Goal: Communication & Community: Answer question/provide support

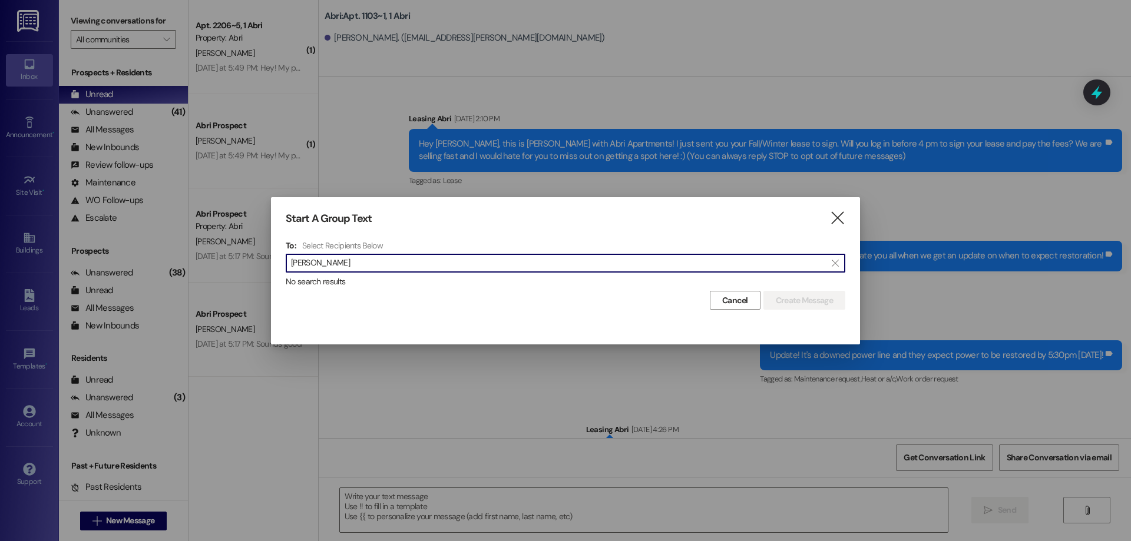
scroll to position [21808, 0]
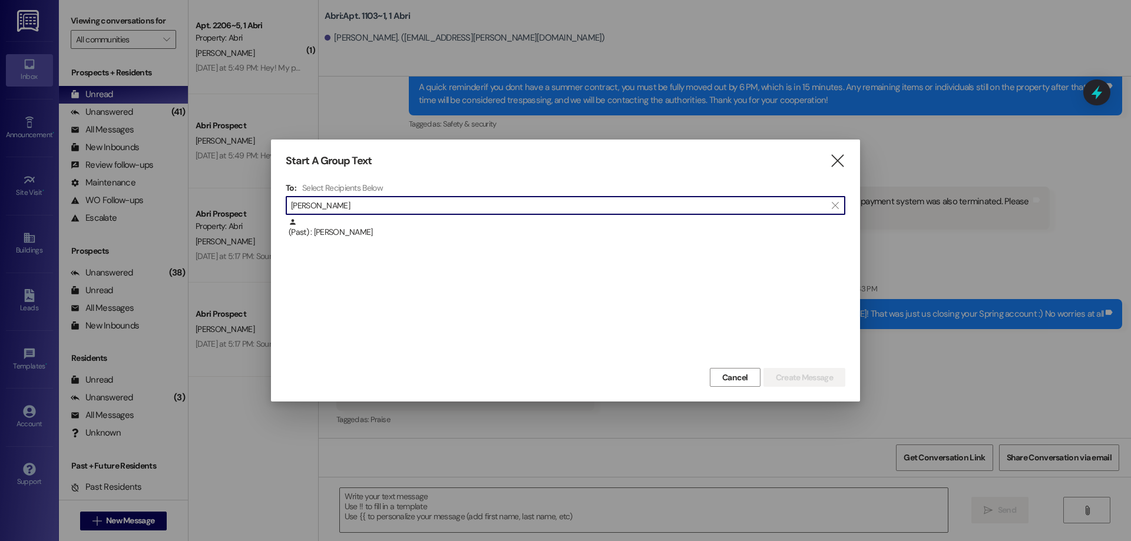
type input "ella nayl"
click at [492, 246] on div "(Past) : Ella Naylor" at bounding box center [566, 232] width 560 height 29
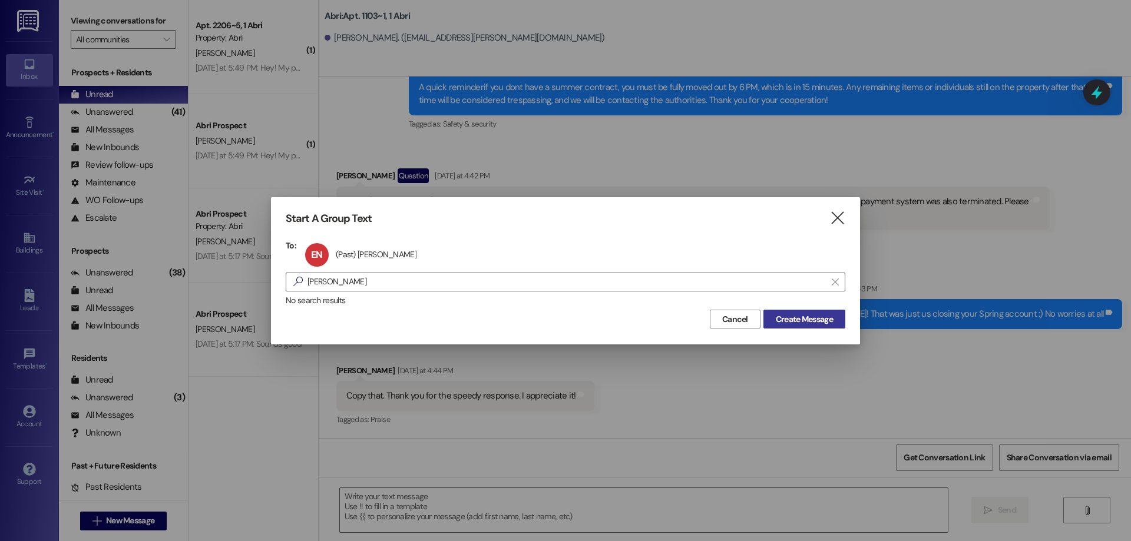
click at [803, 324] on span "Create Message" at bounding box center [804, 319] width 57 height 12
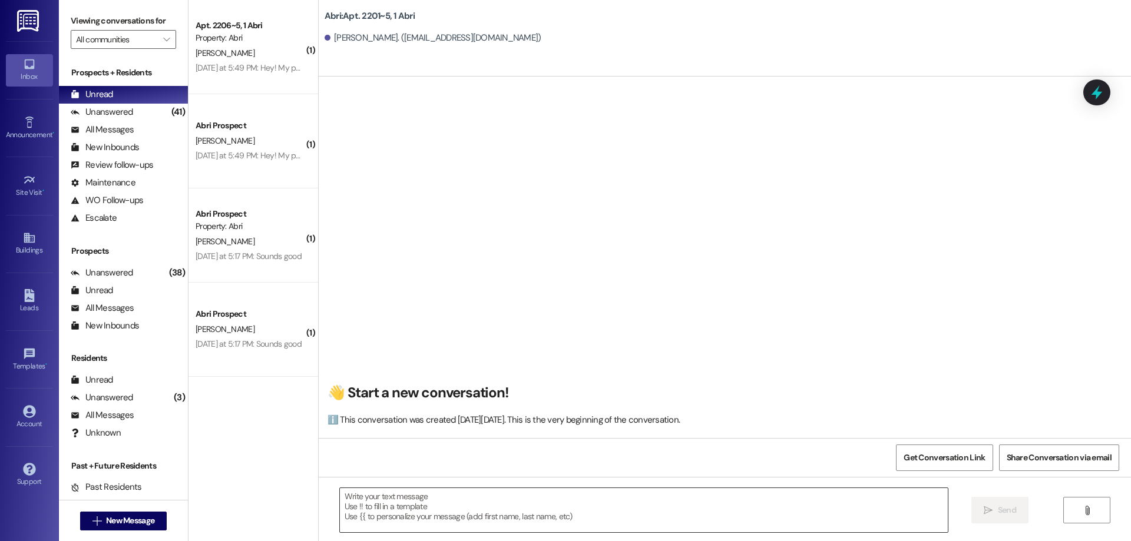
click at [531, 506] on textarea at bounding box center [644, 510] width 608 height 44
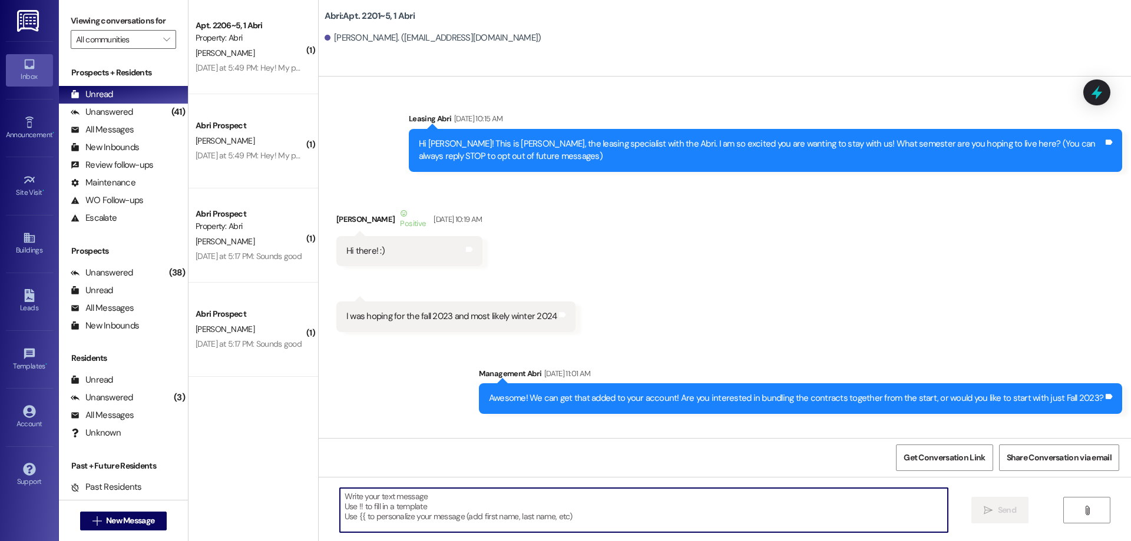
scroll to position [22316, 0]
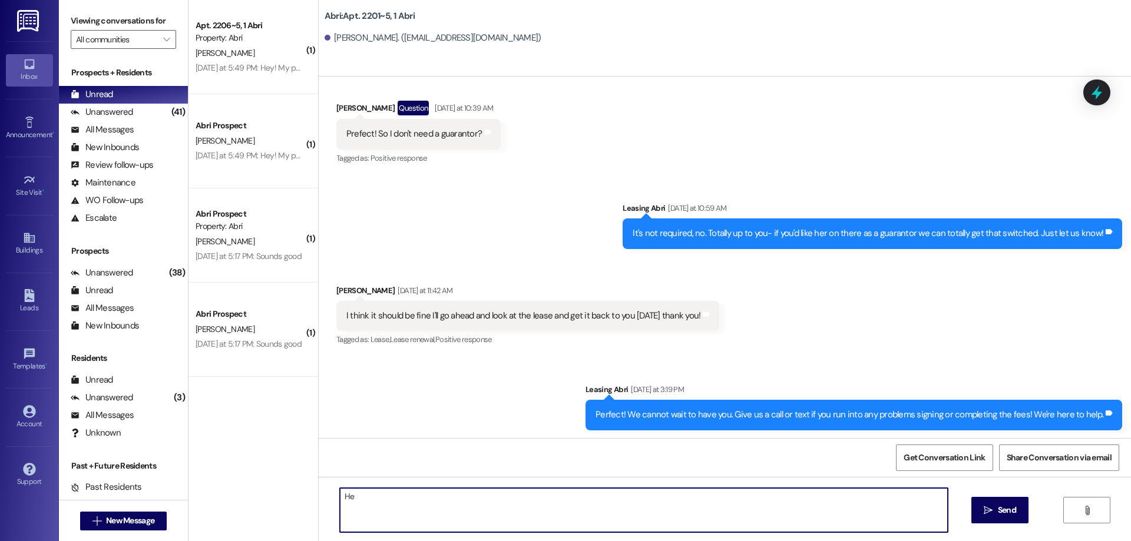
type textarea "H"
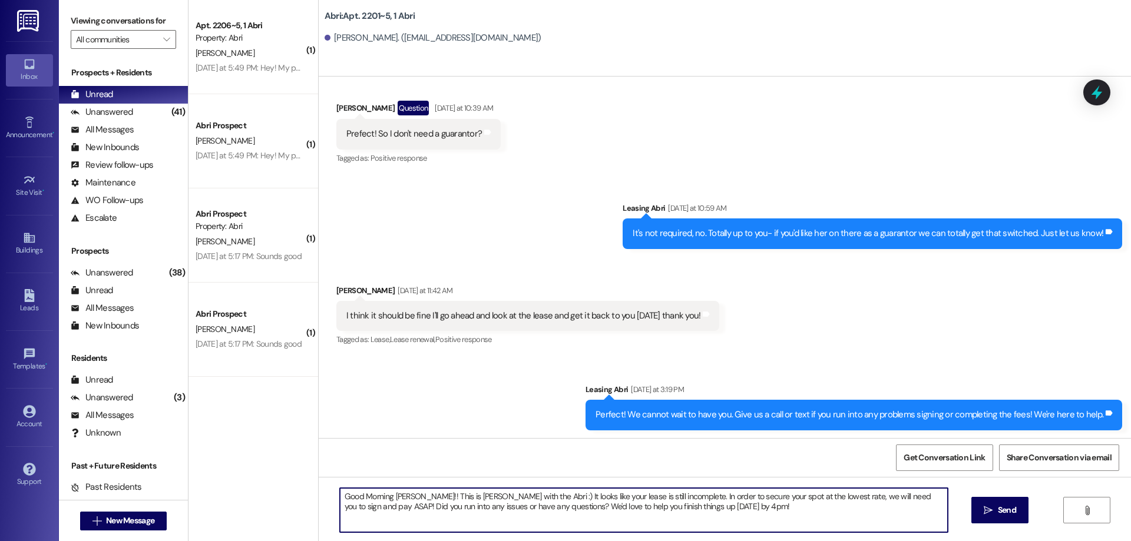
type textarea "Good Morning Ella!! This is Kayla with the Abri :) It looks like your lease is …"
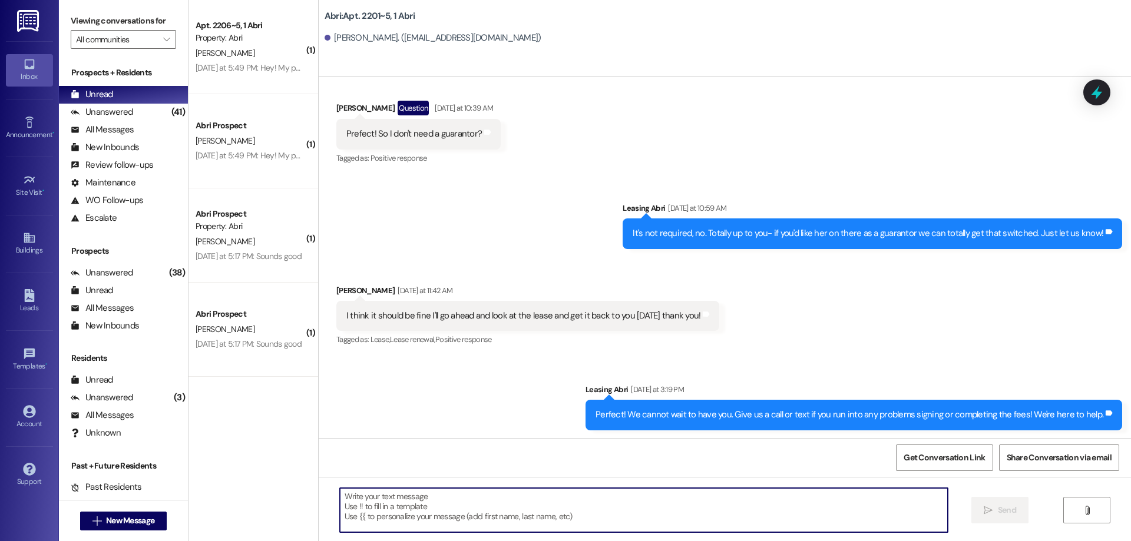
scroll to position [22315, 0]
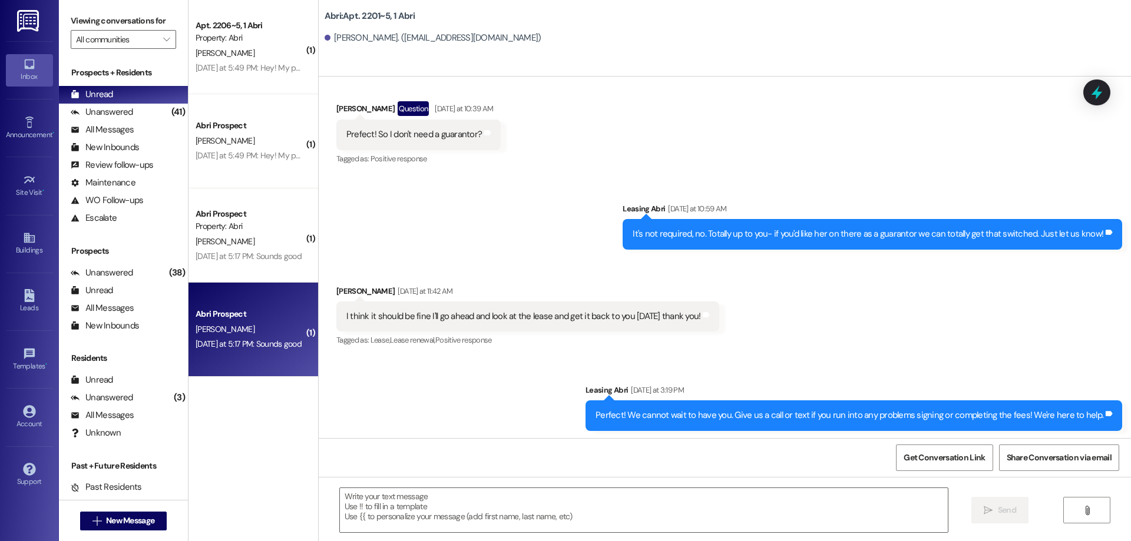
click at [256, 332] on div "L. Jamison" at bounding box center [249, 329] width 111 height 15
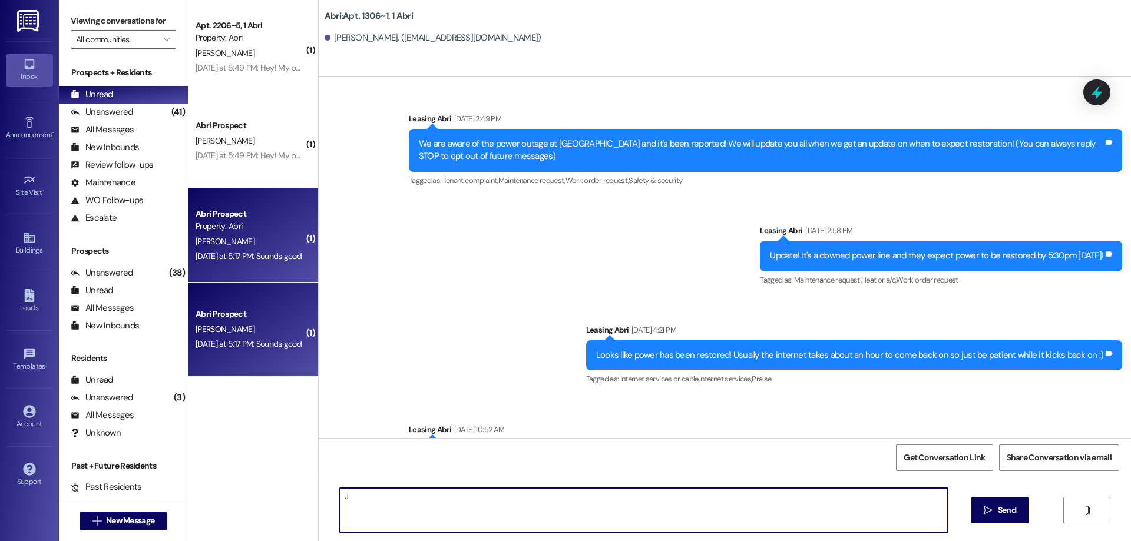
scroll to position [17949, 0]
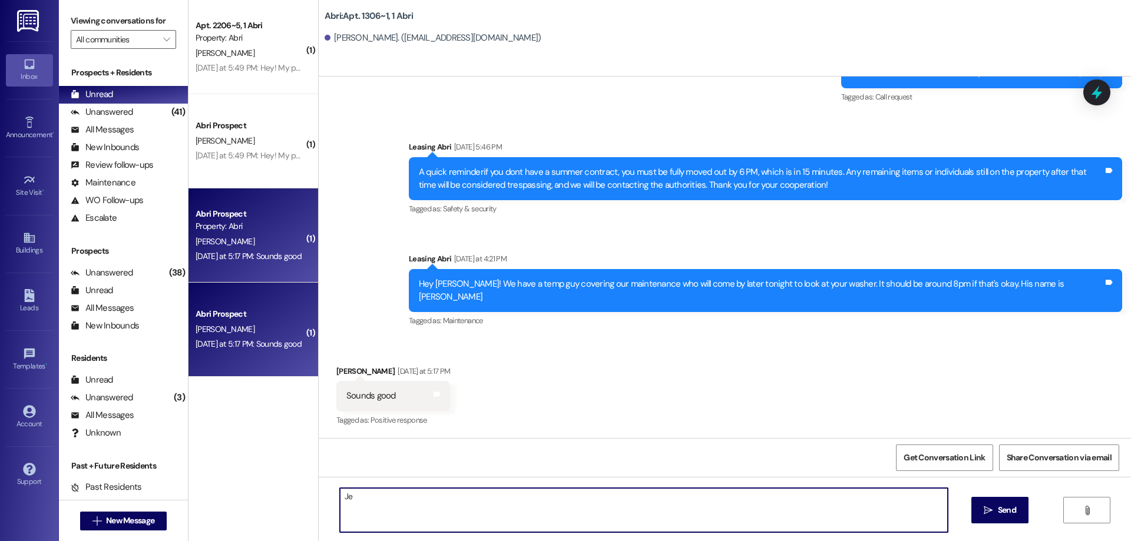
type textarea "J"
type textarea "Hey [PERSON_NAME]! [PERSON_NAME] said he was able to fix your washer [DATE]!! Y…"
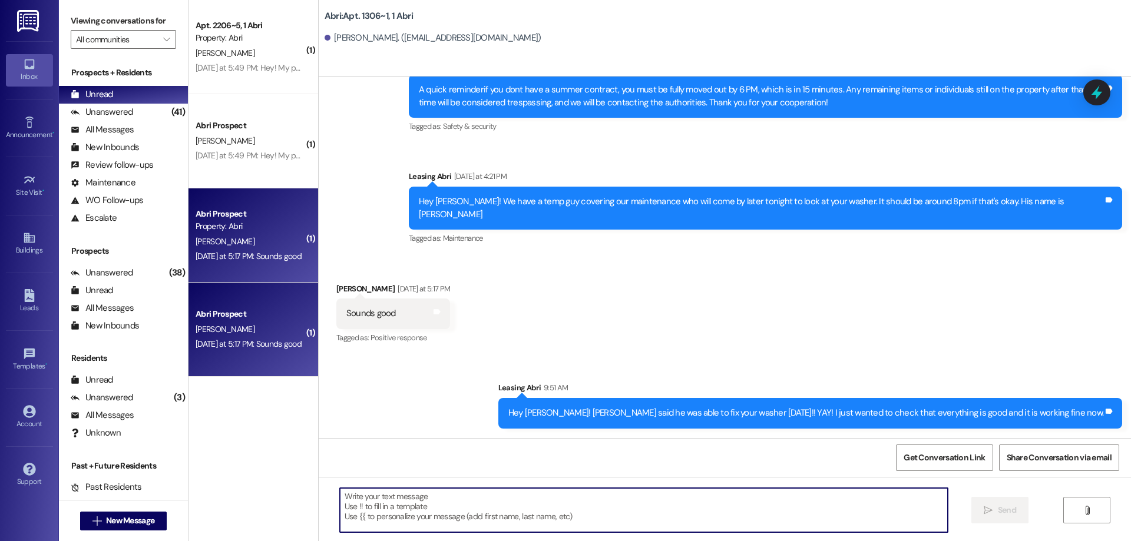
scroll to position [18031, 0]
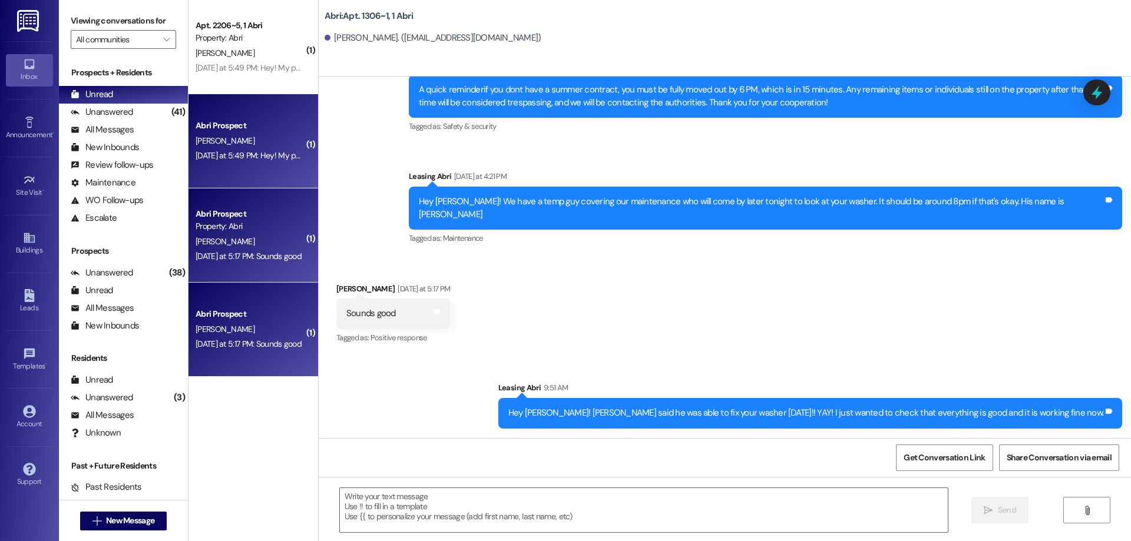
click at [287, 176] on div "Abri Prospect E. Wilson Yesterday at 5:49 PM: Hey! My parking pass flew away as…" at bounding box center [253, 141] width 130 height 94
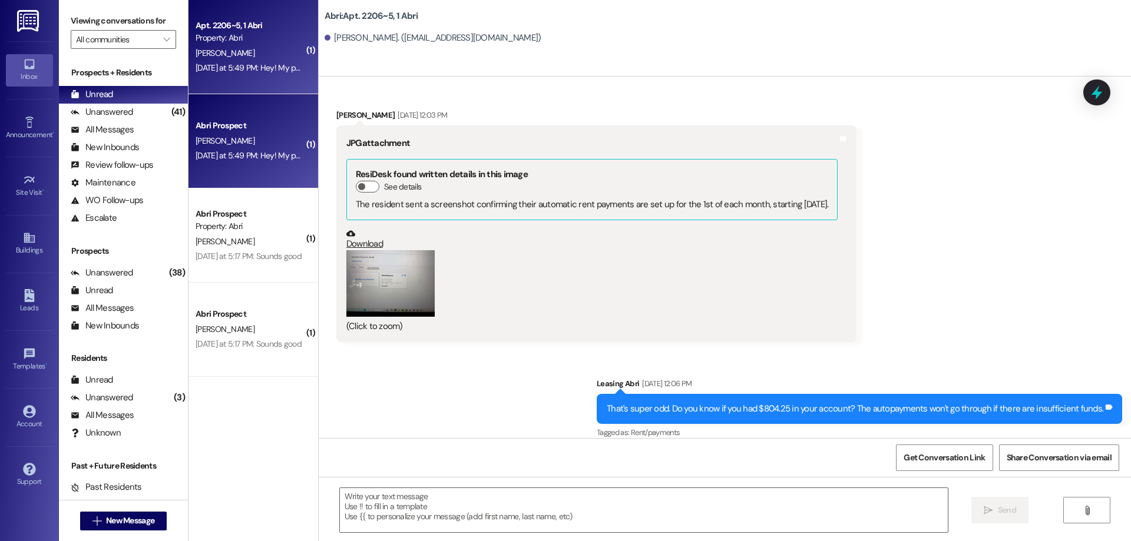
scroll to position [19275, 0]
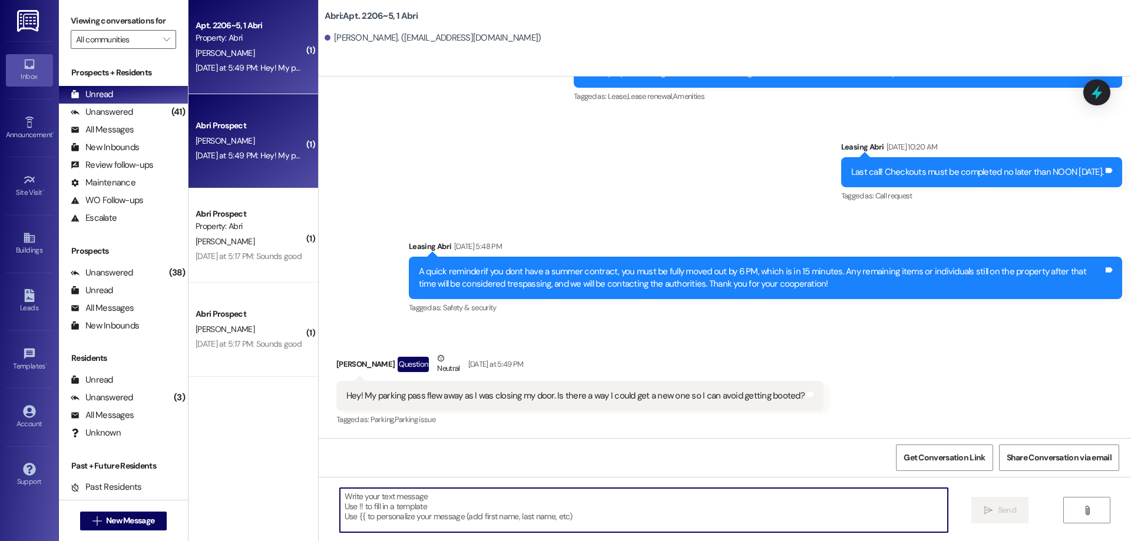
click at [627, 504] on textarea at bounding box center [644, 510] width 608 height 44
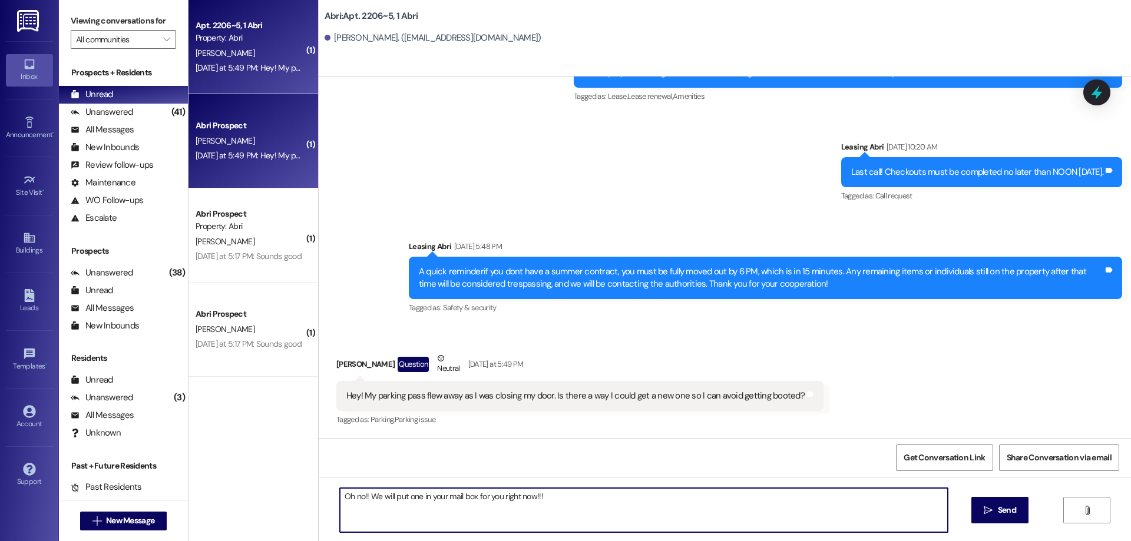
type textarea "Oh no!! We will put one in your mail box for you right now!!!"
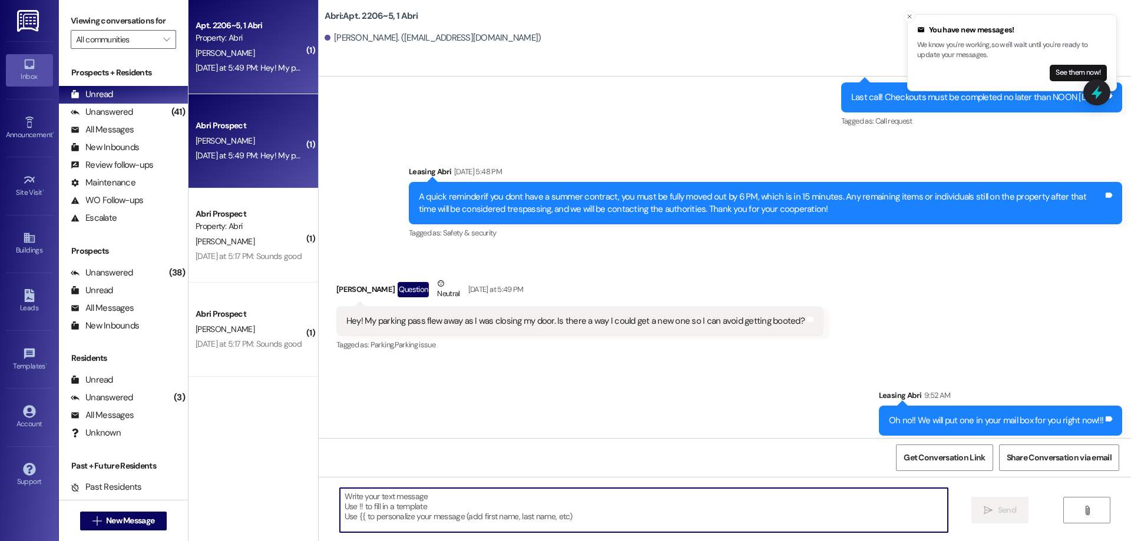
scroll to position [19357, 0]
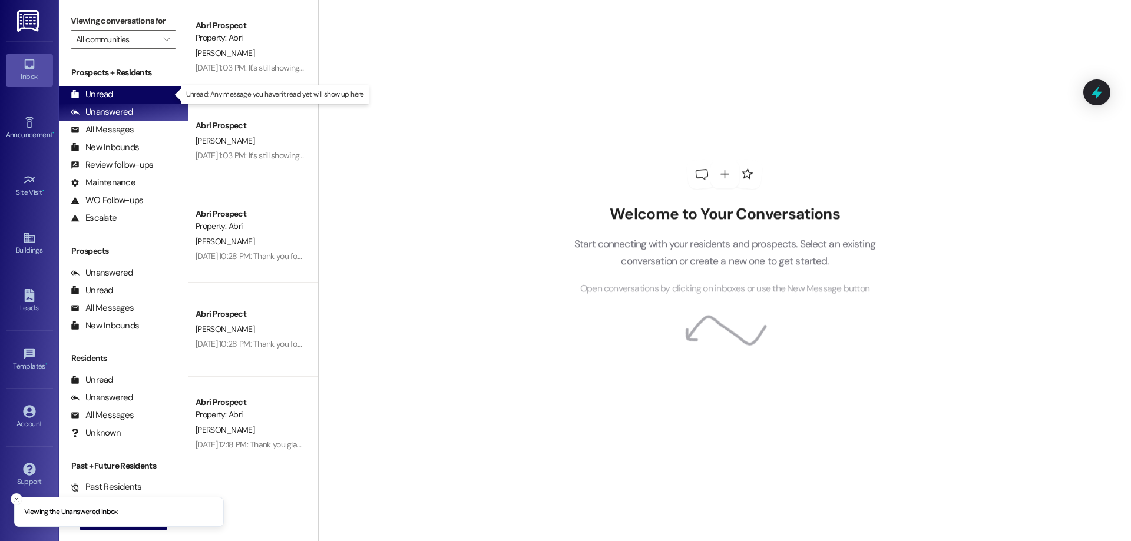
click at [121, 96] on div "Unread (0)" at bounding box center [123, 95] width 129 height 18
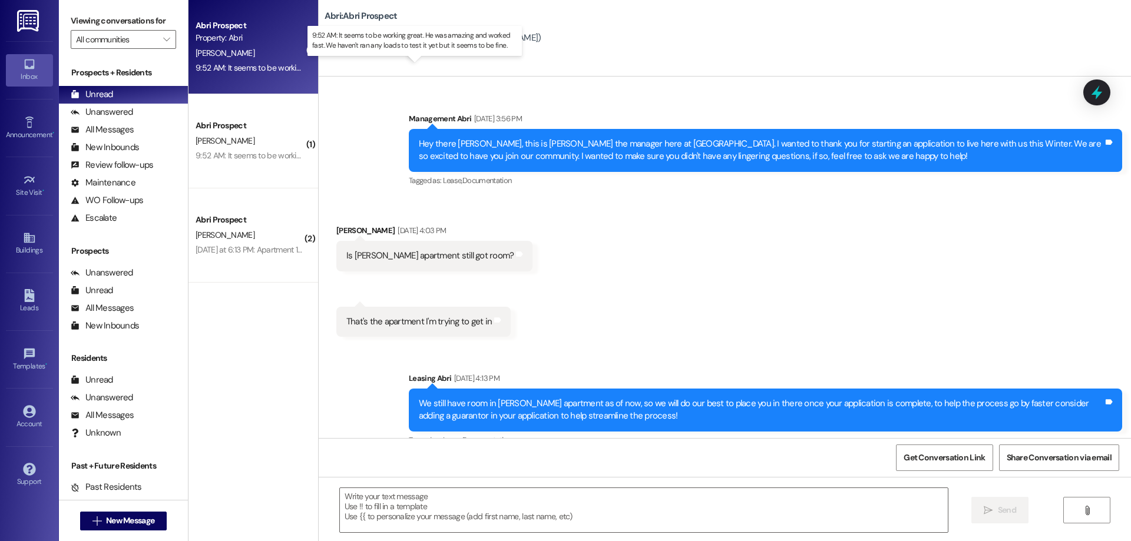
click at [263, 72] on div "9:52 AM: It seems to be working great. He was amazing and worked fast. We haven…" at bounding box center [424, 67] width 457 height 11
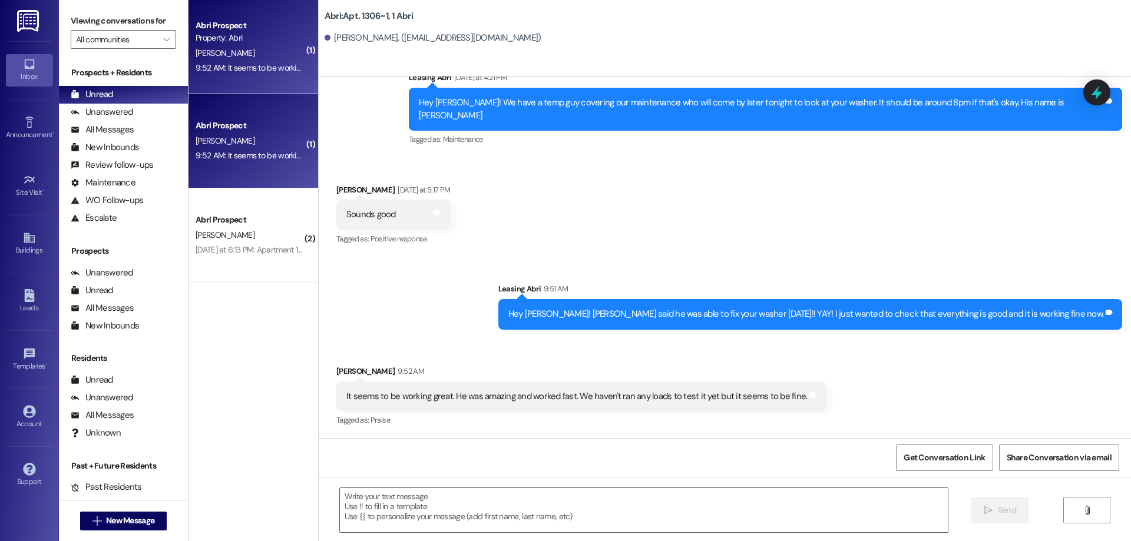
scroll to position [18130, 0]
click at [128, 518] on span "New Message" at bounding box center [130, 521] width 48 height 12
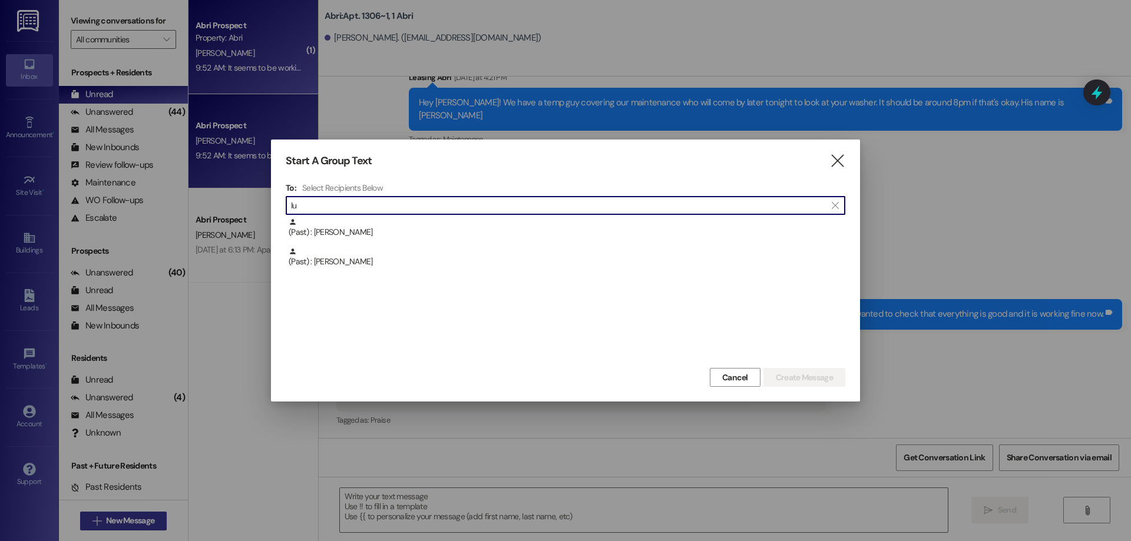
type input "l"
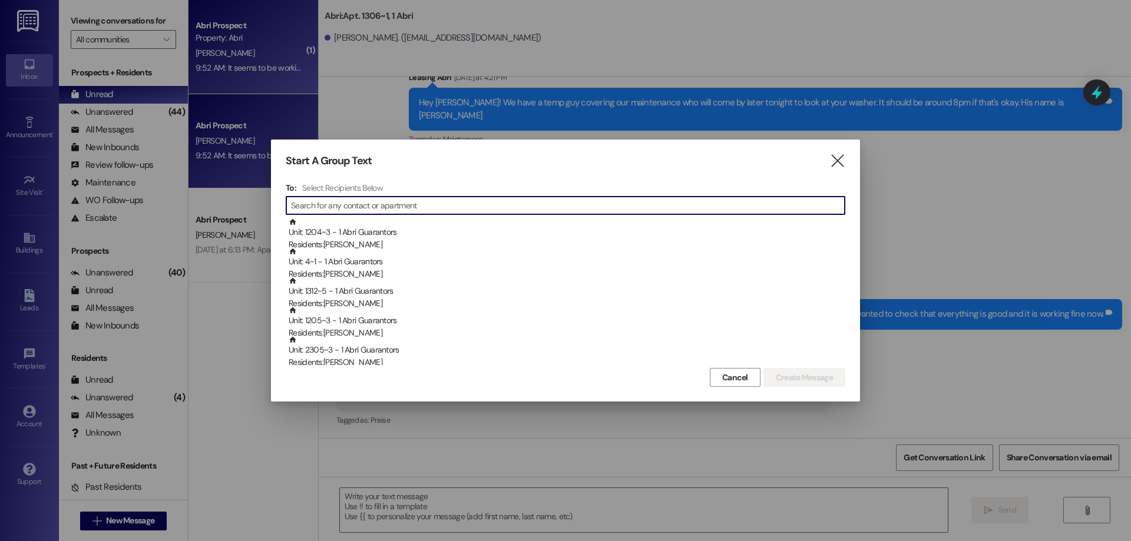
click at [843, 155] on icon "" at bounding box center [837, 161] width 16 height 12
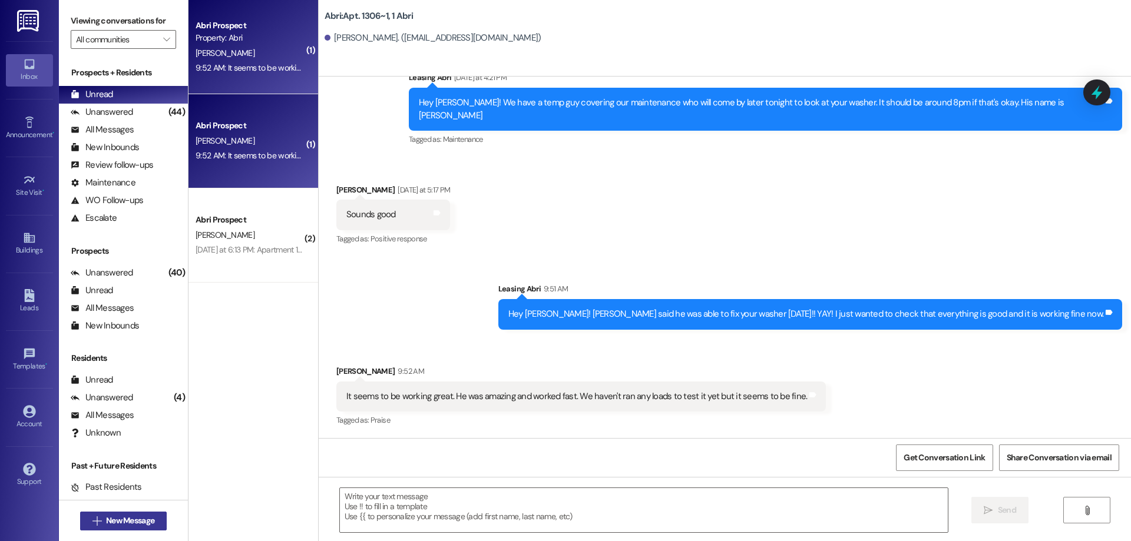
click at [119, 516] on span "New Message" at bounding box center [130, 521] width 48 height 12
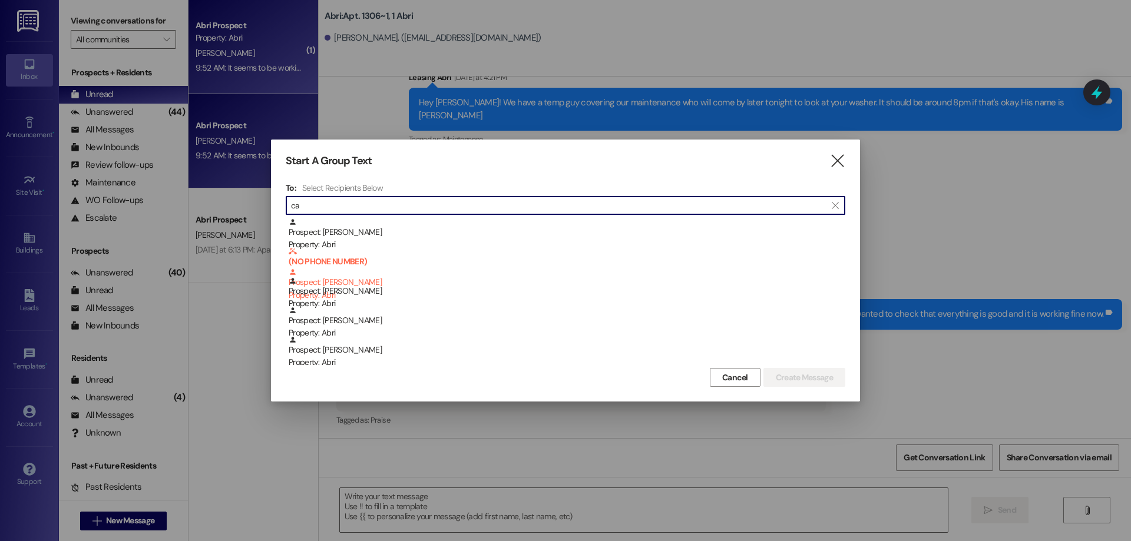
type input "c"
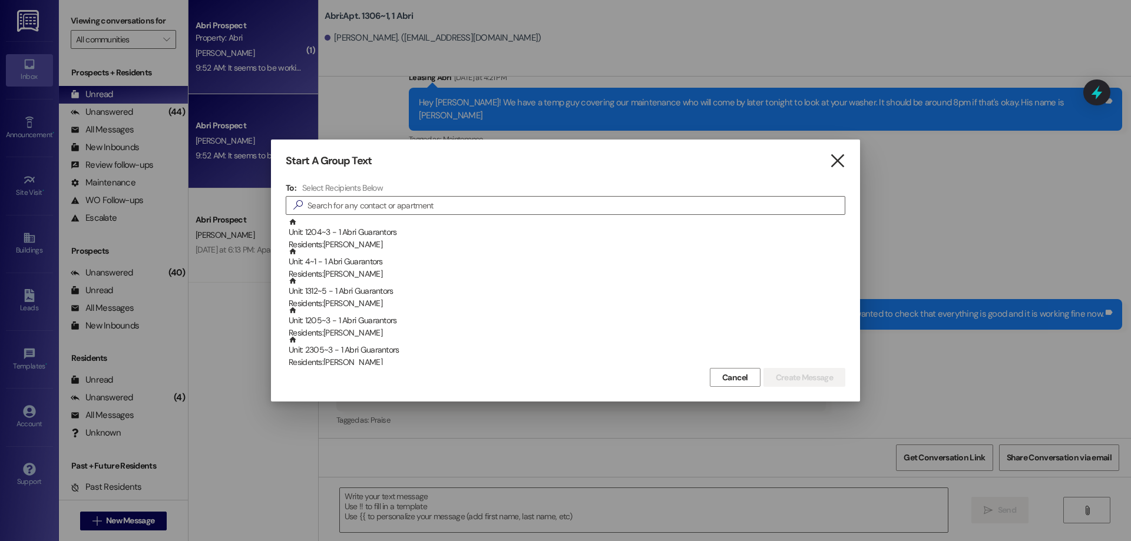
click at [836, 167] on icon "" at bounding box center [837, 161] width 16 height 12
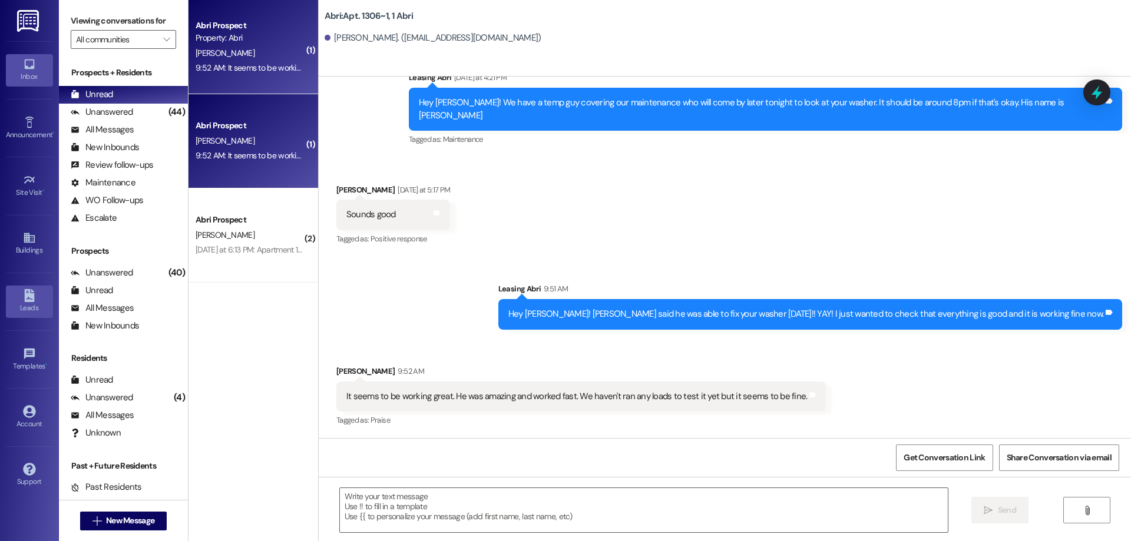
click at [7, 306] on div "Leads" at bounding box center [29, 308] width 59 height 12
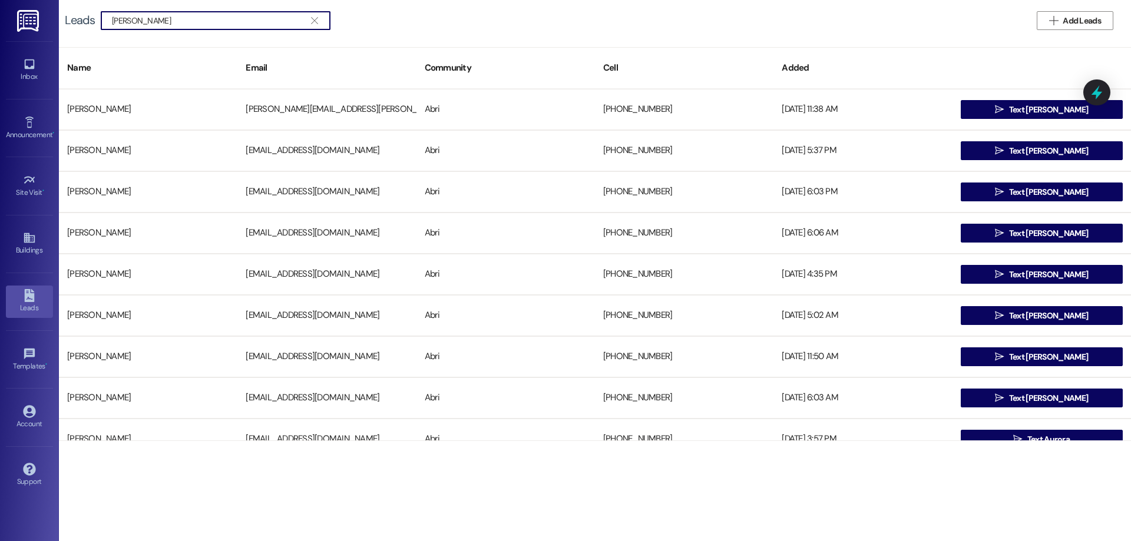
type input "[PERSON_NAME]"
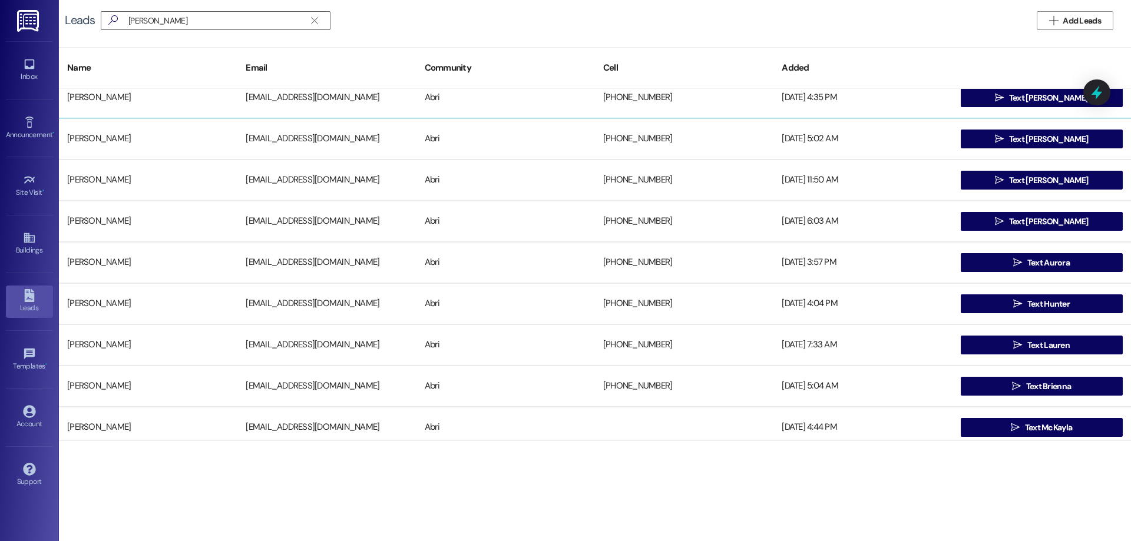
scroll to position [294, 0]
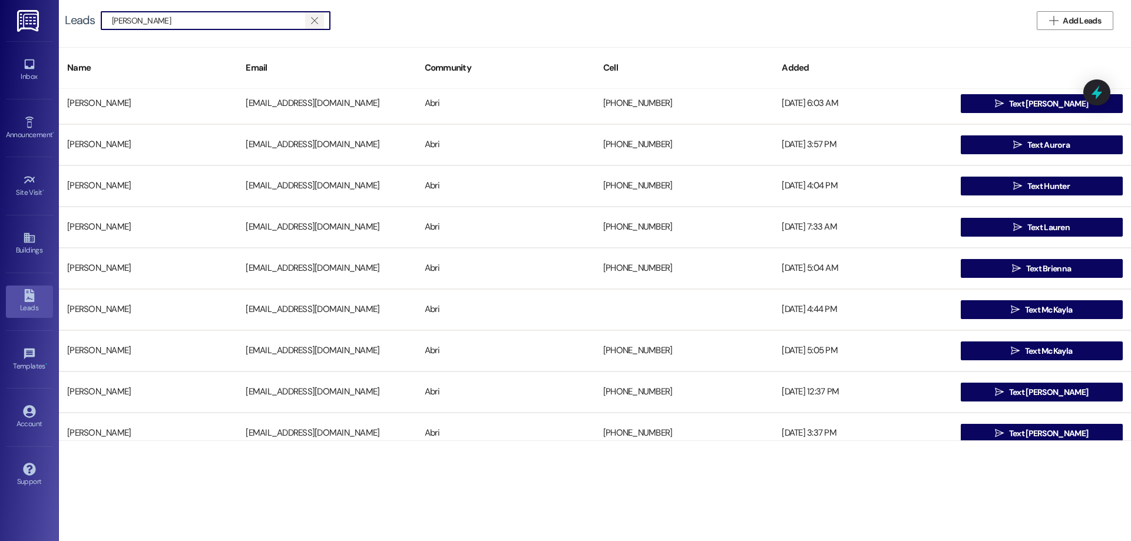
click at [310, 18] on span "" at bounding box center [314, 21] width 11 height 18
click at [266, 26] on input at bounding box center [221, 20] width 218 height 16
type input "[PERSON_NAME]"
click at [316, 22] on icon "" at bounding box center [314, 20] width 6 height 9
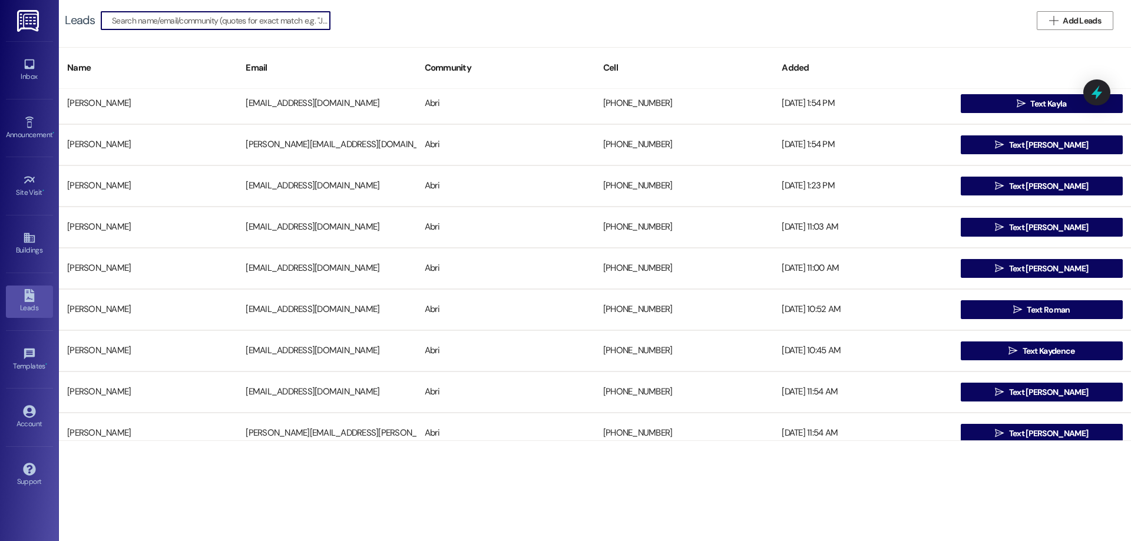
click at [232, 27] on input at bounding box center [221, 20] width 218 height 16
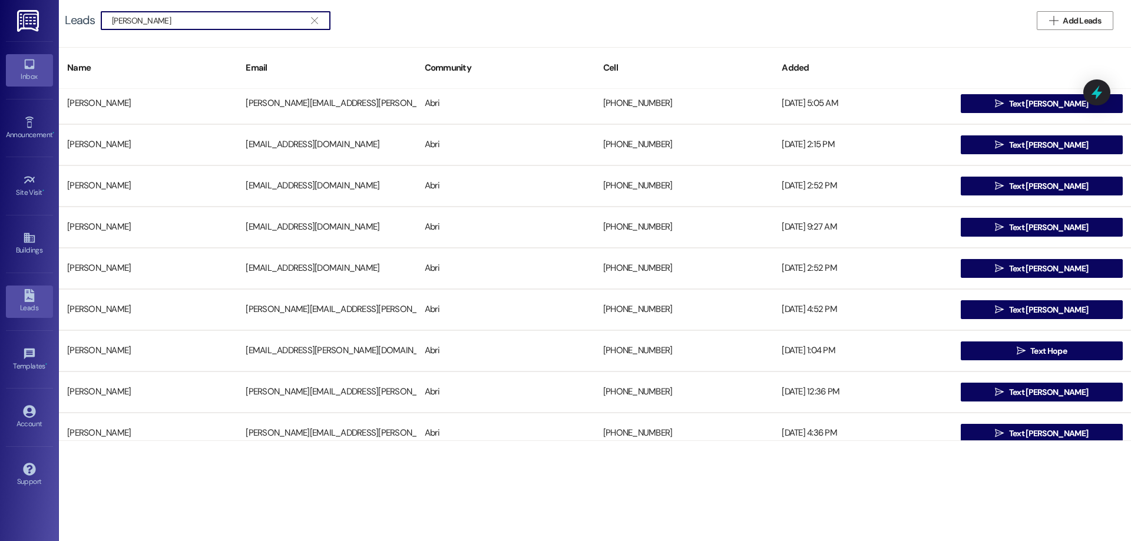
type input "[PERSON_NAME]"
click at [36, 75] on div "Inbox" at bounding box center [29, 77] width 59 height 12
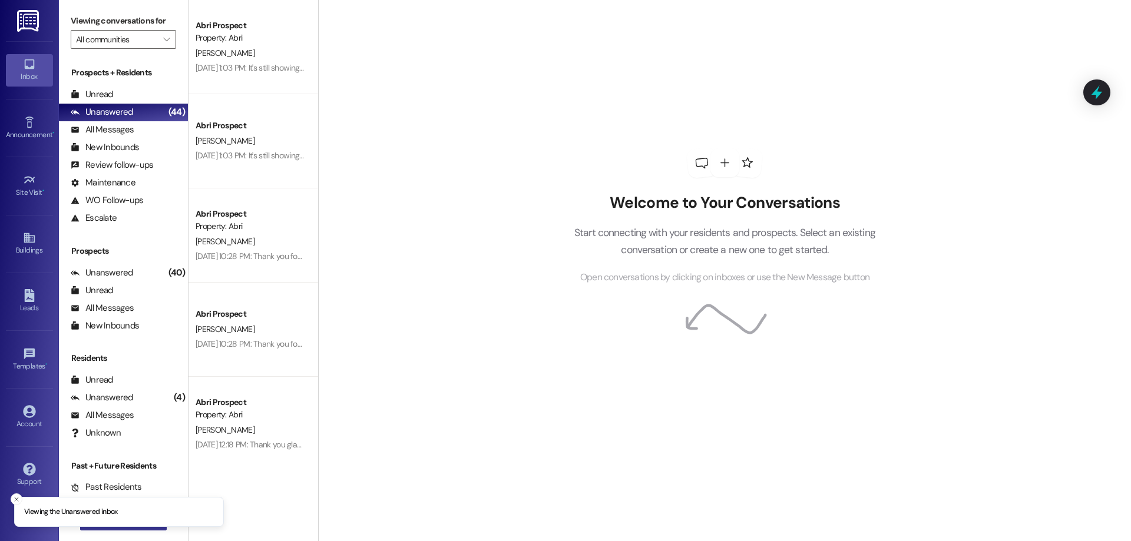
click at [151, 529] on button " New Message" at bounding box center [123, 521] width 87 height 19
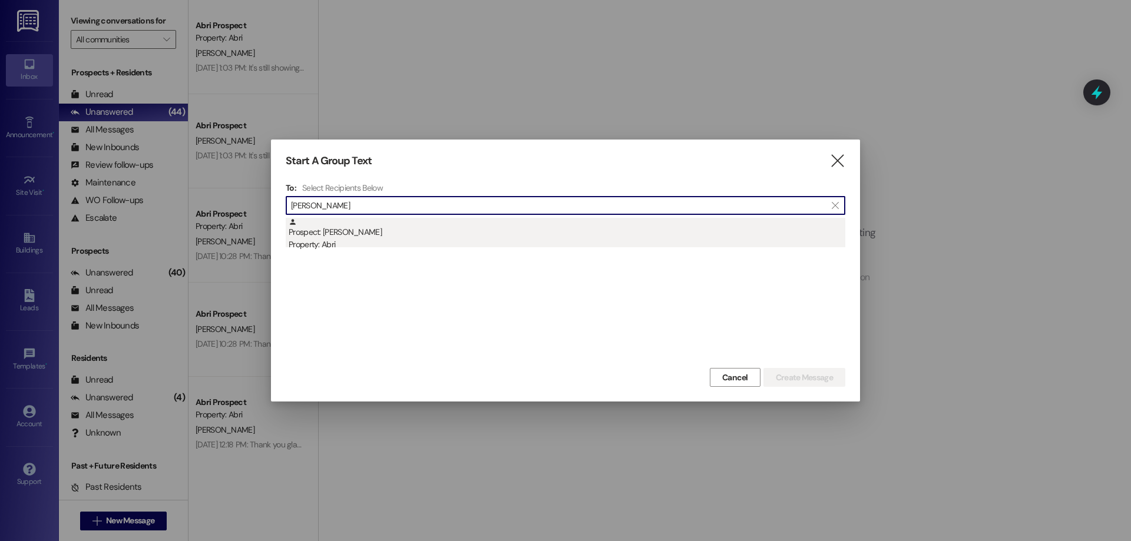
type input "[PERSON_NAME]"
click at [461, 238] on div "Prospect: [PERSON_NAME] Property: Abri" at bounding box center [567, 235] width 557 height 34
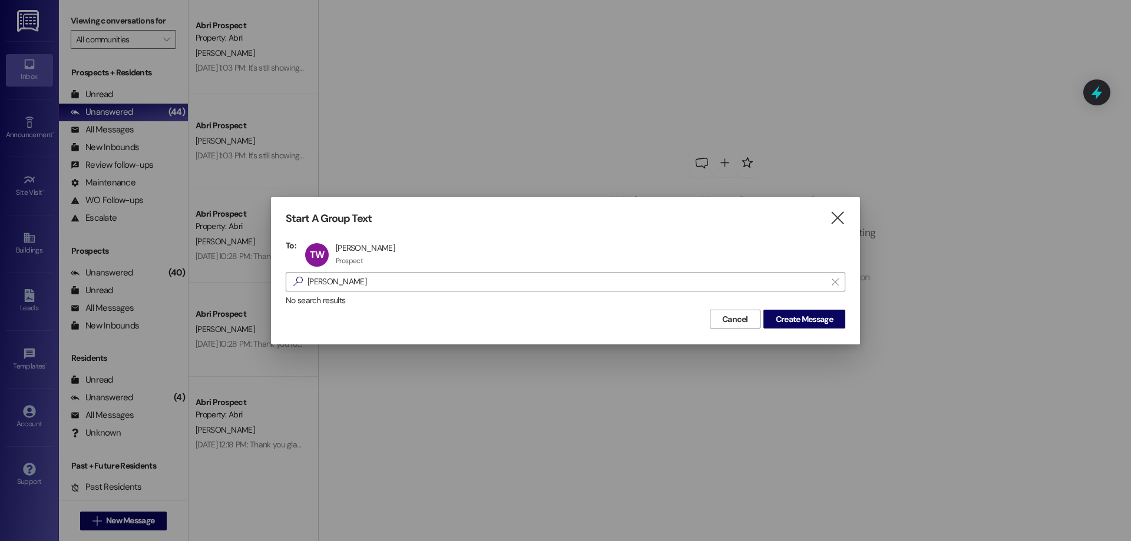
click at [802, 308] on div "Cancel Create Message" at bounding box center [566, 318] width 560 height 22
click at [803, 316] on span "Create Message" at bounding box center [804, 319] width 57 height 12
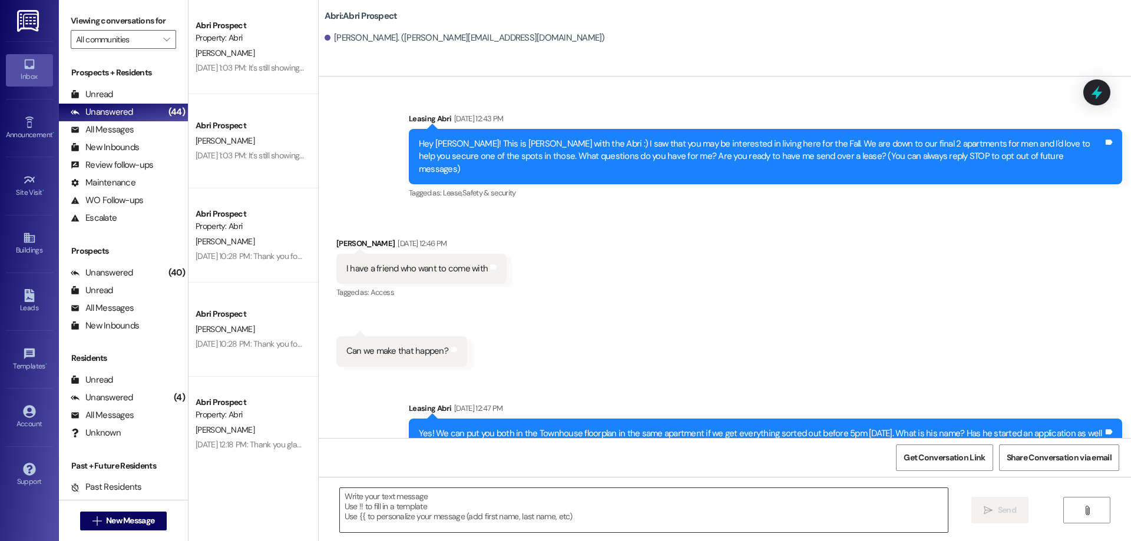
scroll to position [1822, 0]
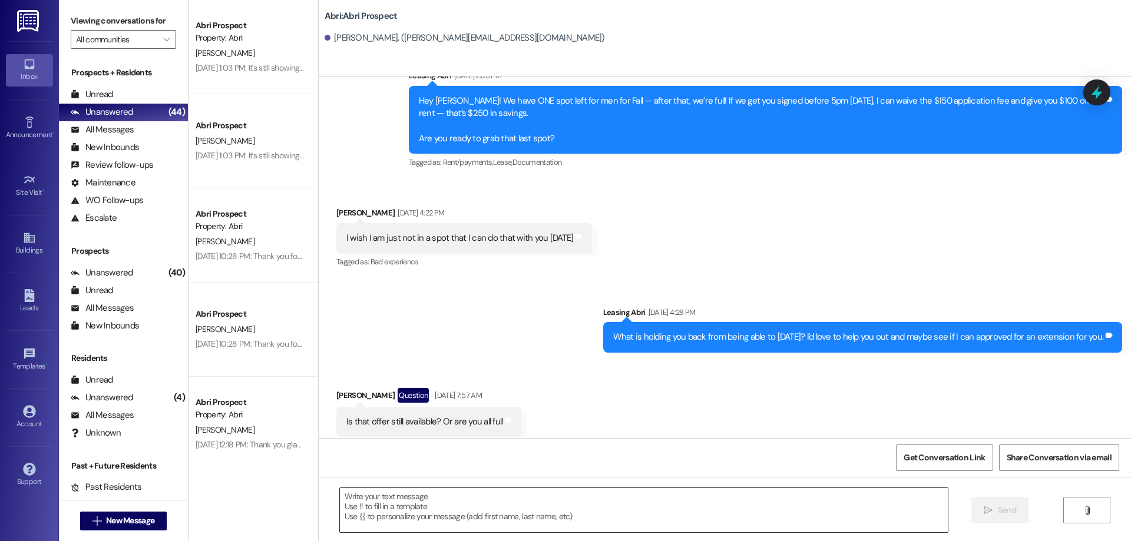
click at [489, 512] on textarea at bounding box center [644, 510] width 608 height 44
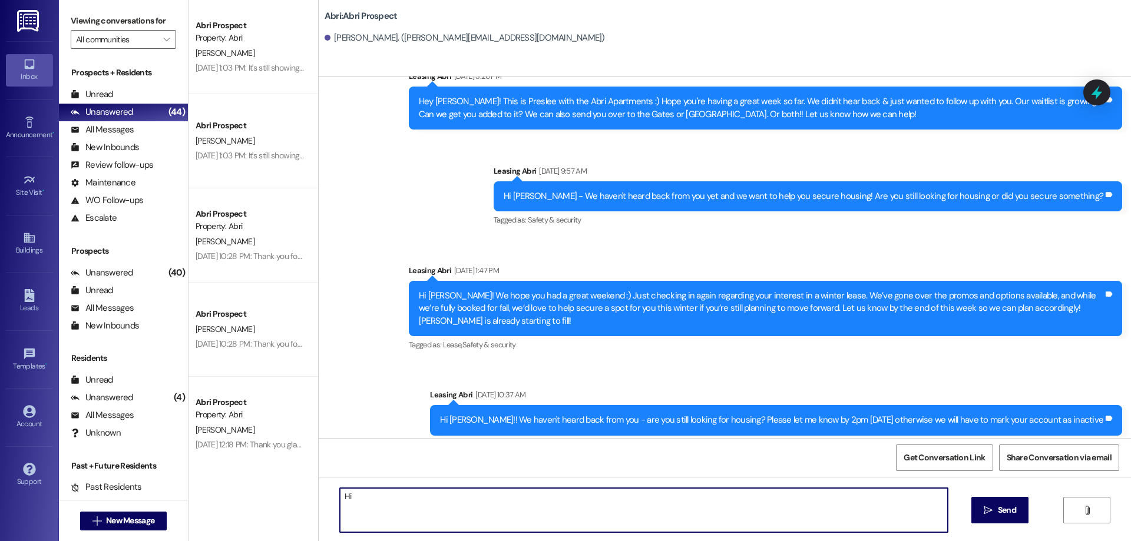
scroll to position [2831, 0]
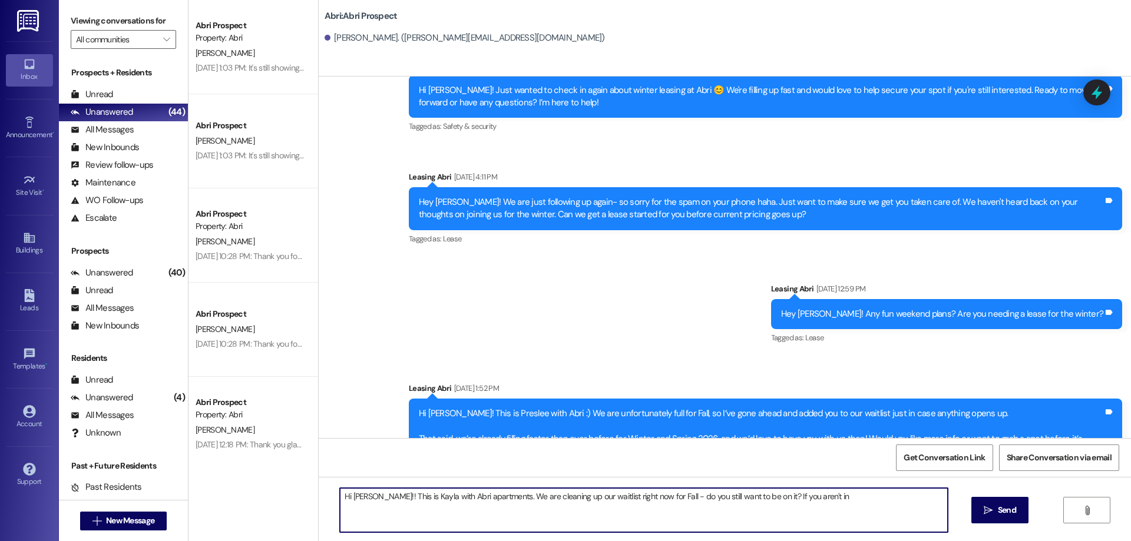
type textarea "Hi [PERSON_NAME]!! This is Kayla with Abri apartments. We are cleaning up our w…"
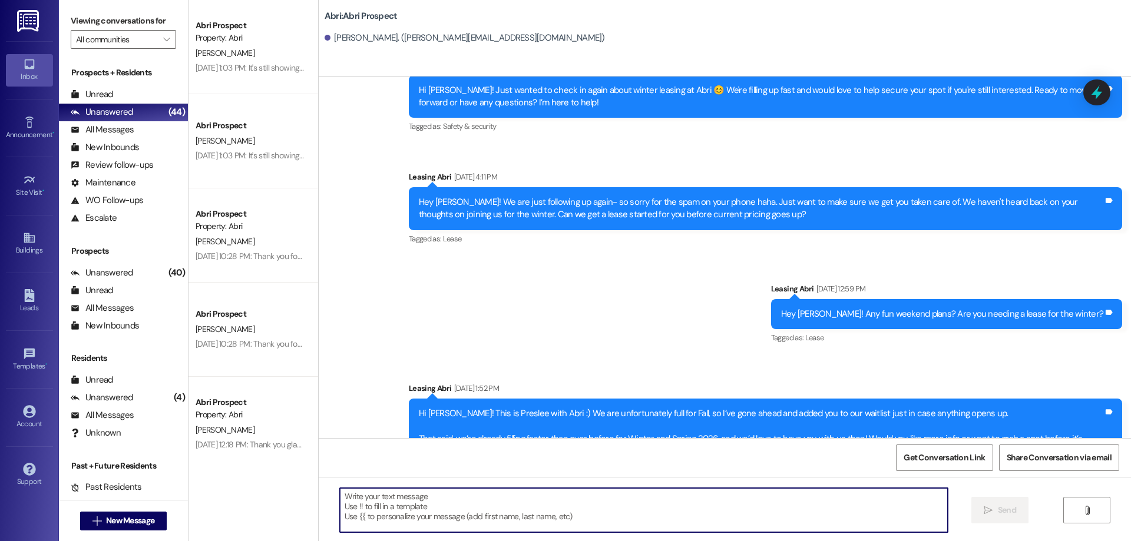
click at [522, 498] on textarea at bounding box center [644, 510] width 608 height 44
paste textarea "Hi [PERSON_NAME]! This is Kayla with Abri Apartments. We’re updating our Fall w…"
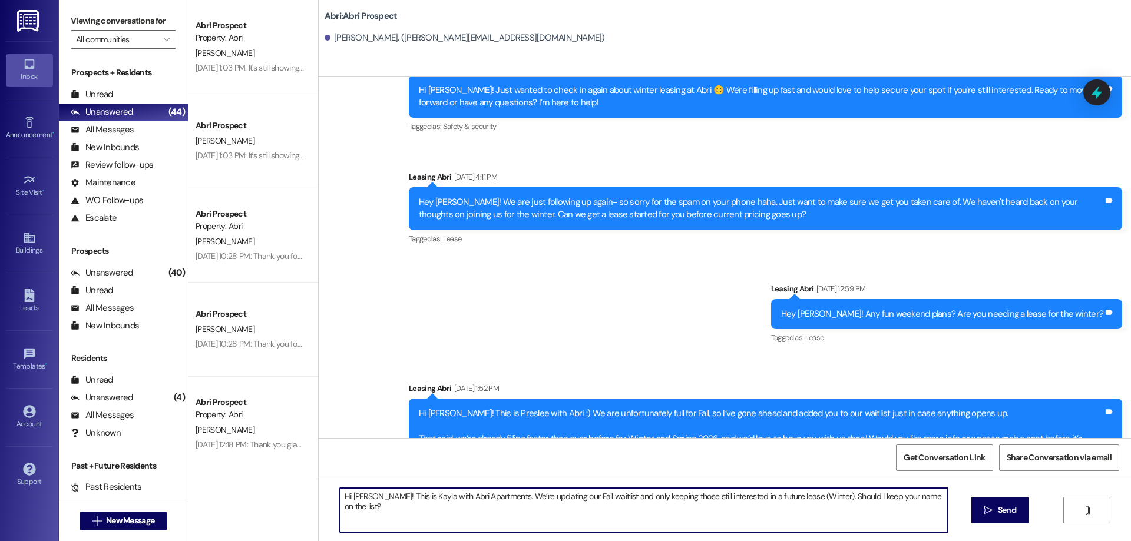
click at [802, 494] on textarea "Hi [PERSON_NAME]! This is Kayla with Abri Apartments. We’re updating our Fall w…" at bounding box center [644, 510] width 608 height 44
click at [937, 495] on textarea "Hi [PERSON_NAME]! This is Kayla with Abri Apartments. We’re updating our Fall w…" at bounding box center [644, 510] width 608 height 44
click at [810, 492] on textarea "Hi [PERSON_NAME]! This is Kayla with Abri Apartments. We’re updating our Fall w…" at bounding box center [644, 510] width 608 height 44
drag, startPoint x: 716, startPoint y: 499, endPoint x: 668, endPoint y: 497, distance: 48.3
click at [668, 497] on textarea "Hi [PERSON_NAME]! This is Kayla with Abri Apartments. We’re updating our Fall w…" at bounding box center [644, 510] width 608 height 44
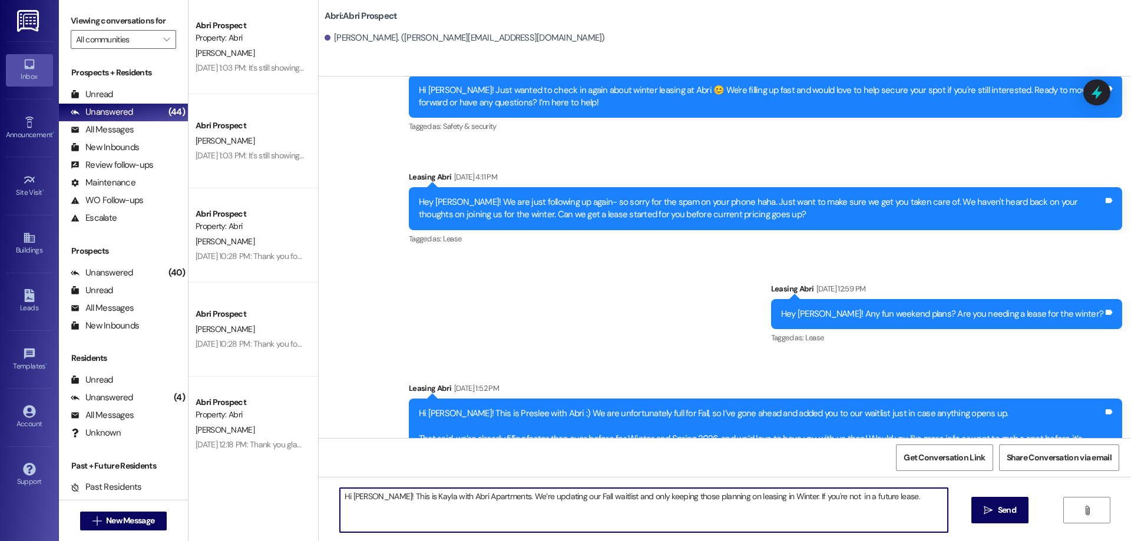
drag, startPoint x: 883, startPoint y: 501, endPoint x: 813, endPoint y: 502, distance: 70.1
click at [813, 502] on textarea "Hi [PERSON_NAME]! This is Kayla with Abri Apartments. We’re updating our Fall w…" at bounding box center [644, 510] width 608 height 44
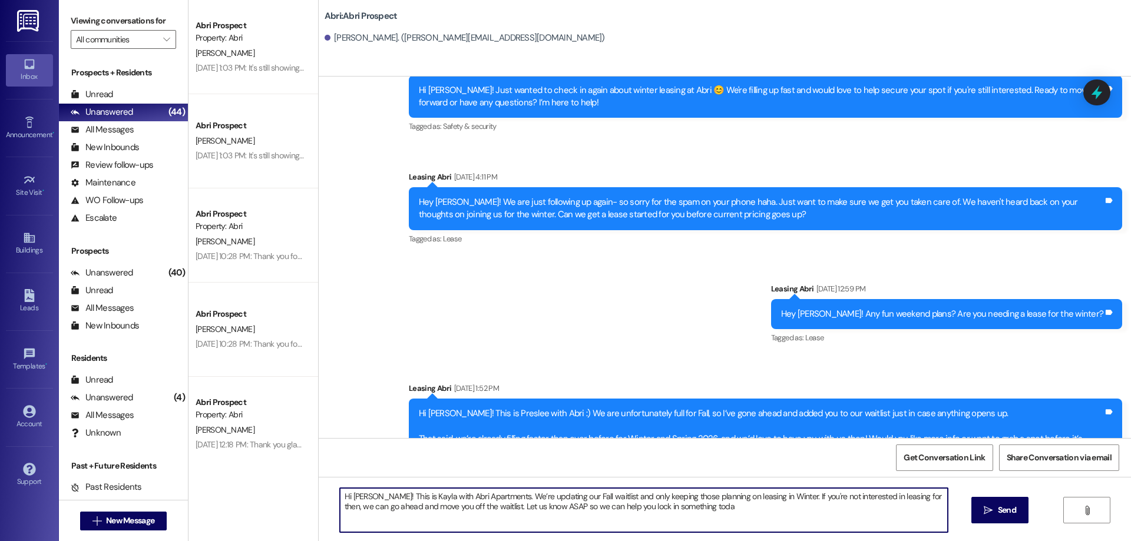
type textarea "Hi [PERSON_NAME]! This is Kayla with Abri Apartments. We’re updating our Fall w…"
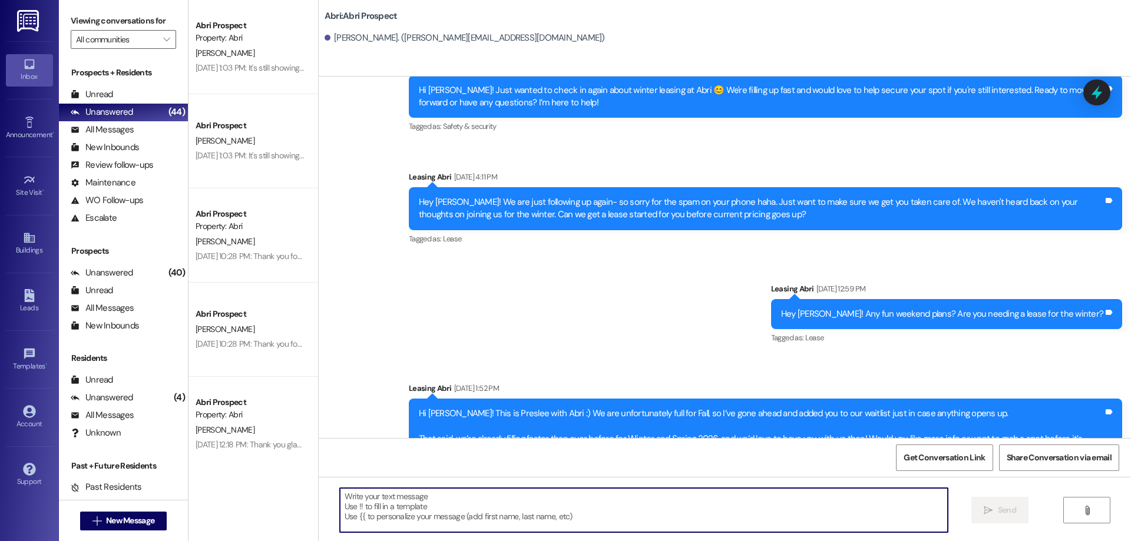
click at [495, 504] on textarea at bounding box center [644, 510] width 608 height 44
paste textarea "Hi [PERSON_NAME]! This is Kayla with Abri Apartments. We’re updating our Fall w…"
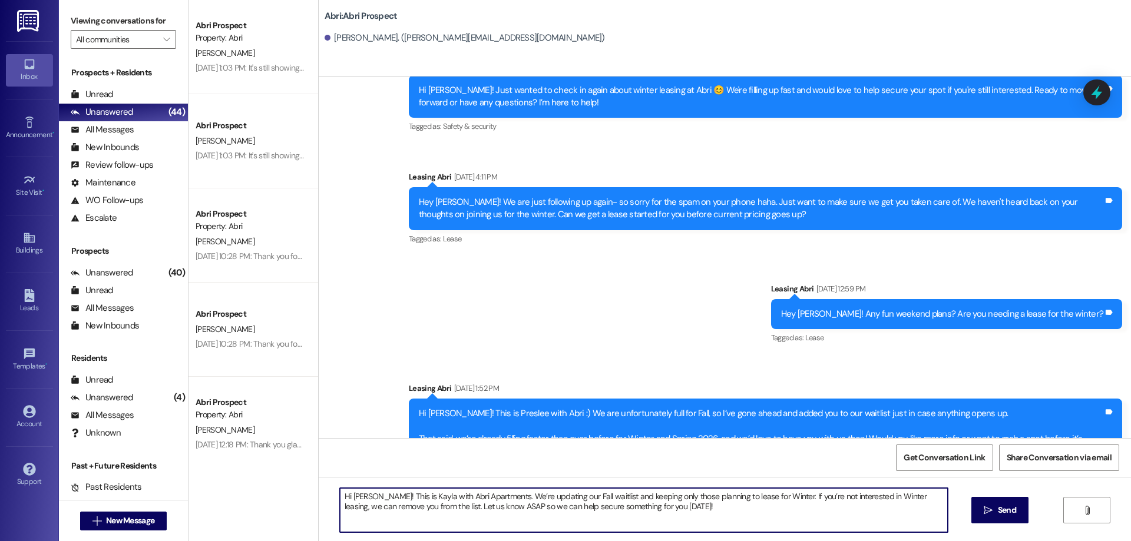
drag, startPoint x: 499, startPoint y: 508, endPoint x: 422, endPoint y: 515, distance: 77.5
click at [422, 515] on textarea "Hi [PERSON_NAME]! This is Kayla with Abri Apartments. We’re updating our Fall w…" at bounding box center [644, 510] width 608 height 44
click at [443, 506] on textarea "Hi [PERSON_NAME]! This is Kayla with Abri Apartments. We’re updating our Fall w…" at bounding box center [644, 510] width 608 height 44
click at [599, 505] on textarea "Hi [PERSON_NAME]! This is Kayla with Abri Apartments. We’re updating our Fall w…" at bounding box center [644, 510] width 608 height 44
paste textarea "to keep only those planning to lease for Winter. If that’s not your plan, we ca…"
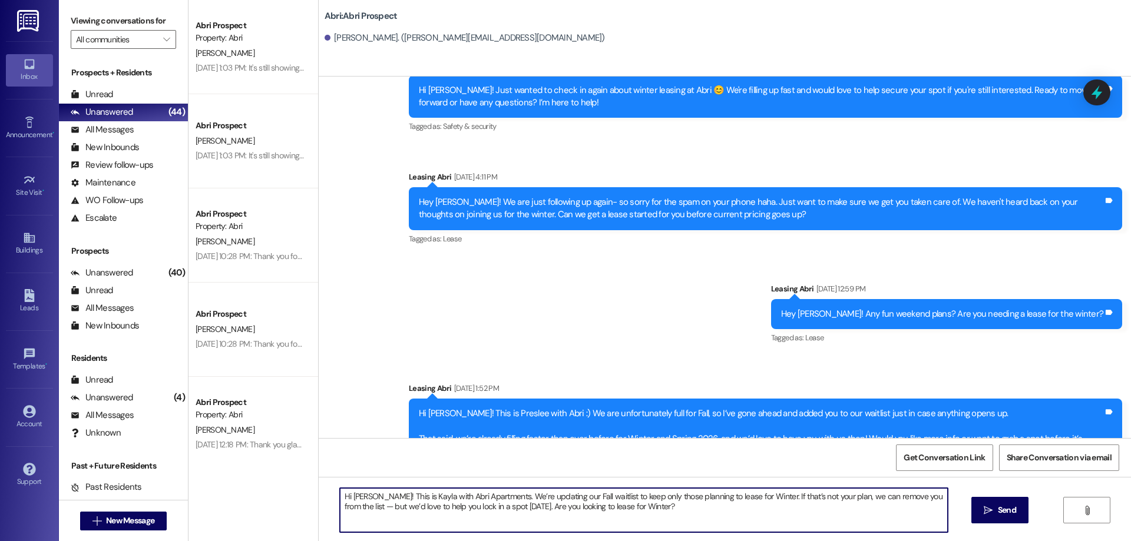
click at [491, 496] on textarea "Hi [PERSON_NAME]! This is Kayla with Abri Apartments. We’re updating our Fall w…" at bounding box center [644, 510] width 608 height 44
drag, startPoint x: 689, startPoint y: 497, endPoint x: 637, endPoint y: 499, distance: 51.9
click at [637, 499] on textarea "Hi [PERSON_NAME]! This is Kayla with Abri Apartments. Since our Fall waitlist i…" at bounding box center [644, 510] width 608 height 44
click at [733, 505] on textarea "Hi [PERSON_NAME]! This is Kayla with Abri Apartments. Since our Fall waitlist i…" at bounding box center [644, 510] width 608 height 44
click at [762, 512] on textarea "Hi [PERSON_NAME]! This is Kayla with Abri Apartments. Since our Fall waitlist i…" at bounding box center [644, 510] width 608 height 44
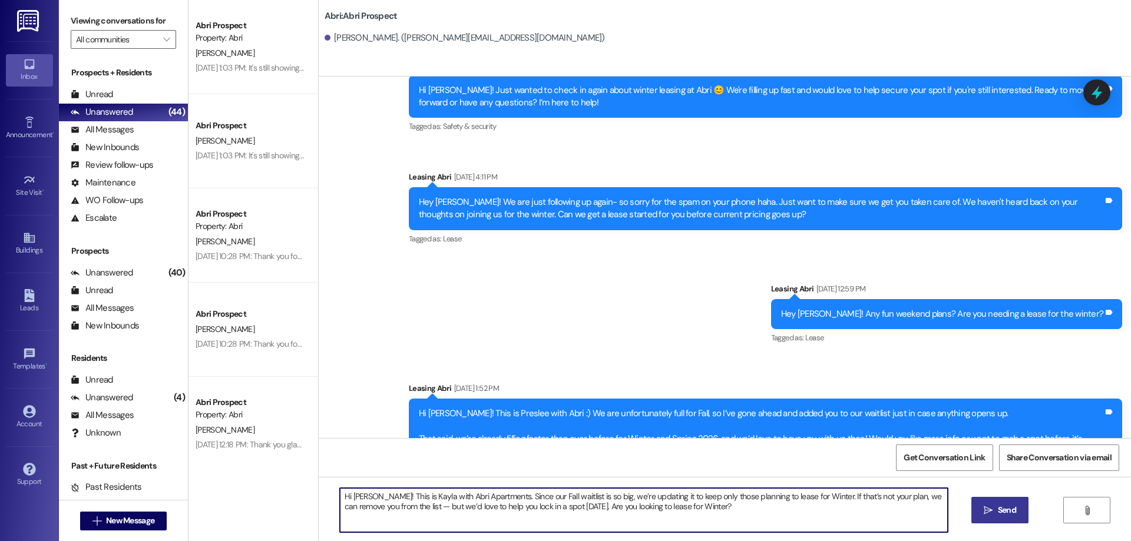
type textarea "Hi [PERSON_NAME]! This is Kayla with Abri Apartments. Since our Fall waitlist i…"
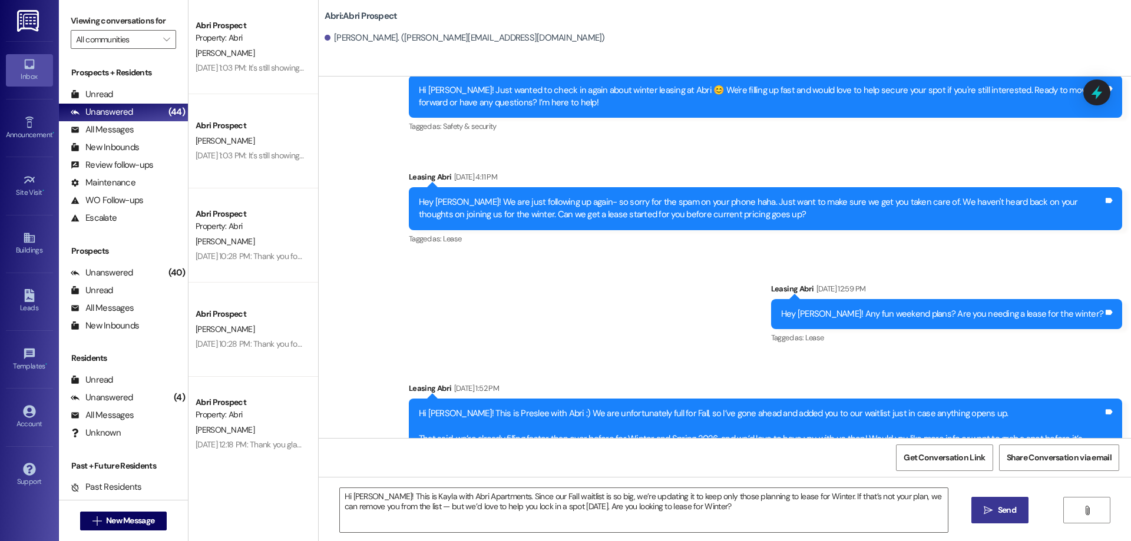
click at [1005, 517] on button " Send" at bounding box center [999, 510] width 57 height 27
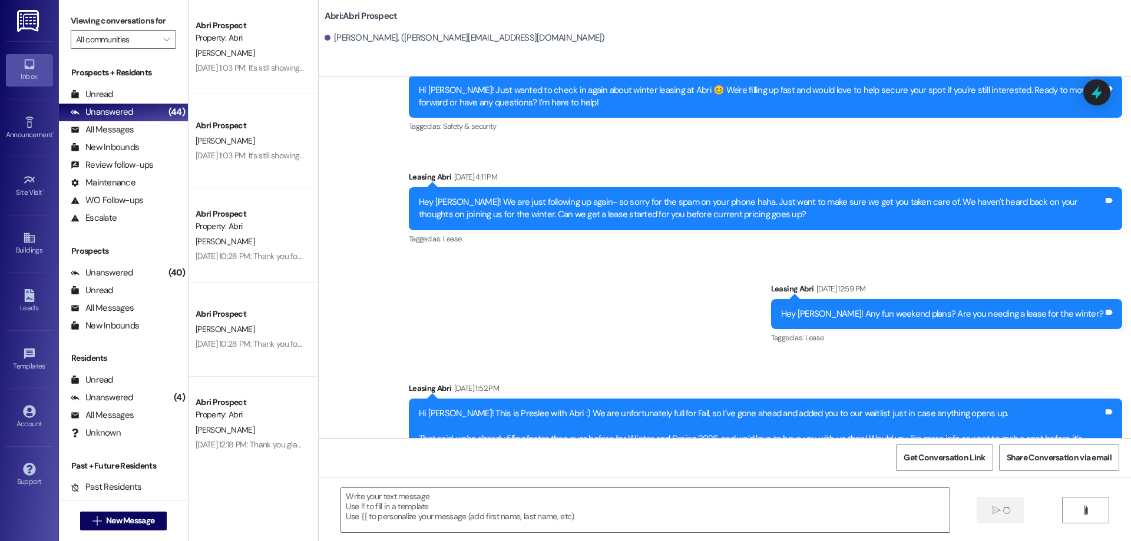
scroll to position [1822, 0]
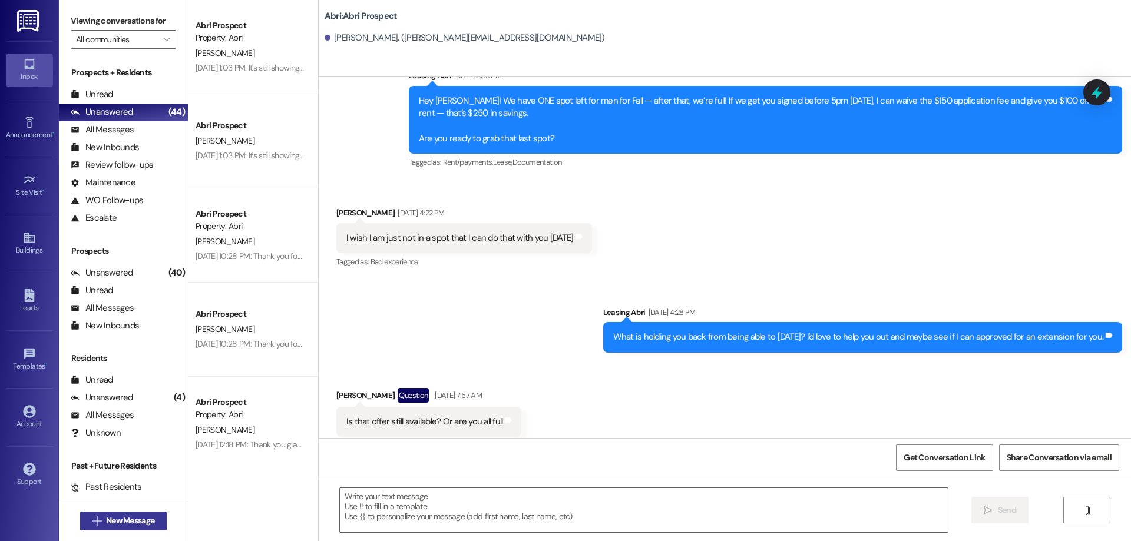
click at [127, 514] on button " New Message" at bounding box center [123, 521] width 87 height 19
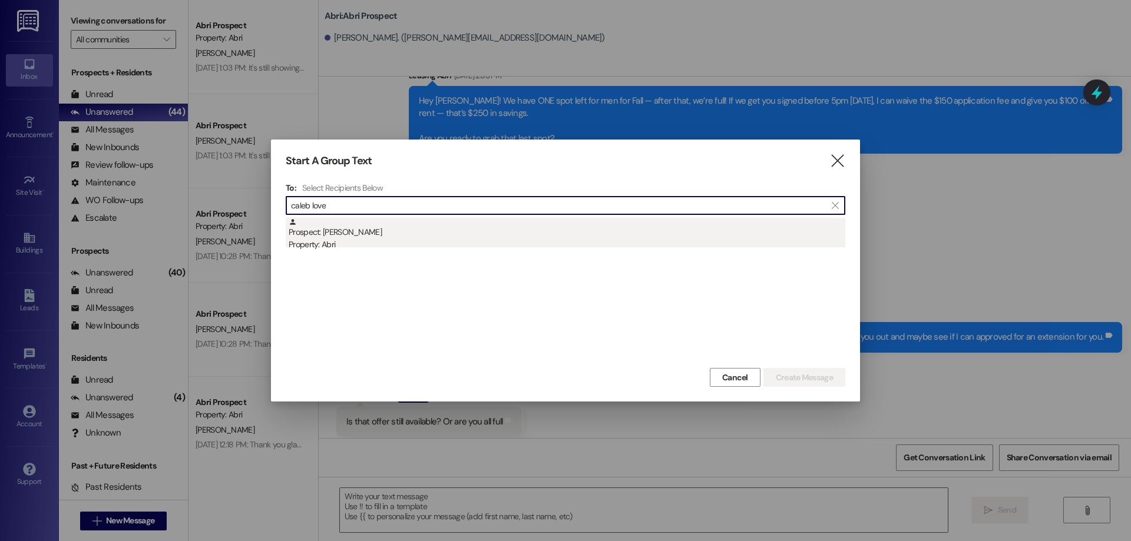
type input "caleb love"
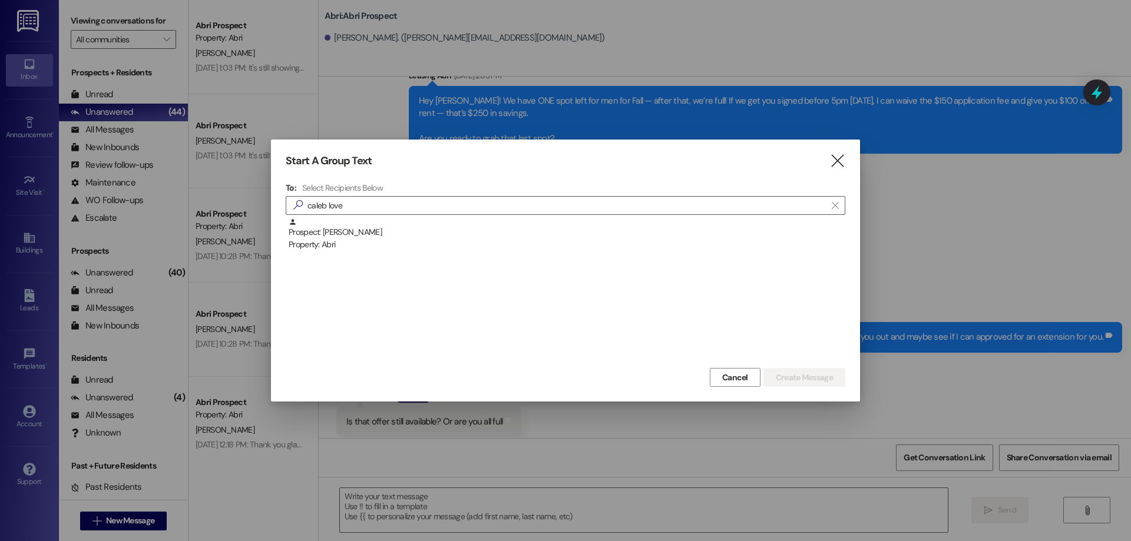
drag, startPoint x: 400, startPoint y: 236, endPoint x: 422, endPoint y: 246, distance: 23.4
click at [400, 236] on div "Prospect: [PERSON_NAME] Property: Abri" at bounding box center [567, 235] width 557 height 34
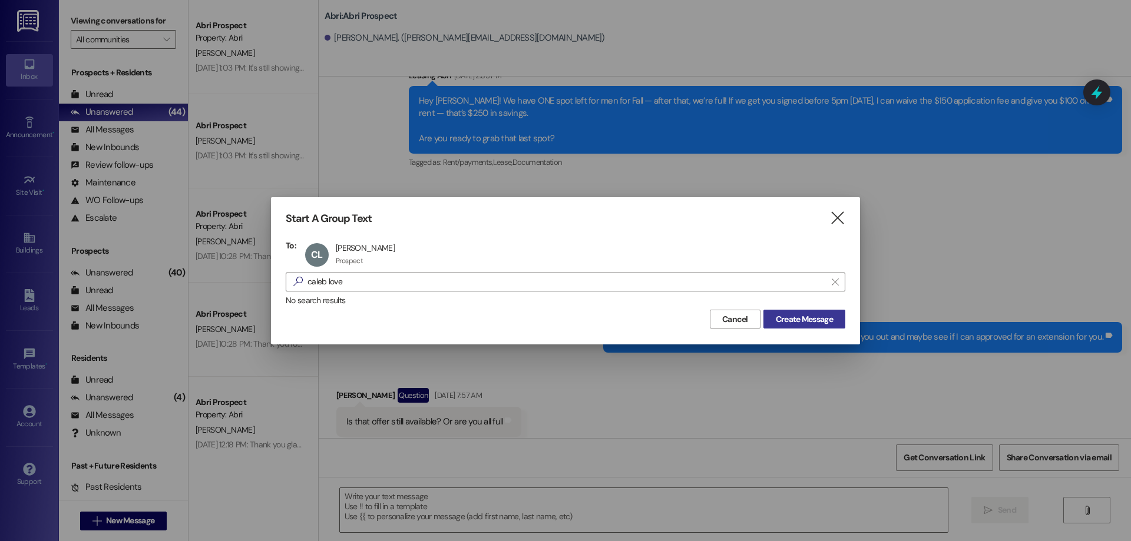
click at [813, 313] on span "Create Message" at bounding box center [804, 319] width 57 height 12
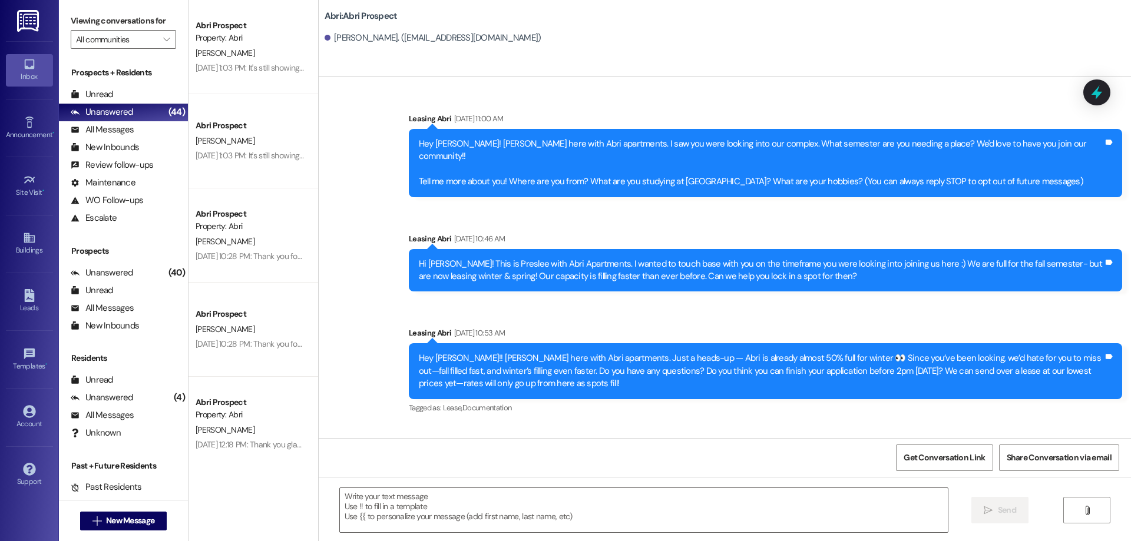
scroll to position [0, 0]
click at [551, 514] on textarea at bounding box center [644, 510] width 608 height 44
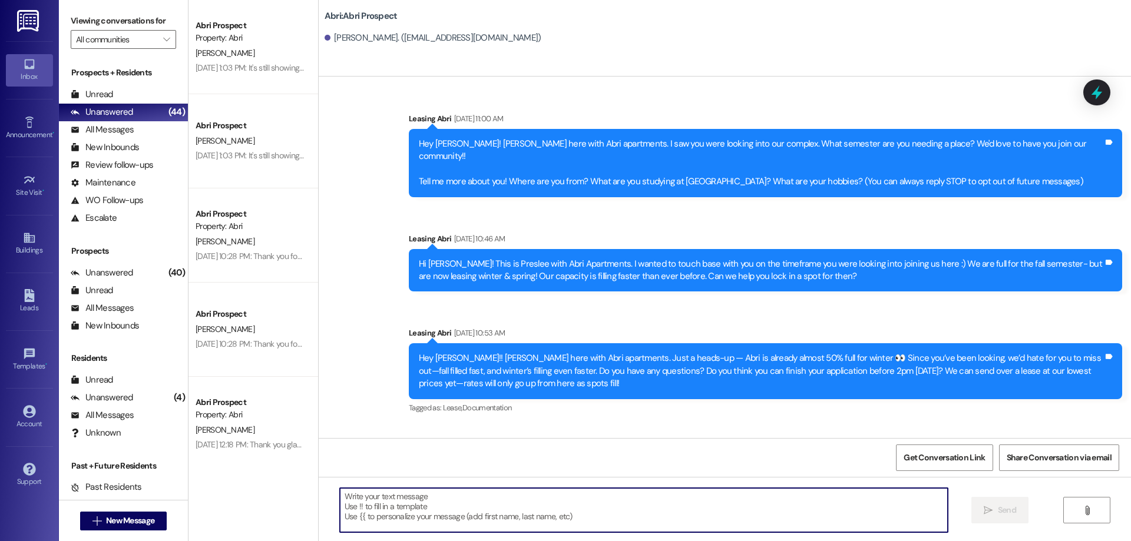
paste textarea "Hi [PERSON_NAME]! This is Kayla with Abri Apartments. Since our Fall waitlist i…"
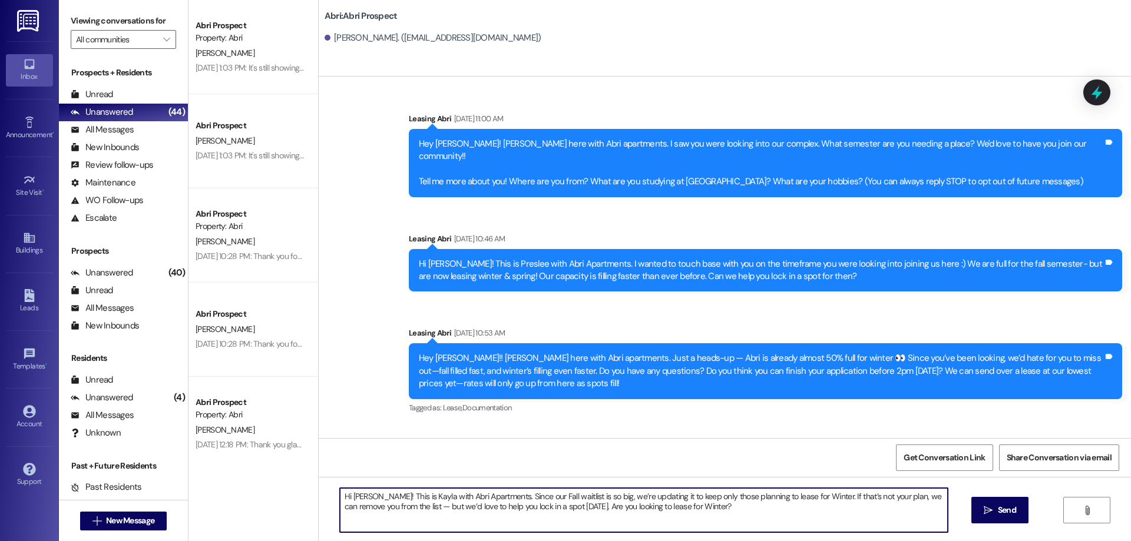
click at [355, 496] on textarea "Hi [PERSON_NAME]! This is Kayla with Abri Apartments. Since our Fall waitlist i…" at bounding box center [644, 510] width 608 height 44
type textarea "Hi [PERSON_NAME]! This is Kayla with Abri Apartments. Since our Fall waitlist i…"
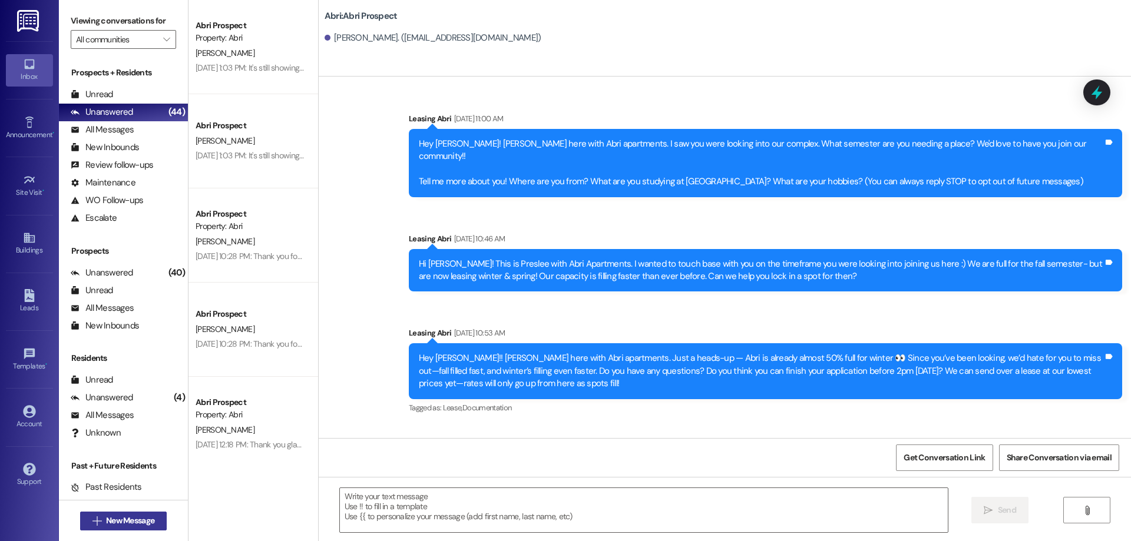
click at [125, 523] on span "New Message" at bounding box center [130, 521] width 48 height 12
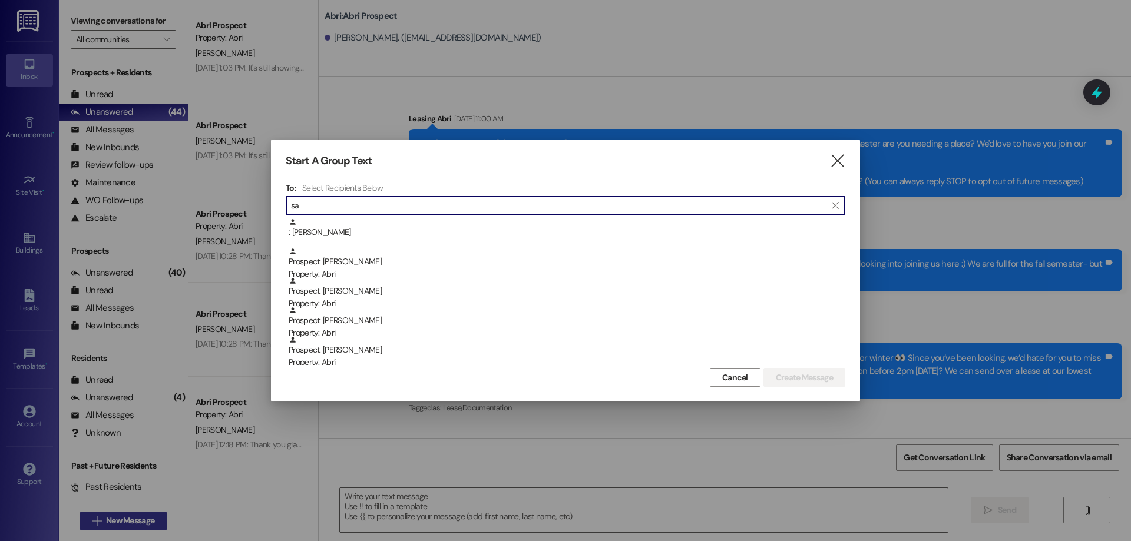
type input "s"
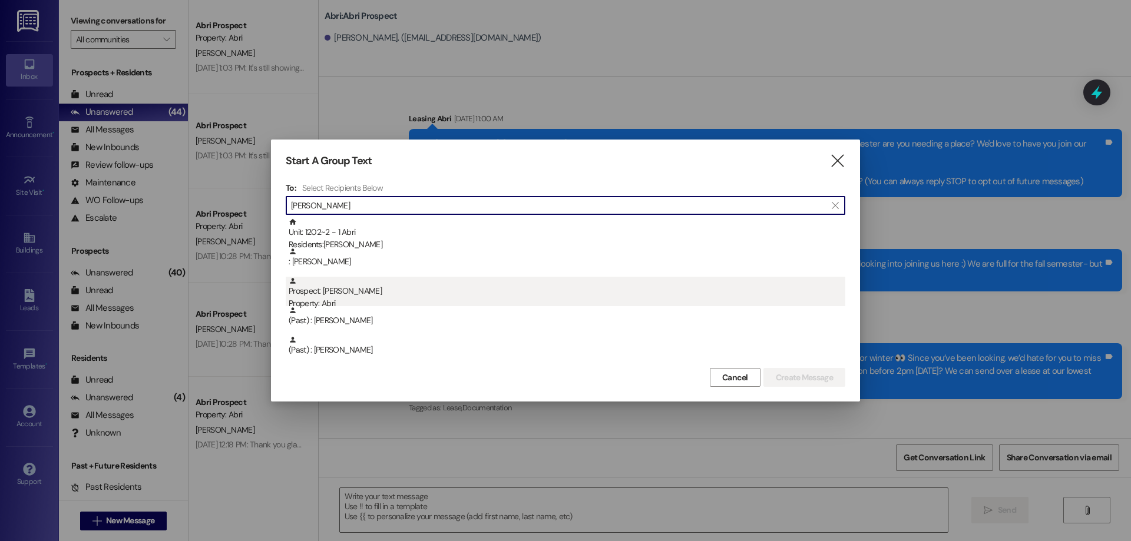
scroll to position [29, 0]
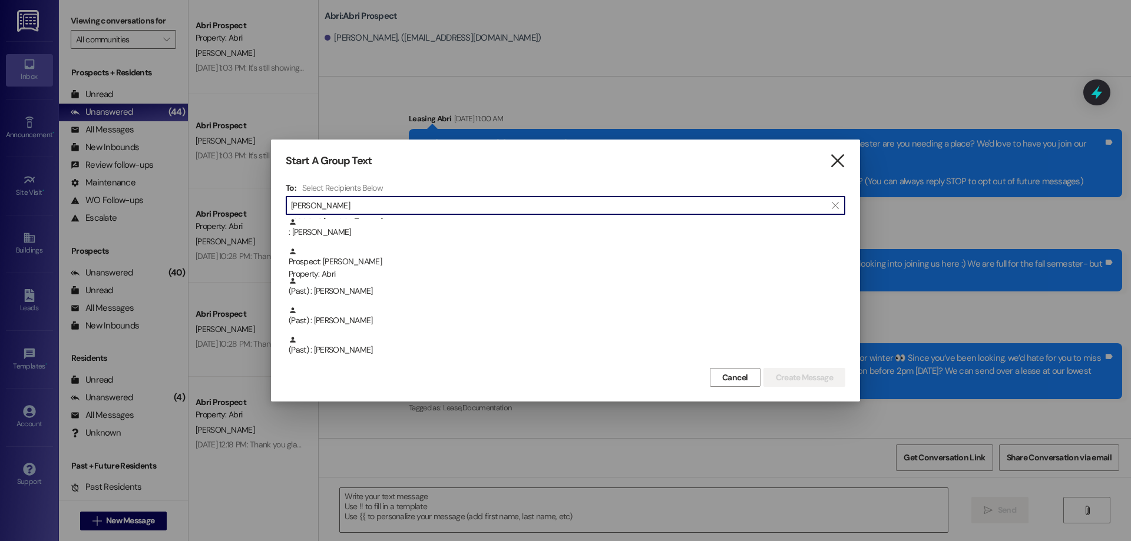
type input "[PERSON_NAME]"
click at [842, 160] on icon "" at bounding box center [837, 161] width 16 height 12
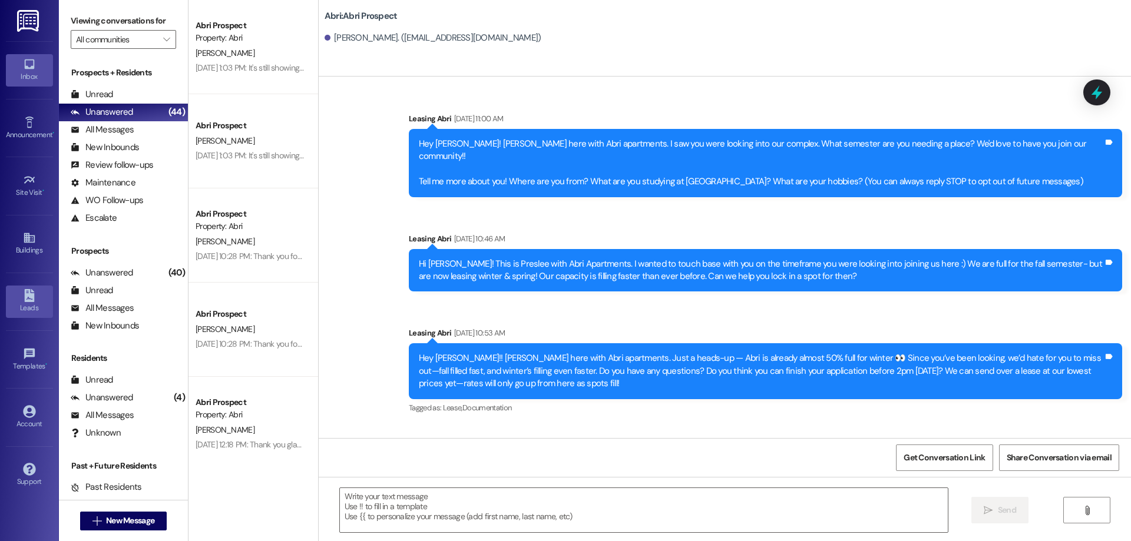
click at [41, 304] on div "Leads" at bounding box center [29, 308] width 59 height 12
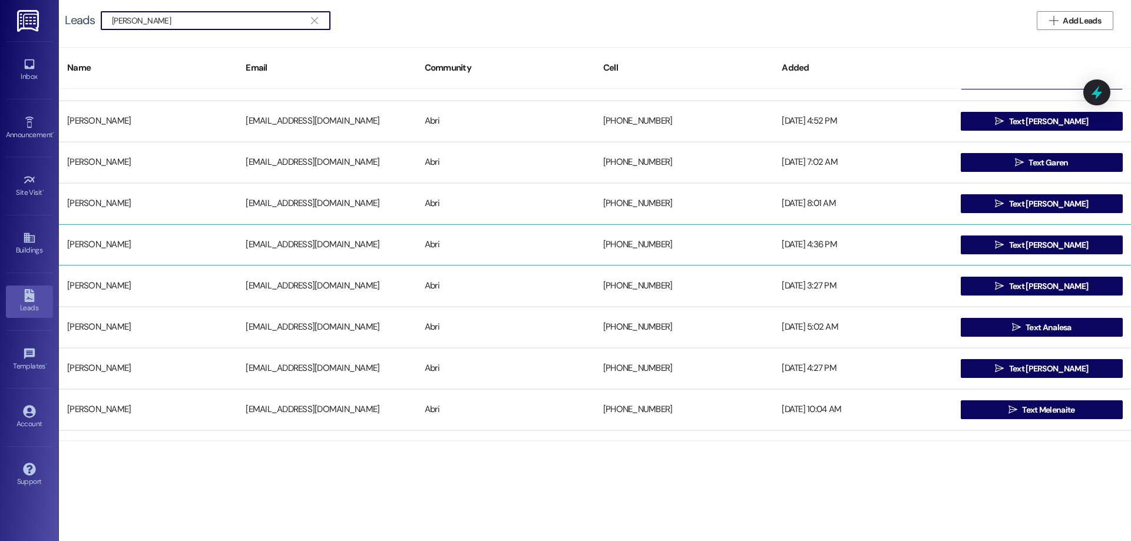
scroll to position [294, 0]
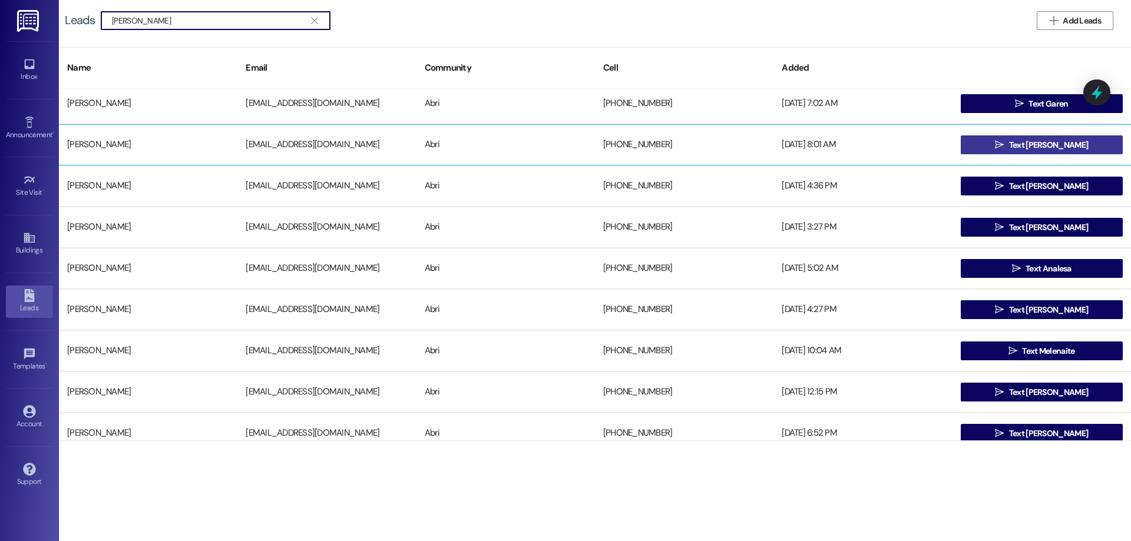
type input "[PERSON_NAME]"
click at [1021, 151] on span "Text [PERSON_NAME]" at bounding box center [1049, 145] width 84 height 12
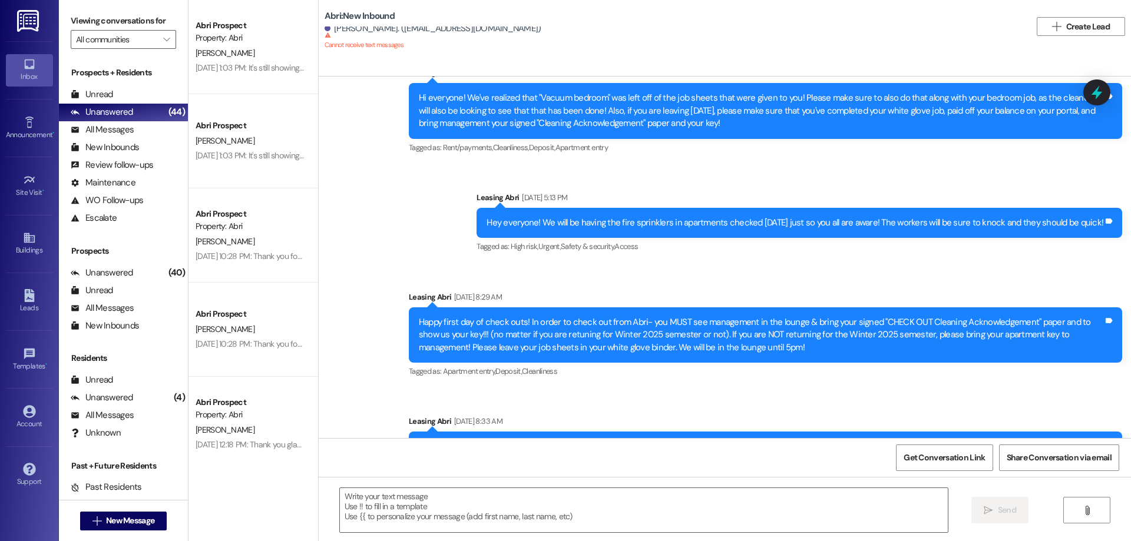
scroll to position [6620, 0]
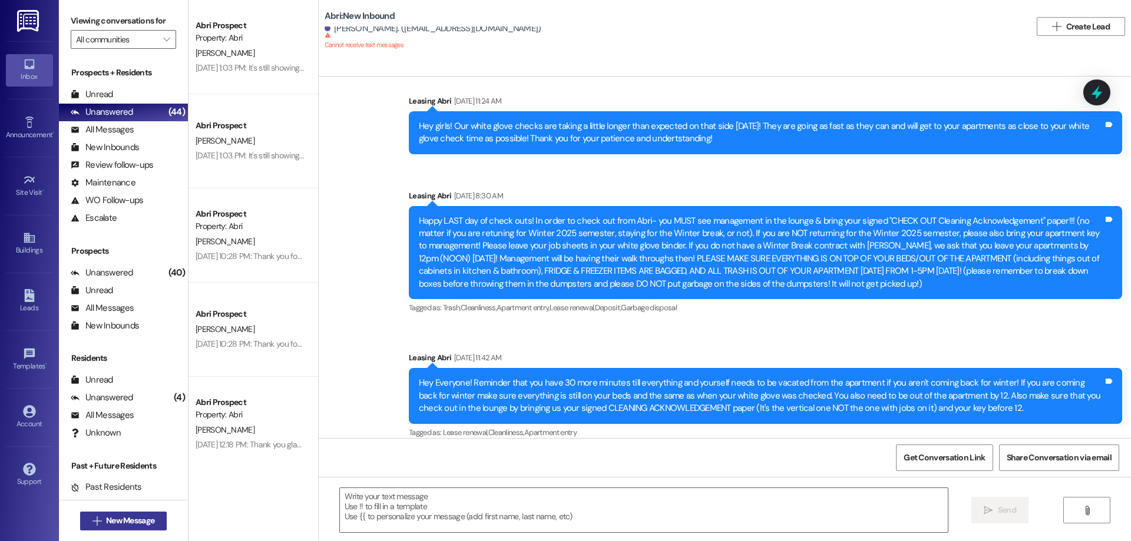
click at [106, 526] on span "New Message" at bounding box center [130, 521] width 48 height 12
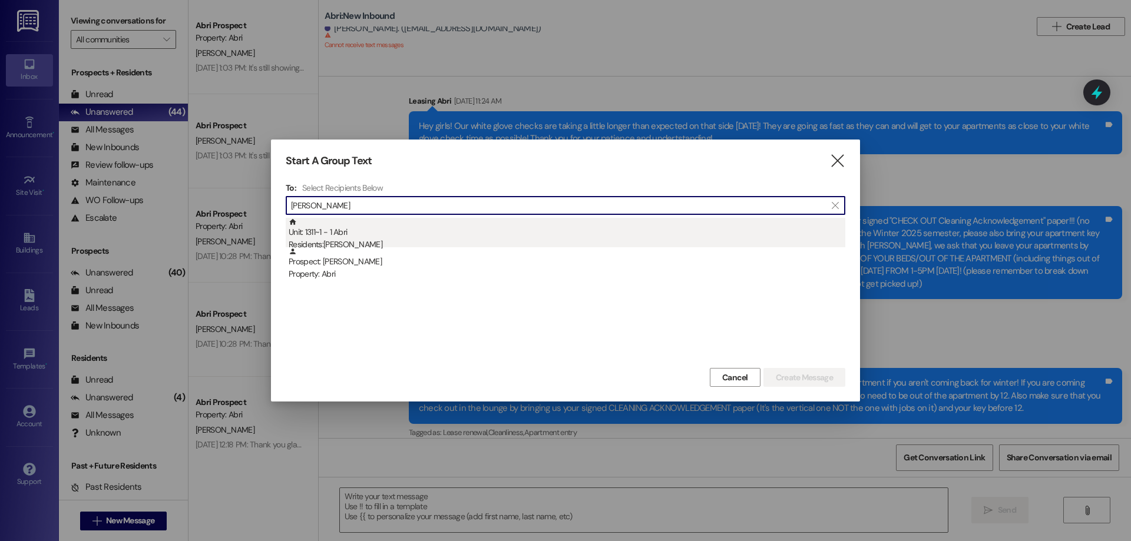
type input "[PERSON_NAME]"
click at [339, 236] on div "Unit: 1311~1 - 1 [DEMOGRAPHIC_DATA] Residents: [PERSON_NAME]" at bounding box center [567, 235] width 557 height 34
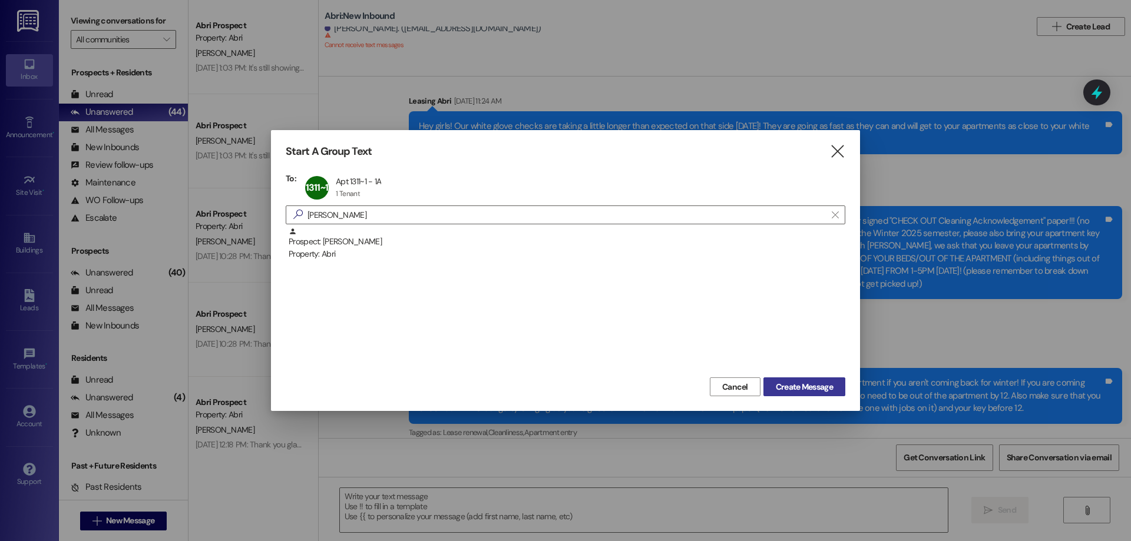
click at [797, 387] on span "Create Message" at bounding box center [804, 387] width 57 height 12
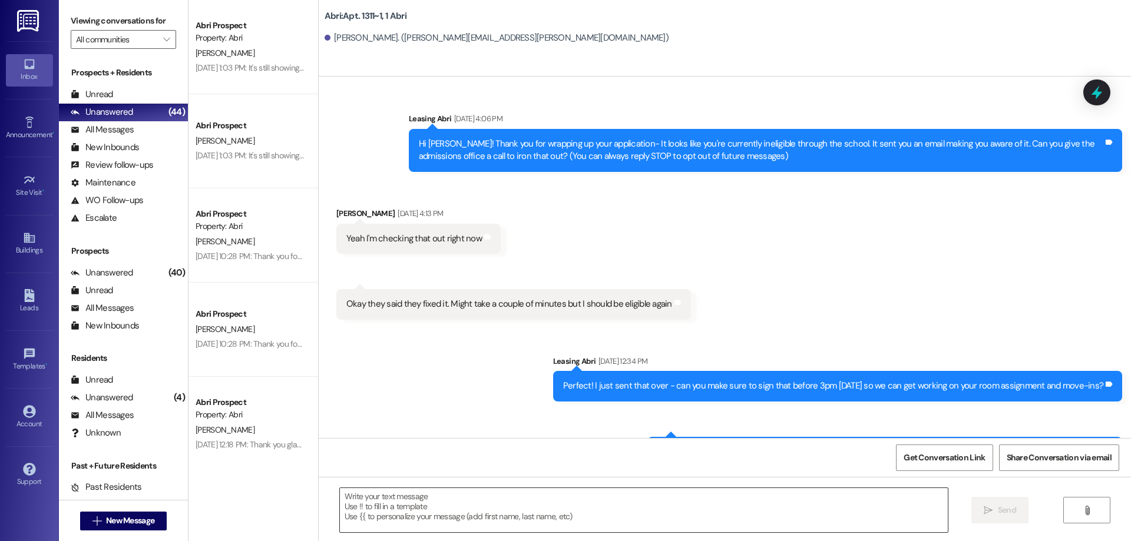
scroll to position [859, 0]
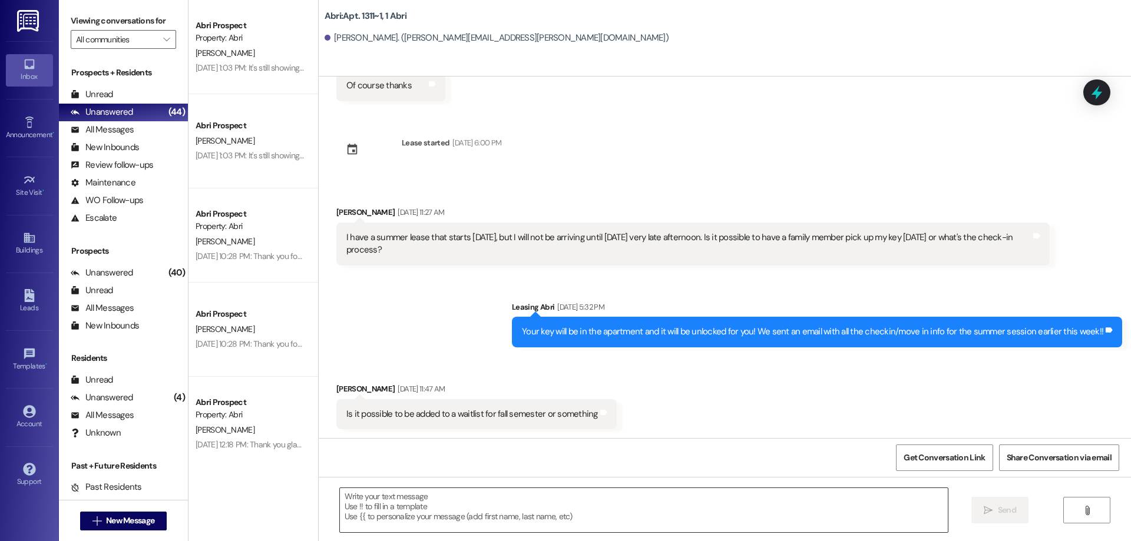
click at [458, 505] on textarea at bounding box center [644, 510] width 608 height 44
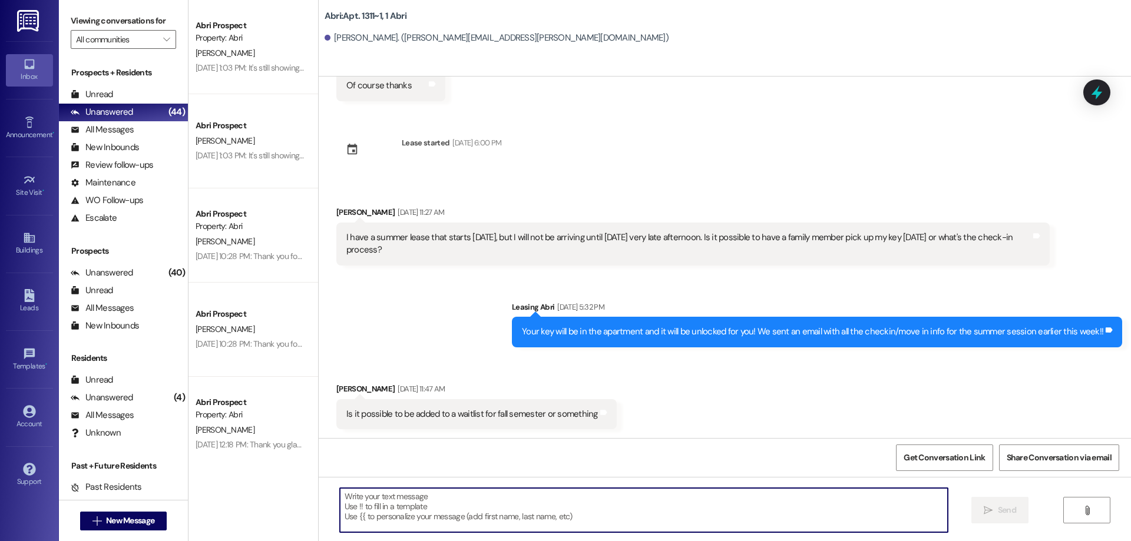
scroll to position [942, 0]
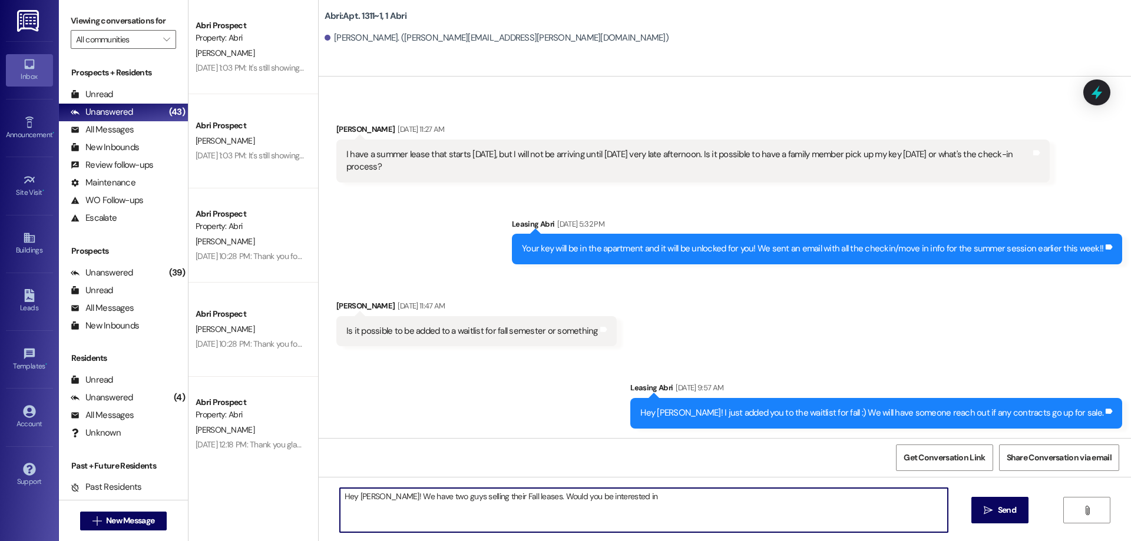
click at [661, 499] on textarea "Hey [PERSON_NAME]! We have two guys selling their Fall leases. Would you be int…" at bounding box center [644, 510] width 608 height 44
type textarea "Hey [PERSON_NAME]! We have two guys selling their Fall leases. Would you be int…"
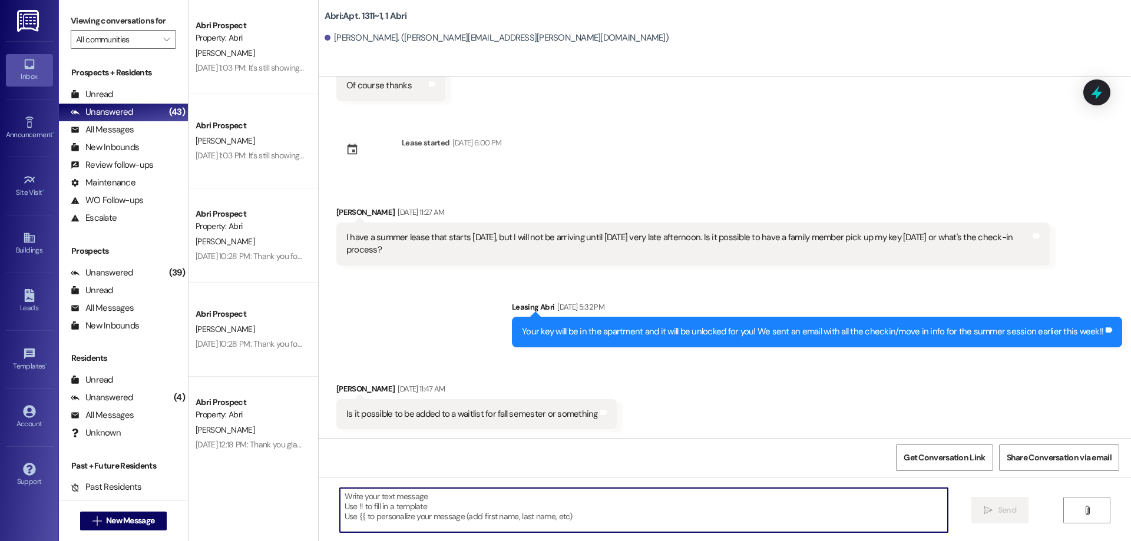
scroll to position [1024, 0]
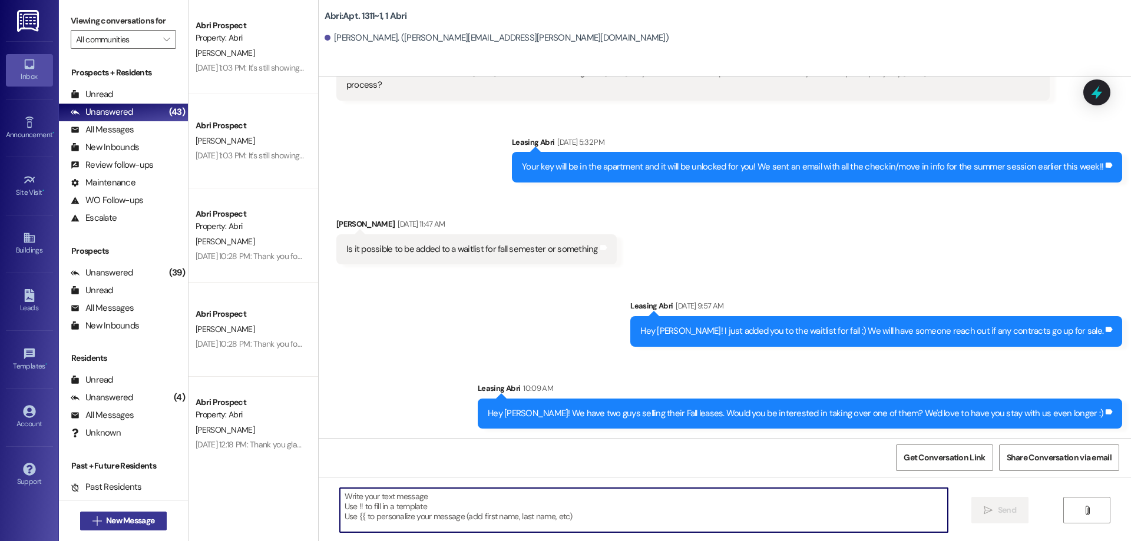
click at [135, 524] on span "New Message" at bounding box center [130, 521] width 48 height 12
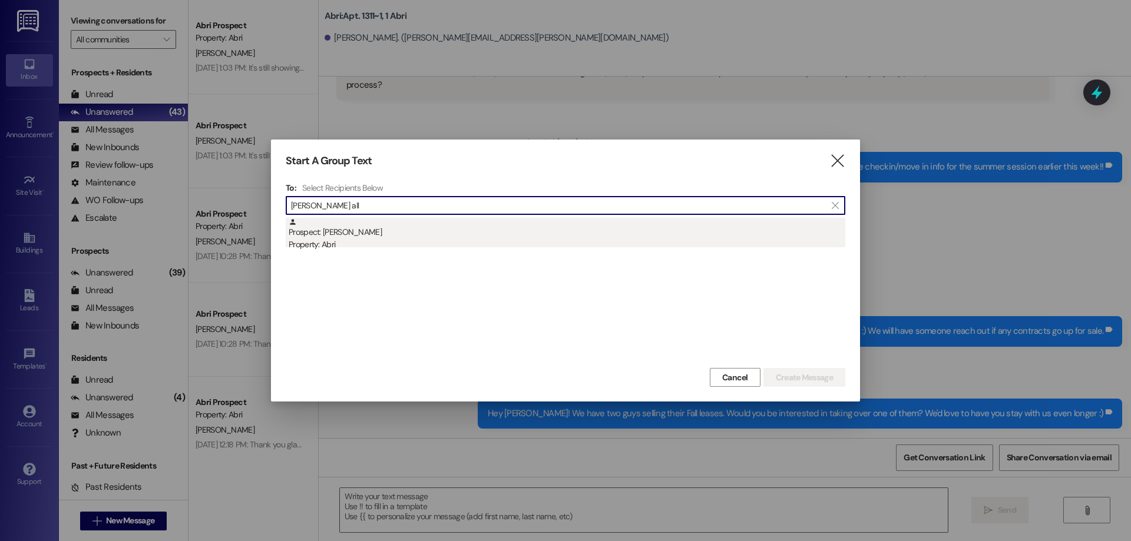
type input "[PERSON_NAME] all"
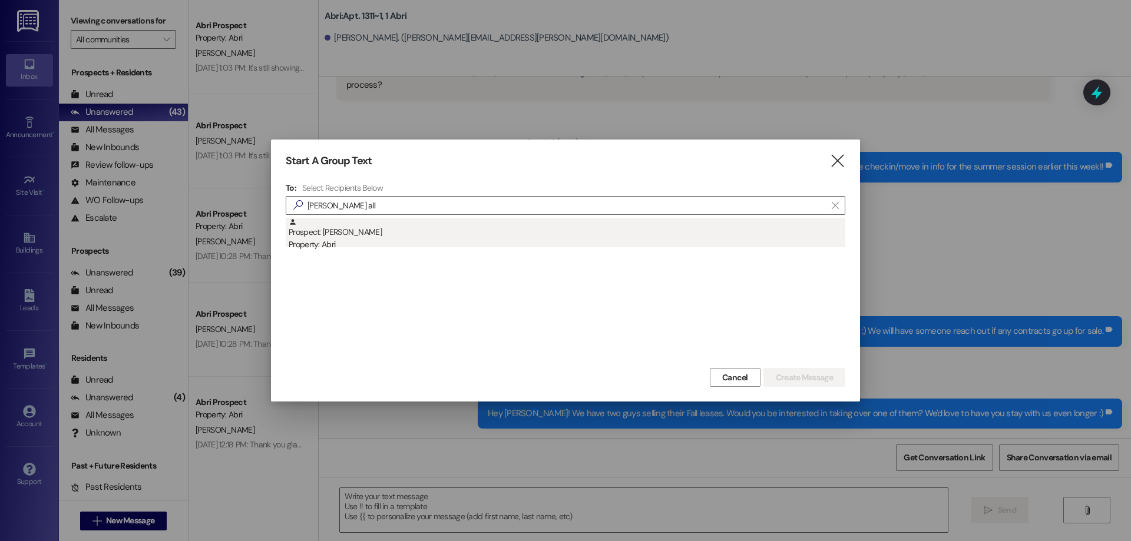
click at [382, 231] on div "Prospect: [PERSON_NAME] Property: Abri" at bounding box center [567, 235] width 557 height 34
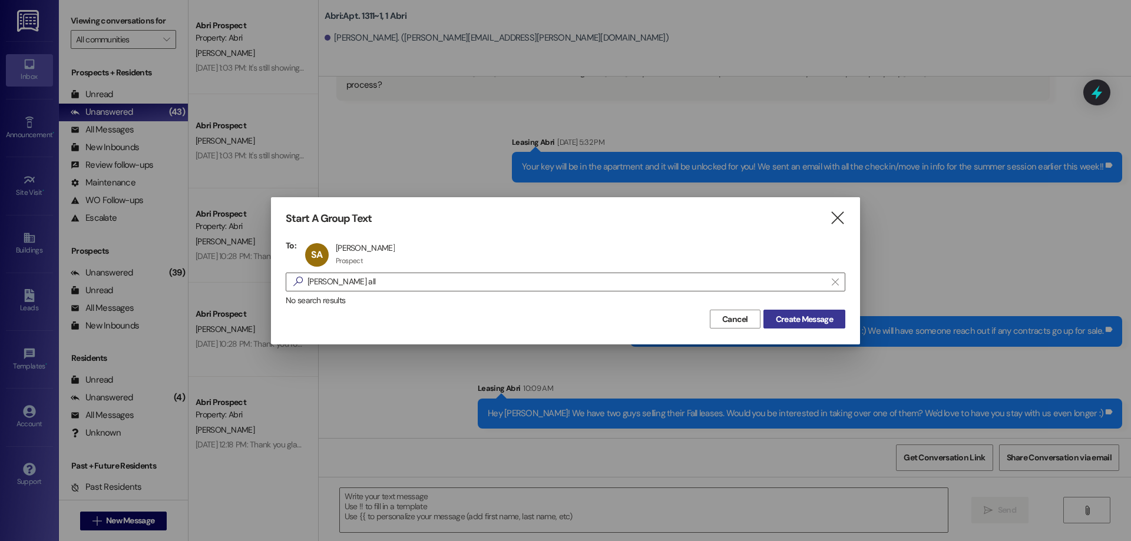
click at [797, 314] on span "Create Message" at bounding box center [804, 319] width 57 height 12
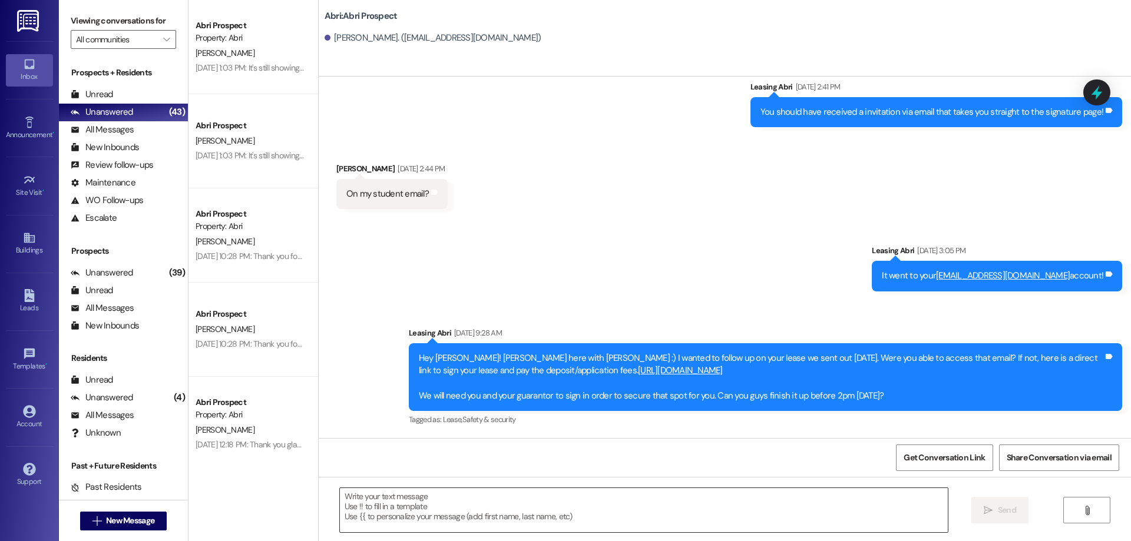
scroll to position [325, 0]
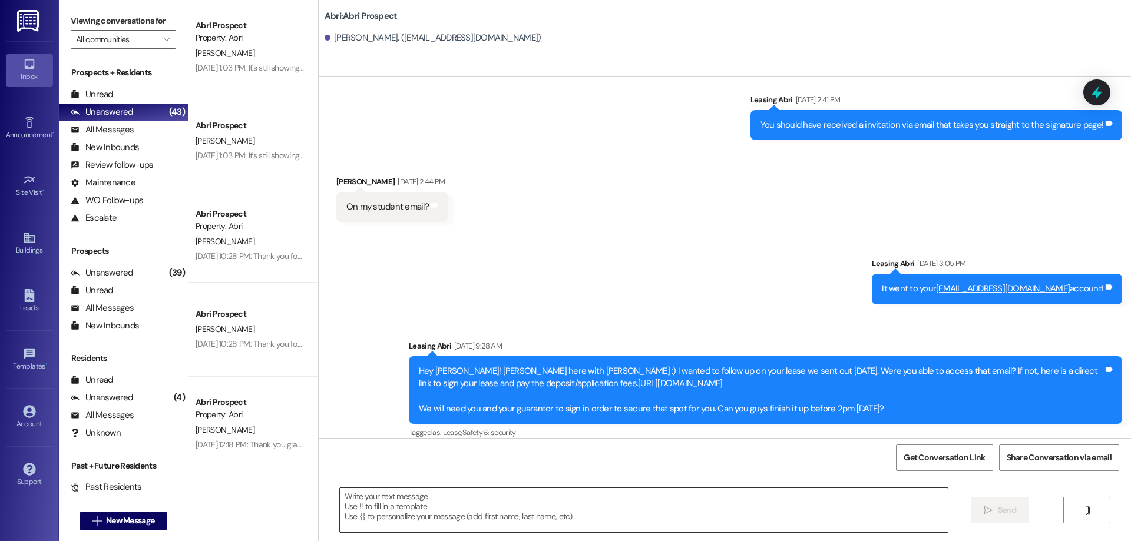
click at [476, 508] on textarea at bounding box center [644, 510] width 608 height 44
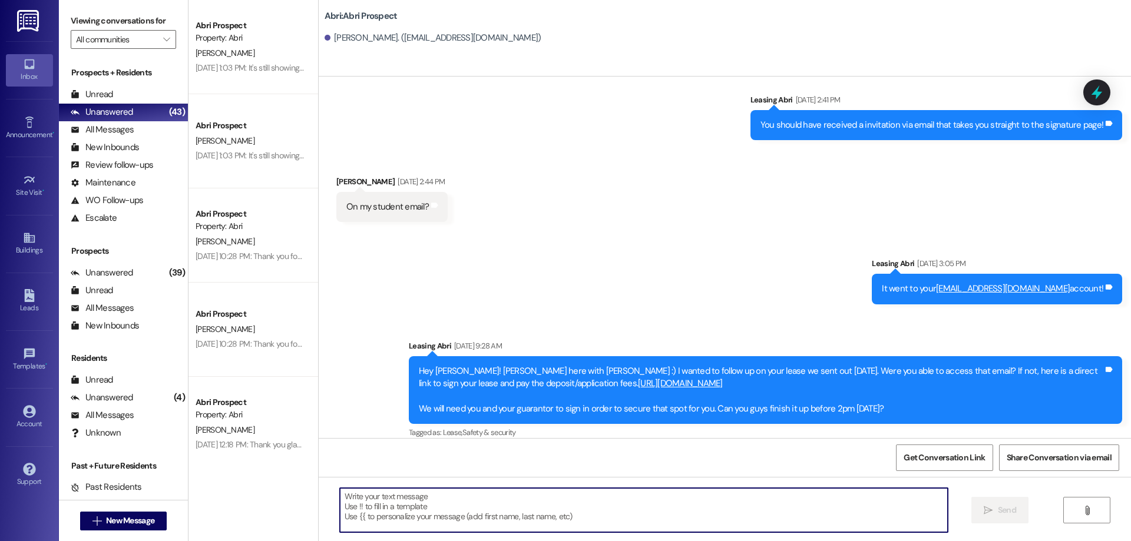
paste textarea "Hey [PERSON_NAME]! We have two guys selling their Fall leases. Would you be int…"
type textarea "Hey [PERSON_NAME]! We have two guys selling their Fall leases. Would you be int…"
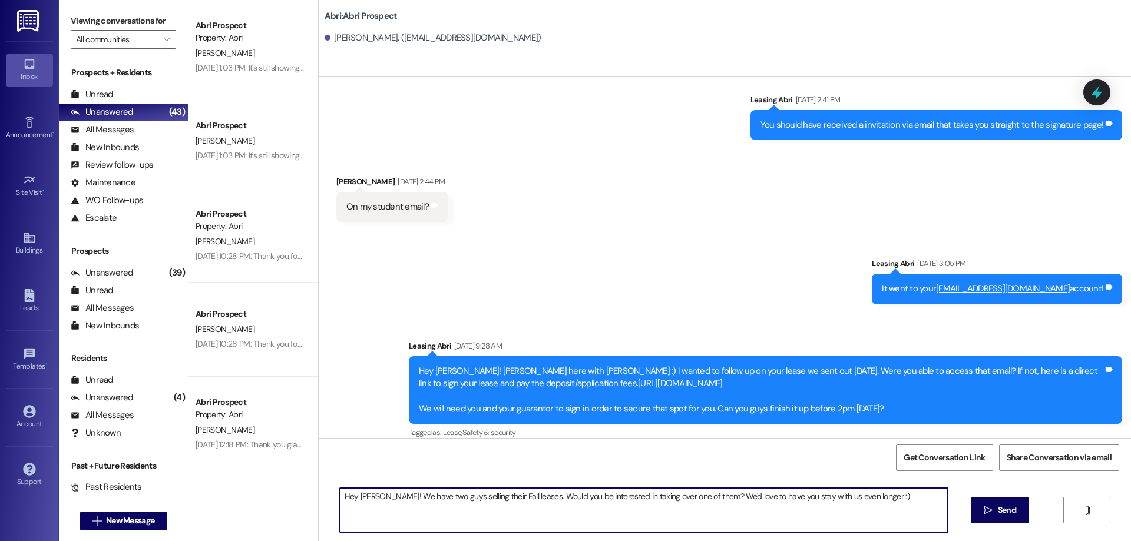
click at [365, 497] on textarea "Hey [PERSON_NAME]! We have two guys selling their Fall leases. Would you be int…" at bounding box center [644, 510] width 608 height 44
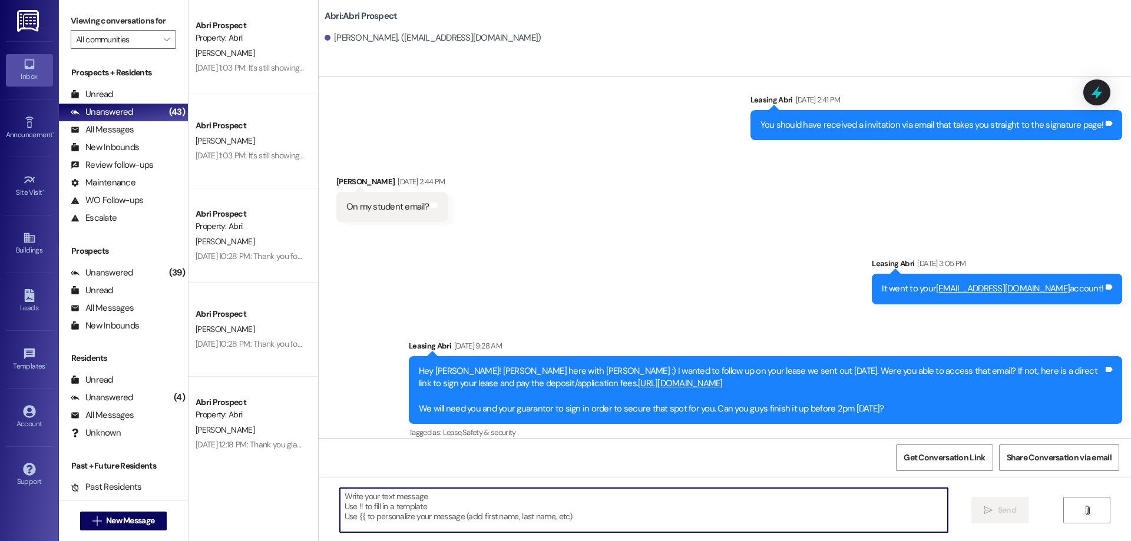
click at [407, 506] on textarea at bounding box center [644, 510] width 608 height 44
paste textarea "Hi [PERSON_NAME]! This is Kayla with Abri Apartments. We’re updating our Fall w…"
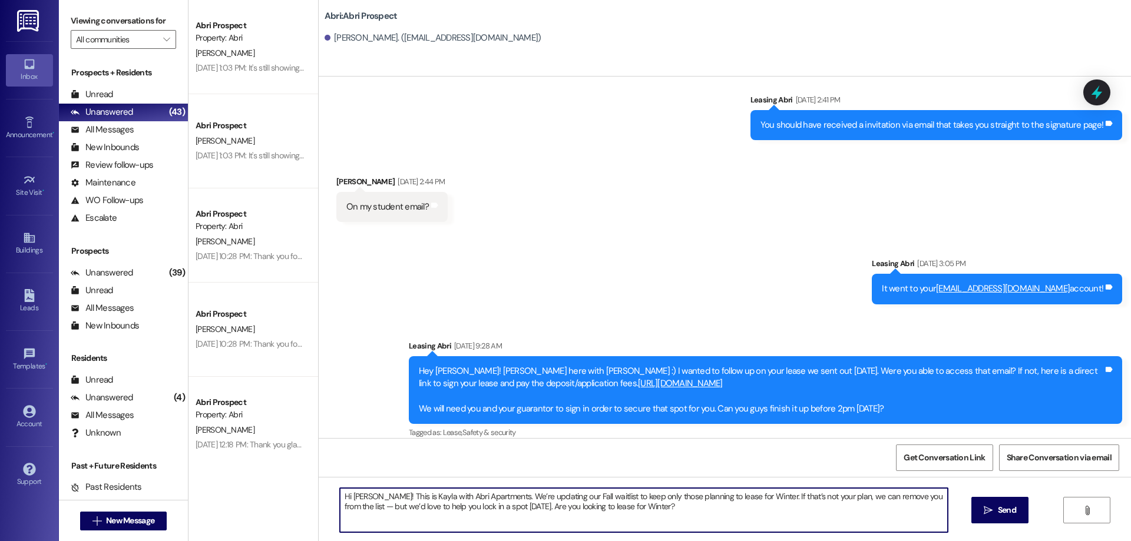
click at [358, 494] on textarea "Hi [PERSON_NAME]! This is Kayla with Abri Apartments. We’re updating our Fall w…" at bounding box center [644, 510] width 608 height 44
click at [499, 495] on textarea "Hi [PERSON_NAME]! This is Kayla with Abri Apartments. We’re updating our Fall w…" at bounding box center [644, 510] width 608 height 44
drag, startPoint x: 696, startPoint y: 497, endPoint x: 642, endPoint y: 488, distance: 54.9
click at [644, 490] on textarea "Hi [PERSON_NAME]! This is Kayla with Abri Apartments. Since our Fall waitlist i…" at bounding box center [644, 510] width 608 height 44
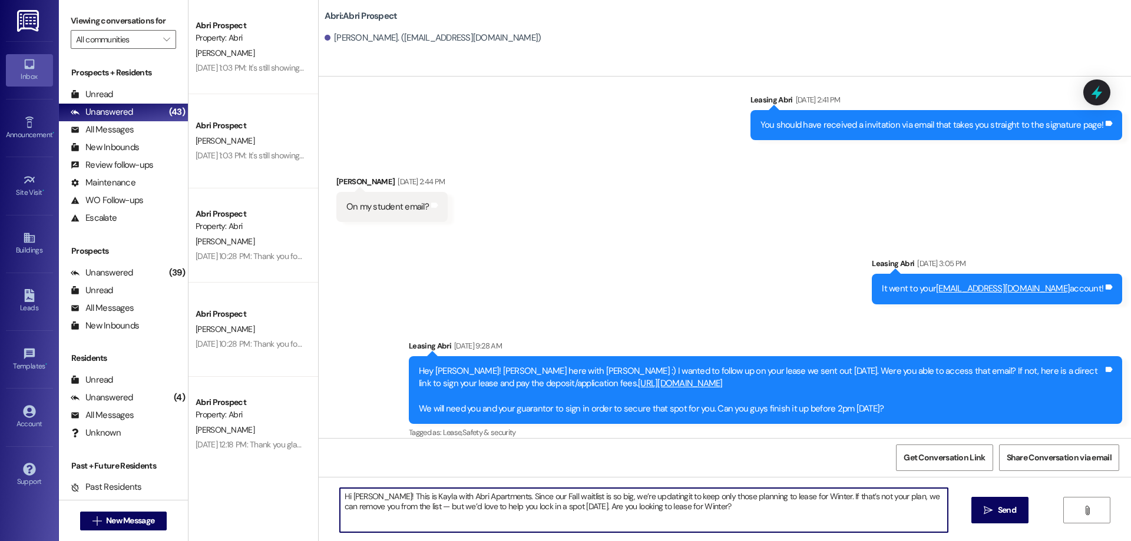
click at [723, 508] on textarea "Hi [PERSON_NAME]! This is Kayla with Abri Apartments. Since our Fall waitlist i…" at bounding box center [644, 510] width 608 height 44
click at [642, 496] on textarea "Hi [PERSON_NAME]! This is Kayla with Abri Apartments. Since our Fall waitlist i…" at bounding box center [644, 510] width 608 height 44
click at [703, 509] on textarea "Hi [PERSON_NAME]! This is Kayla with Abri Apartments. Since our Fall waitlist i…" at bounding box center [644, 510] width 608 height 44
type textarea "Hi [PERSON_NAME]! This is Kayla with Abri Apartments. Since our Fall waitlist i…"
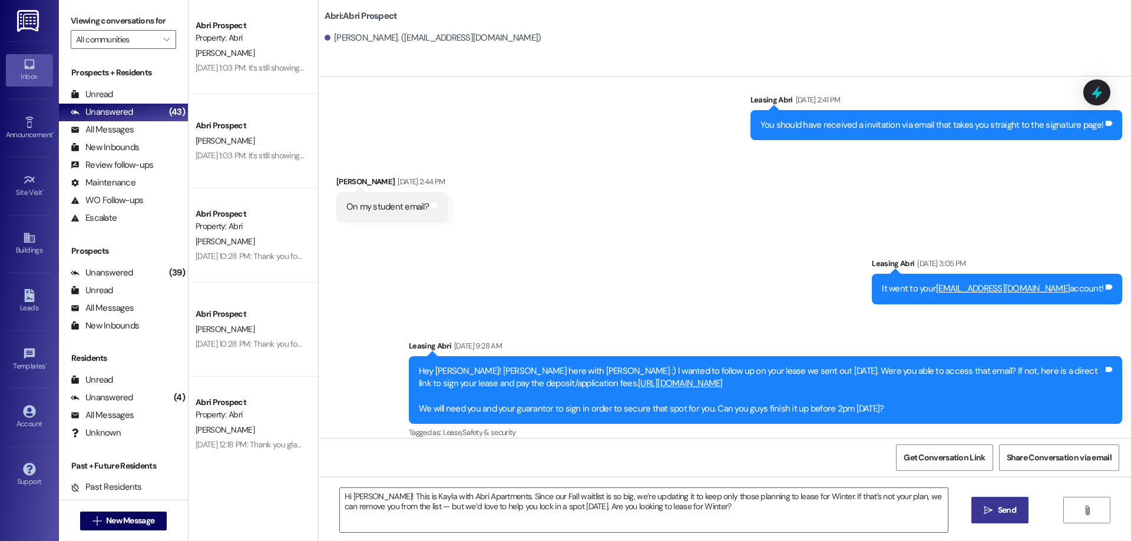
click at [987, 511] on icon "" at bounding box center [988, 510] width 9 height 9
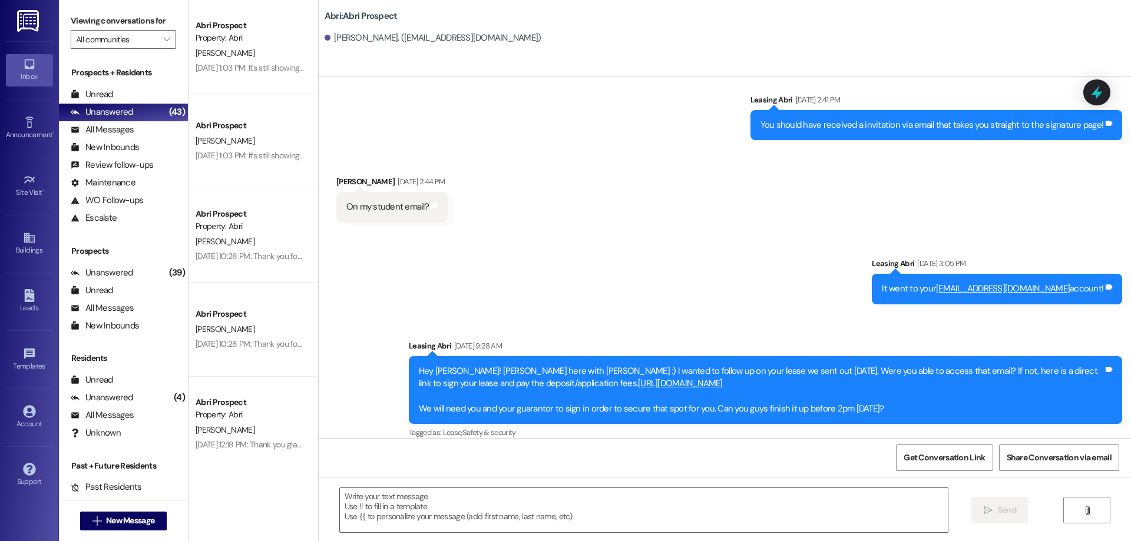
scroll to position [420, 0]
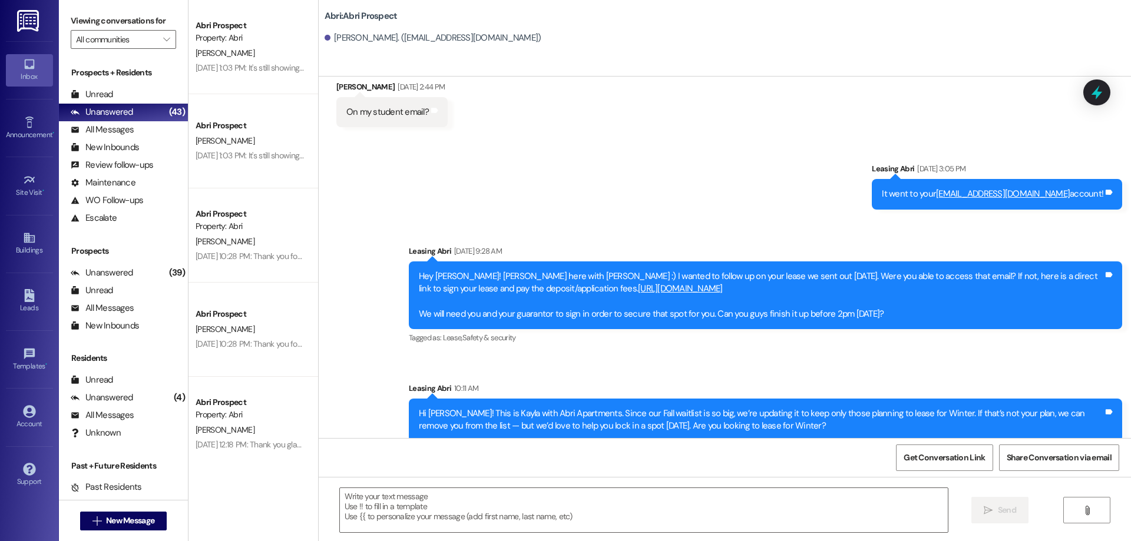
click at [562, 209] on div "Sent via SMS Leasing Abri [DATE] 3:05 PM It went to your [EMAIL_ADDRESS][DOMAIN…" at bounding box center [725, 293] width 812 height 314
click at [648, 160] on div "Sent via SMS Leasing Abri [DATE] 3:05 PM It went to your [EMAIL_ADDRESS][DOMAIN…" at bounding box center [725, 293] width 812 height 314
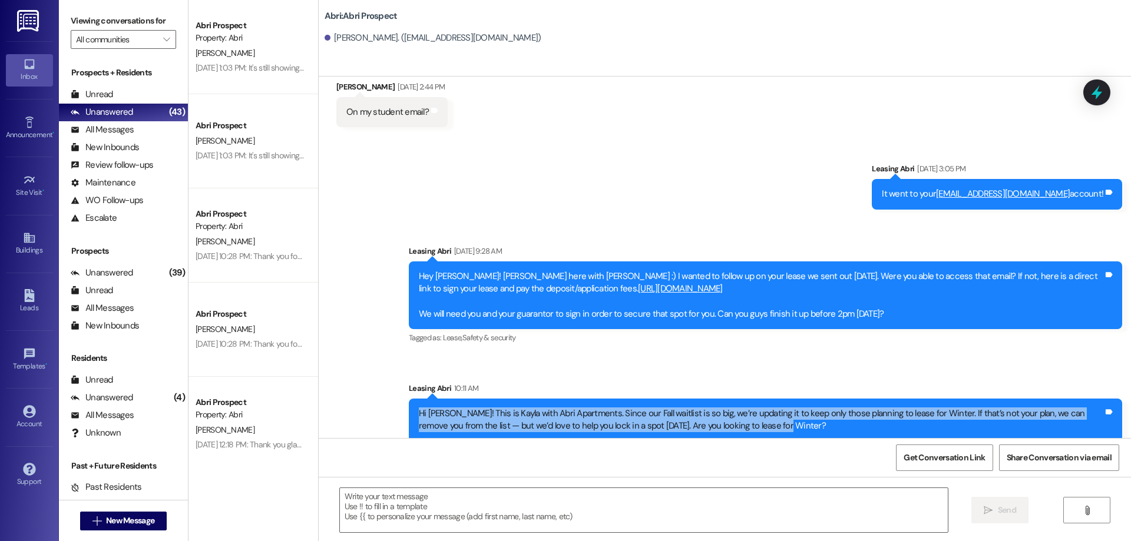
drag, startPoint x: 750, startPoint y: 407, endPoint x: 403, endPoint y: 398, distance: 347.0
click at [409, 399] on div "Hi [PERSON_NAME]! This is Kayla with Abri Apartments. Since our Fall waitlist i…" at bounding box center [765, 420] width 713 height 43
copy div "Hi [PERSON_NAME]! This is Kayla with Abri Apartments. Since our Fall waitlist i…"
click at [149, 515] on span "New Message" at bounding box center [130, 521] width 48 height 12
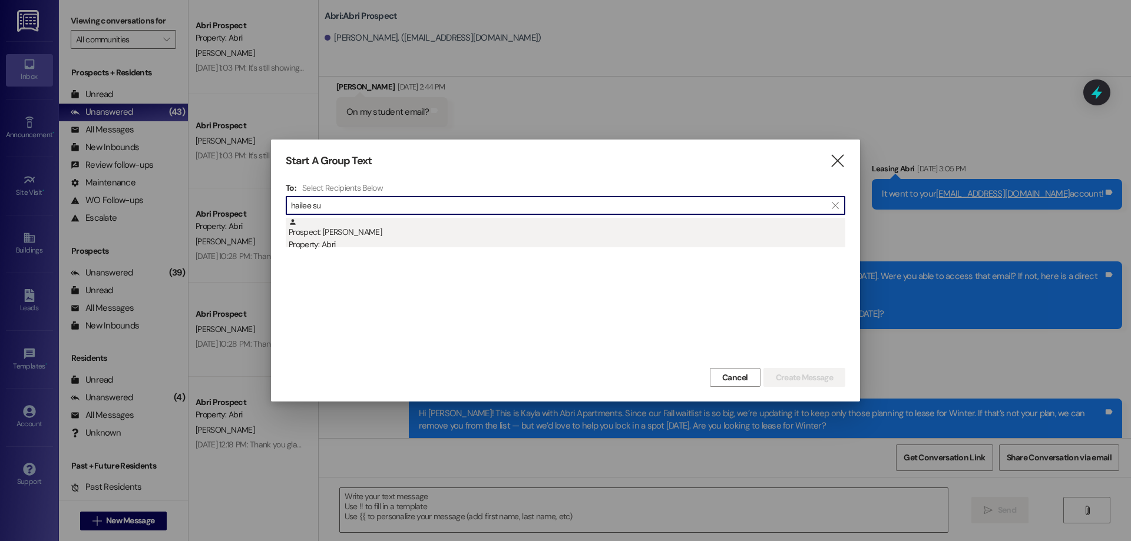
type input "hailee su"
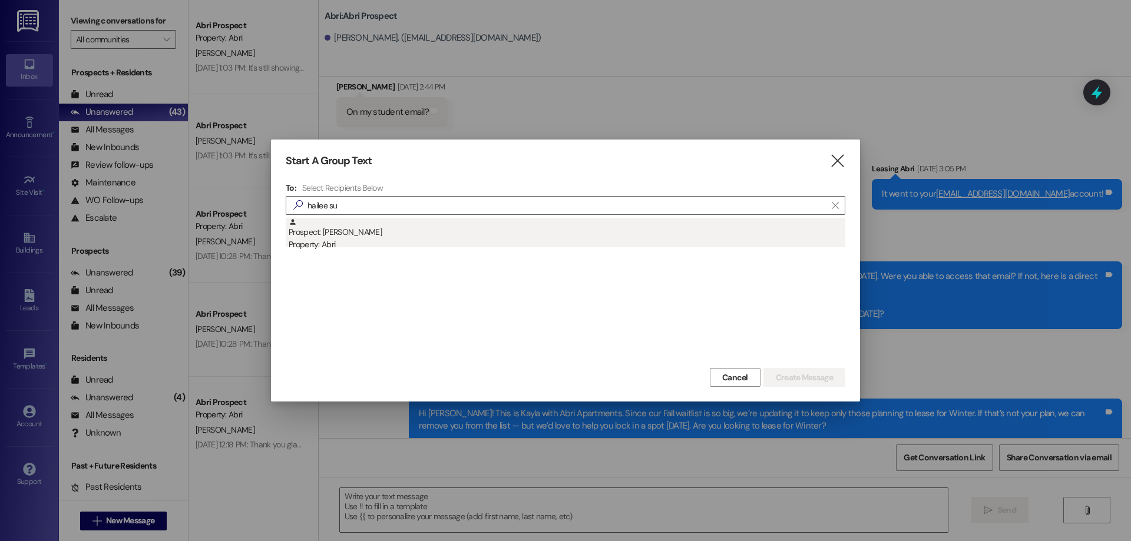
click at [398, 238] on div "Prospect: [PERSON_NAME][GEOGRAPHIC_DATA] Property: Abri" at bounding box center [567, 235] width 557 height 34
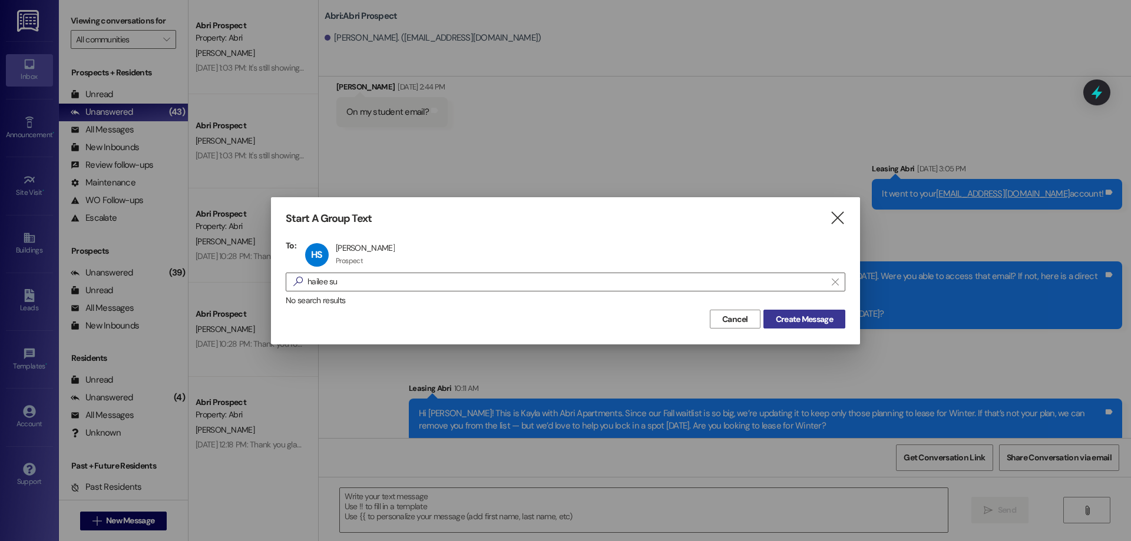
click at [804, 316] on span "Create Message" at bounding box center [804, 319] width 57 height 12
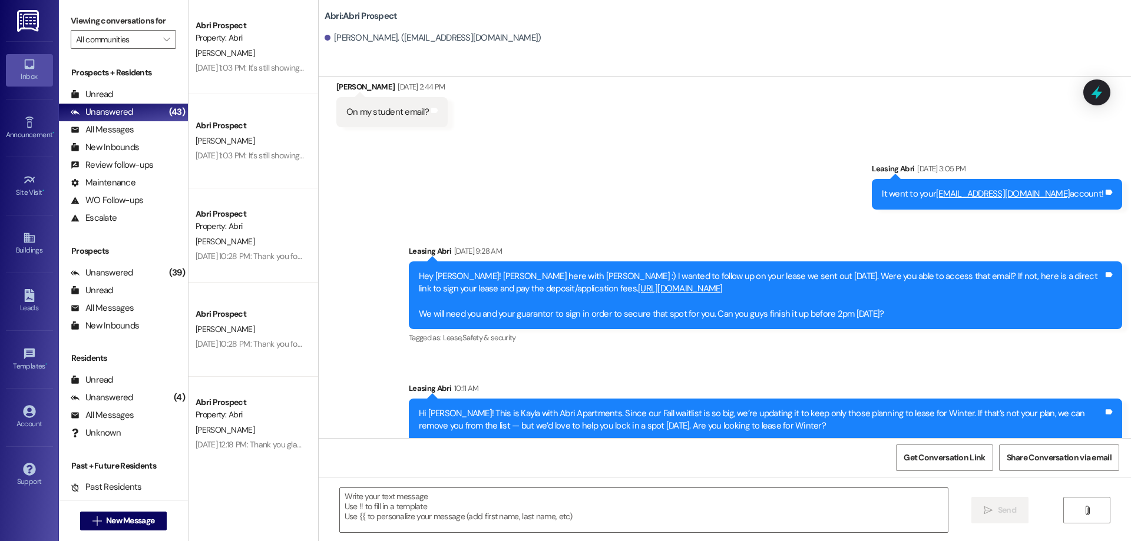
scroll to position [1, 0]
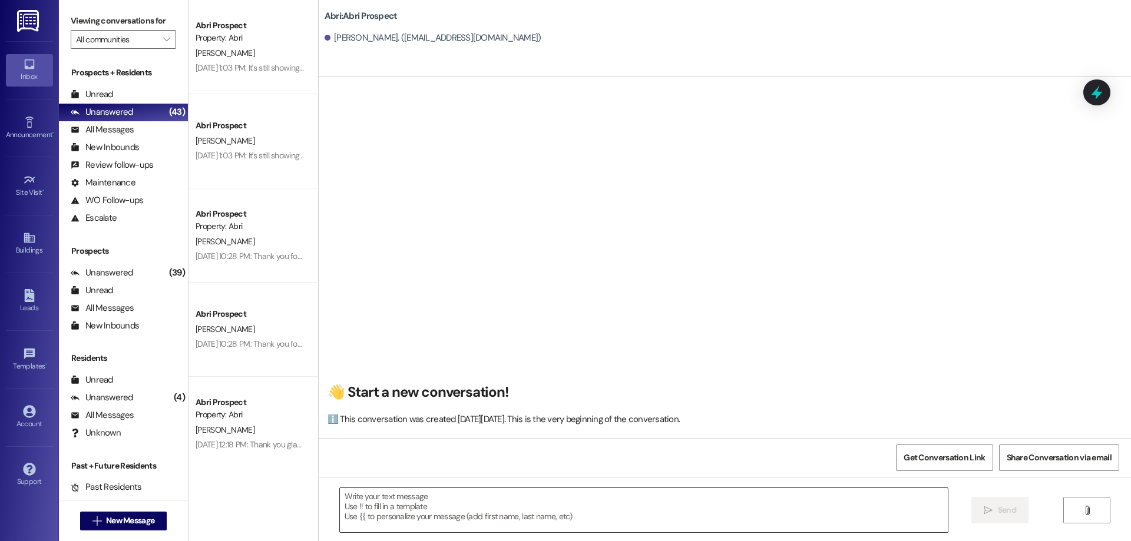
click at [623, 496] on textarea at bounding box center [644, 510] width 608 height 44
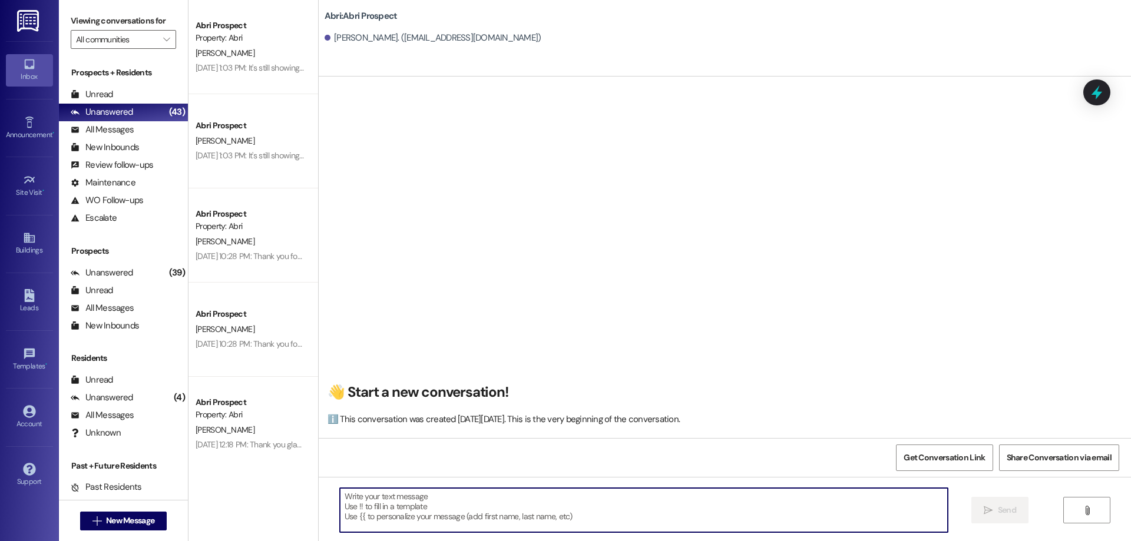
paste textarea "Hi [PERSON_NAME]! This is Kayla with Abri Apartments. Since our Fall waitlist i…"
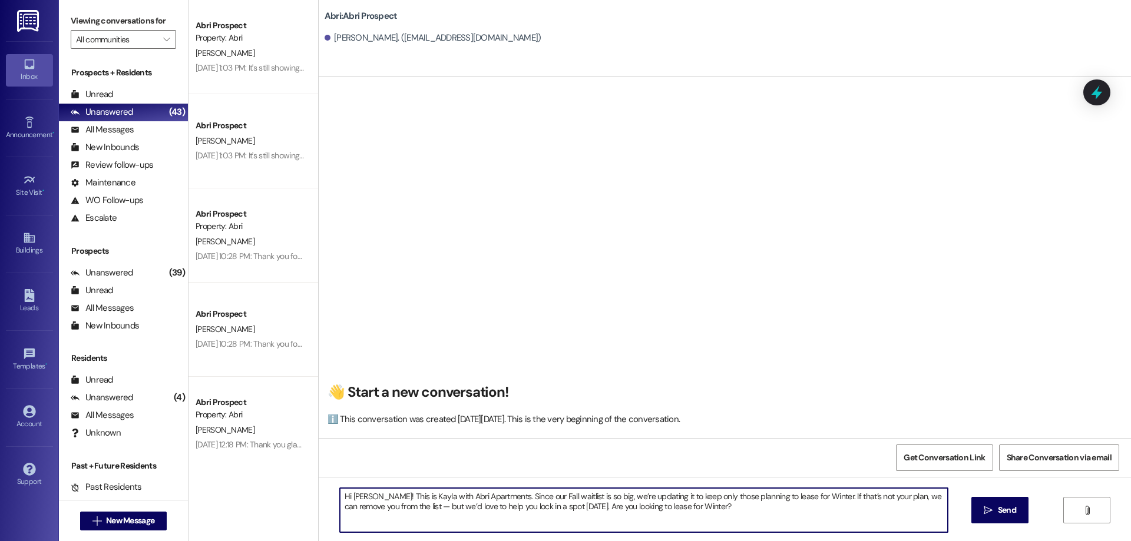
click at [345, 496] on textarea "Hi [PERSON_NAME]! This is Kayla with Abri Apartments. Since our Fall waitlist i…" at bounding box center [644, 510] width 608 height 44
type textarea "Hi [PERSON_NAME]! This is Kayla with Abri Apartments. Since our Fall waitlist i…"
click at [999, 505] on span "Send" at bounding box center [1007, 510] width 18 height 12
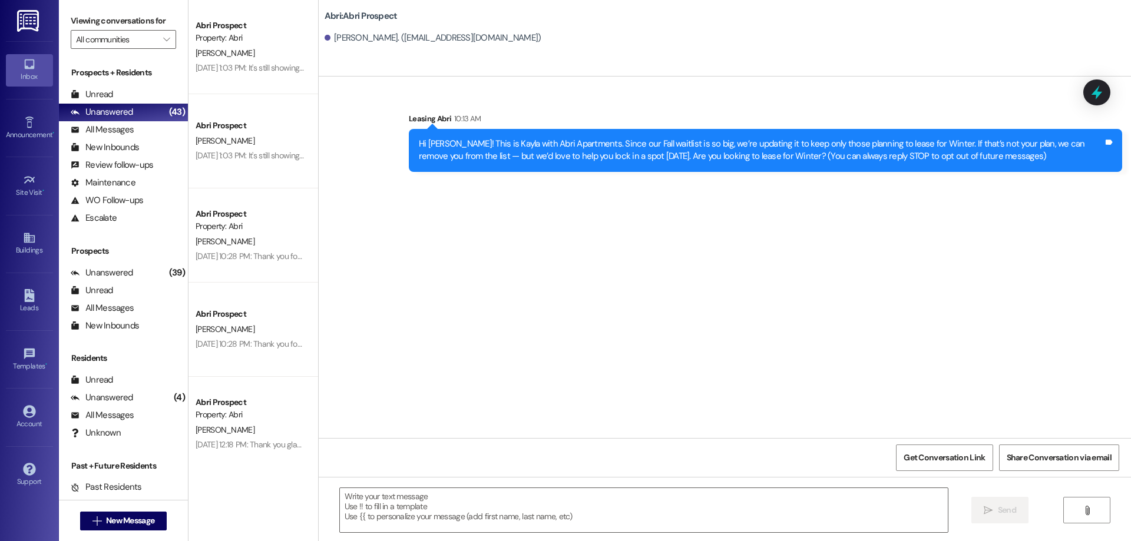
scroll to position [0, 0]
click at [139, 518] on span "New Message" at bounding box center [130, 521] width 48 height 12
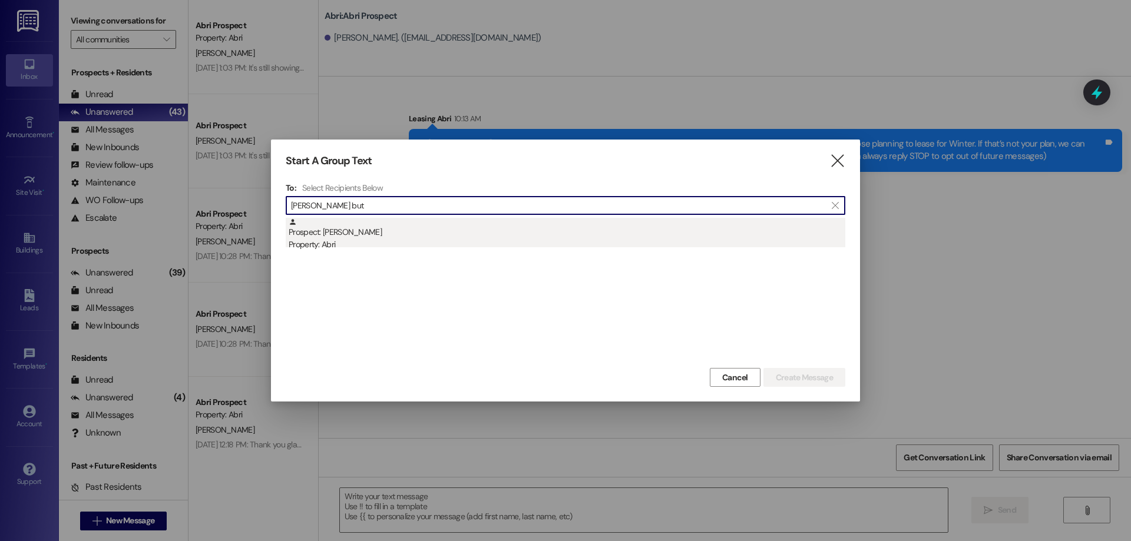
type input "[PERSON_NAME] but"
click at [465, 244] on div "Property: Abri" at bounding box center [567, 245] width 557 height 12
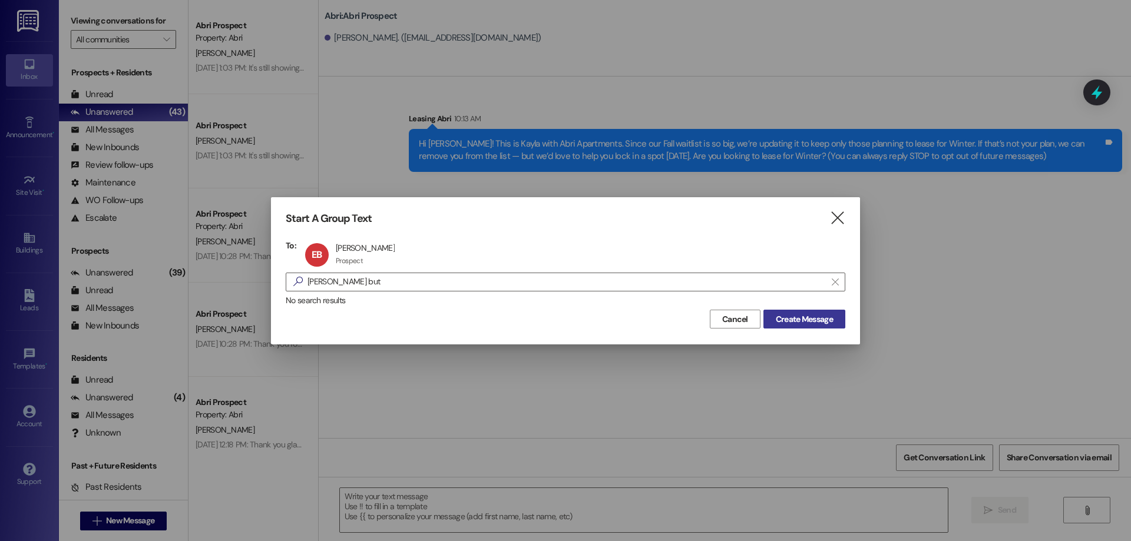
click at [785, 320] on span "Create Message" at bounding box center [804, 319] width 57 height 12
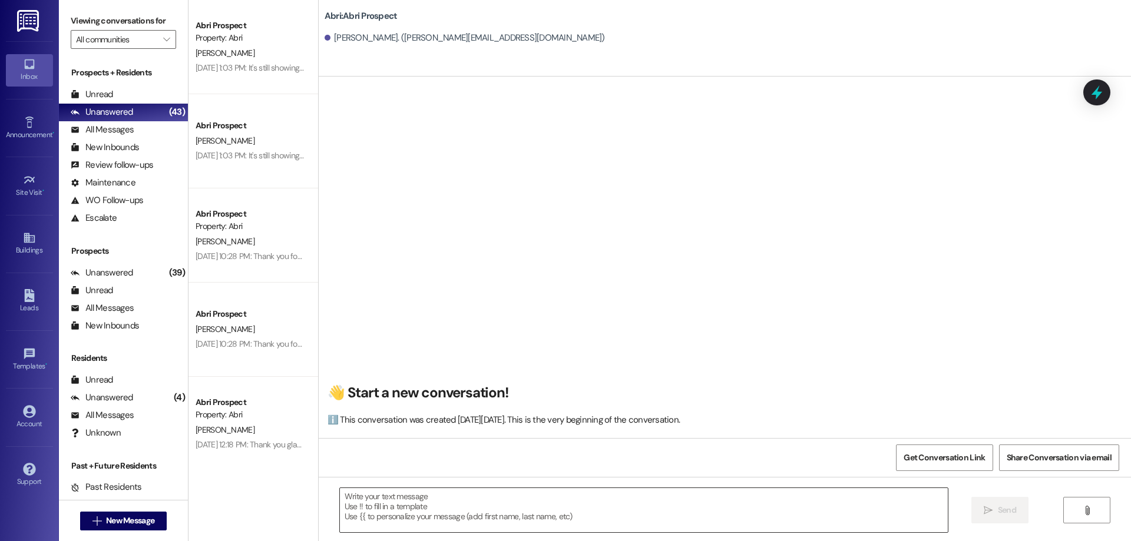
click at [428, 496] on textarea at bounding box center [644, 510] width 608 height 44
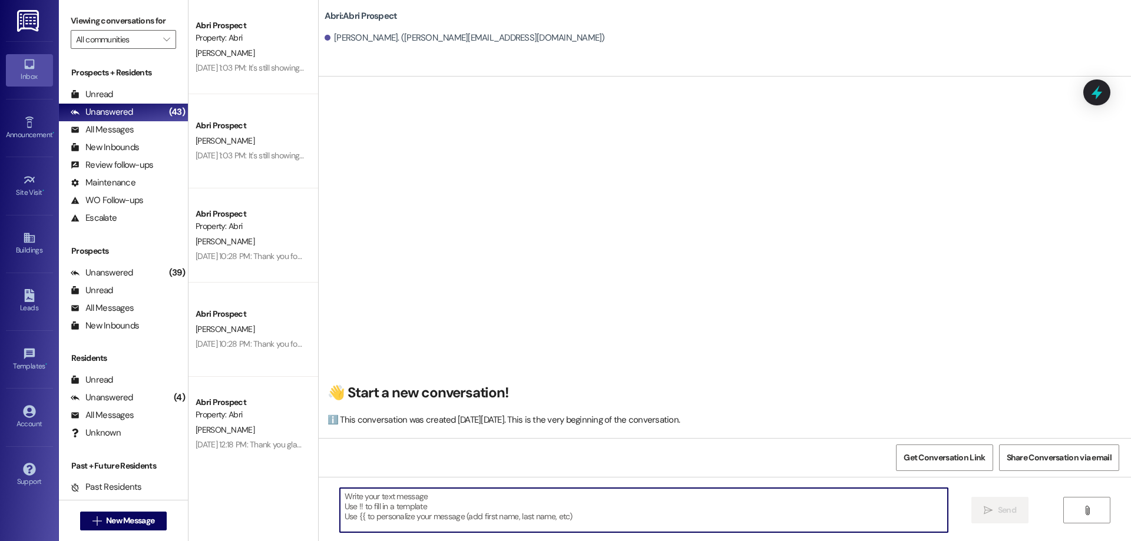
paste textarea "Hi [PERSON_NAME]! This is Kayla with Abri Apartments. Since our Fall waitlist i…"
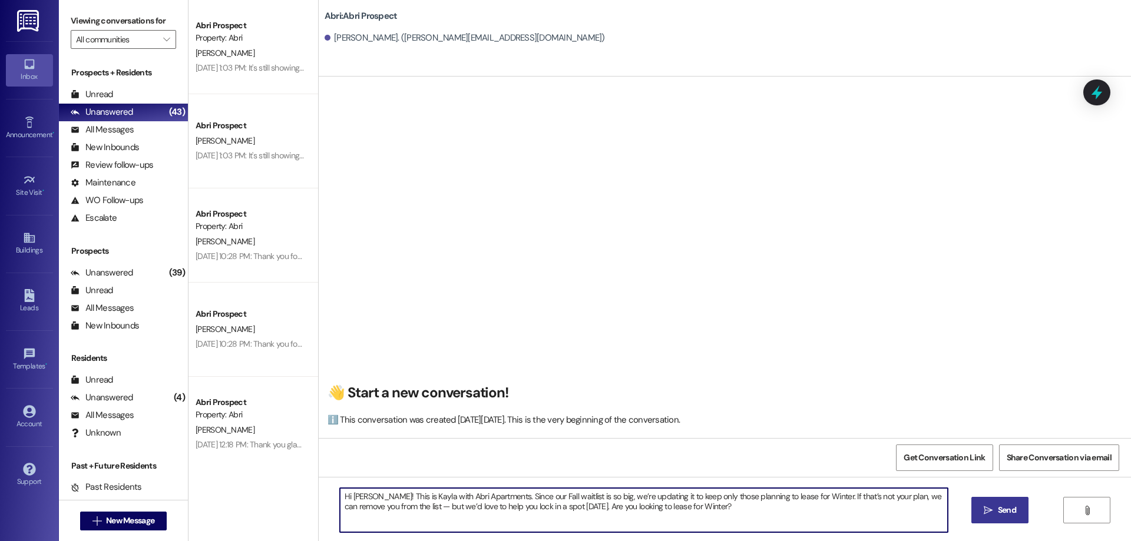
click at [359, 495] on textarea "Hi [PERSON_NAME]! This is Kayla with Abri Apartments. Since our Fall waitlist i…" at bounding box center [644, 510] width 608 height 44
type textarea "Hi [PERSON_NAME]! This is Kayla with Abri Apartments. Since our Fall waitlist i…"
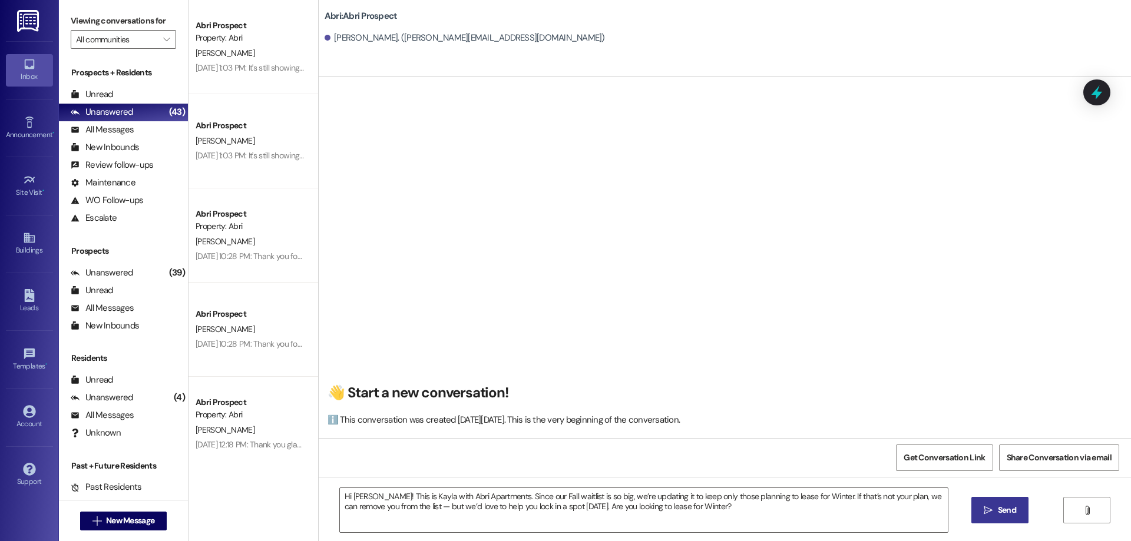
click at [999, 516] on span "Send" at bounding box center [1007, 510] width 18 height 12
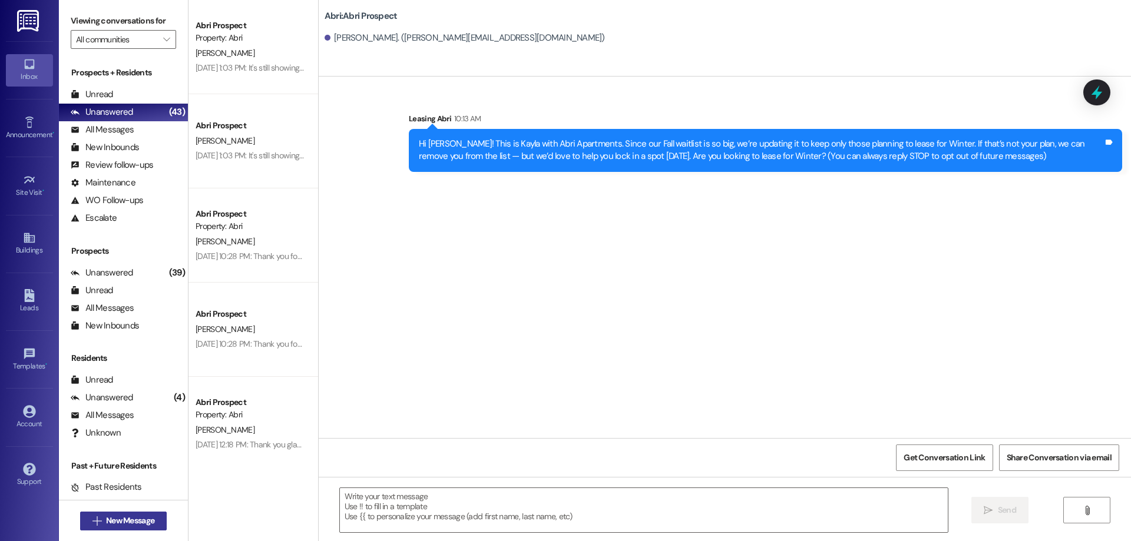
click at [133, 519] on span "New Message" at bounding box center [130, 521] width 48 height 12
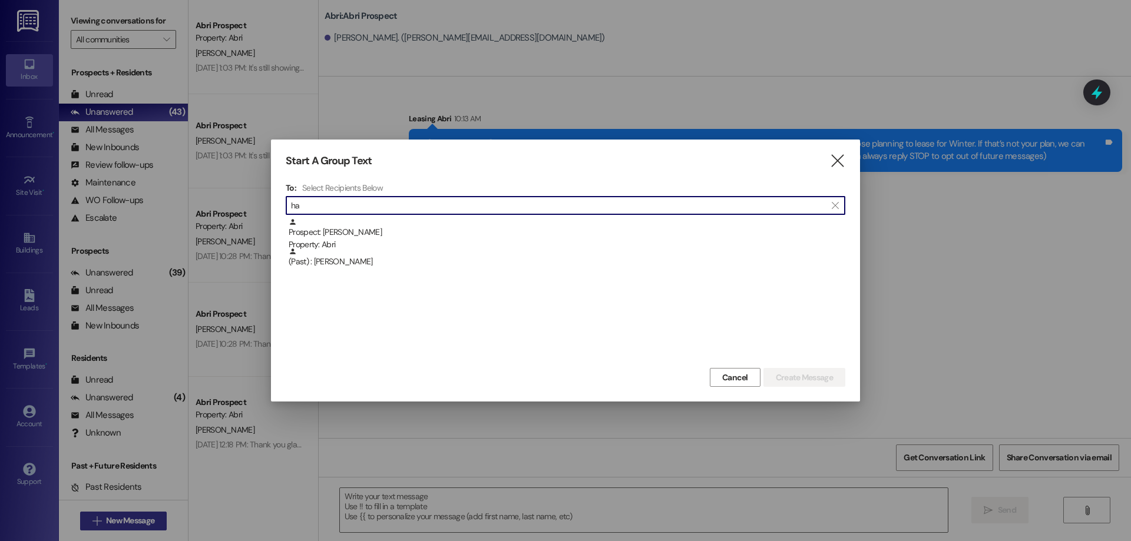
type input "h"
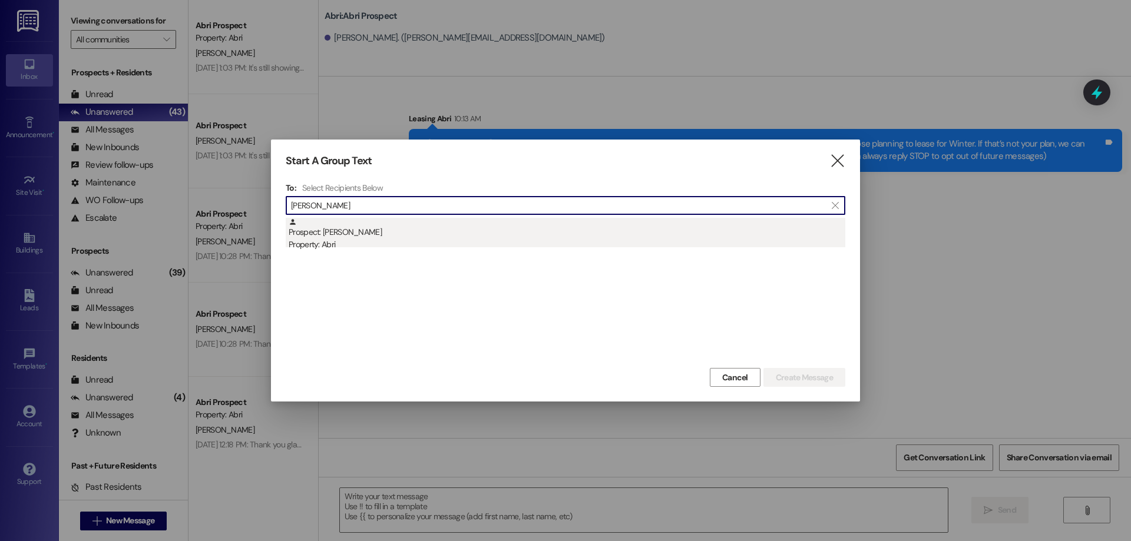
type input "[PERSON_NAME]"
click at [415, 237] on div "Prospect: [PERSON_NAME] Property: Abri" at bounding box center [567, 235] width 557 height 34
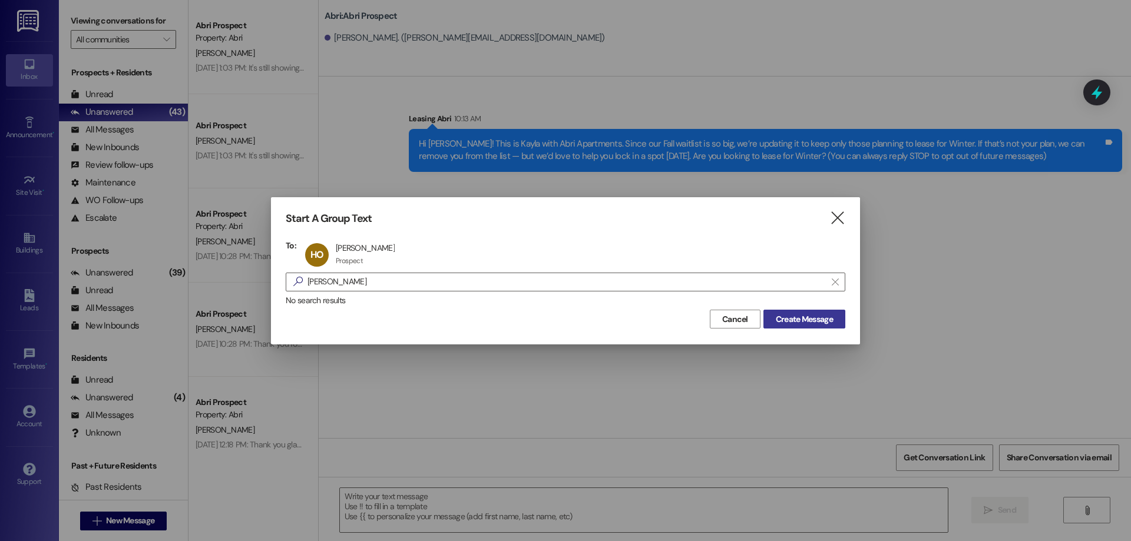
click at [794, 314] on span "Create Message" at bounding box center [804, 319] width 57 height 12
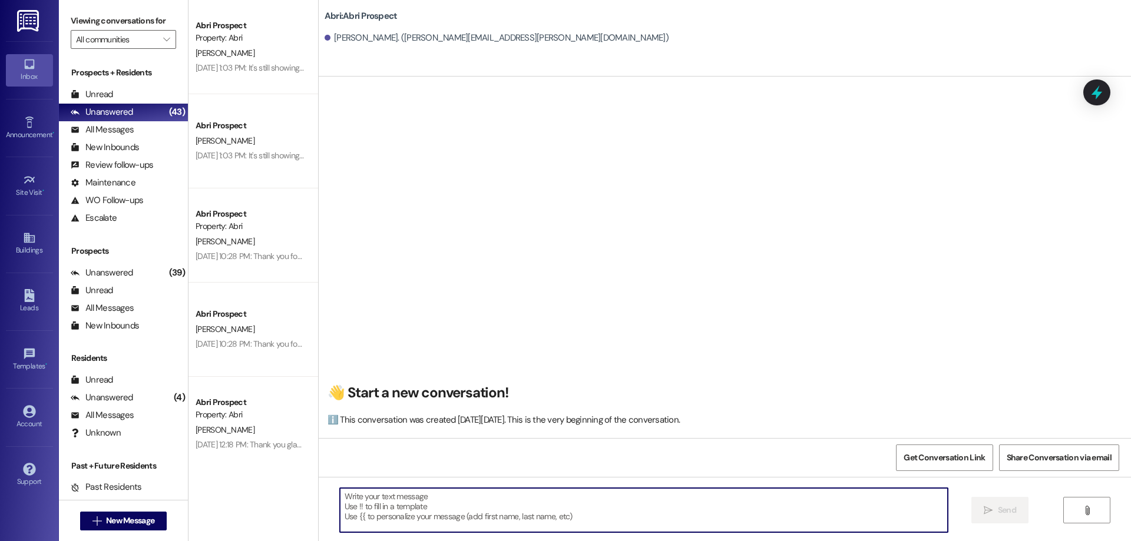
click at [431, 491] on textarea at bounding box center [644, 510] width 608 height 44
paste textarea "Hi [PERSON_NAME]! This is Kayla with Abri Apartments. Since our Fall waitlist i…"
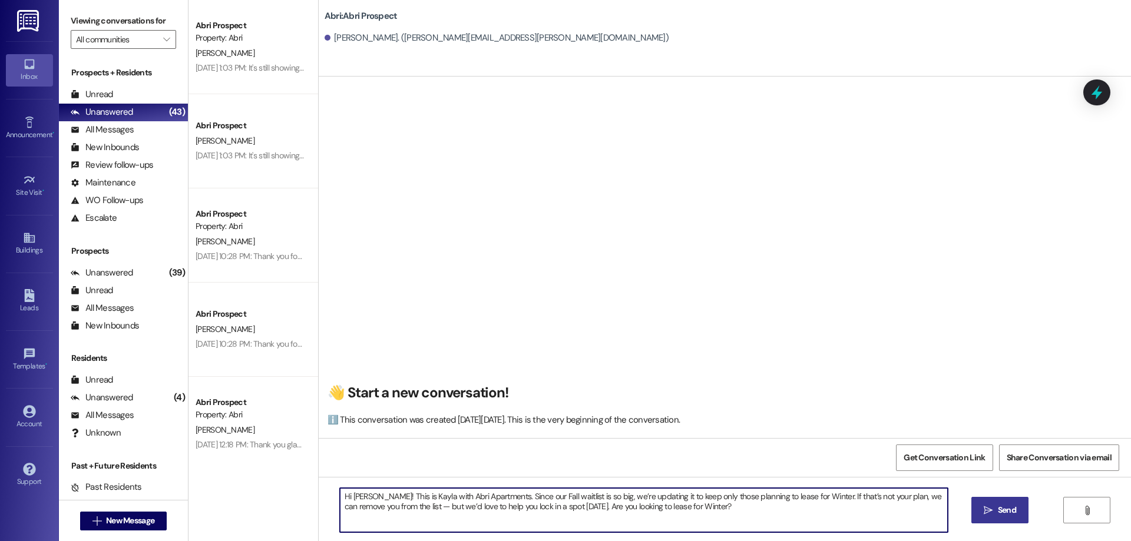
click at [354, 495] on textarea "Hi [PERSON_NAME]! This is Kayla with Abri Apartments. Since our Fall waitlist i…" at bounding box center [644, 510] width 608 height 44
type textarea "Hi [PERSON_NAME]! This is Kayla with Abri Apartments. Since our Fall waitlist i…"
click at [989, 501] on button " Send" at bounding box center [999, 510] width 57 height 27
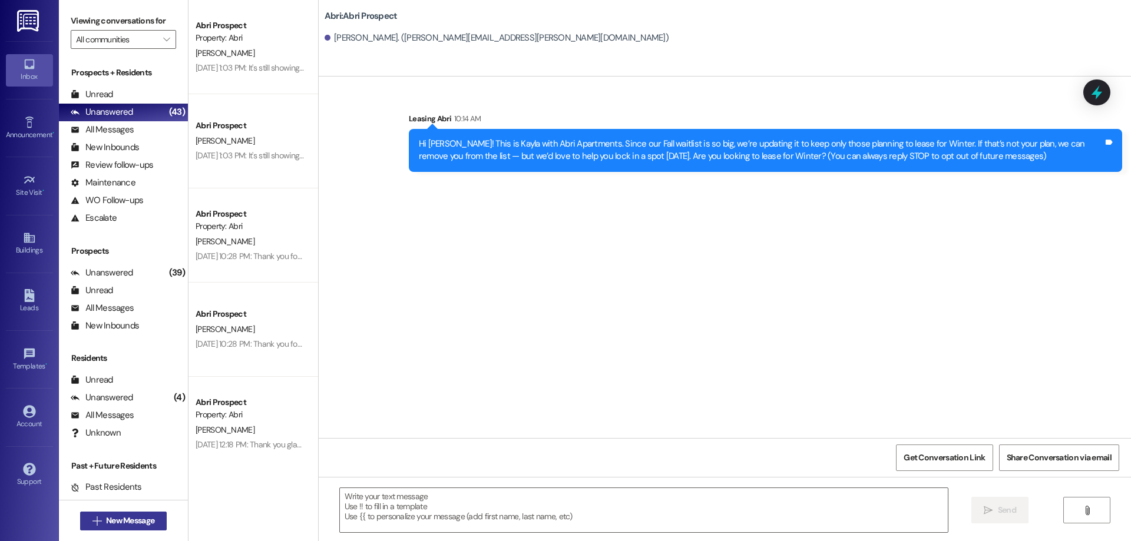
click at [151, 517] on span "New Message" at bounding box center [130, 521] width 53 height 12
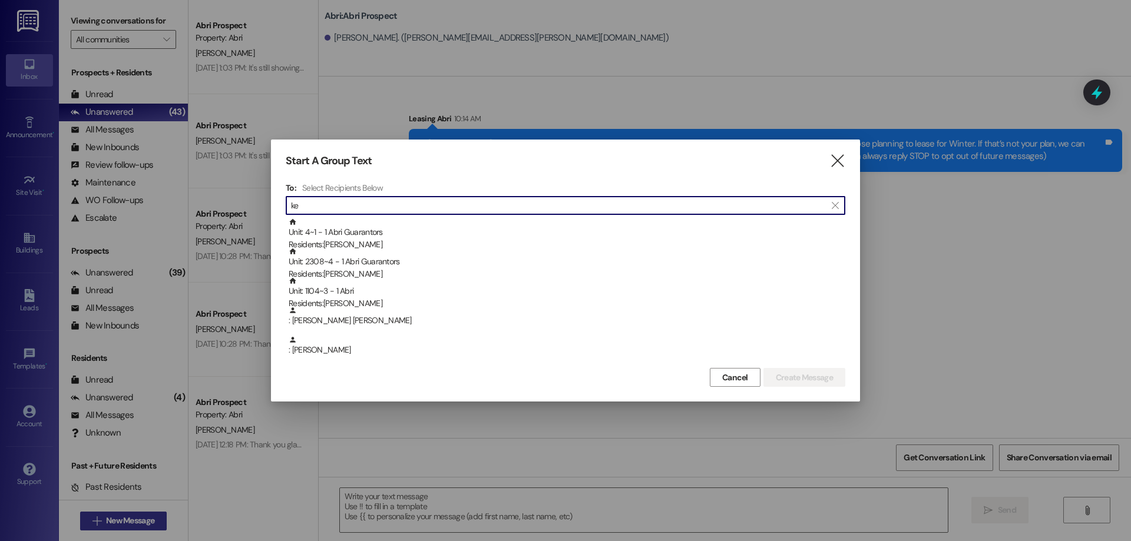
type input "k"
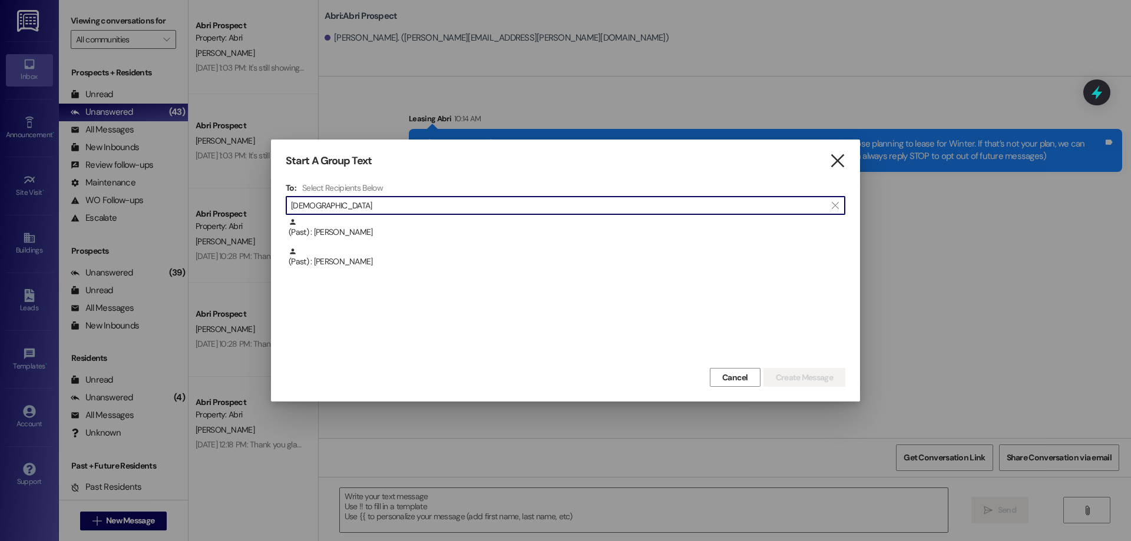
type input "[DEMOGRAPHIC_DATA]"
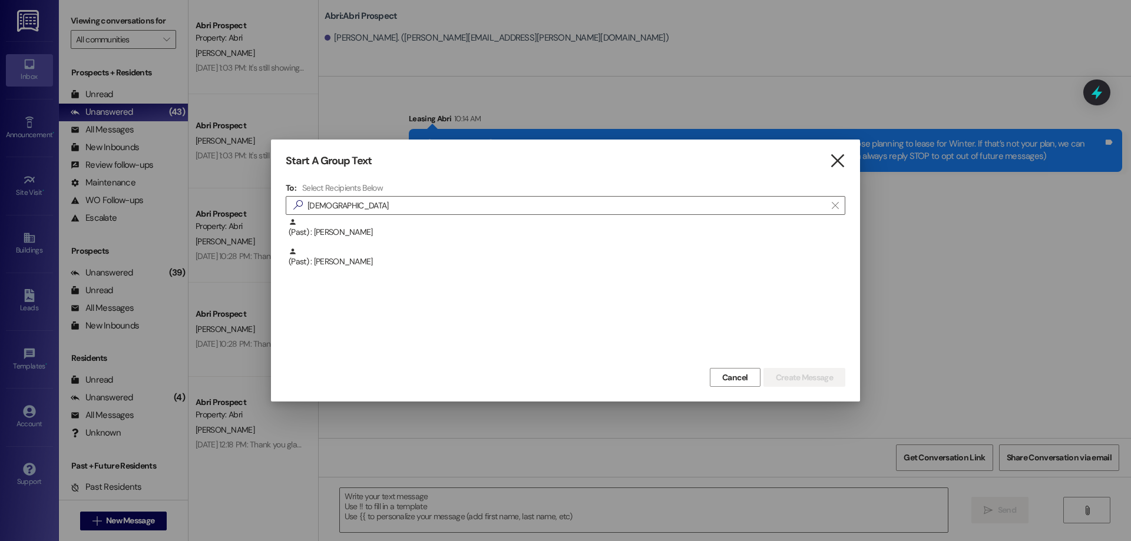
click at [839, 163] on icon "" at bounding box center [837, 161] width 16 height 12
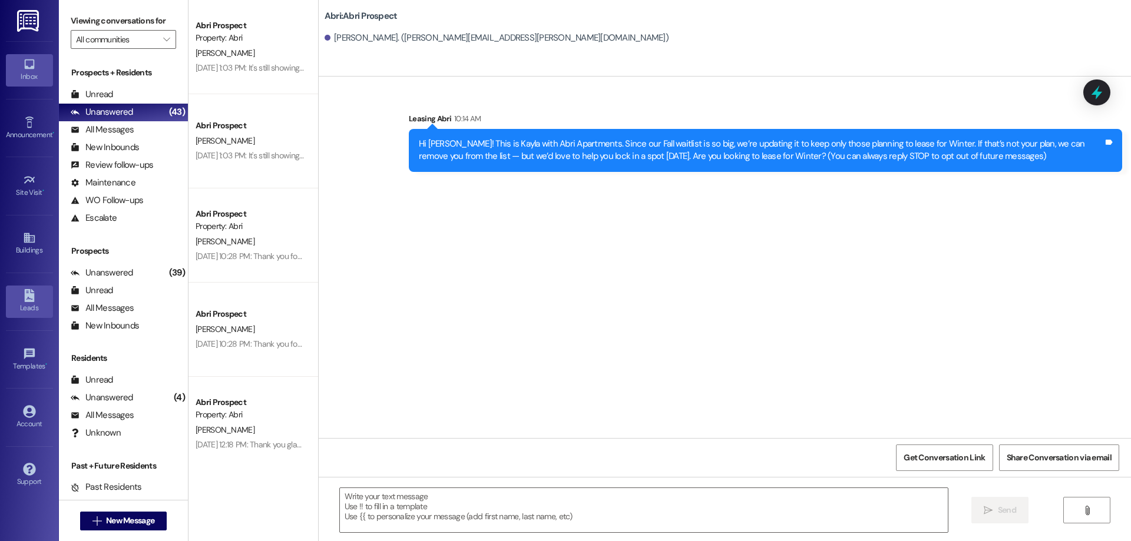
click at [33, 305] on div "Leads" at bounding box center [29, 308] width 59 height 12
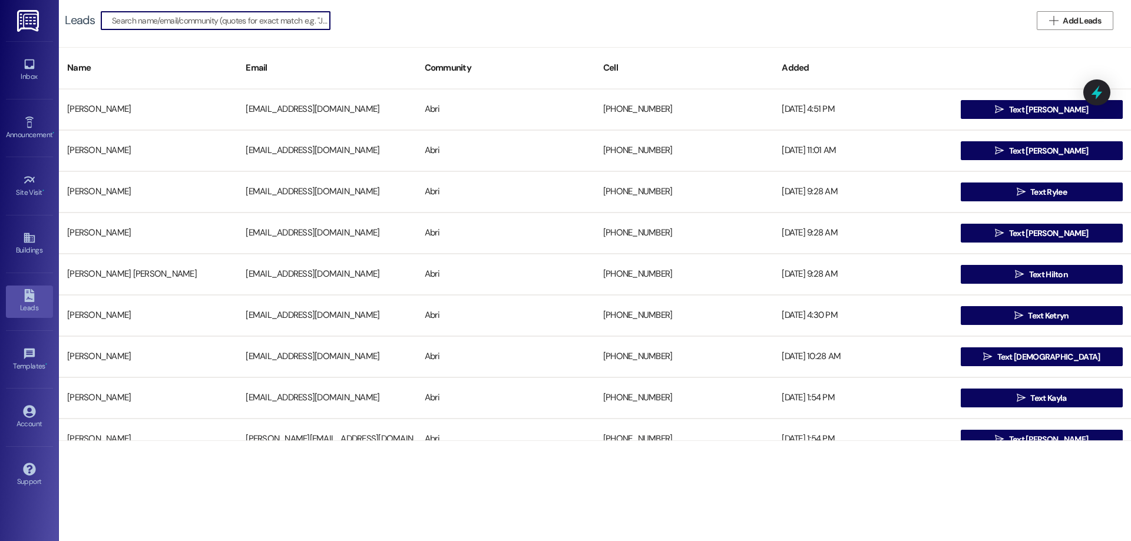
click at [178, 27] on input at bounding box center [221, 20] width 218 height 16
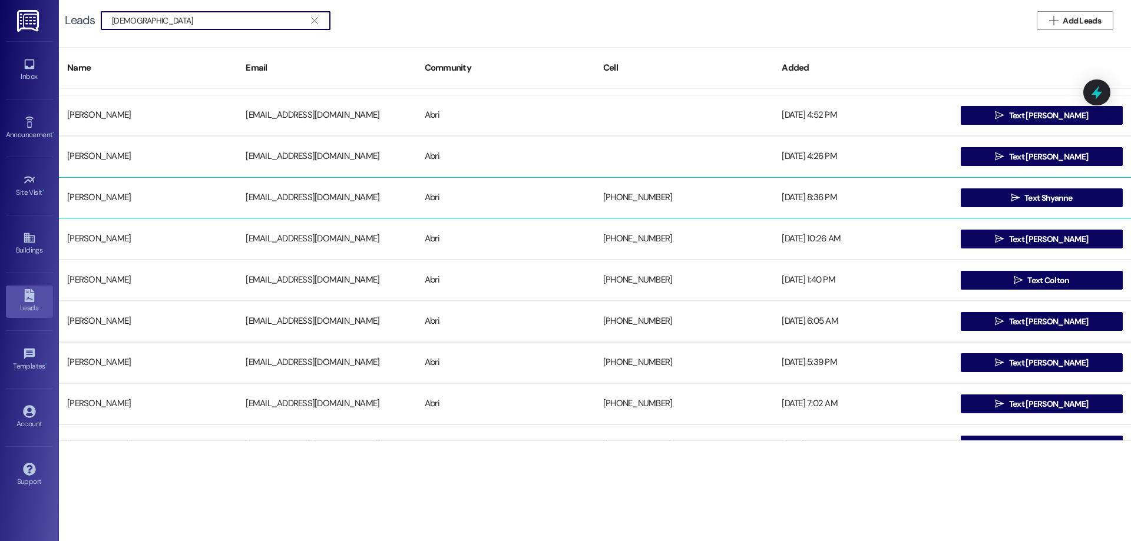
scroll to position [177, 0]
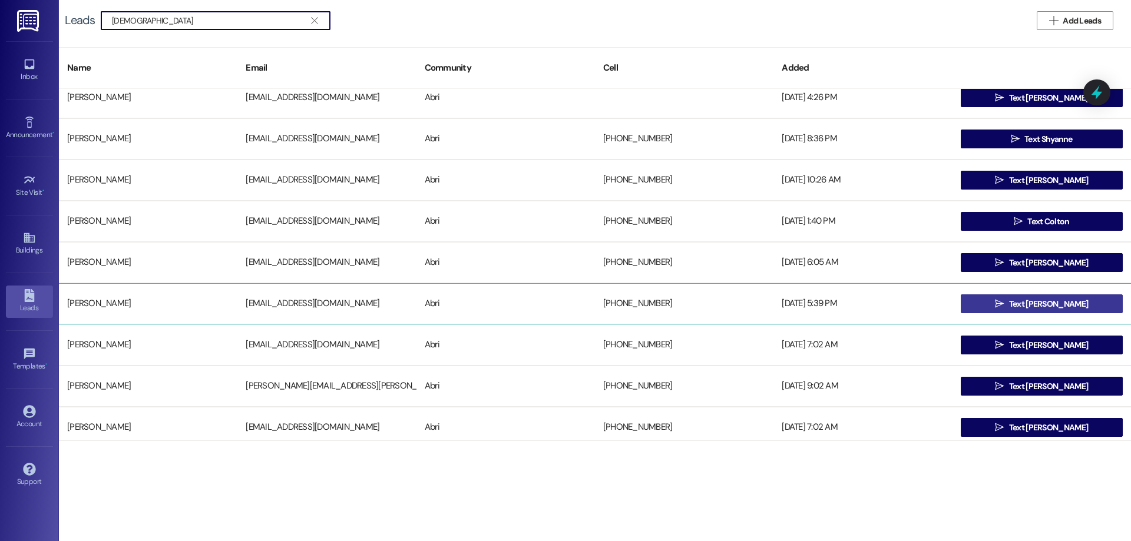
type input "[DEMOGRAPHIC_DATA]"
click at [1004, 304] on icon "" at bounding box center [999, 303] width 9 height 9
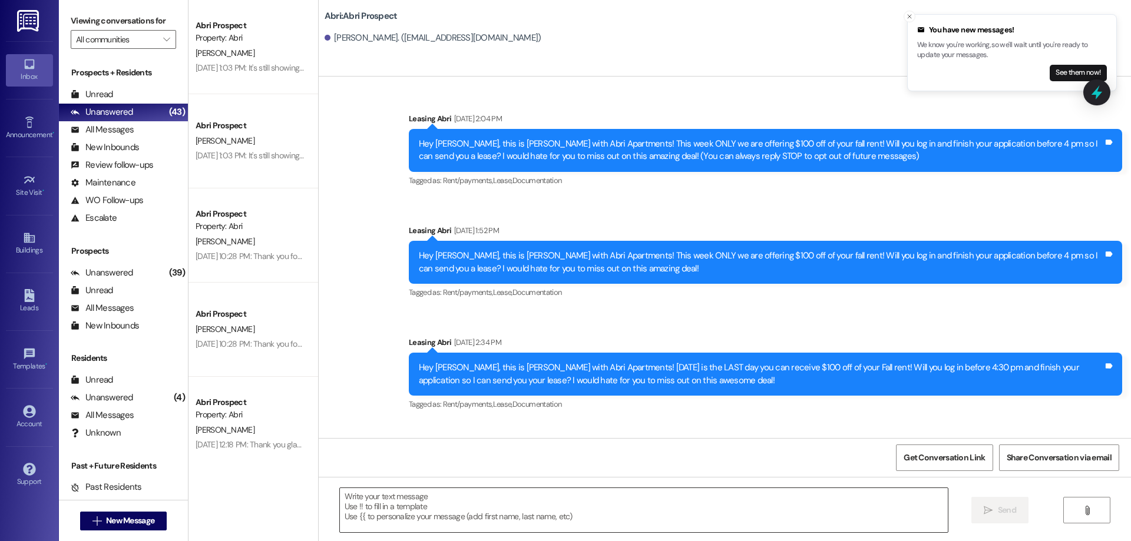
click at [511, 506] on textarea at bounding box center [644, 510] width 608 height 44
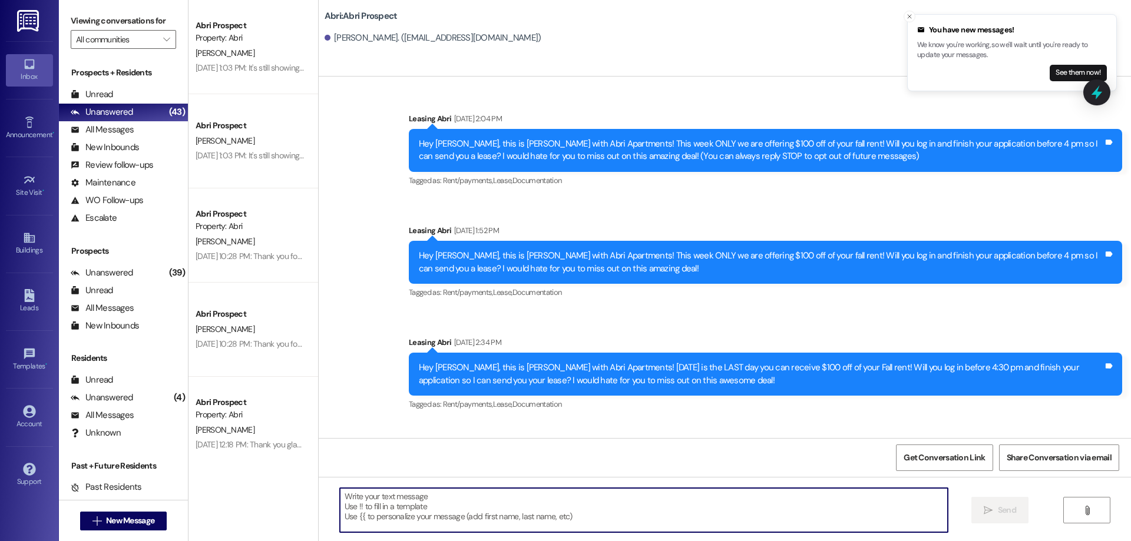
paste textarea "Hi [PERSON_NAME]! This is Kayla with Abri Apartments. Since our Fall waitlist i…"
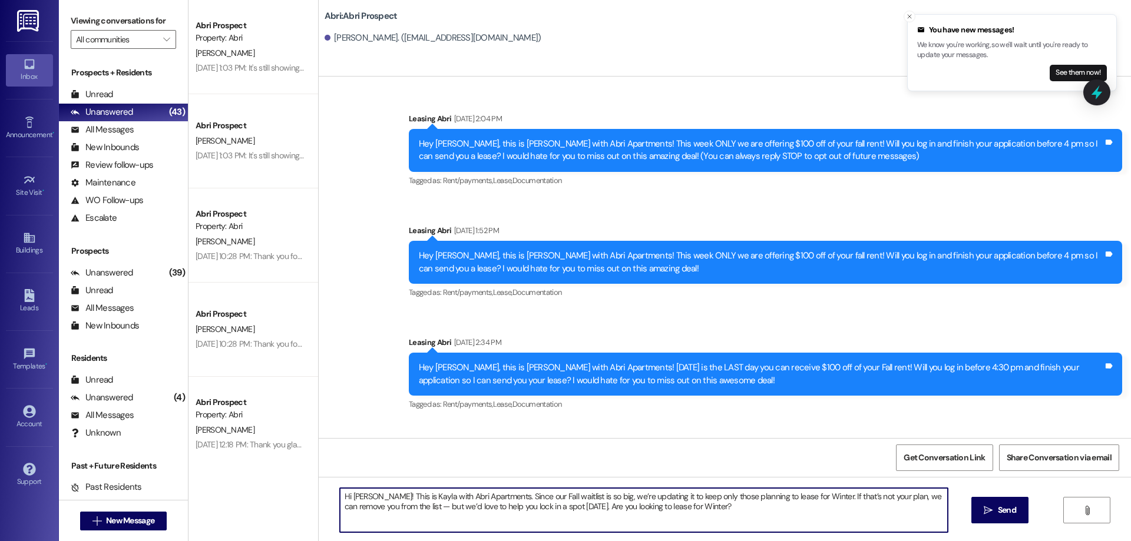
click at [362, 499] on textarea "Hi [PERSON_NAME]! This is Kayla with Abri Apartments. Since our Fall waitlist i…" at bounding box center [644, 510] width 608 height 44
type textarea "Hi [PERSON_NAME]! This is Kayla with Abri Apartments. Since our Fall waitlist i…"
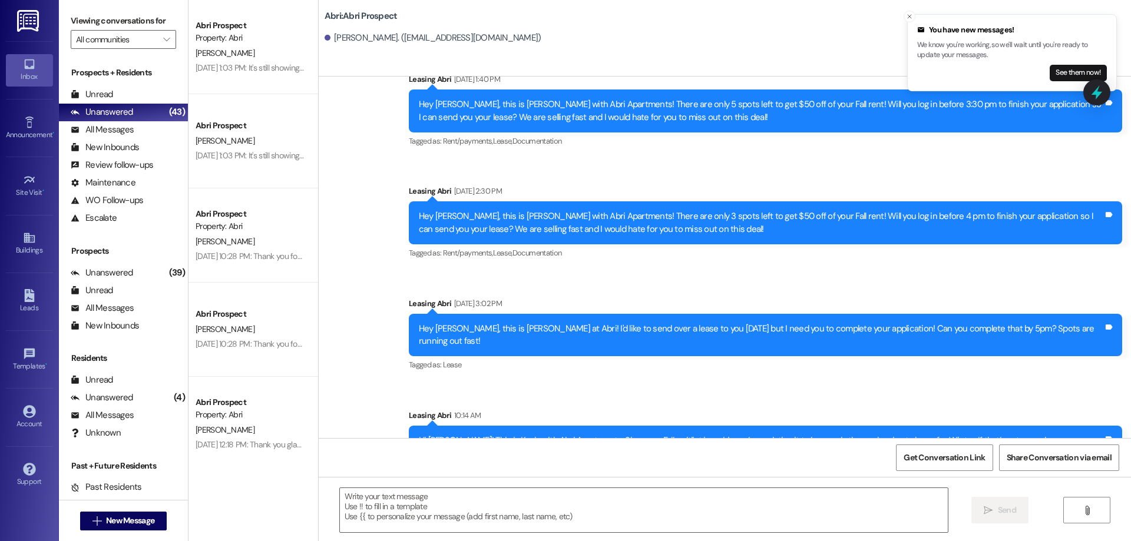
scroll to position [1617, 0]
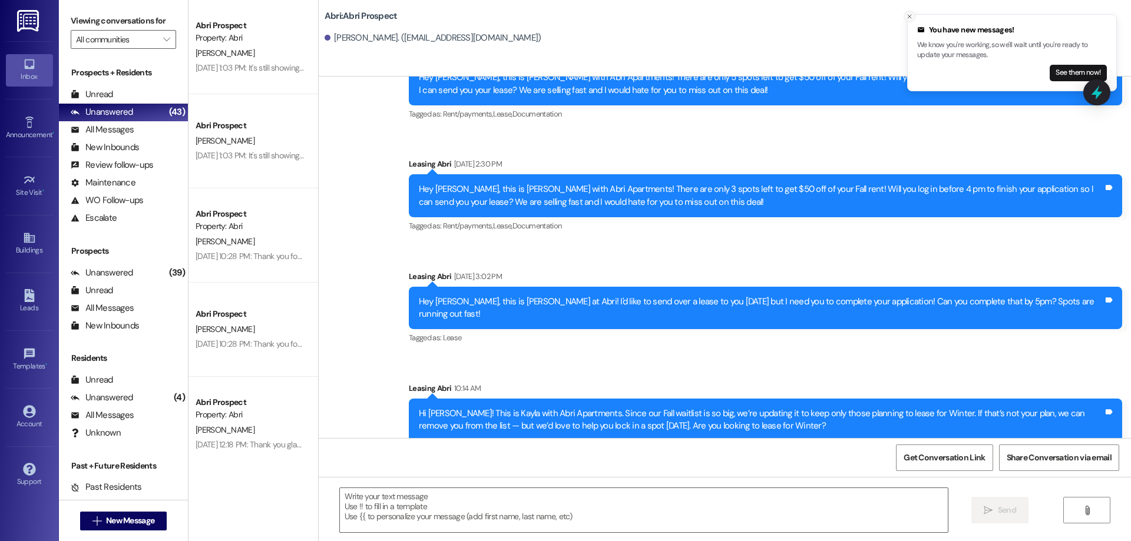
click at [907, 16] on icon "Close toast" at bounding box center [909, 16] width 7 height 7
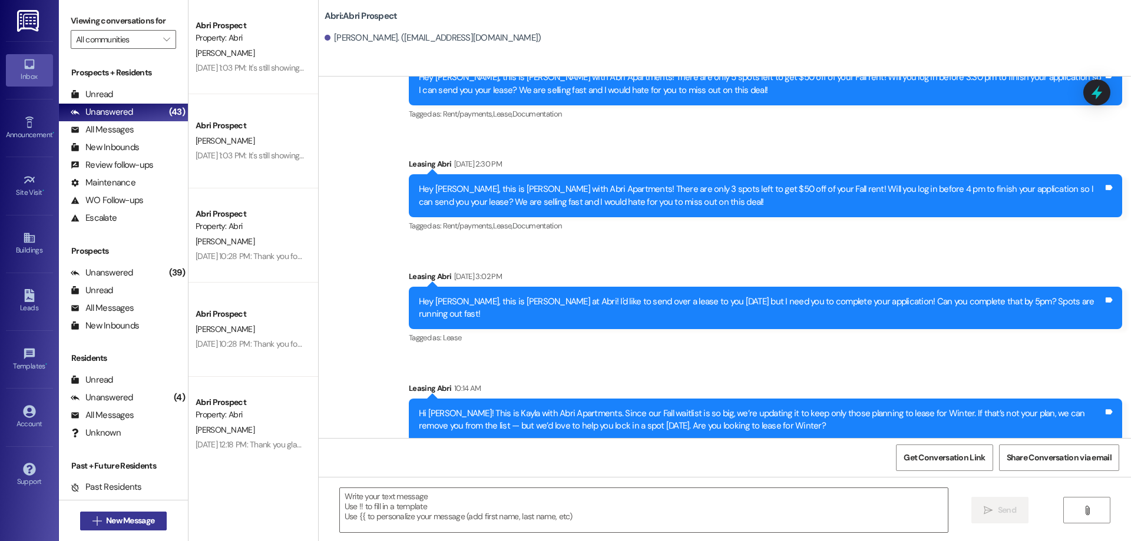
click at [106, 525] on span "New Message" at bounding box center [130, 521] width 48 height 12
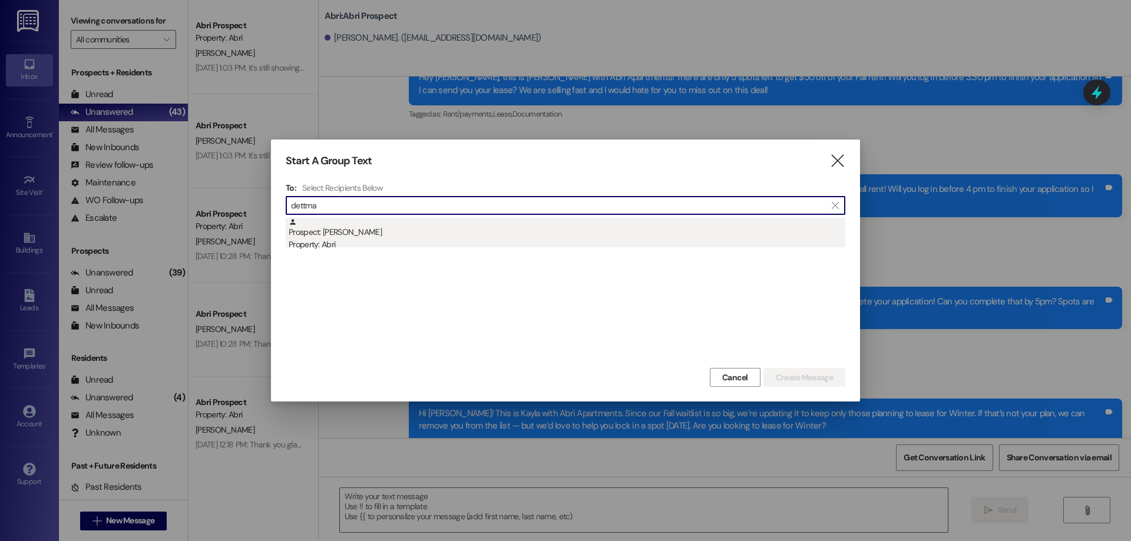
type input "dettma"
click at [366, 242] on div "Property: Abri" at bounding box center [567, 245] width 557 height 12
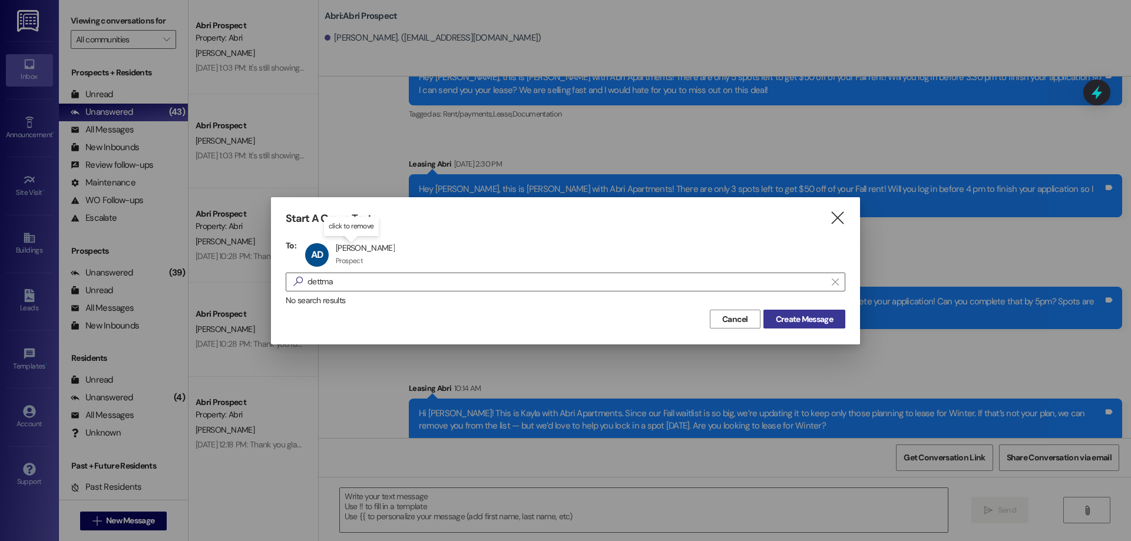
click at [797, 311] on button "Create Message" at bounding box center [804, 319] width 82 height 19
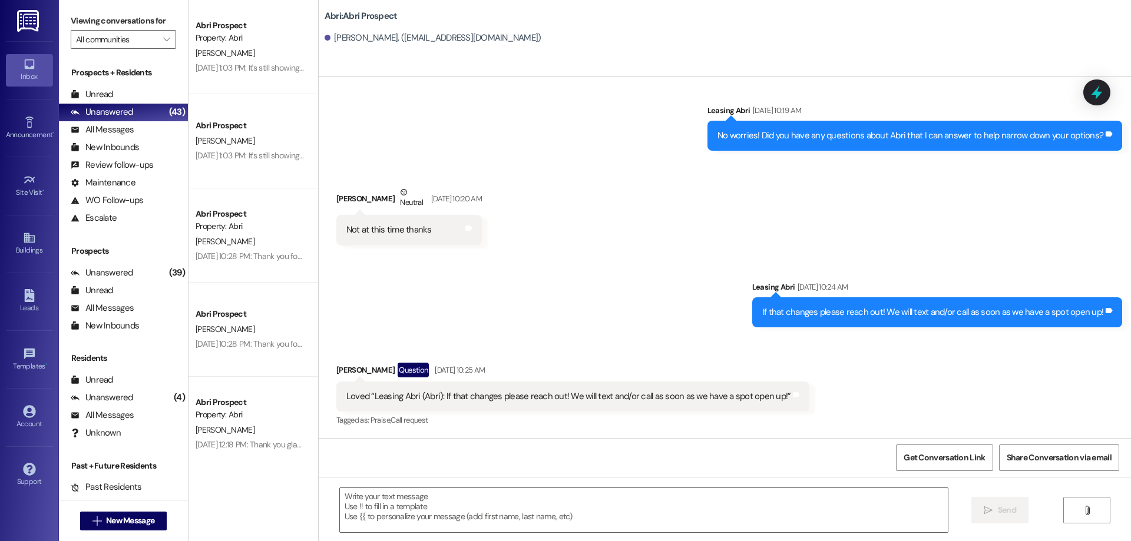
scroll to position [427, 0]
click at [517, 501] on textarea at bounding box center [644, 510] width 608 height 44
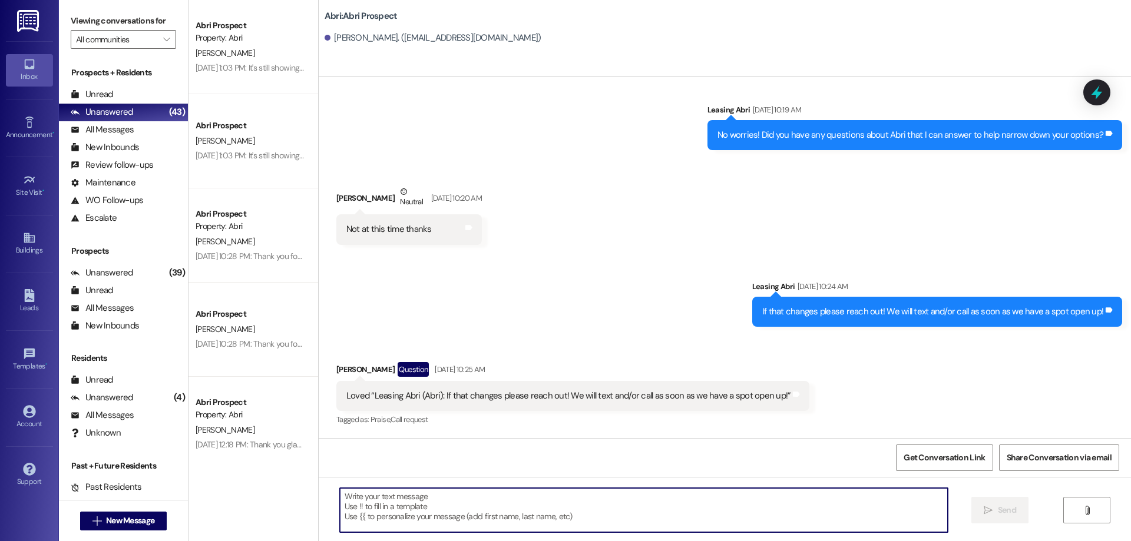
paste textarea "Hi [PERSON_NAME]! This is Kayla with Abri Apartments. Since our Fall waitlist i…"
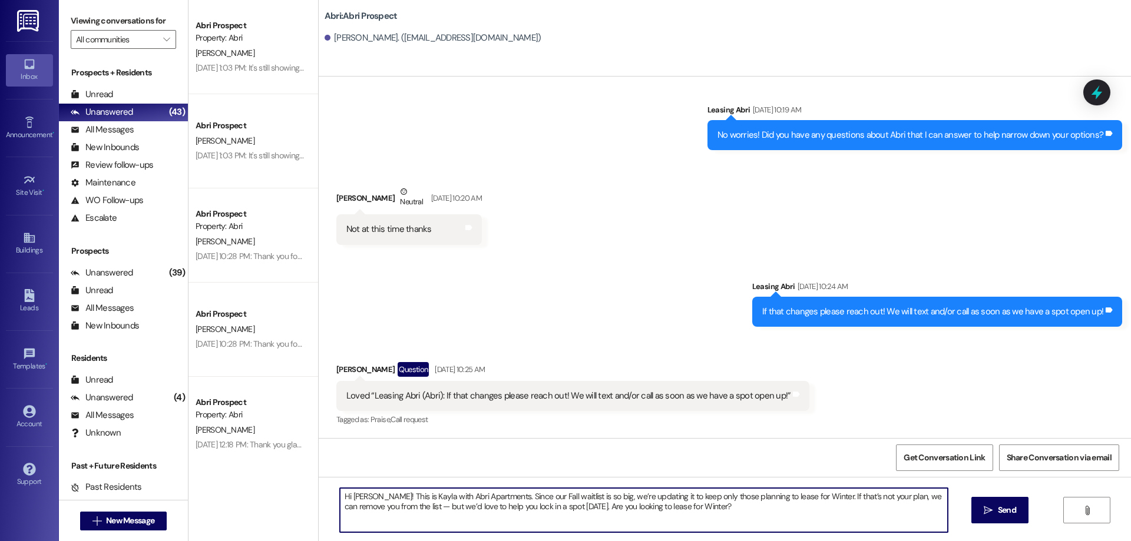
click at [348, 494] on textarea "Hi [PERSON_NAME]! This is Kayla with Abri Apartments. Since our Fall waitlist i…" at bounding box center [644, 510] width 608 height 44
type textarea "Hi [PERSON_NAME]! This is Kayla with Abri Apartments. Since our Fall waitlist i…"
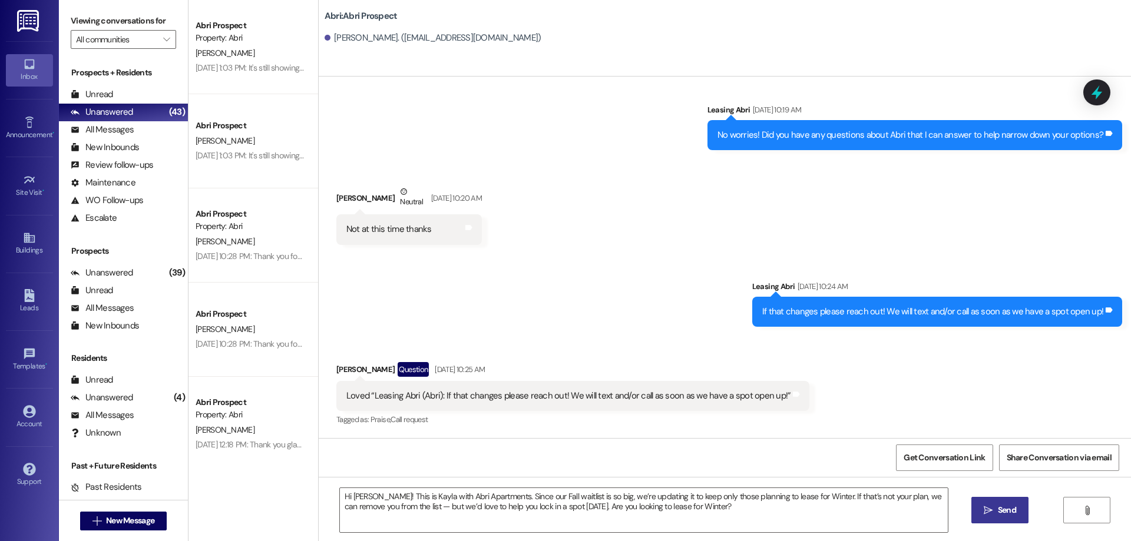
click at [1001, 504] on button " Send" at bounding box center [999, 510] width 57 height 27
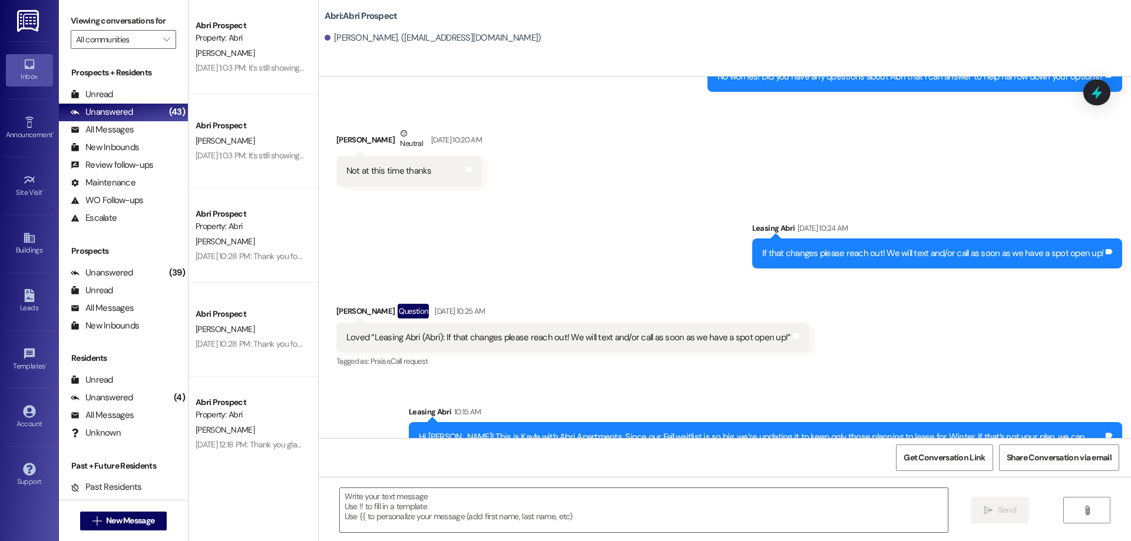
scroll to position [521, 0]
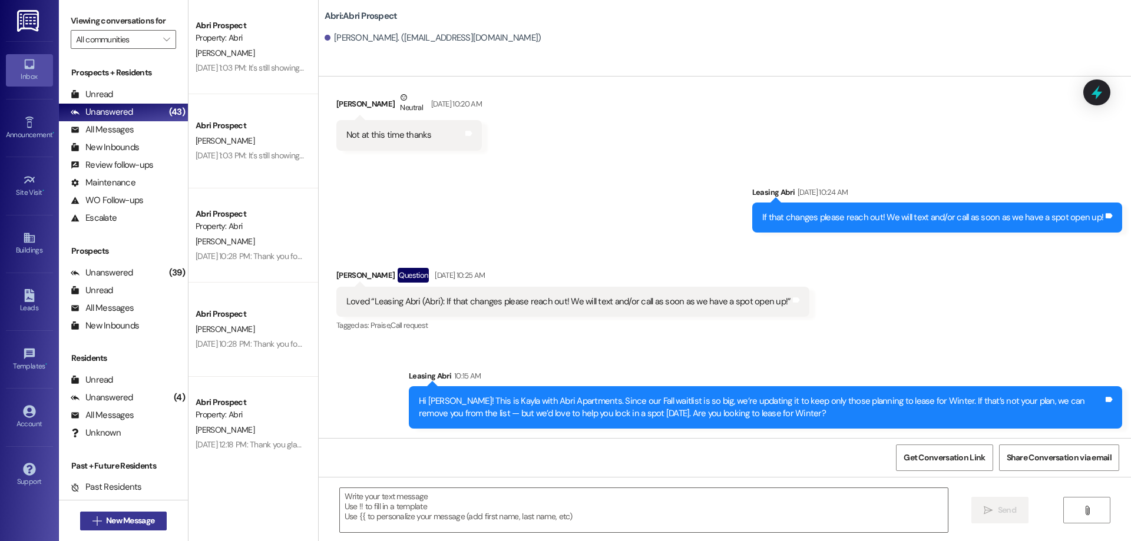
click at [153, 522] on button " New Message" at bounding box center [123, 521] width 87 height 19
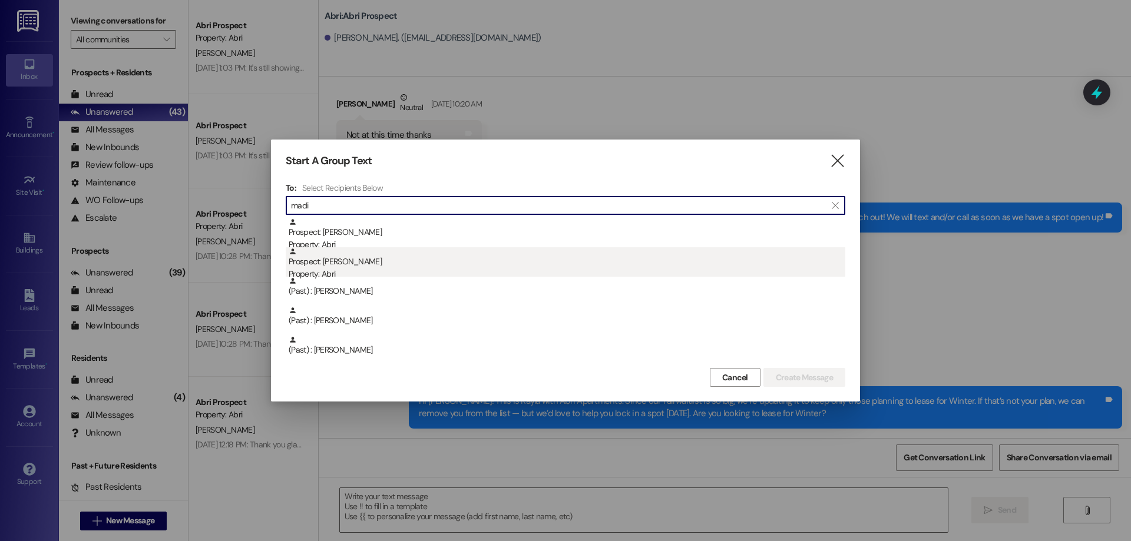
type input "madi"
click at [395, 263] on div "Prospect: [PERSON_NAME] Property: Abri" at bounding box center [567, 264] width 557 height 34
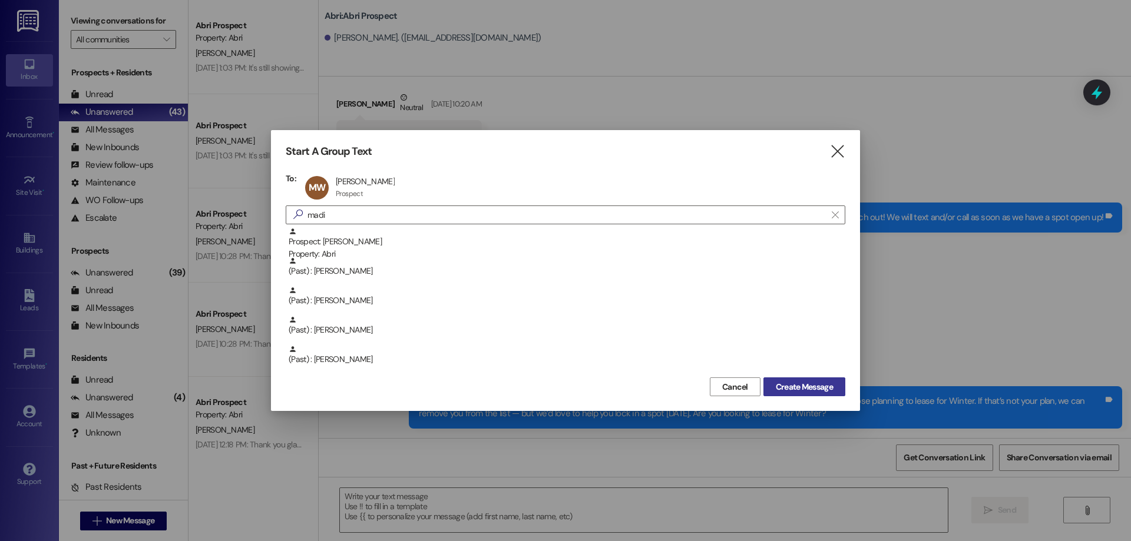
click at [826, 390] on span "Create Message" at bounding box center [804, 387] width 57 height 12
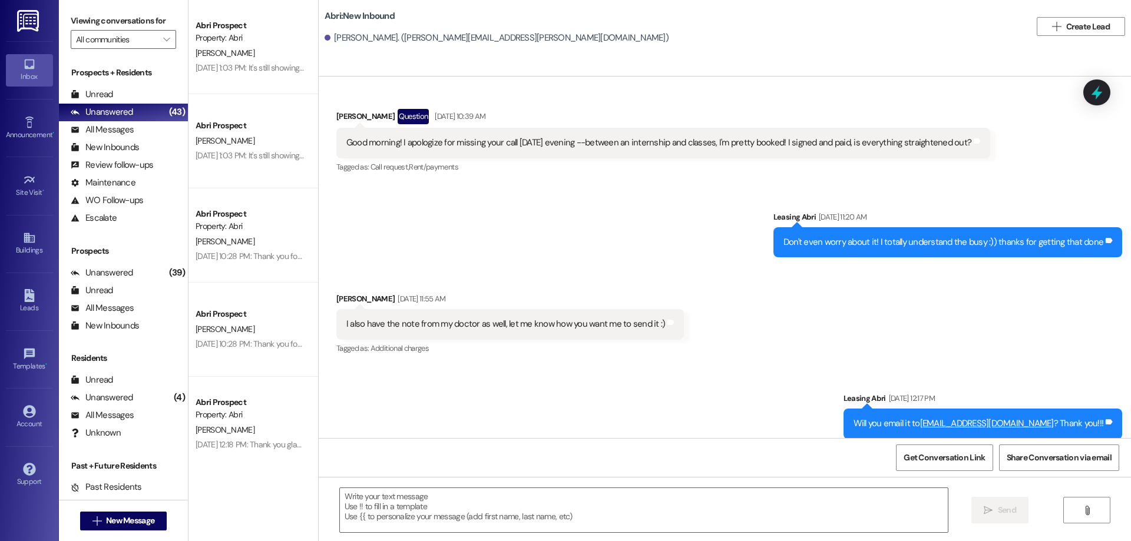
scroll to position [1287, 0]
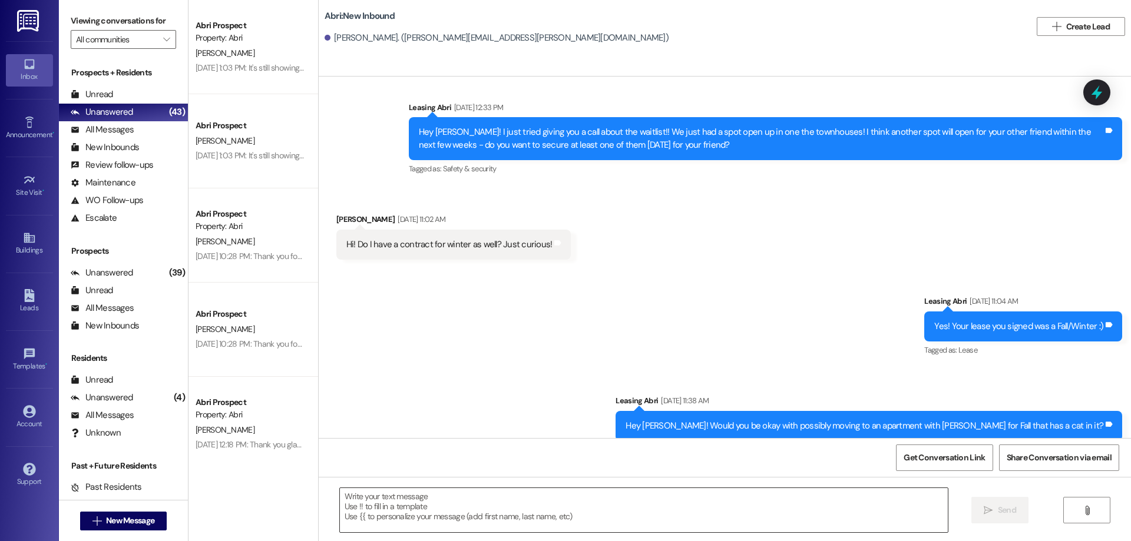
click at [686, 502] on textarea at bounding box center [644, 510] width 608 height 44
click at [148, 522] on span "New Message" at bounding box center [130, 521] width 48 height 12
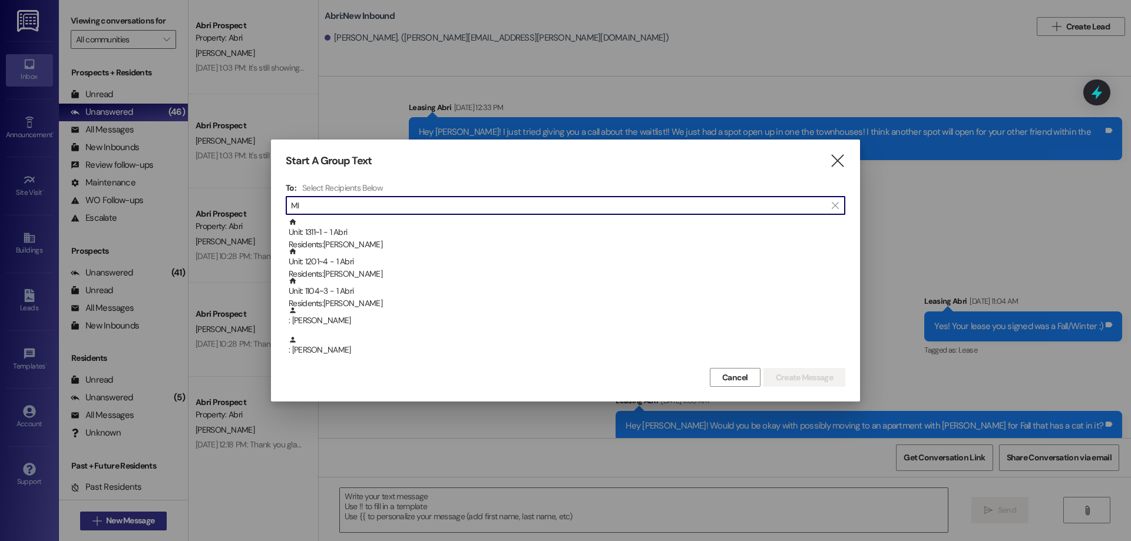
type input "M"
type input "[PERSON_NAME]"
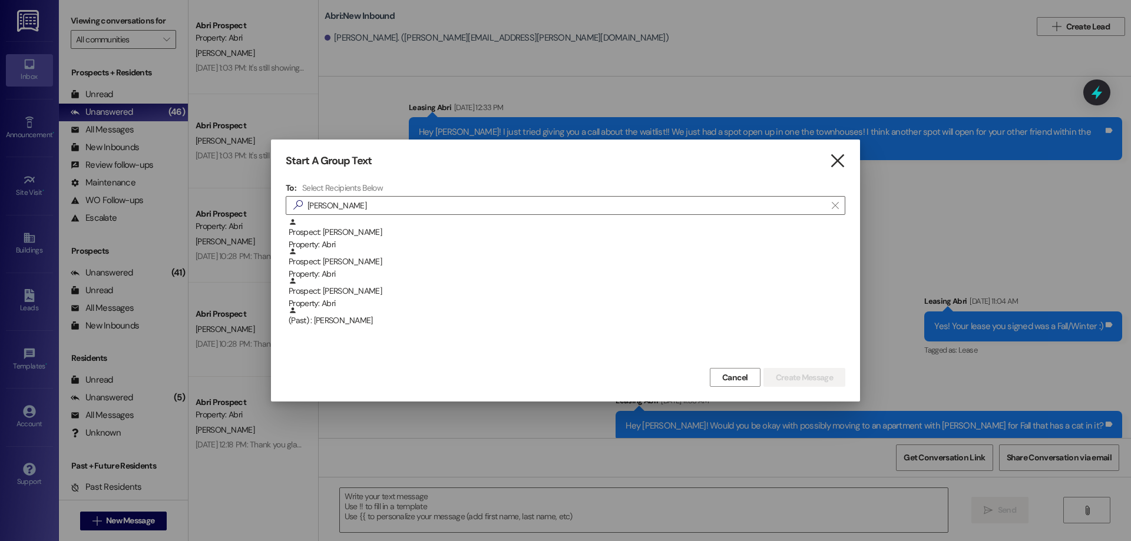
click at [832, 163] on icon "" at bounding box center [837, 161] width 16 height 12
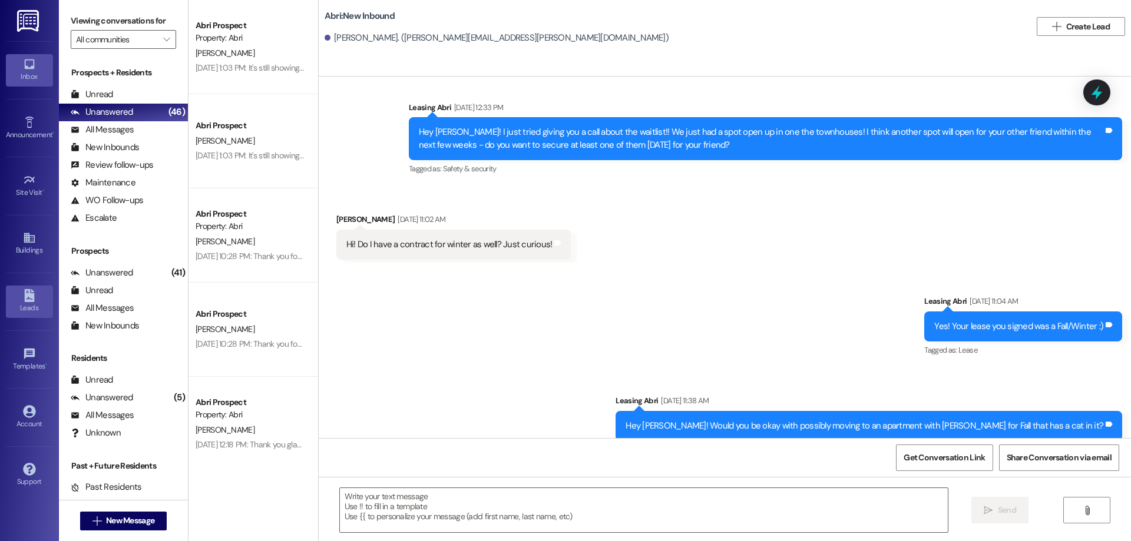
click at [24, 300] on icon at bounding box center [29, 295] width 13 height 13
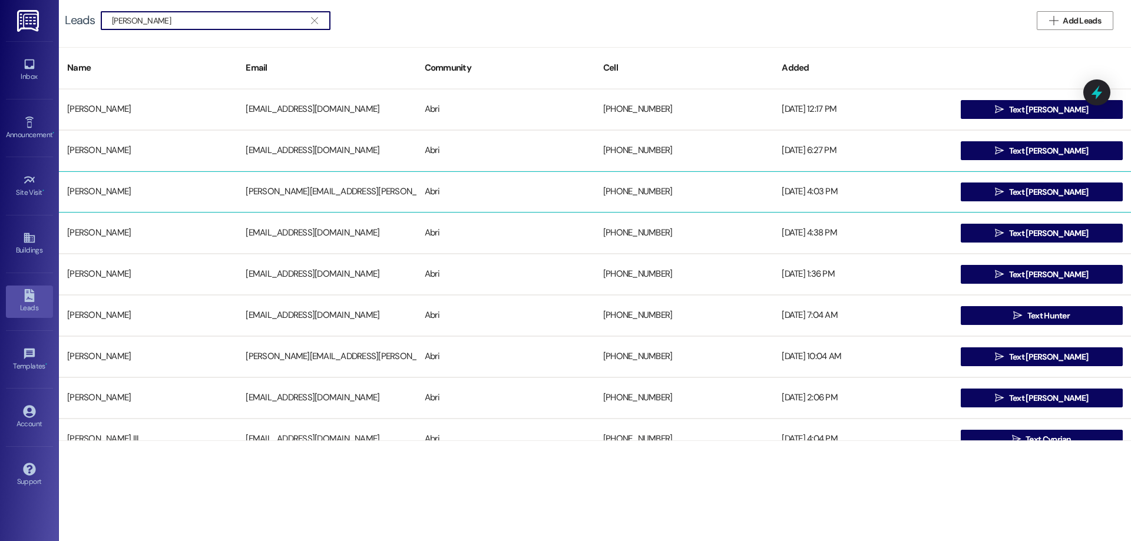
type input "[PERSON_NAME]"
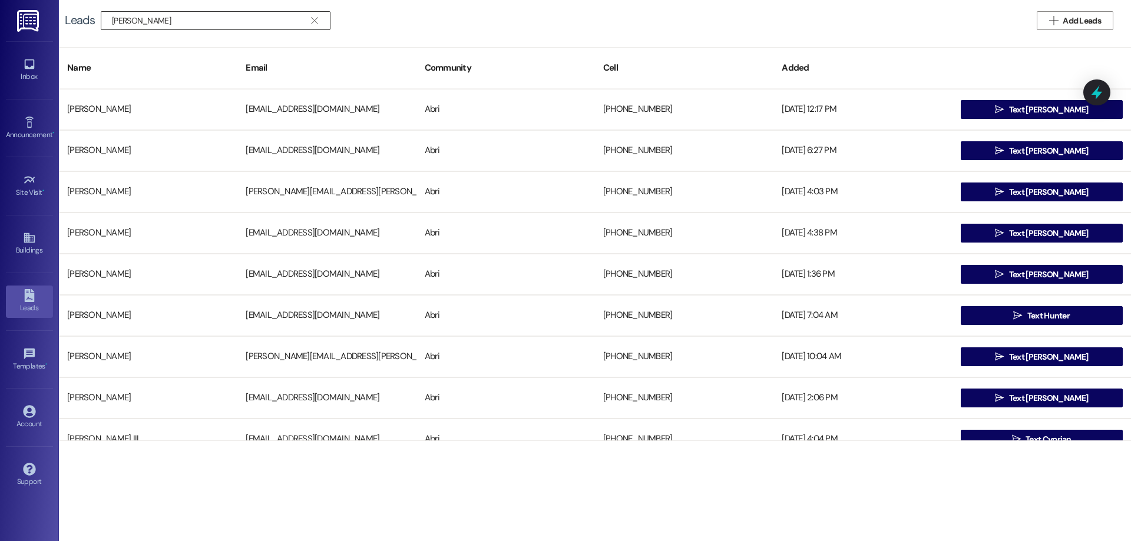
click at [321, 14] on button "" at bounding box center [314, 21] width 19 height 18
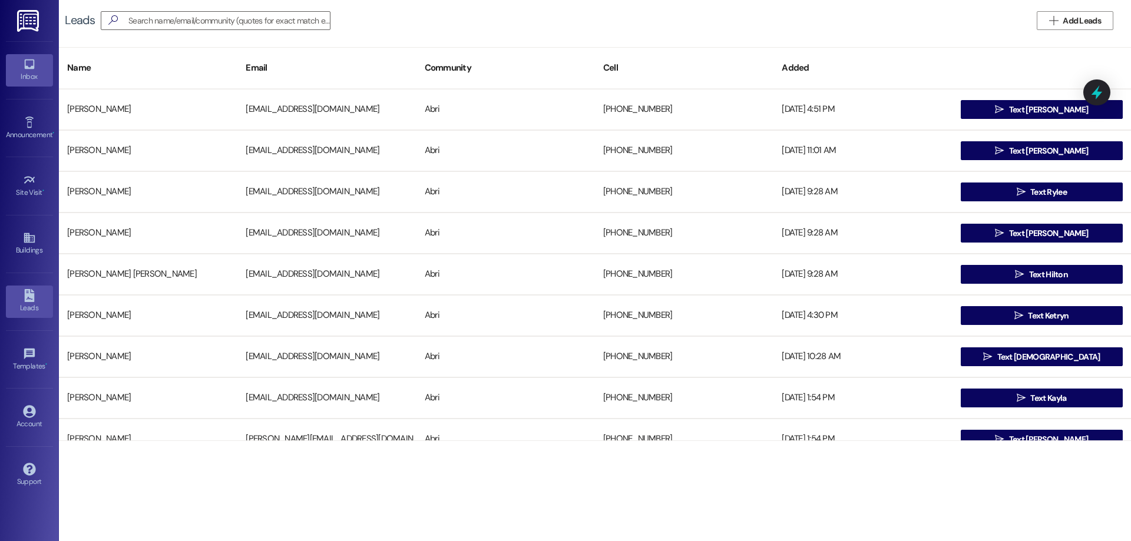
click at [23, 81] on div "Inbox" at bounding box center [29, 77] width 59 height 12
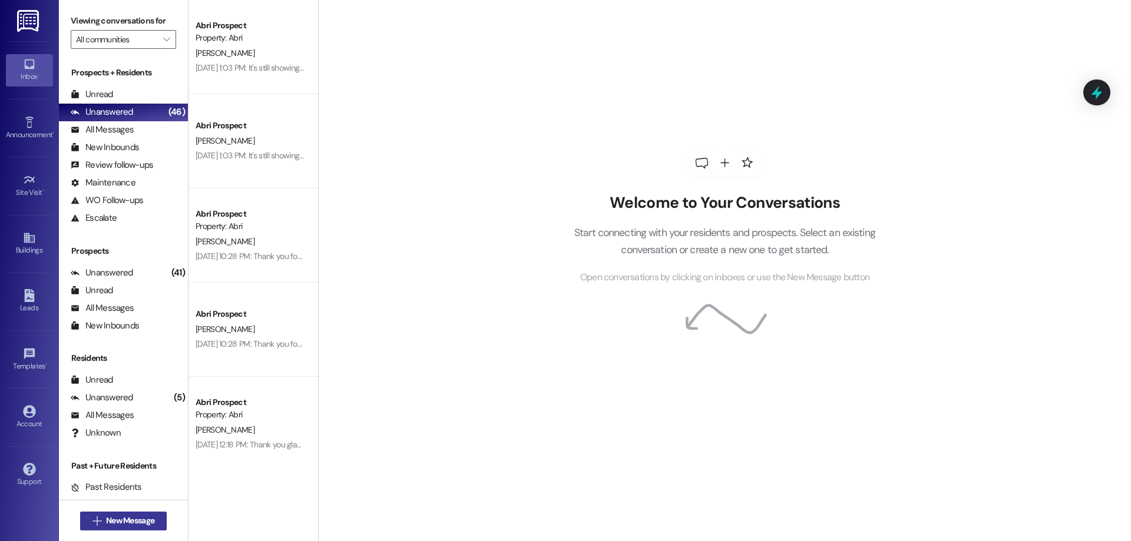
click at [143, 525] on span "New Message" at bounding box center [130, 521] width 48 height 12
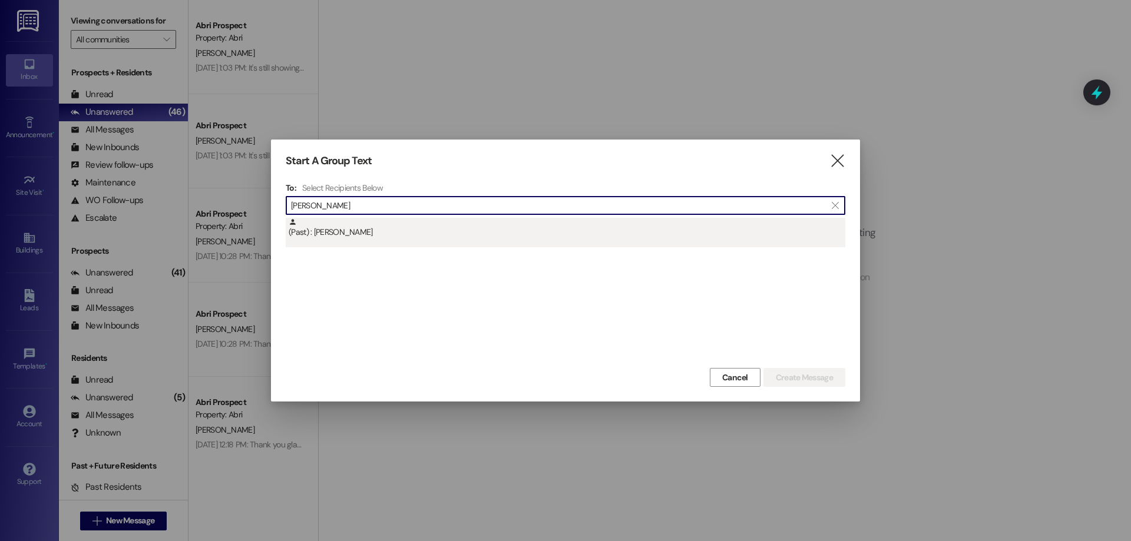
type input "[PERSON_NAME]"
click at [452, 237] on div "(Past) : [PERSON_NAME]" at bounding box center [567, 228] width 557 height 21
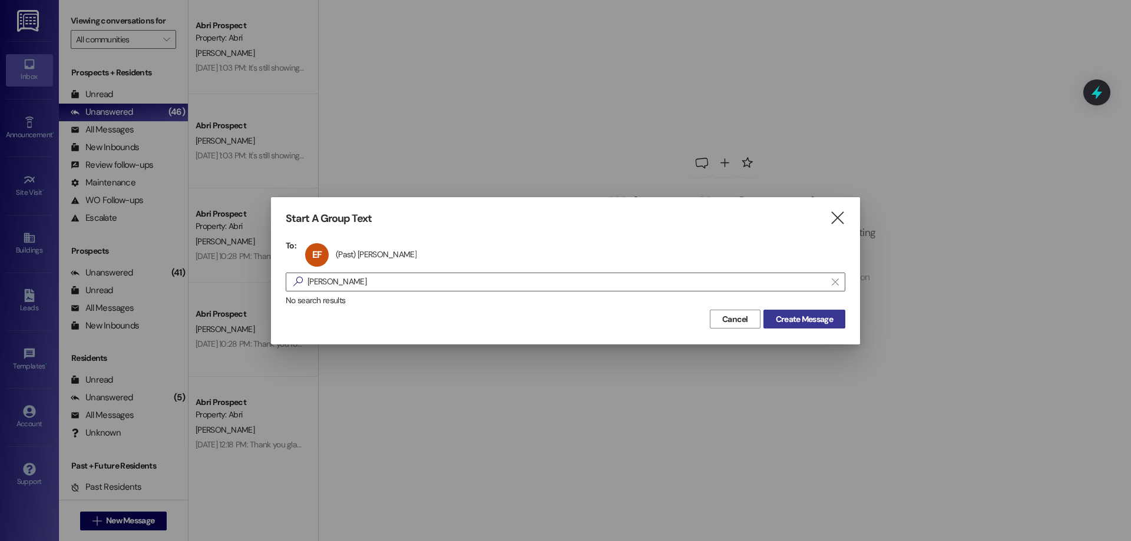
click at [829, 310] on button "Create Message" at bounding box center [804, 319] width 82 height 19
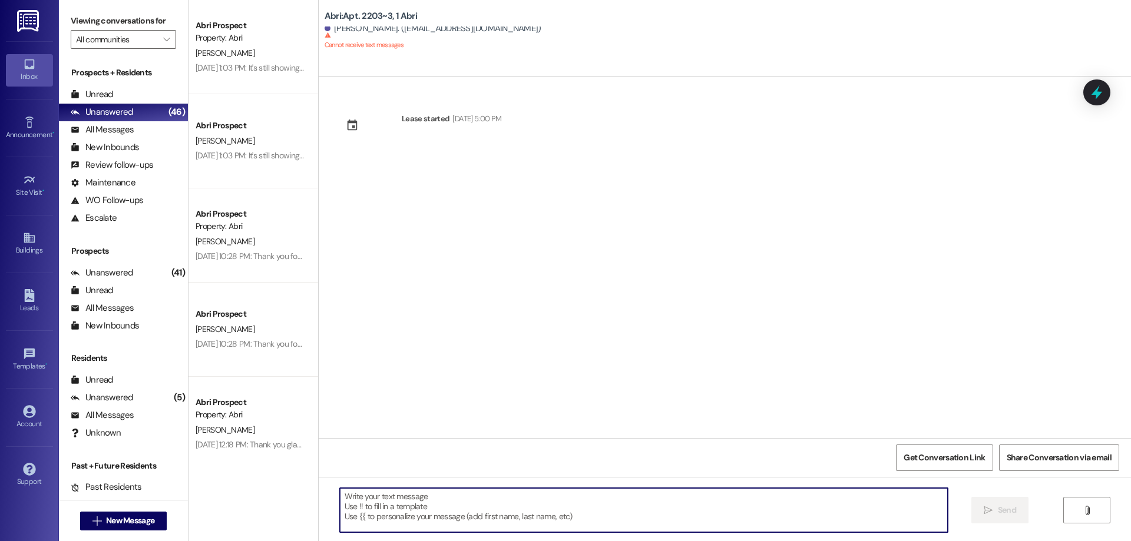
click at [567, 518] on textarea at bounding box center [644, 510] width 608 height 44
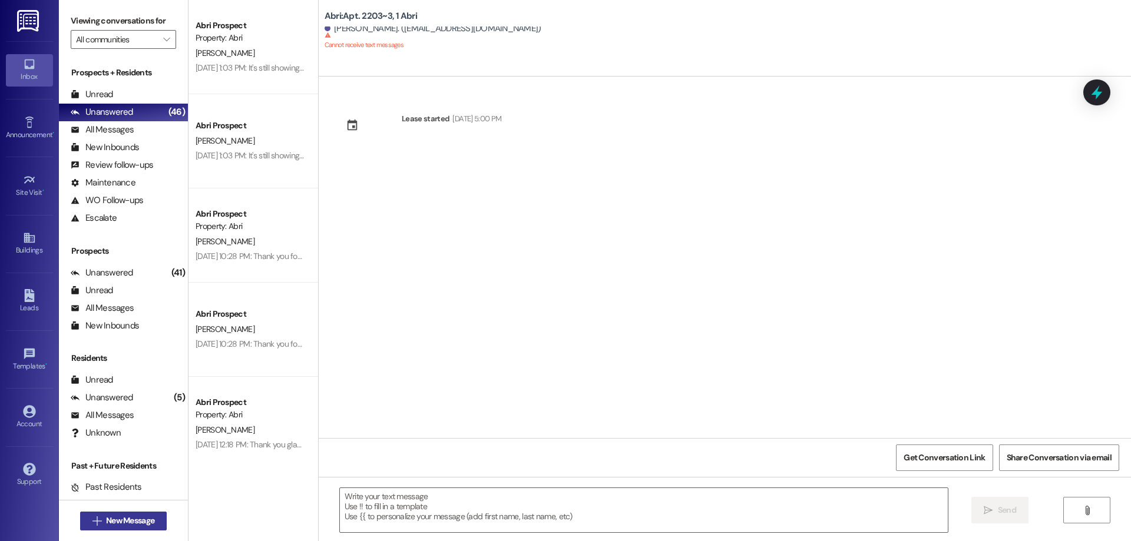
click at [97, 519] on icon "" at bounding box center [96, 521] width 9 height 9
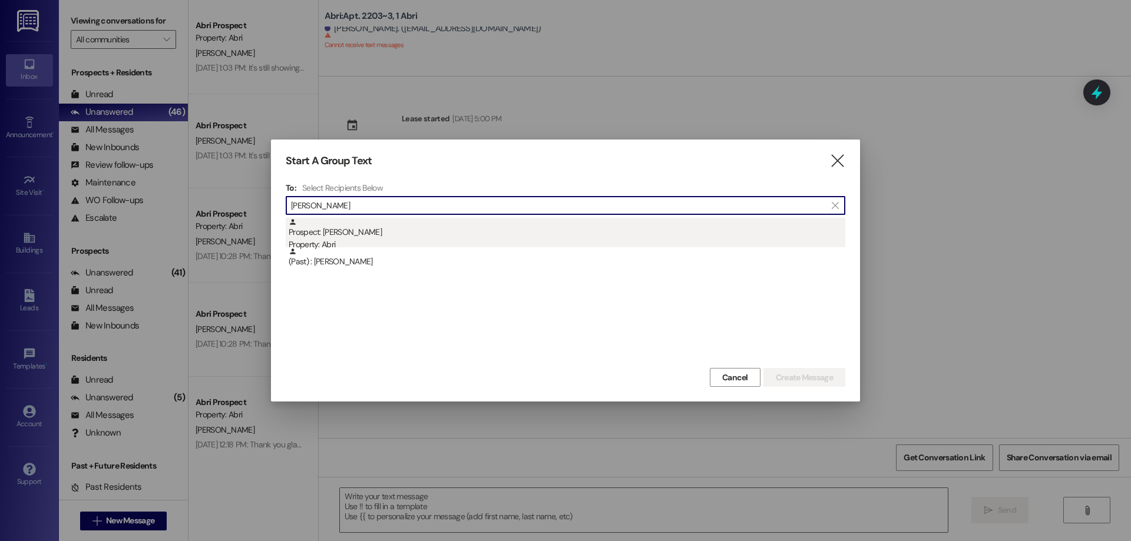
type input "[PERSON_NAME]"
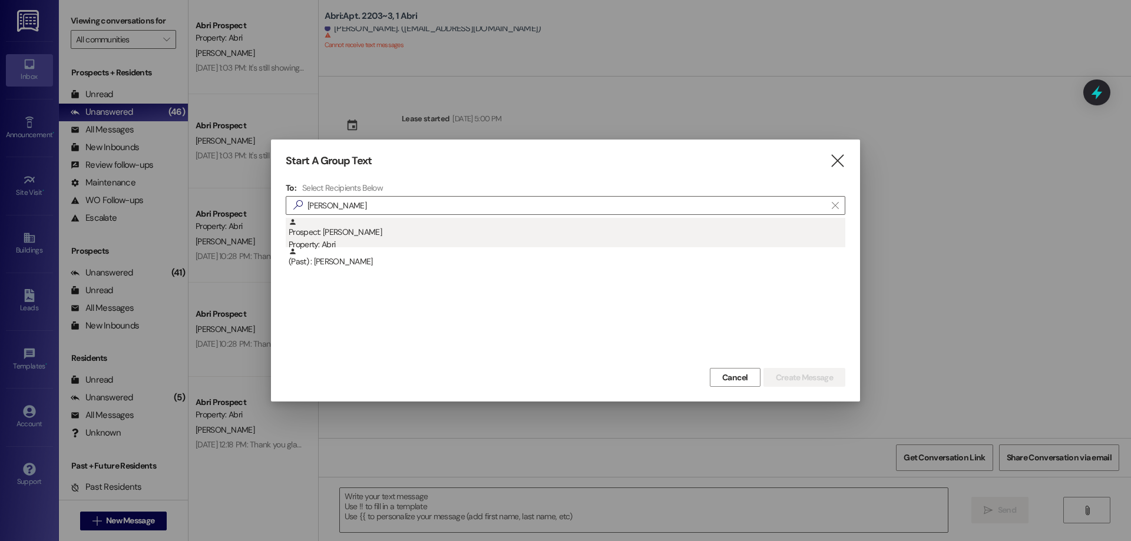
click at [386, 236] on div "Prospect: [PERSON_NAME] Property: Abri" at bounding box center [567, 235] width 557 height 34
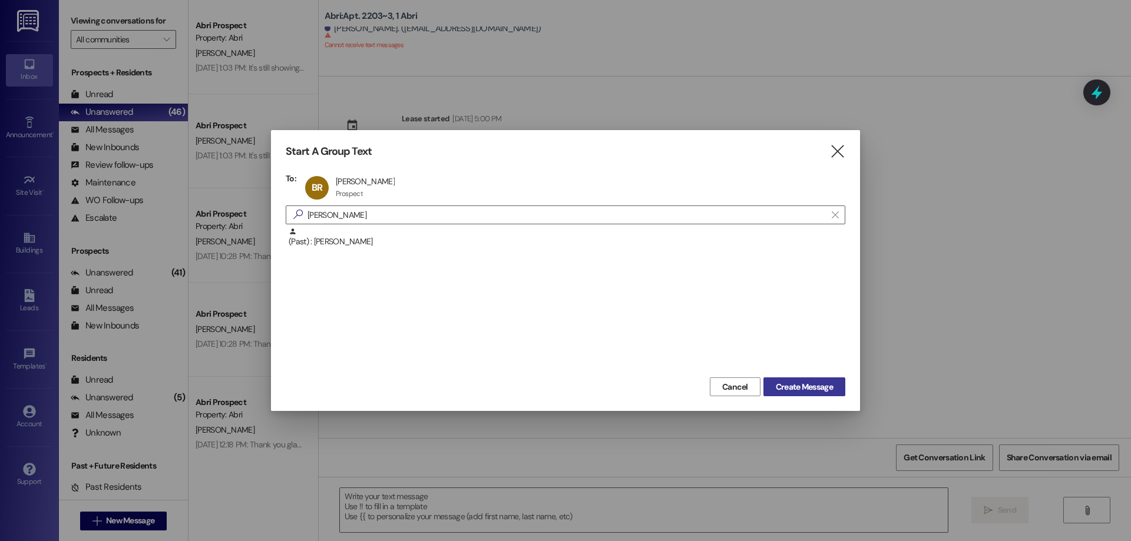
click at [799, 382] on span "Create Message" at bounding box center [804, 387] width 57 height 12
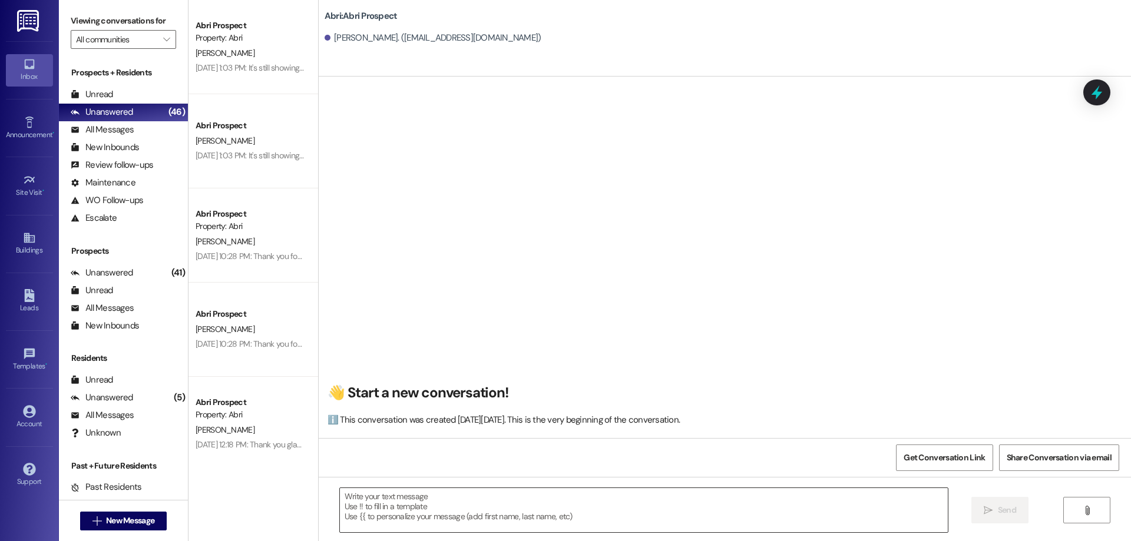
click at [418, 511] on textarea at bounding box center [644, 510] width 608 height 44
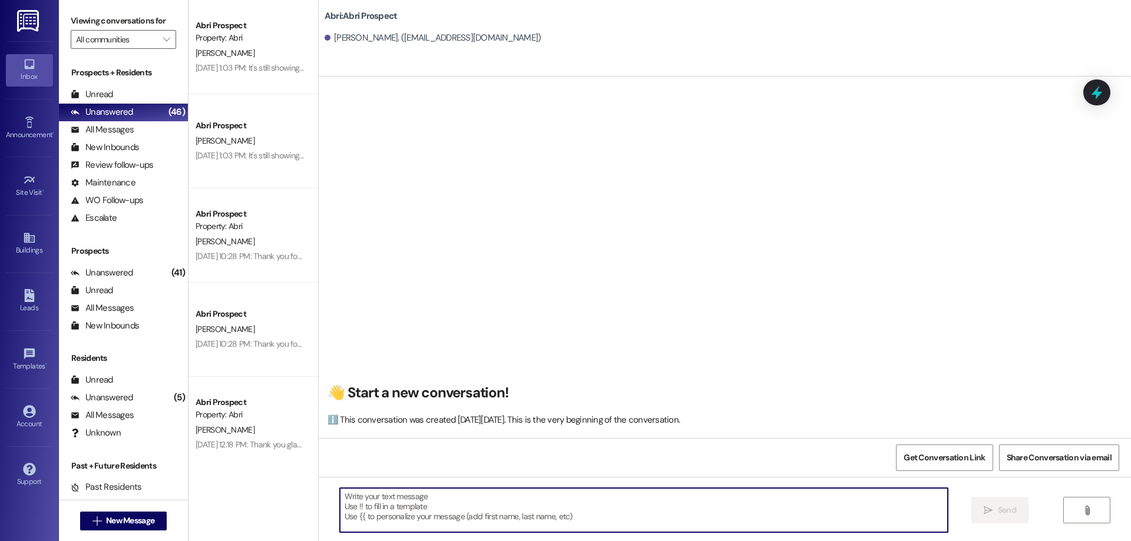
paste textarea "Hi [PERSON_NAME]! This is Kayla with Abri Apartments. Since our Fall waitlist i…"
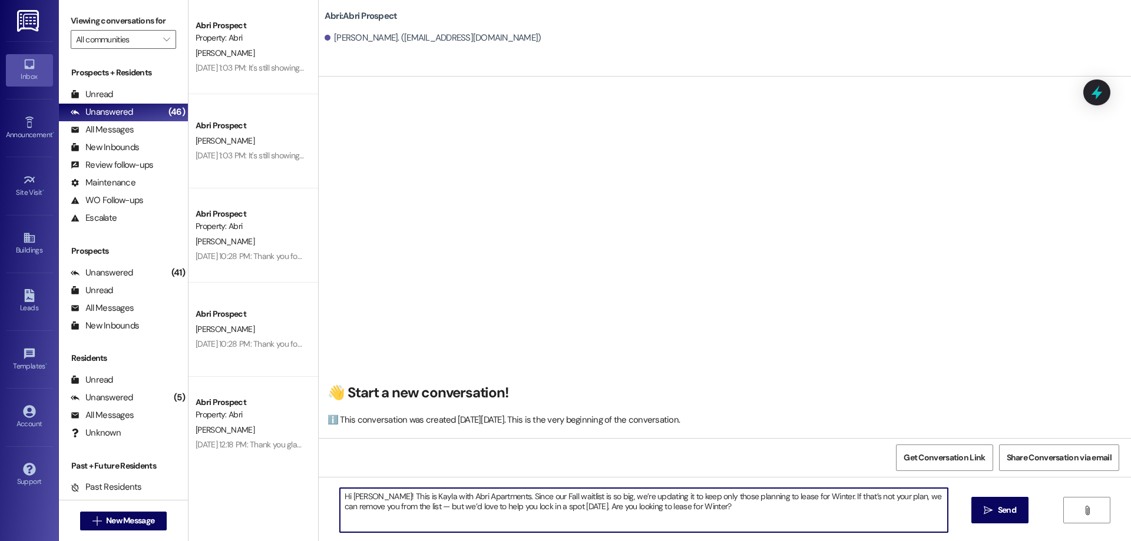
click at [361, 500] on textarea "Hi [PERSON_NAME]! This is Kayla with Abri Apartments. Since our Fall waitlist i…" at bounding box center [644, 510] width 608 height 44
type textarea "Hi [PERSON_NAME]! This is Kayla with Abri Apartments. Since our Fall waitlist i…"
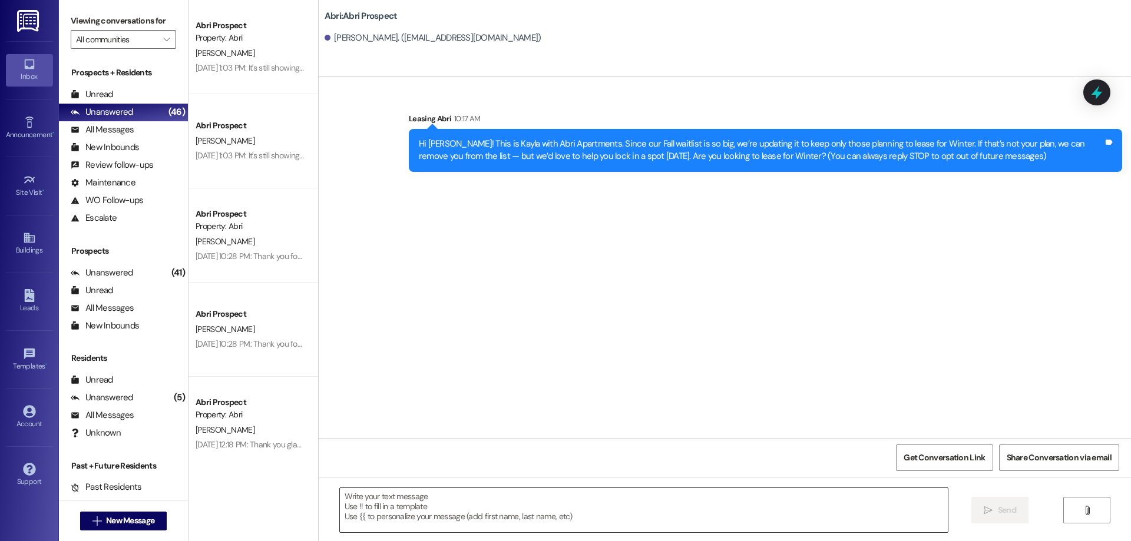
click at [597, 511] on textarea at bounding box center [644, 510] width 608 height 44
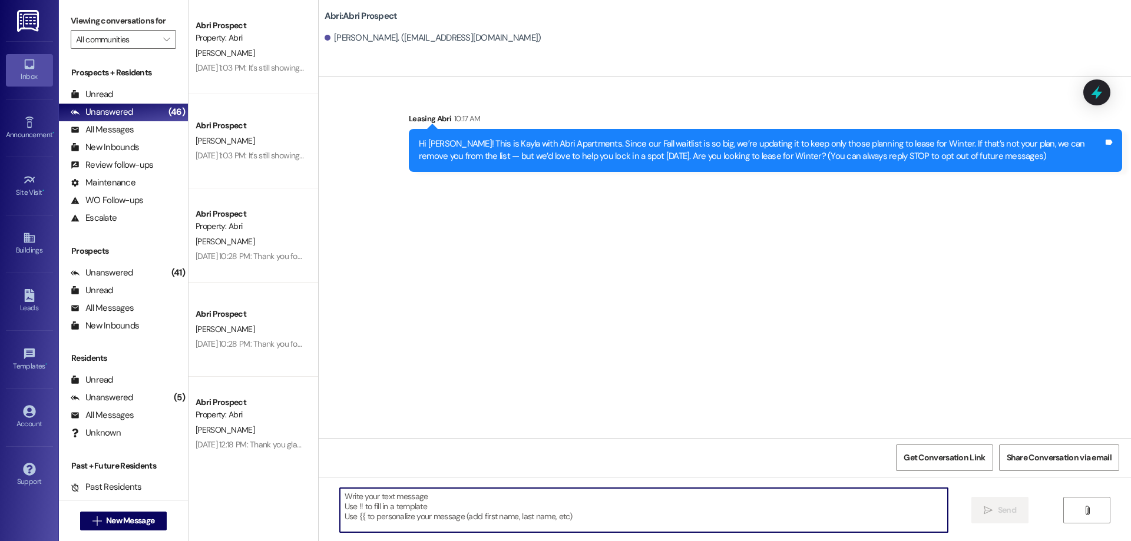
paste textarea "Hi [PERSON_NAME]! This is Kayla with Abri Apartments. Since our Fall waitlist i…"
type textarea "Hi [PERSON_NAME]! This is Kayla with Abri Apartments. Since our Fall waitlist i…"
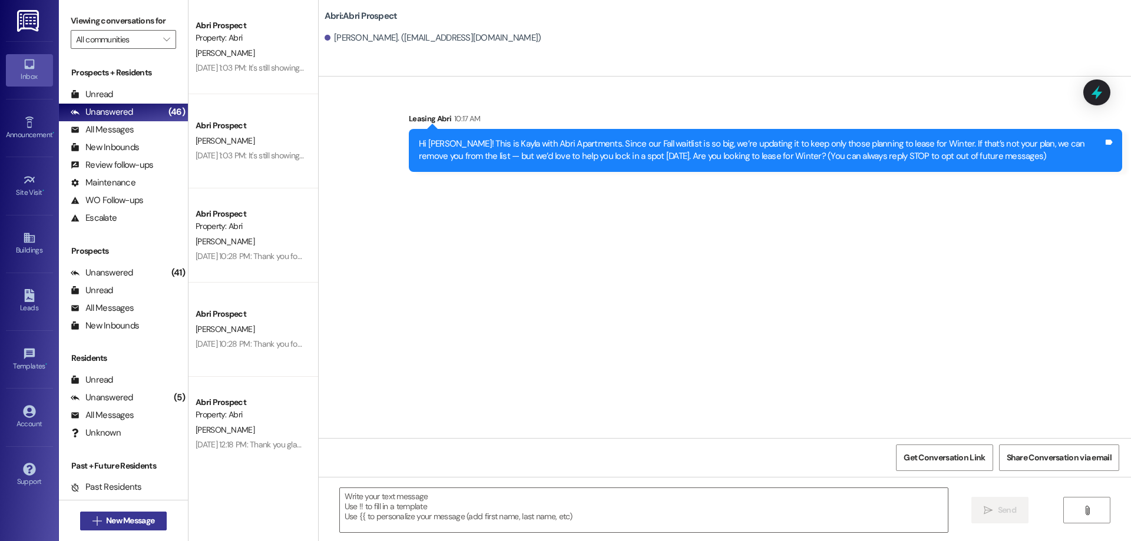
click at [132, 521] on span "New Message" at bounding box center [130, 521] width 48 height 12
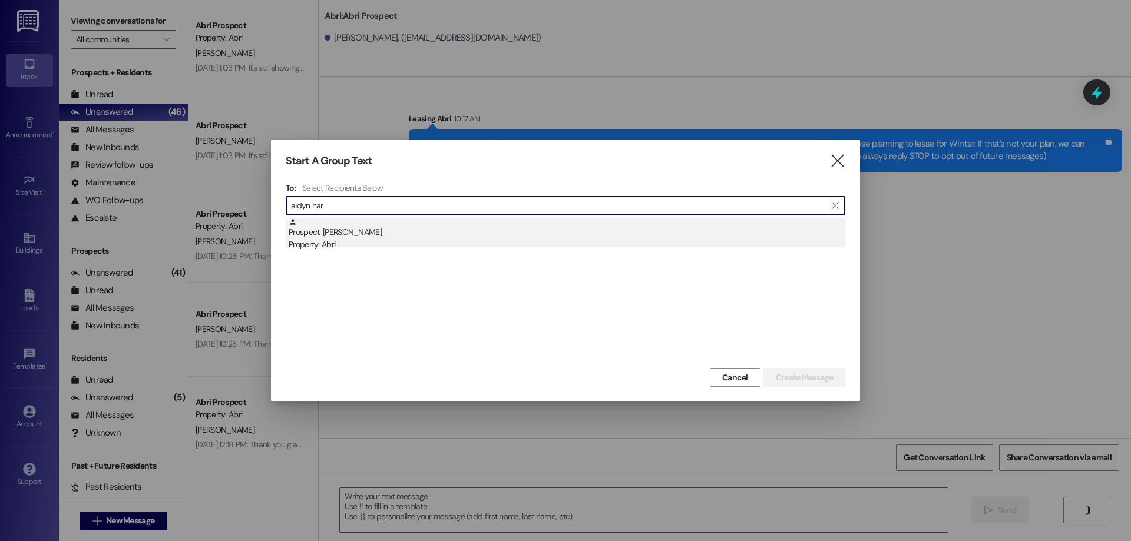
type input "aidyn har"
click at [499, 230] on div "Prospect: [PERSON_NAME] Property: Abri" at bounding box center [567, 235] width 557 height 34
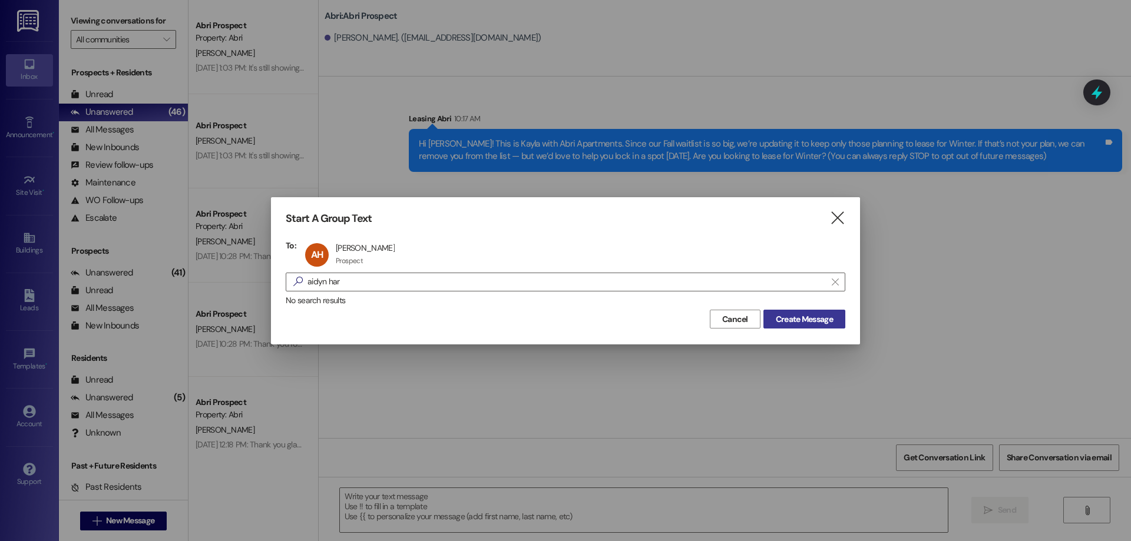
click at [793, 318] on span "Create Message" at bounding box center [804, 319] width 57 height 12
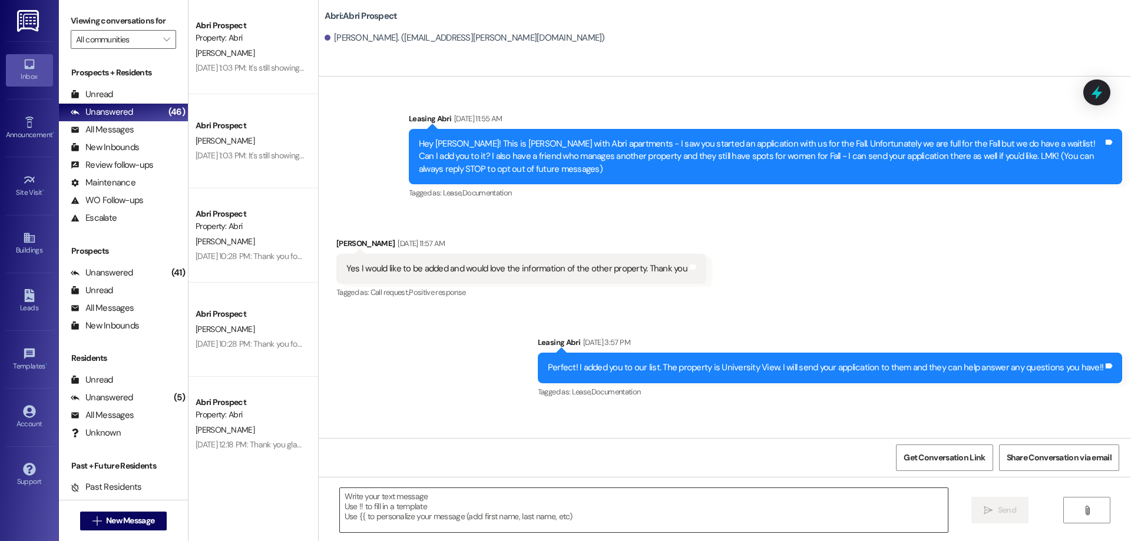
click at [431, 509] on textarea at bounding box center [644, 510] width 608 height 44
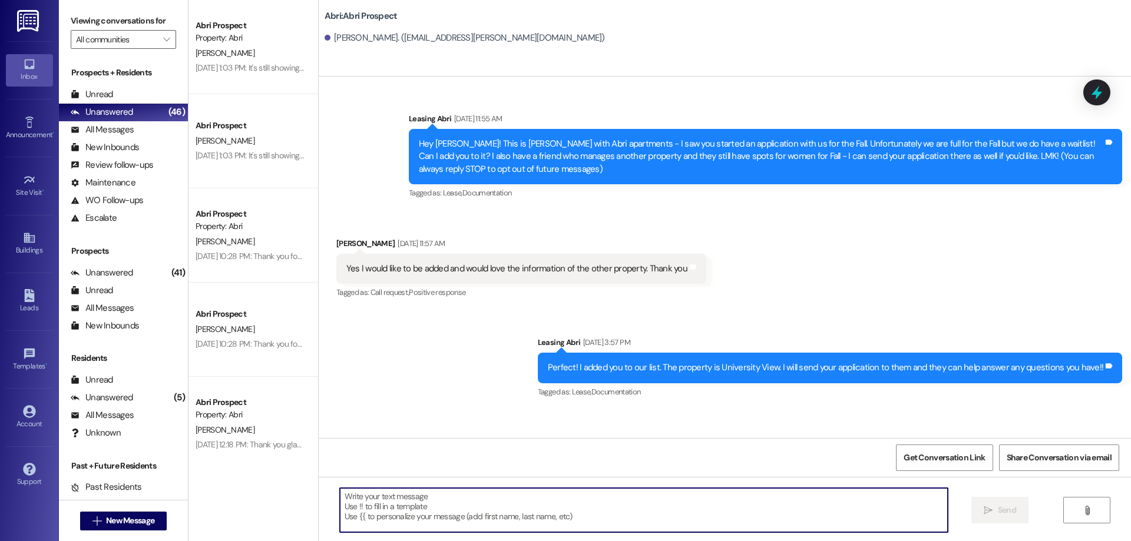
click at [441, 503] on textarea at bounding box center [644, 510] width 608 height 44
click at [439, 515] on textarea at bounding box center [644, 510] width 608 height 44
paste textarea "Hi [PERSON_NAME]! This is Kayla with Abri Apartments. Since our Fall waitlist i…"
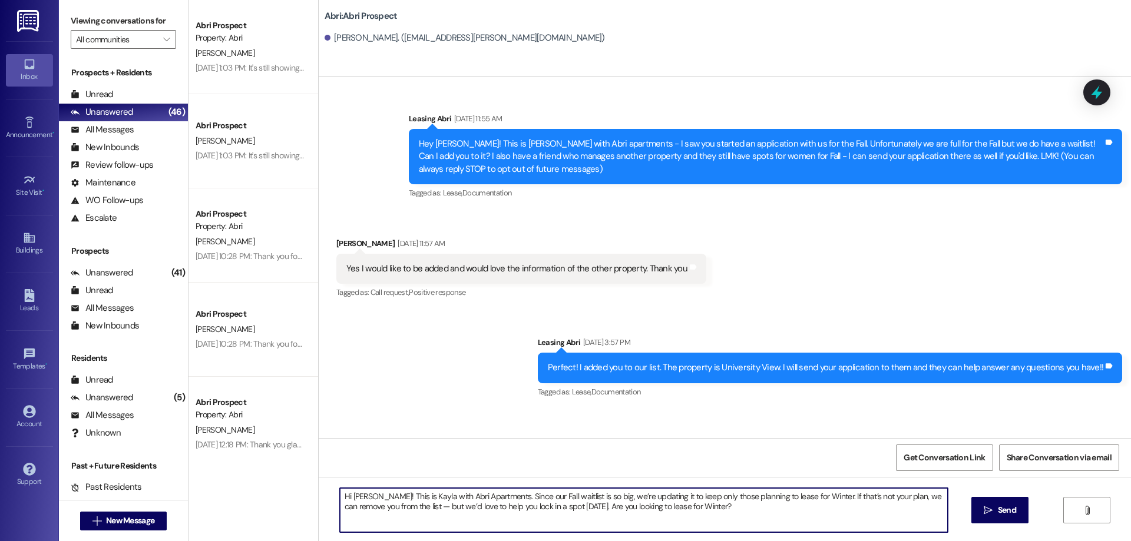
click at [359, 496] on textarea "Hi [PERSON_NAME]! This is Kayla with Abri Apartments. Since our Fall waitlist i…" at bounding box center [644, 510] width 608 height 44
type textarea "Hi [PERSON_NAME]! This is Kayla with Abri Apartments. Since our Fall waitlist i…"
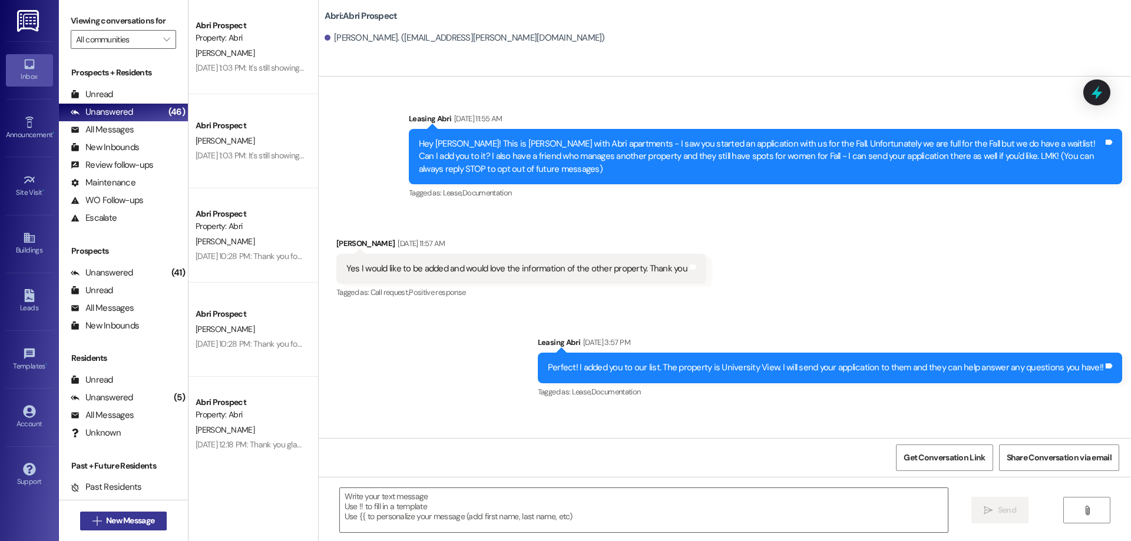
click at [127, 525] on span "New Message" at bounding box center [130, 521] width 48 height 12
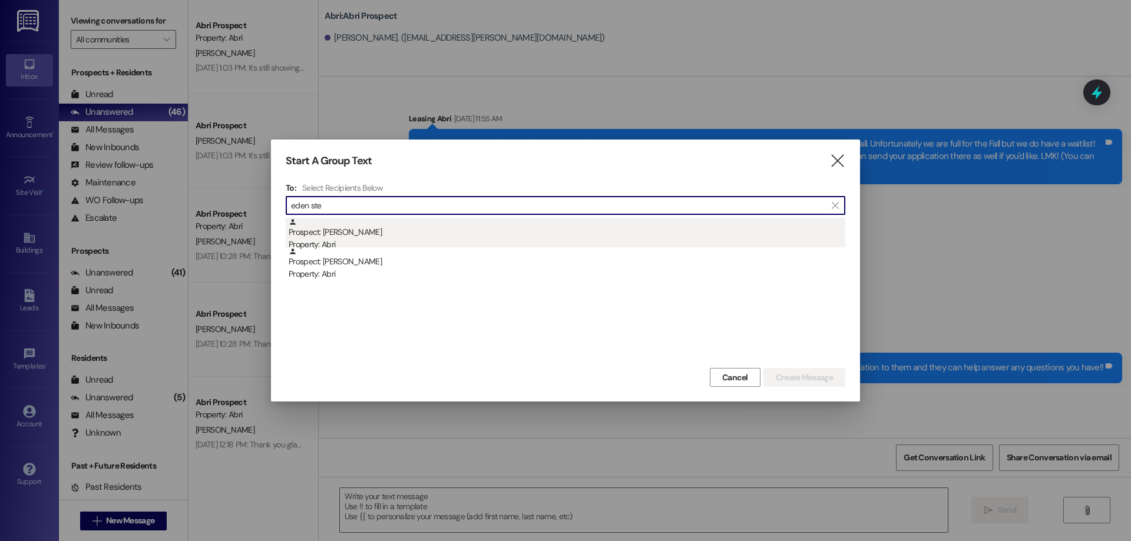
type input "eden ste"
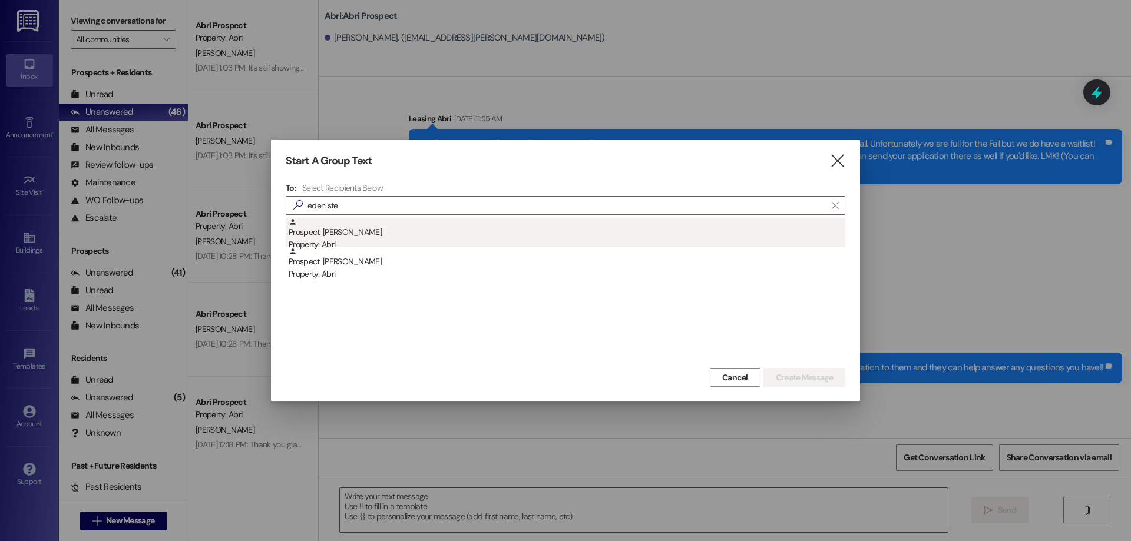
click at [355, 237] on div "Prospect: [PERSON_NAME] Property: Abri" at bounding box center [567, 235] width 557 height 34
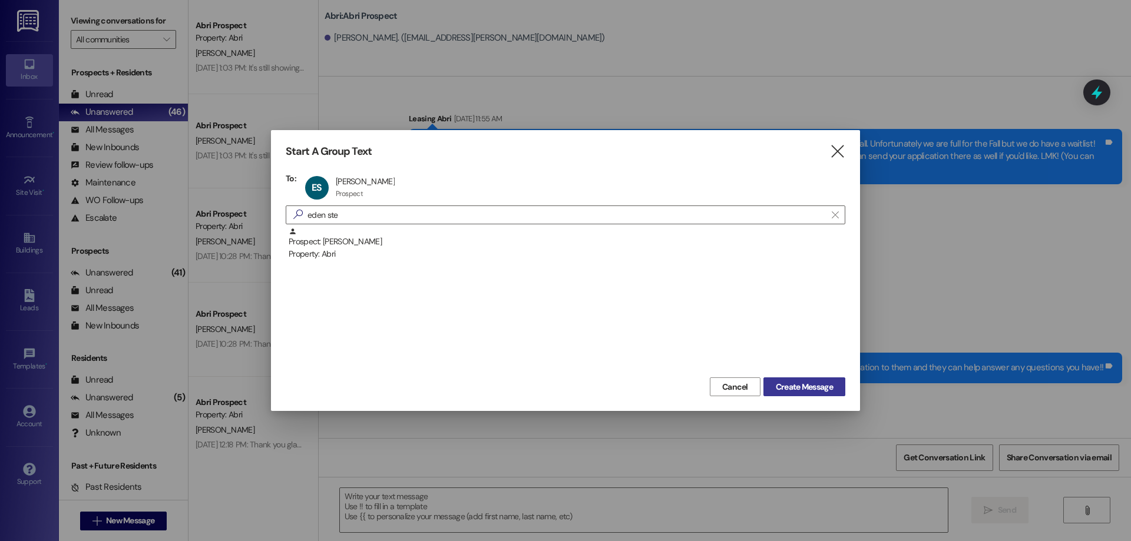
click at [812, 392] on span "Create Message" at bounding box center [804, 387] width 57 height 12
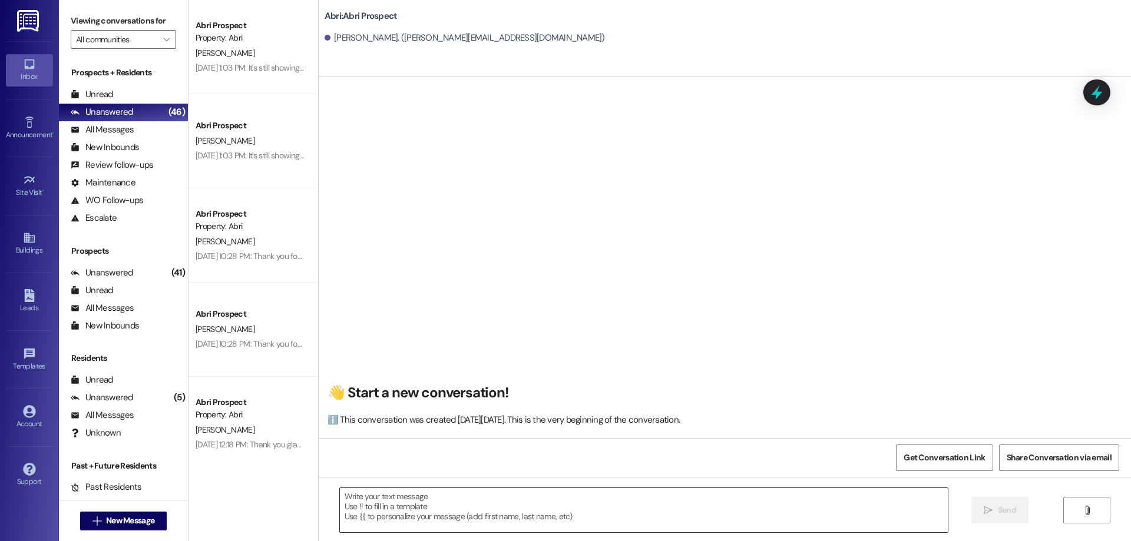
click at [509, 505] on textarea at bounding box center [644, 510] width 608 height 44
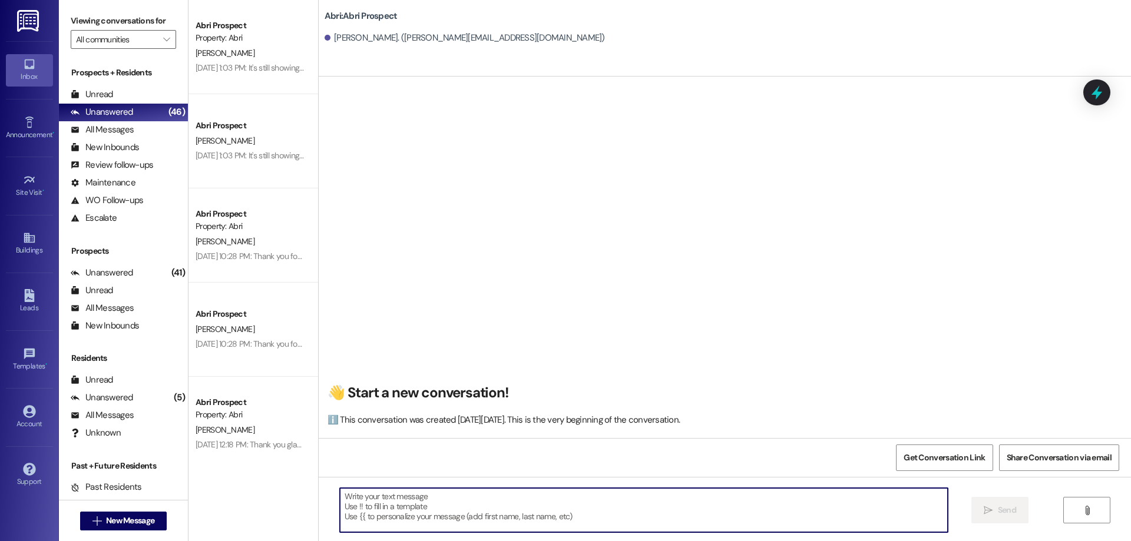
paste textarea "Hi [PERSON_NAME]! This is Kayla with Abri Apartments. Since our Fall waitlist i…"
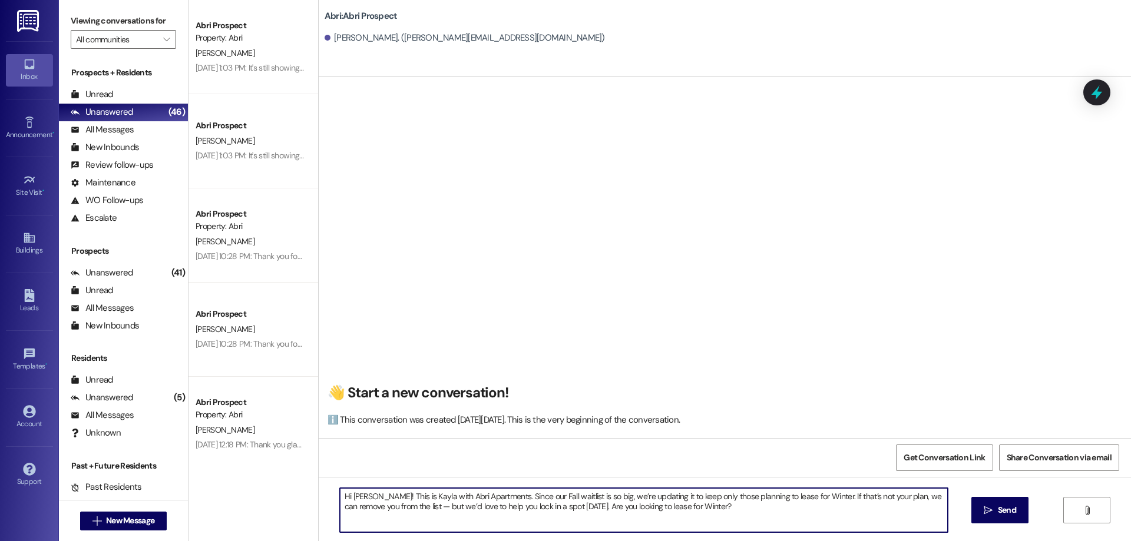
click at [360, 499] on textarea "Hi [PERSON_NAME]! This is Kayla with Abri Apartments. Since our Fall waitlist i…" at bounding box center [644, 510] width 608 height 44
type textarea "Hi [PERSON_NAME]! This is Kayla with Abri Apartments. Since our Fall waitlist i…"
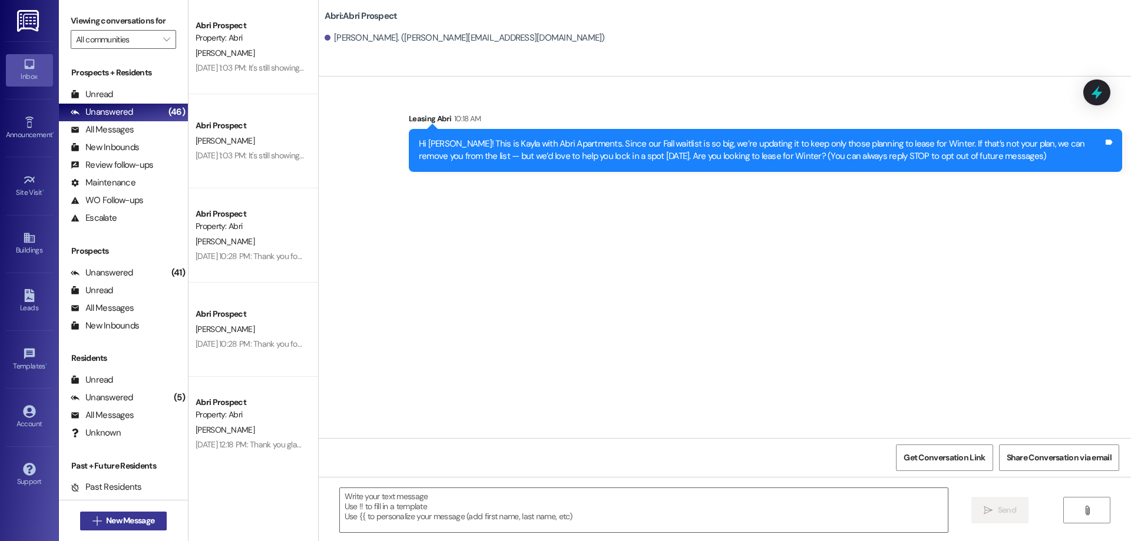
click at [147, 518] on span "New Message" at bounding box center [130, 521] width 48 height 12
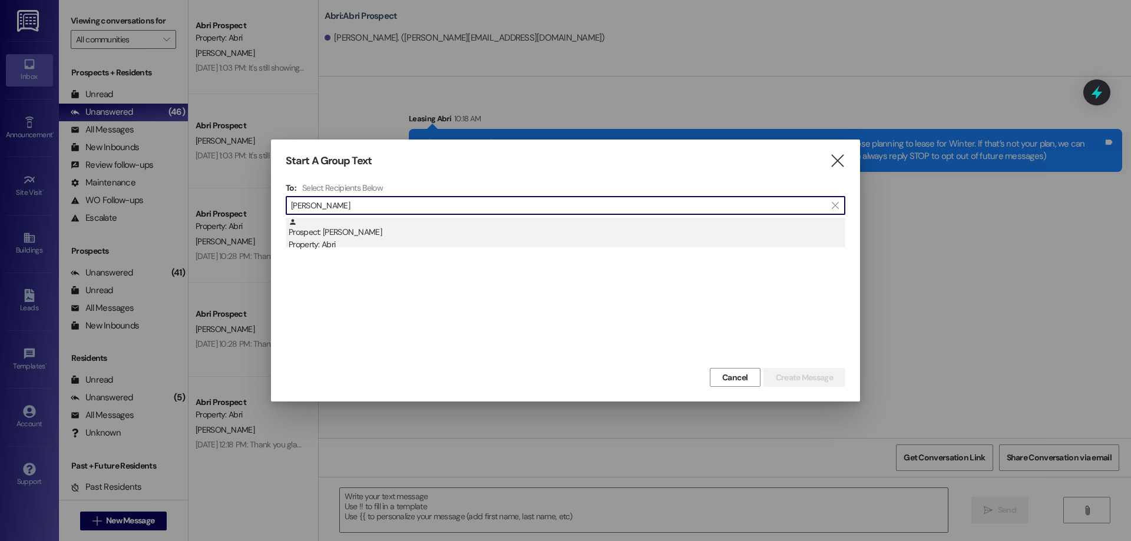
type input "[PERSON_NAME]"
click at [473, 229] on div "Prospect: [PERSON_NAME] Property: [PERSON_NAME]" at bounding box center [567, 235] width 557 height 34
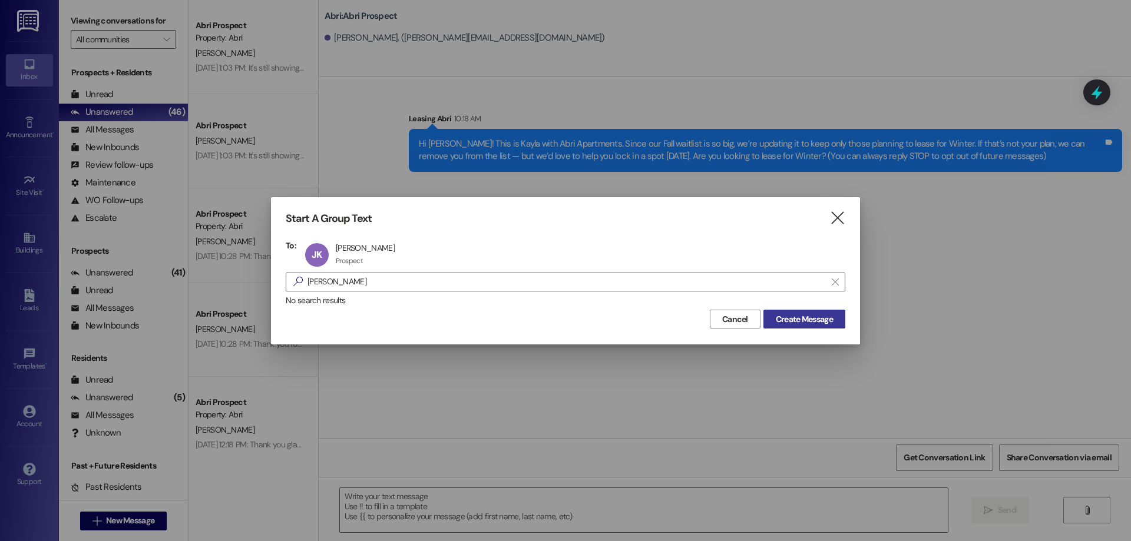
click at [833, 313] on span "Create Message" at bounding box center [804, 319] width 62 height 12
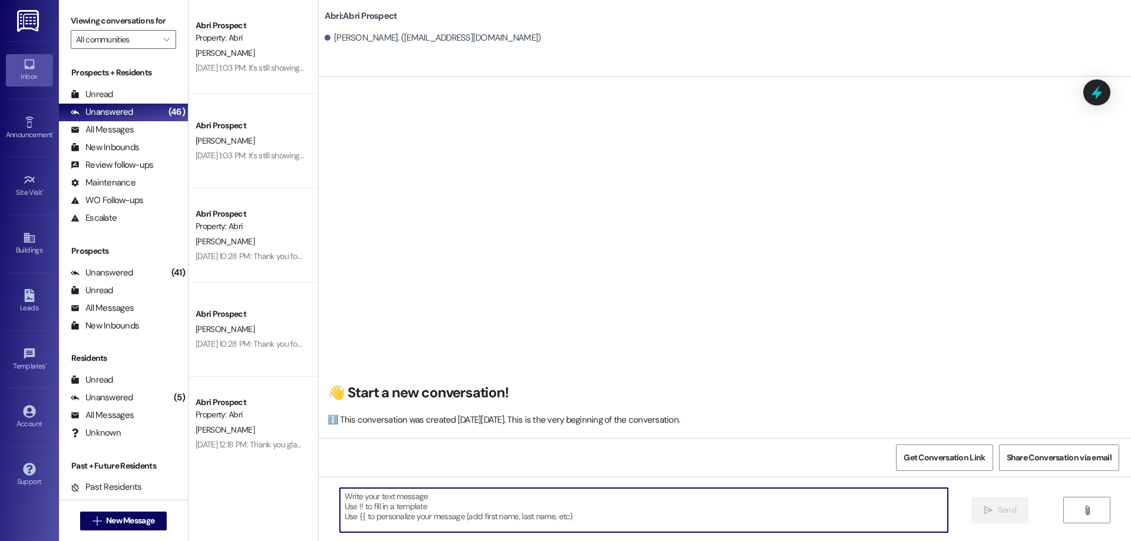
click at [552, 522] on textarea at bounding box center [644, 510] width 608 height 44
paste textarea "Hi [PERSON_NAME]! This is Kayla with Abri Apartments. Since our Fall waitlist i…"
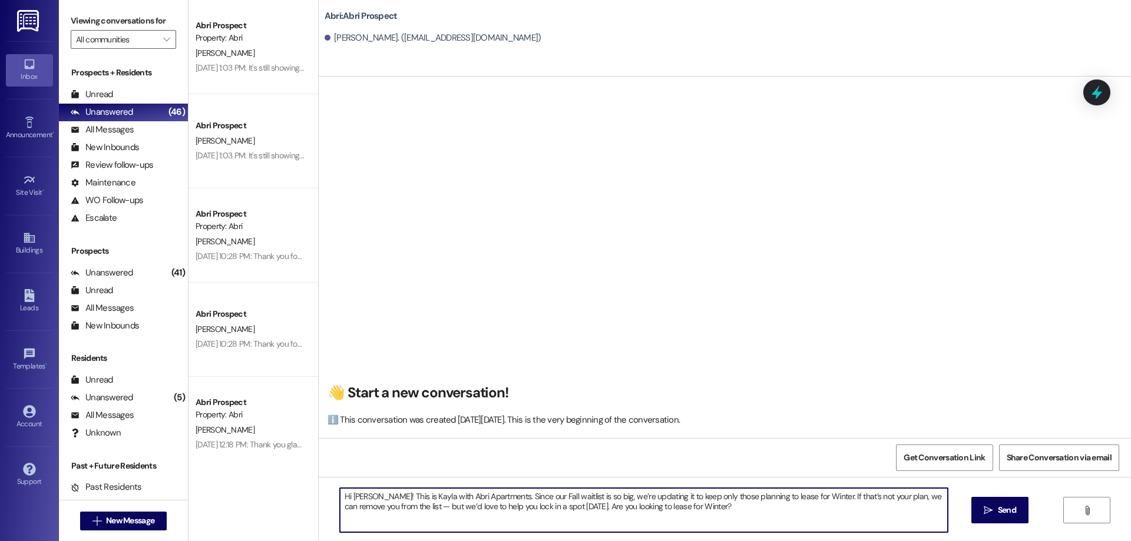
click at [349, 500] on textarea "Hi [PERSON_NAME]! This is Kayla with Abri Apartments. Since our Fall waitlist i…" at bounding box center [644, 510] width 608 height 44
type textarea "Hi [PERSON_NAME]! This is Kayla with Abri Apartments. Since our Fall waitlist i…"
click at [1021, 512] on button " Send" at bounding box center [999, 510] width 57 height 27
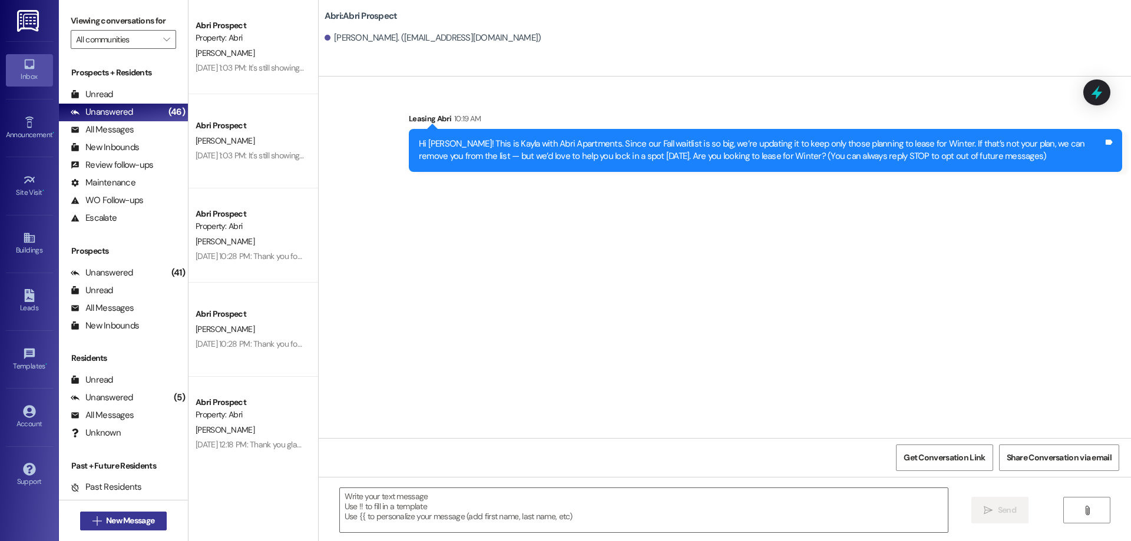
click at [106, 519] on span "New Message" at bounding box center [130, 521] width 48 height 12
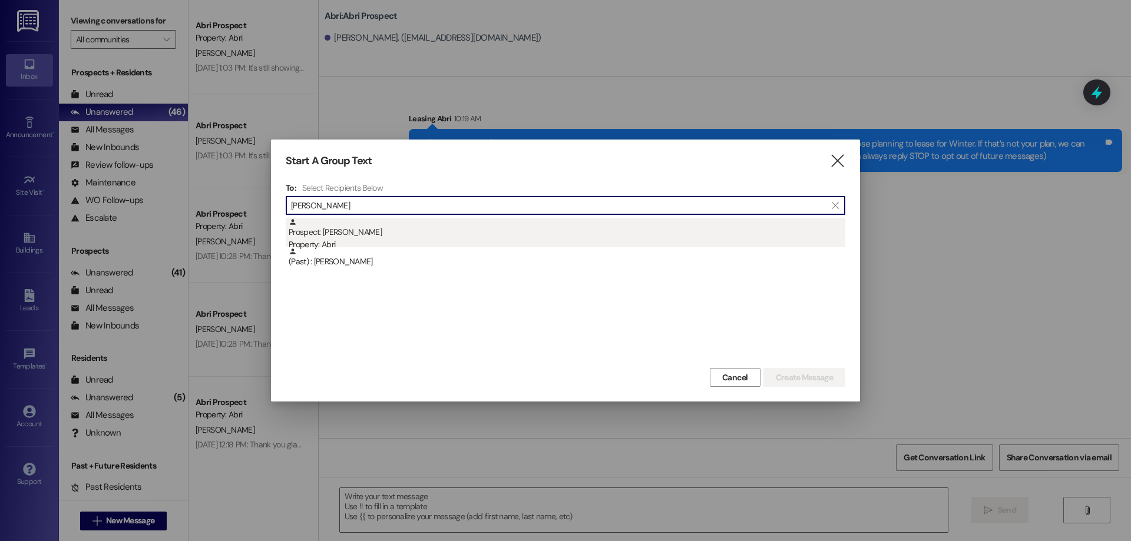
type input "[PERSON_NAME]"
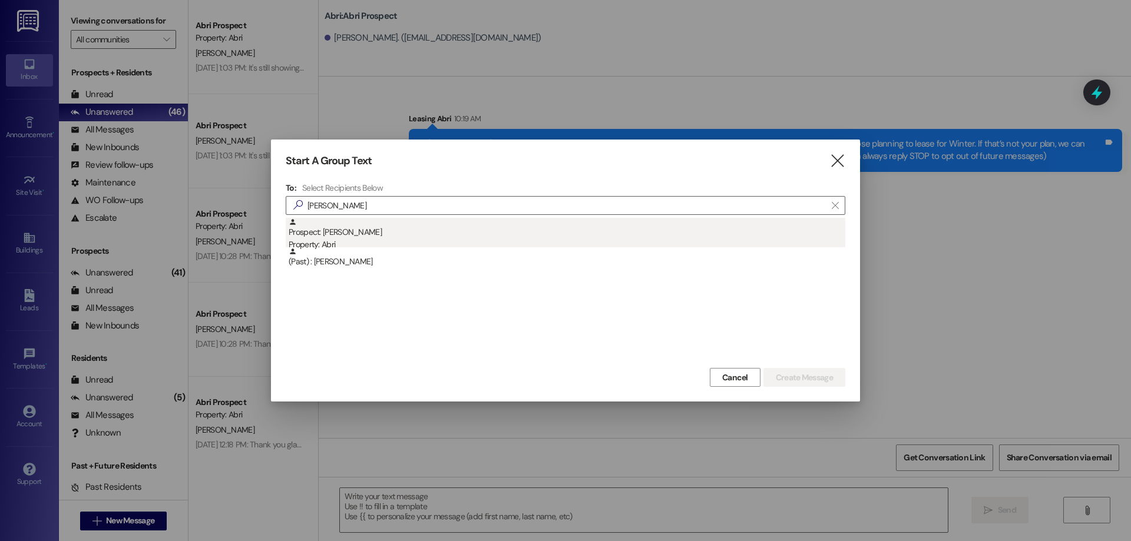
click at [389, 241] on div "Property: Abri" at bounding box center [567, 245] width 557 height 12
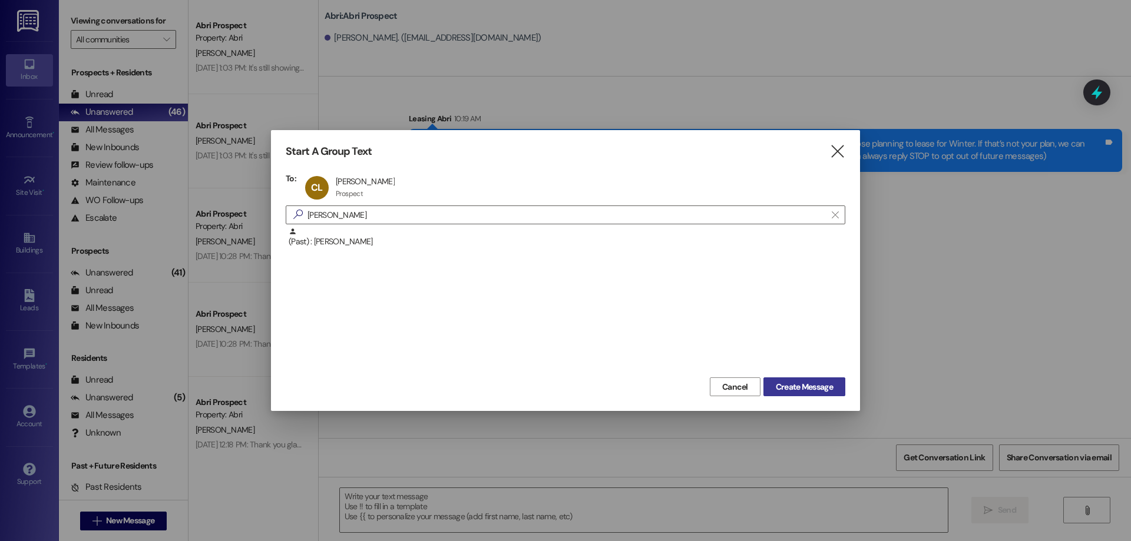
click at [799, 393] on button "Create Message" at bounding box center [804, 387] width 82 height 19
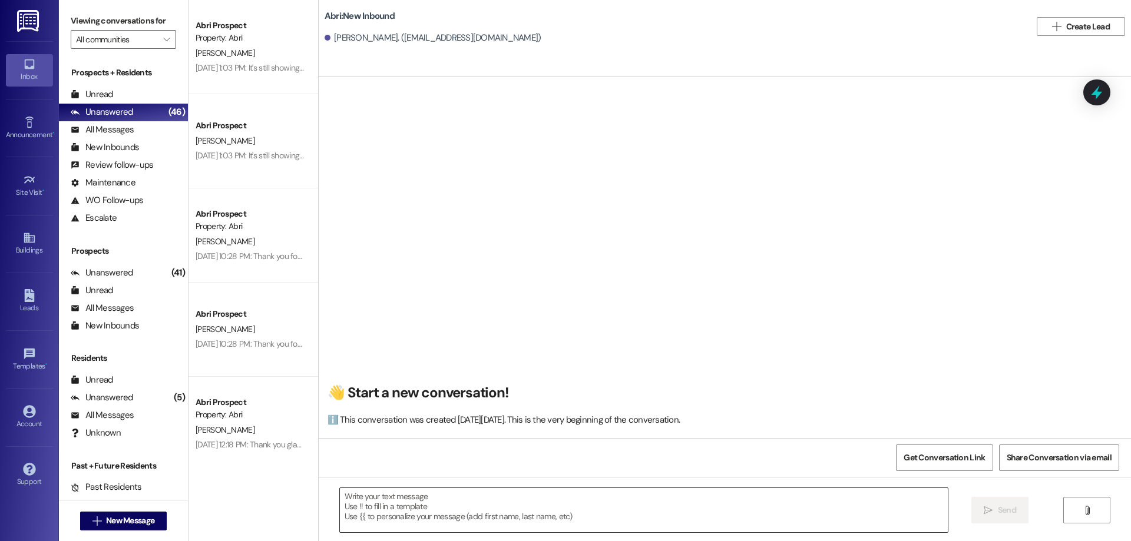
click at [436, 504] on textarea at bounding box center [644, 510] width 608 height 44
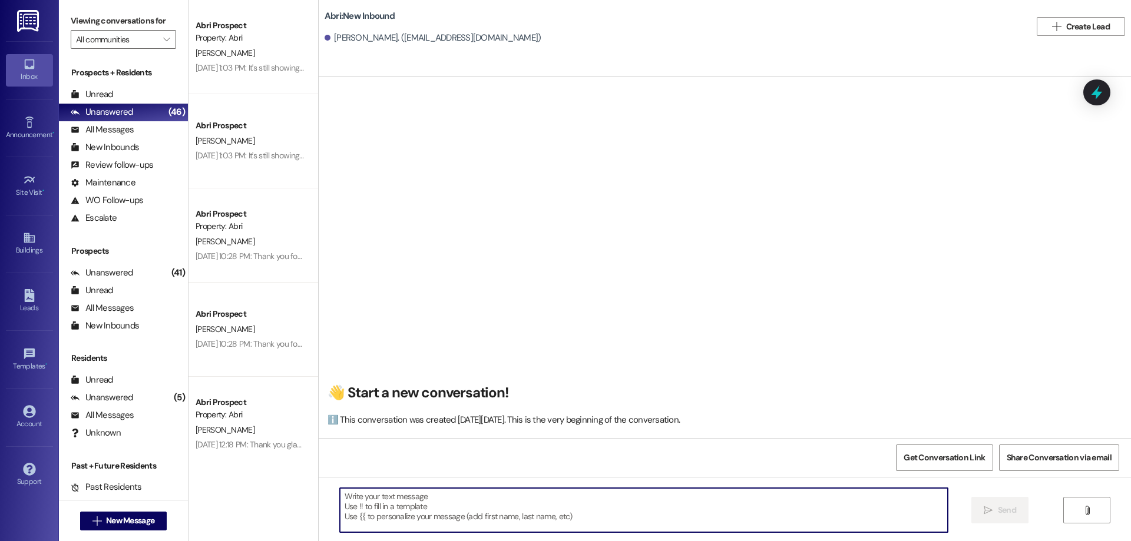
paste textarea "Hi [PERSON_NAME]! This is Kayla with Abri Apartments. Since our Fall waitlist i…"
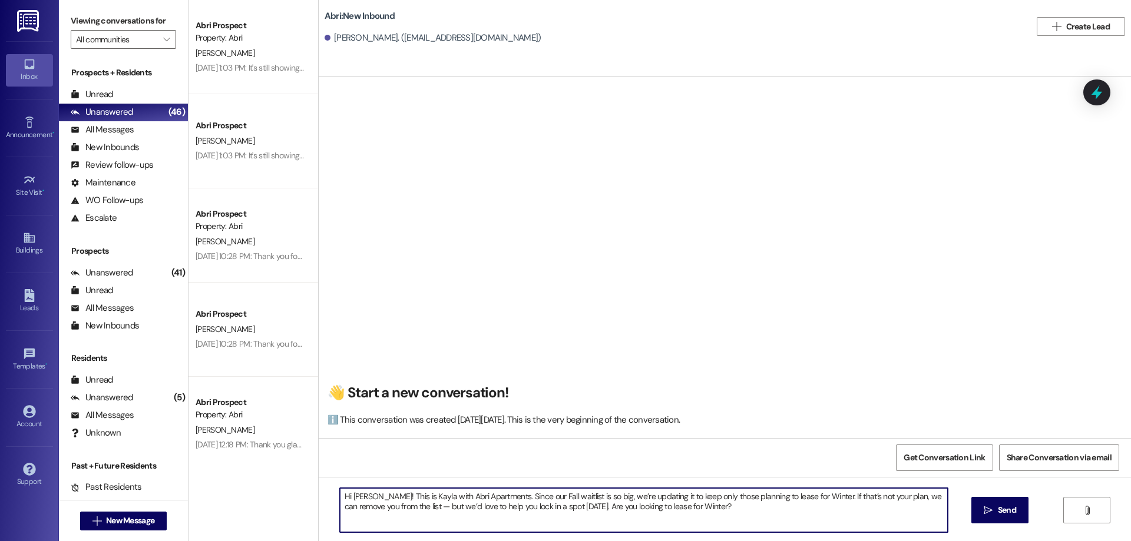
click at [357, 493] on textarea "Hi [PERSON_NAME]! This is Kayla with Abri Apartments. Since our Fall waitlist i…" at bounding box center [644, 510] width 608 height 44
type textarea "Hi [PERSON_NAME]! This is Kayla with Abri Apartments. Since our Fall waitlist i…"
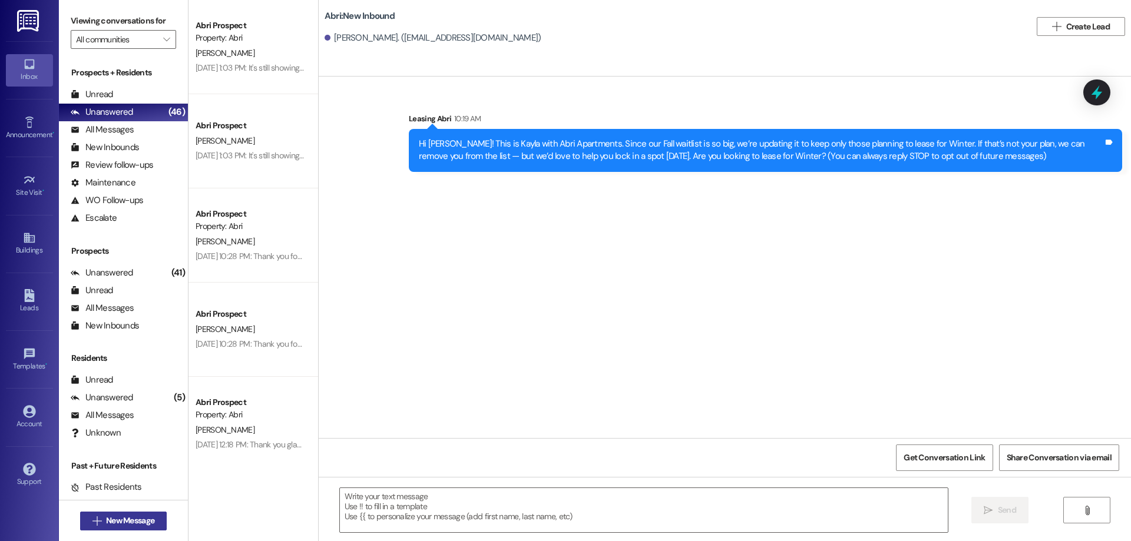
click at [106, 518] on span "New Message" at bounding box center [130, 521] width 48 height 12
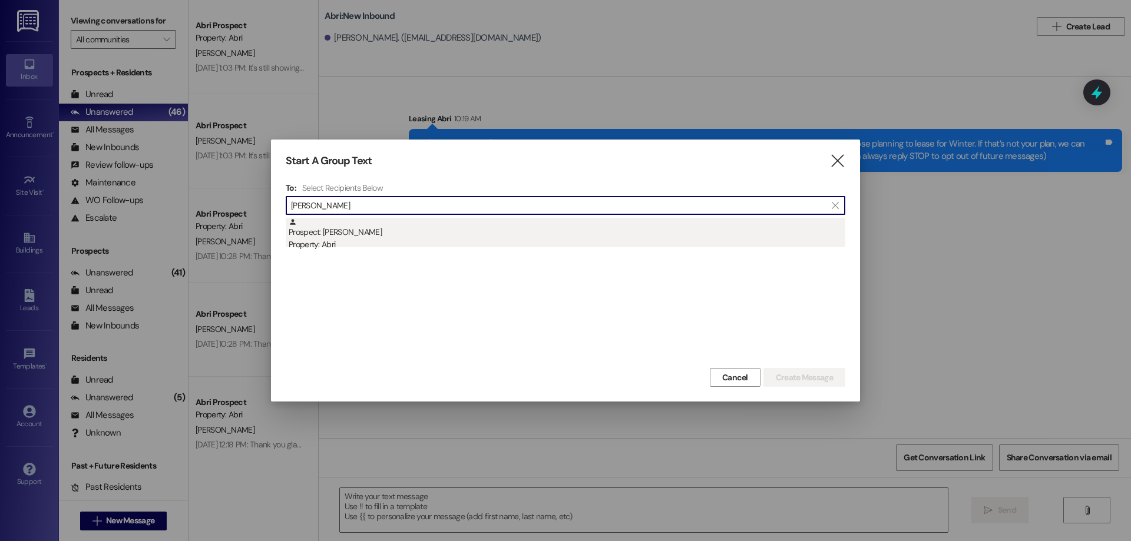
type input "[PERSON_NAME]"
click at [446, 228] on div "Prospect: [PERSON_NAME] Property: Abri" at bounding box center [567, 235] width 557 height 34
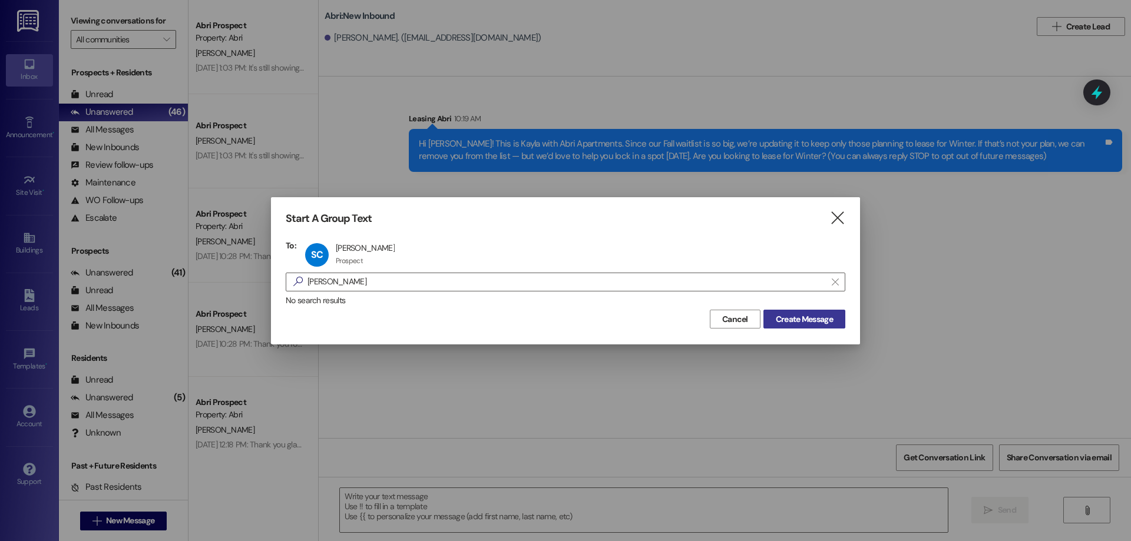
click at [790, 320] on span "Create Message" at bounding box center [804, 319] width 57 height 12
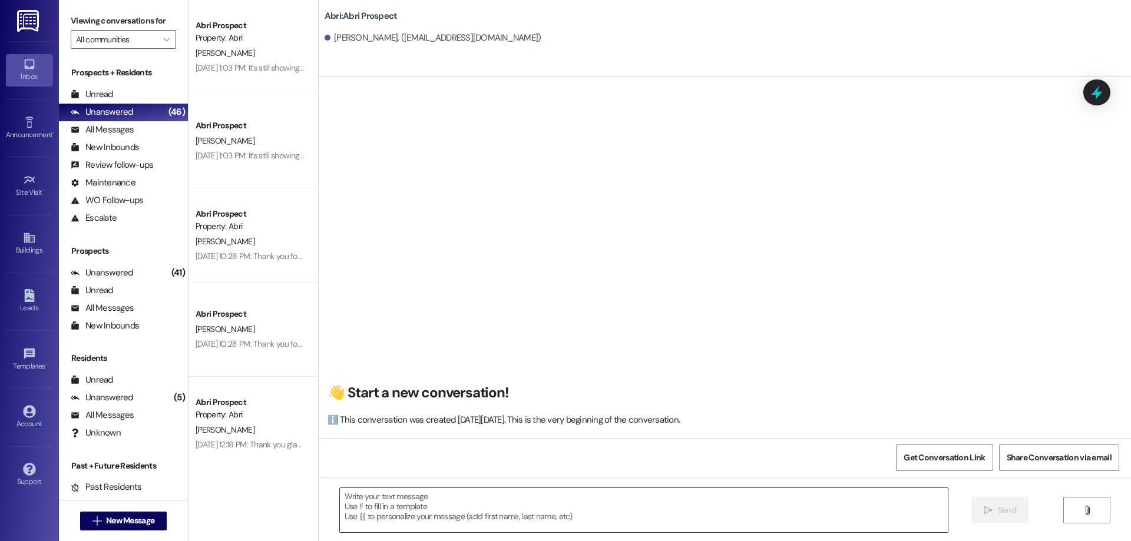
click at [409, 517] on textarea at bounding box center [644, 510] width 608 height 44
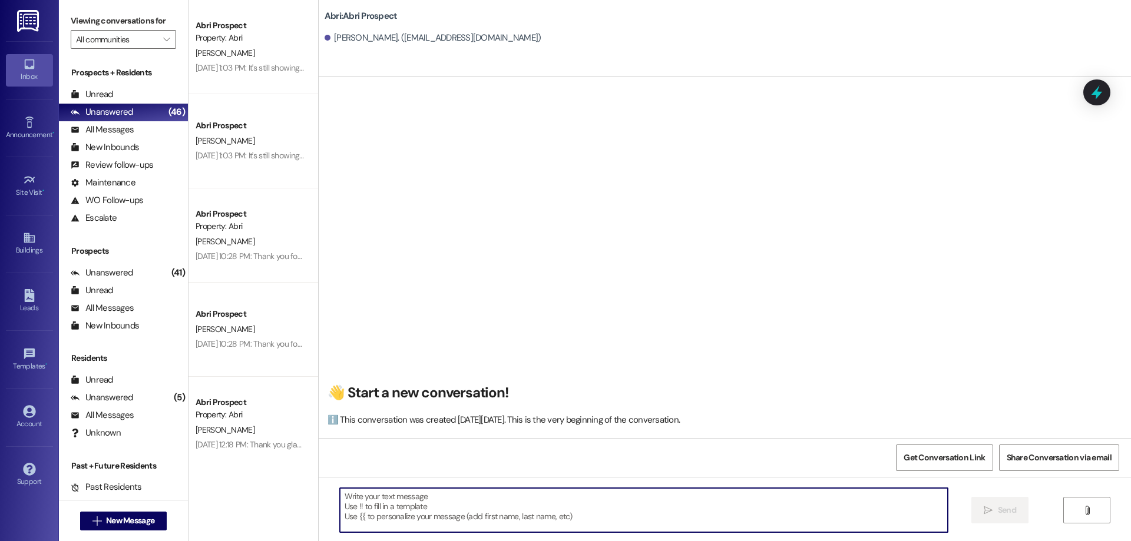
paste textarea "Hi [PERSON_NAME]! This is Kayla with Abri Apartments. Since our Fall waitlist i…"
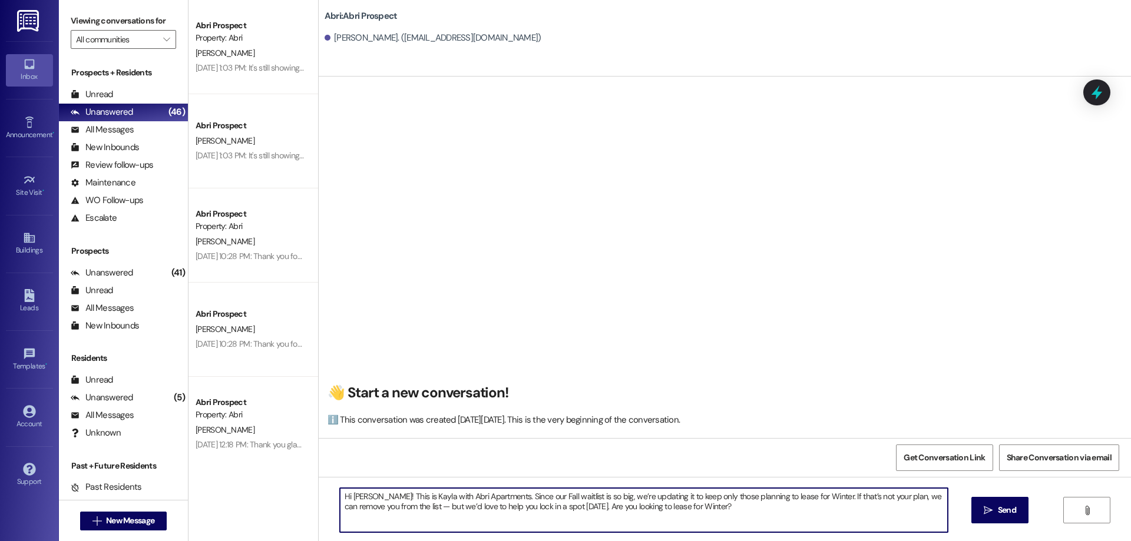
click at [359, 496] on textarea "Hi [PERSON_NAME]! This is Kayla with Abri Apartments. Since our Fall waitlist i…" at bounding box center [644, 510] width 608 height 44
type textarea "Hi [PERSON_NAME]! This is Kayla with Abri Apartments. Since our Fall waitlist i…"
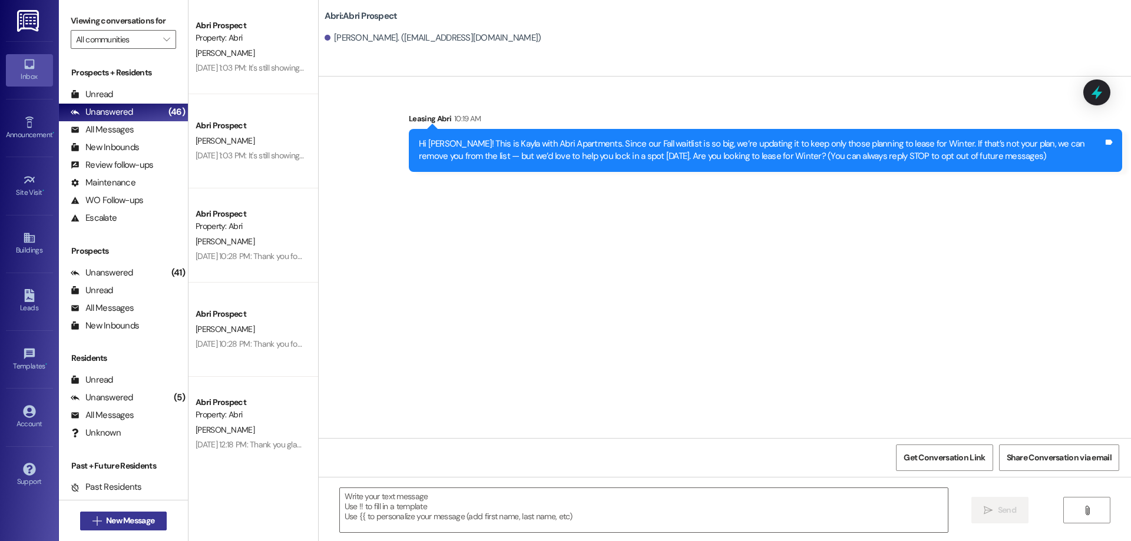
click at [120, 522] on span "New Message" at bounding box center [130, 521] width 48 height 12
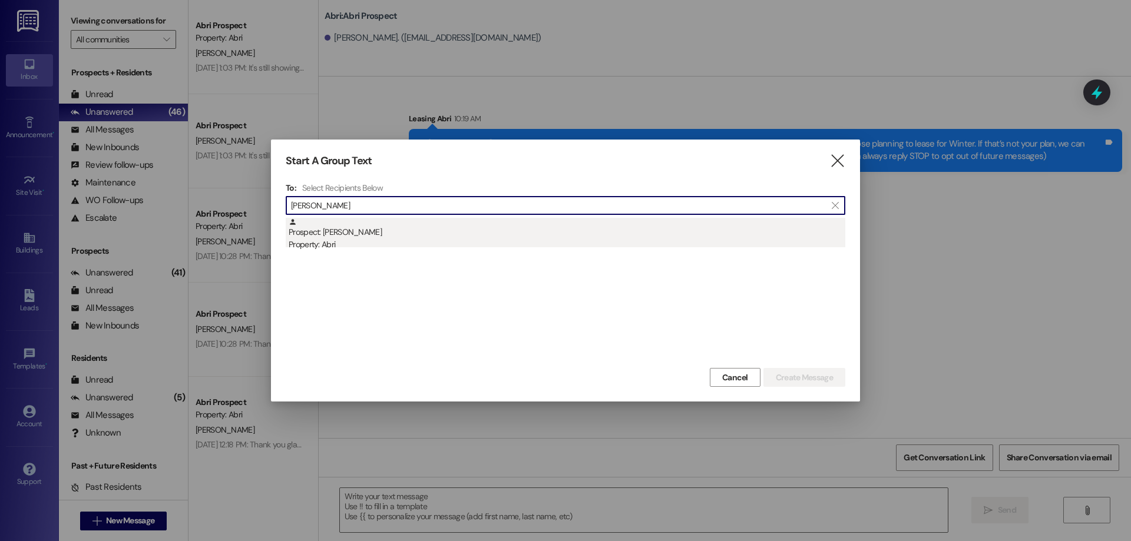
type input "[PERSON_NAME]"
click at [389, 244] on div "Property: Abri" at bounding box center [567, 245] width 557 height 12
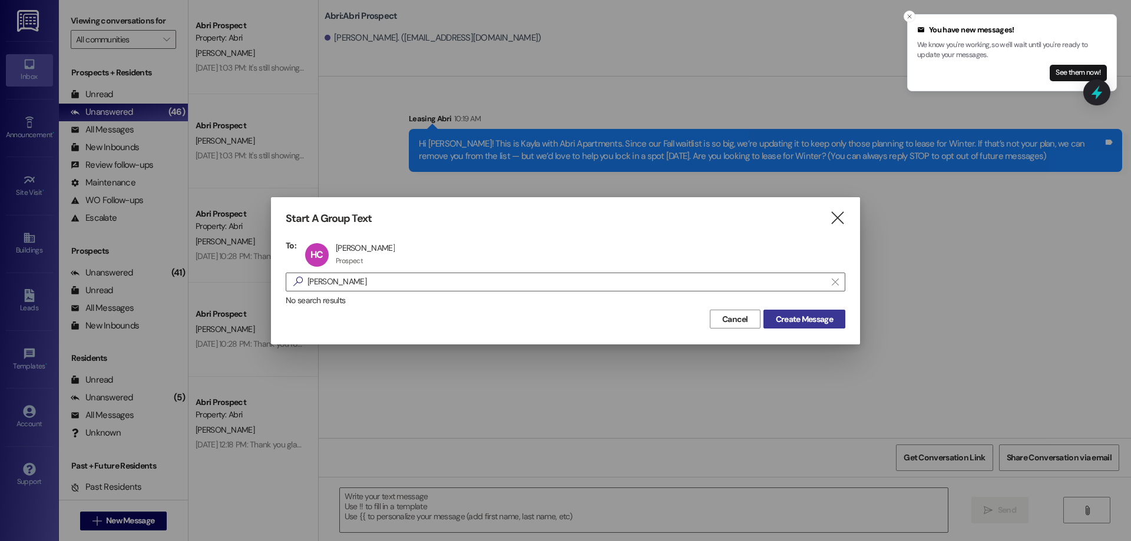
click at [836, 321] on button "Create Message" at bounding box center [804, 319] width 82 height 19
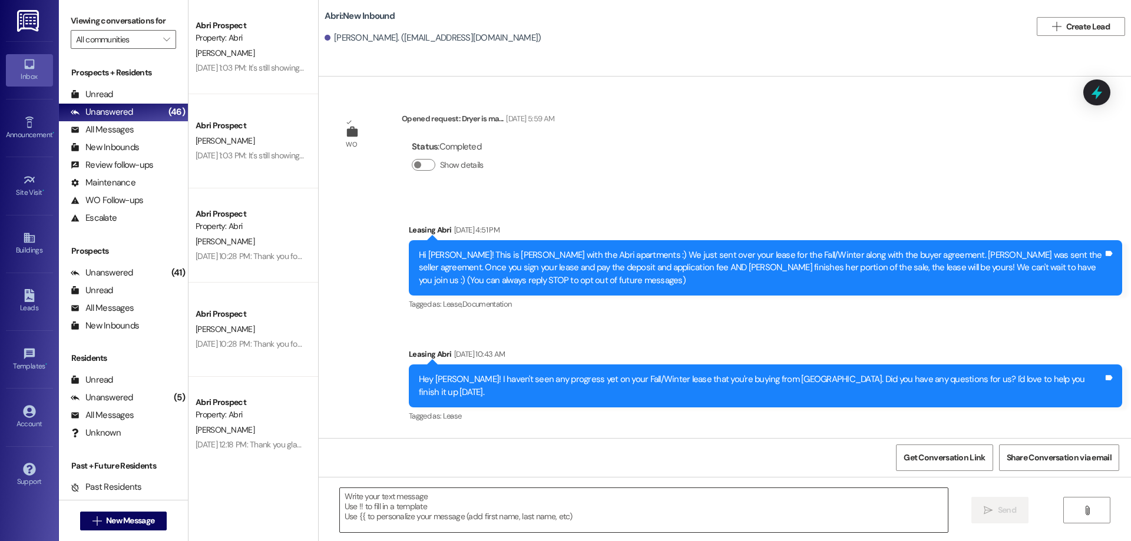
scroll to position [341, 0]
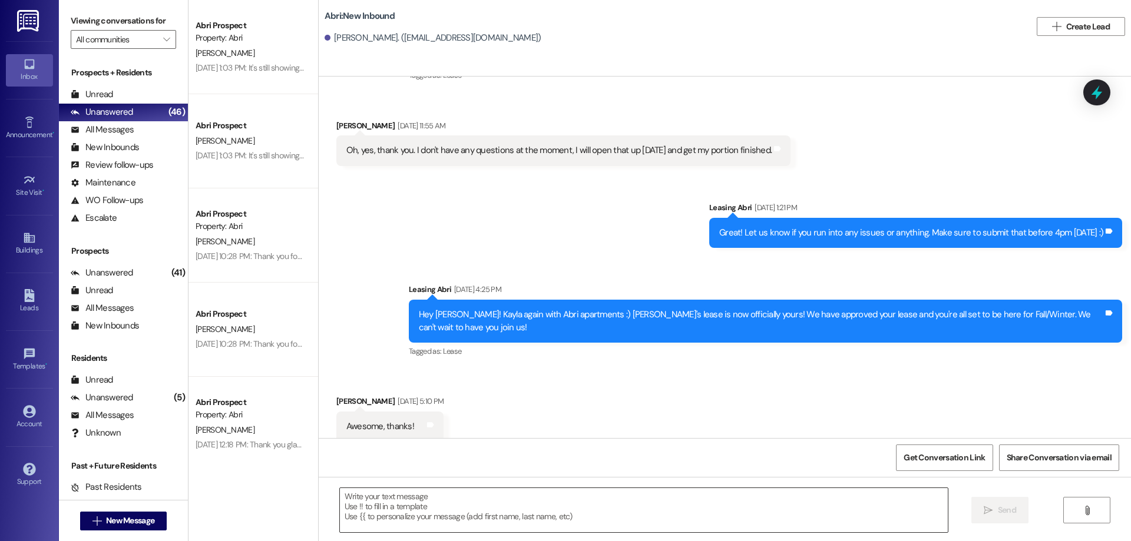
click at [489, 511] on textarea at bounding box center [644, 510] width 608 height 44
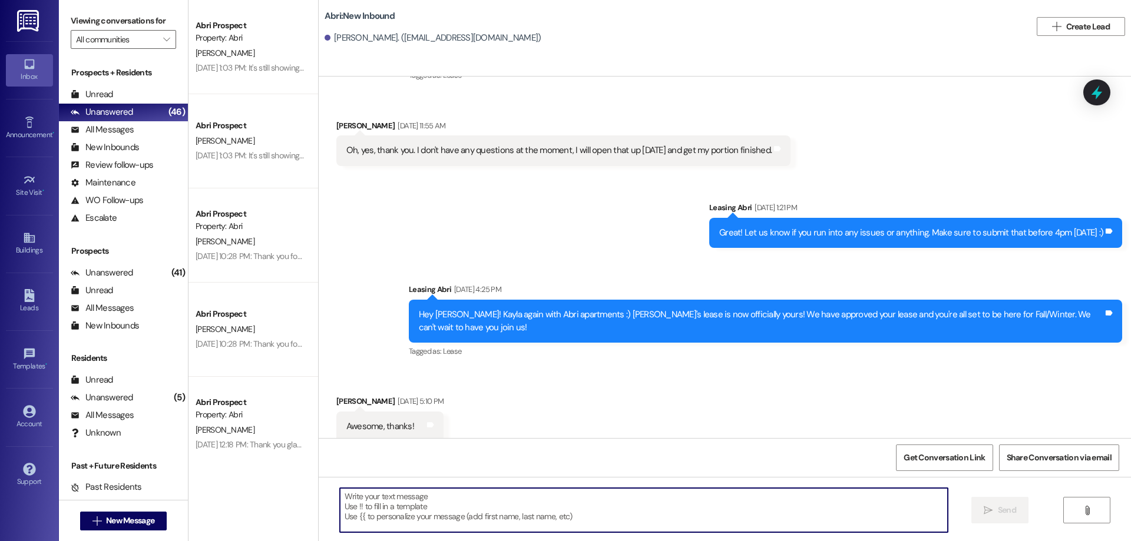
paste textarea "Hi [PERSON_NAME]! This is Kayla with Abri Apartments. Since our Fall waitlist i…"
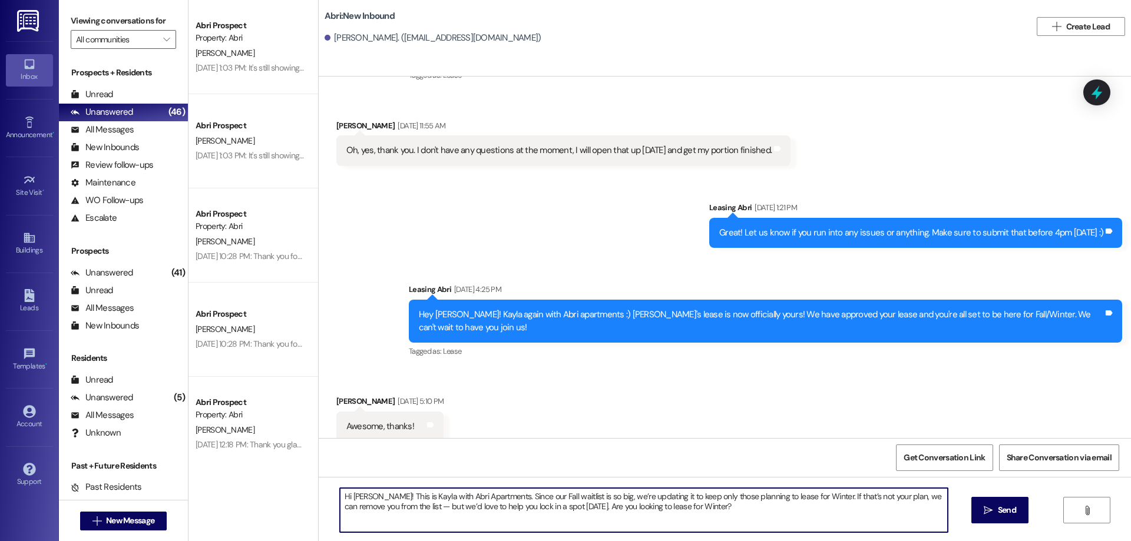
click at [349, 497] on textarea "Hi [PERSON_NAME]! This is Kayla with Abri Apartments. Since our Fall waitlist i…" at bounding box center [644, 510] width 608 height 44
type textarea "Hi [PERSON_NAME]! This is Kayla with Abri Apartments. Since our Fall waitlist i…"
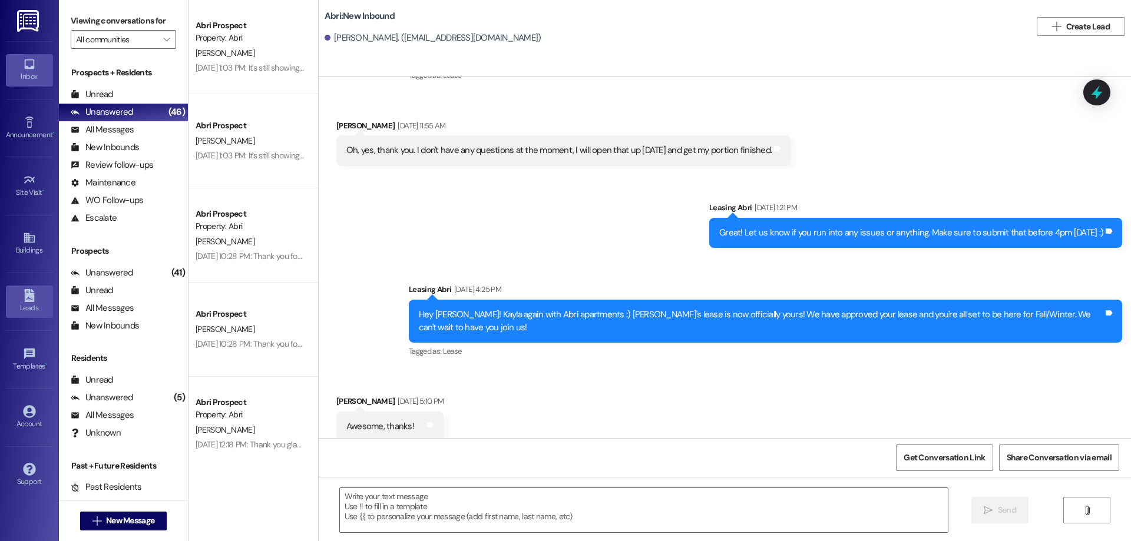
click at [32, 291] on icon at bounding box center [29, 295] width 10 height 13
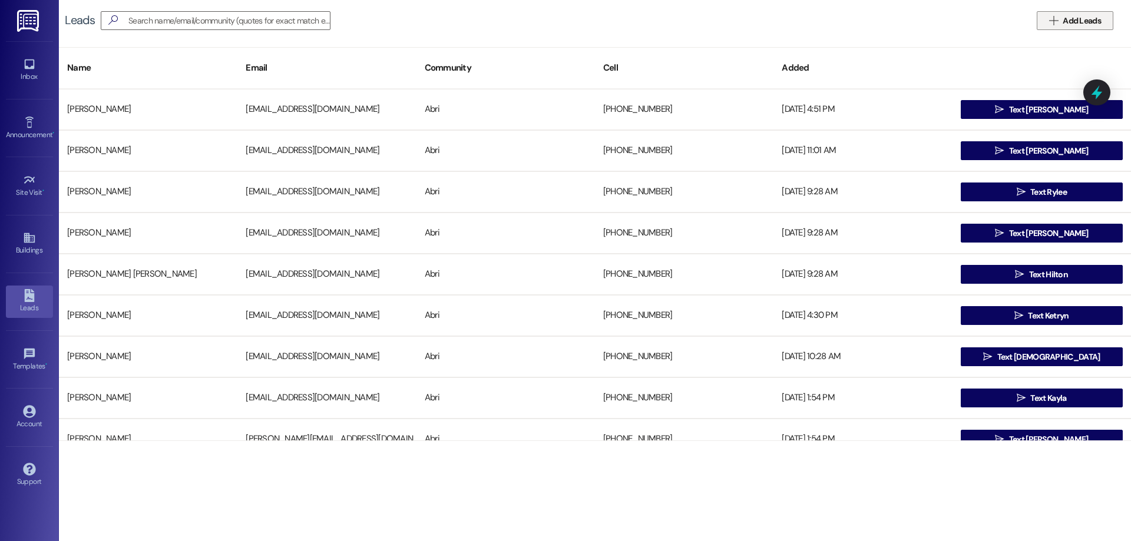
click at [1047, 16] on button " Add Leads" at bounding box center [1075, 20] width 77 height 19
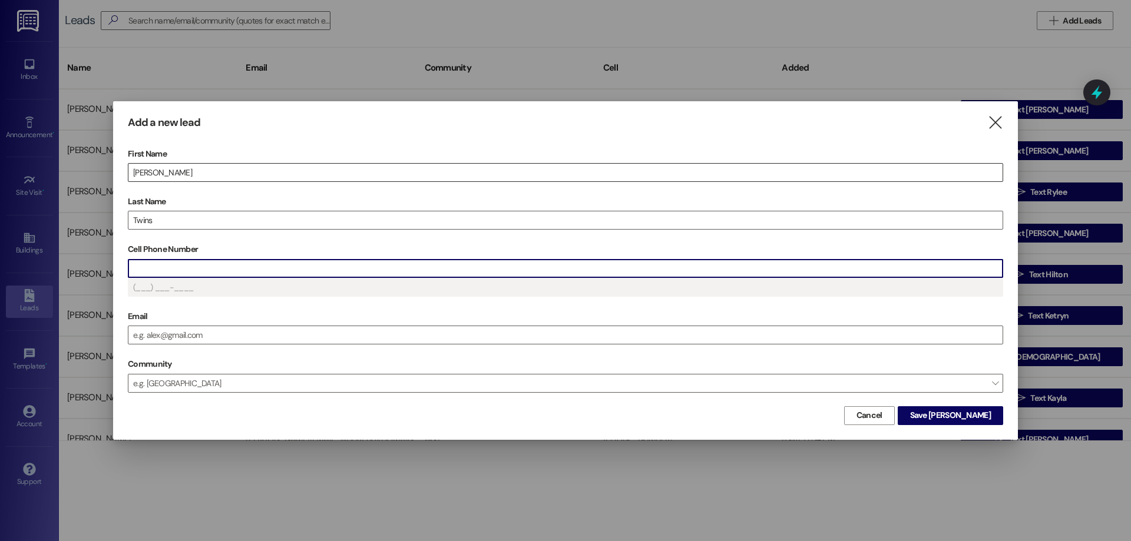
scroll to position [1, 0]
click at [958, 417] on span "Save [PERSON_NAME]" at bounding box center [950, 415] width 81 height 12
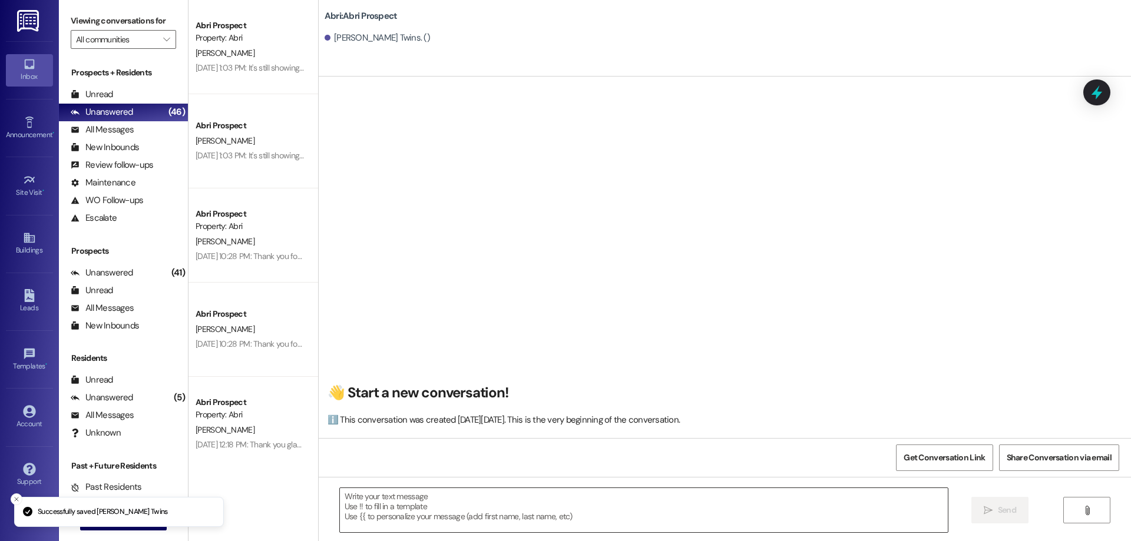
click at [466, 514] on textarea at bounding box center [644, 510] width 608 height 44
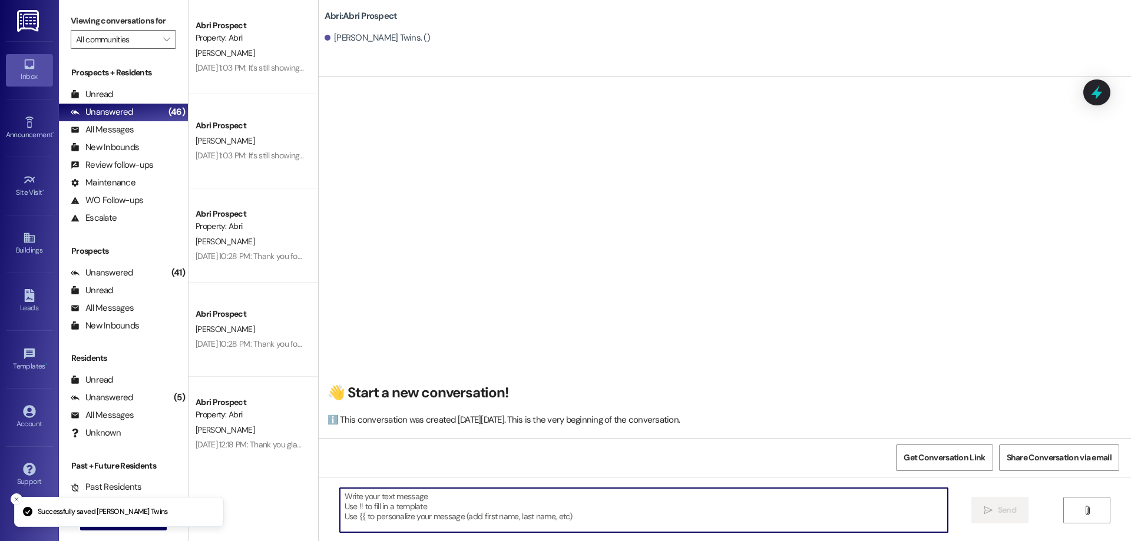
paste textarea "Hi [PERSON_NAME]! This is Kayla with Abri Apartments. Since our Fall waitlist i…"
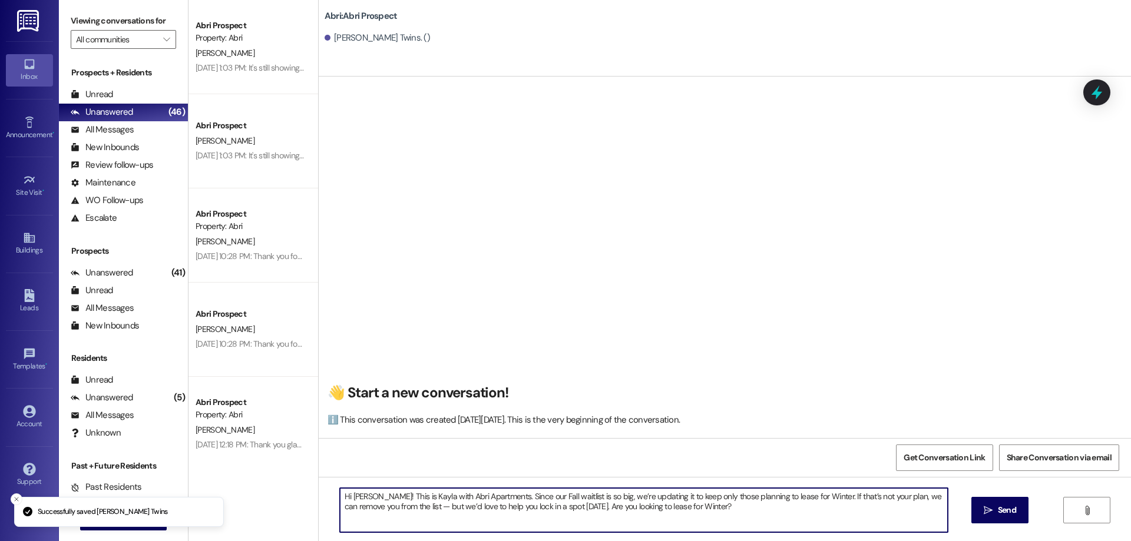
click at [353, 495] on textarea "Hi [PERSON_NAME]! This is Kayla with Abri Apartments. Since our Fall waitlist i…" at bounding box center [644, 510] width 608 height 44
type textarea "Hello! This is Kayla with Abri Apartments. Since our Fall waitlist is so big, w…"
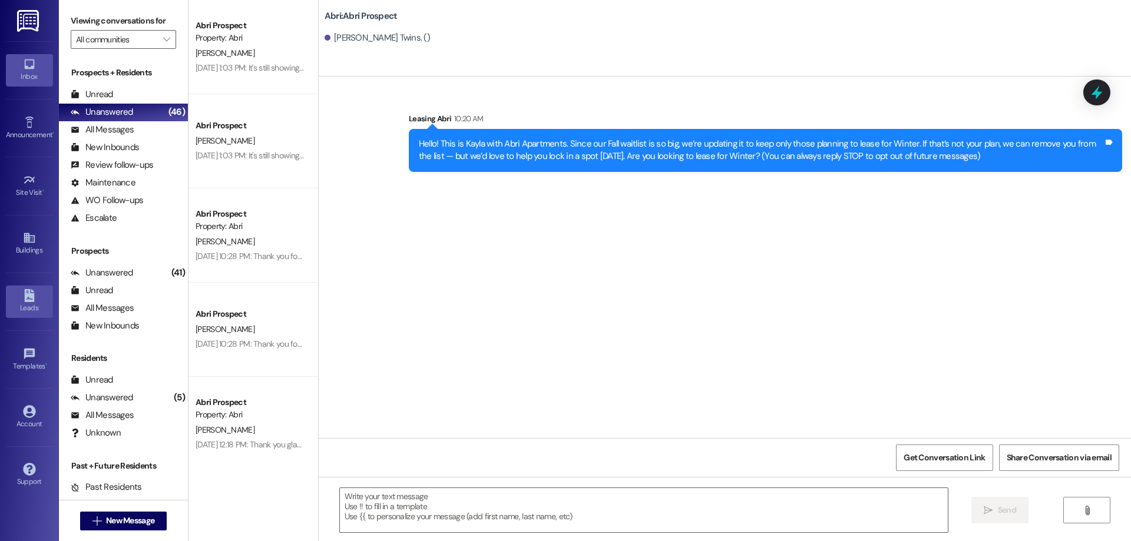
click at [38, 309] on div "Leads" at bounding box center [29, 308] width 59 height 12
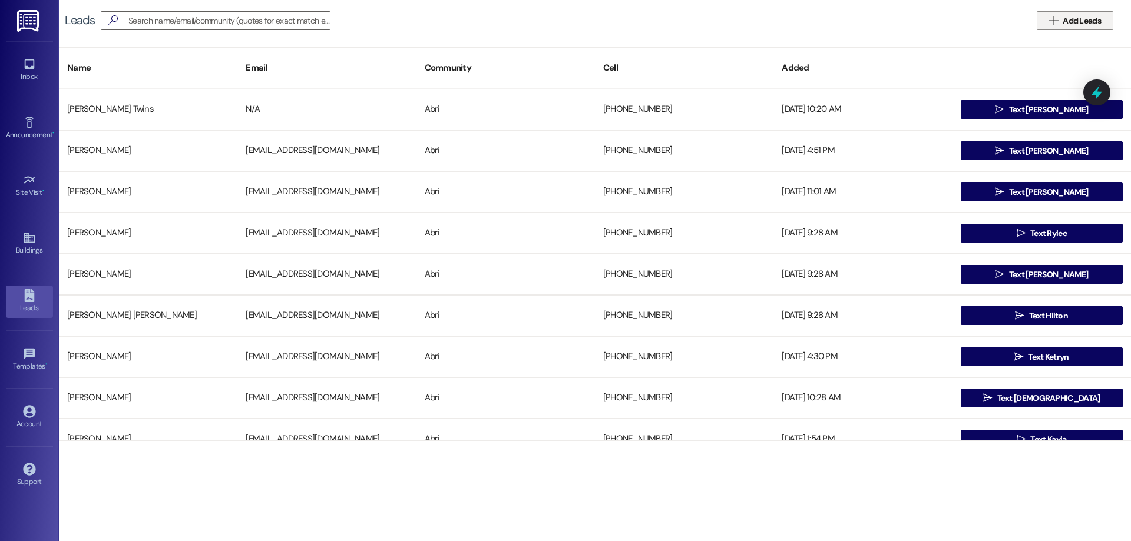
click at [1075, 26] on span "Add Leads" at bounding box center [1081, 21] width 38 height 12
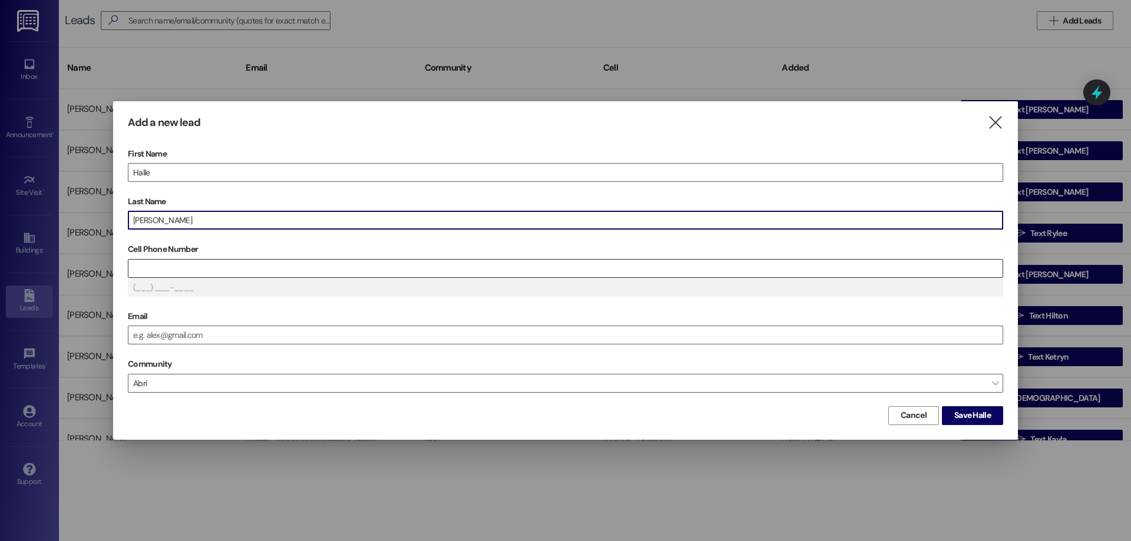
click at [684, 269] on input "Cell Phone Number" at bounding box center [565, 269] width 874 height 18
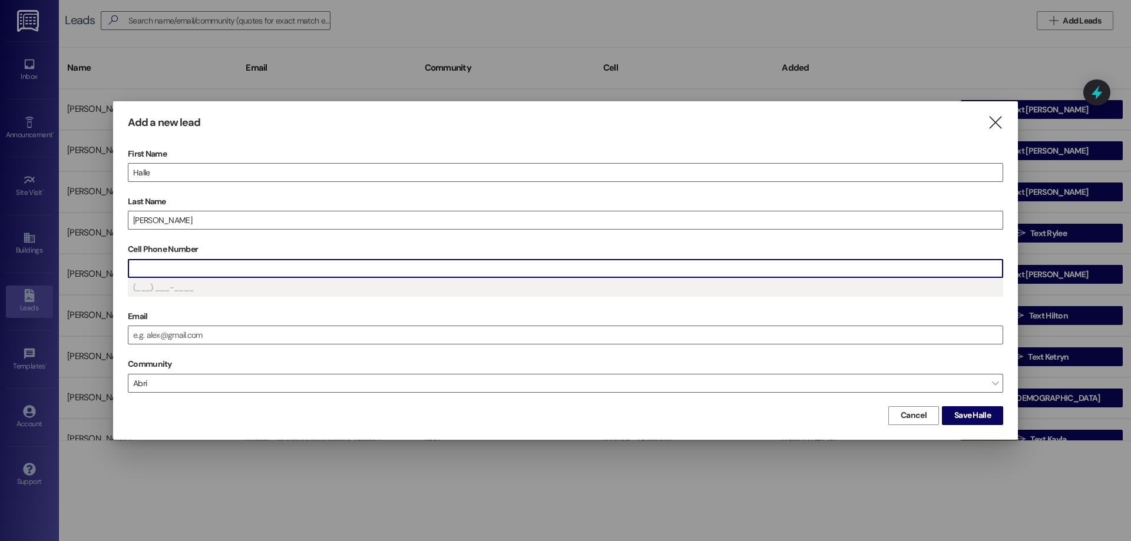
click at [208, 263] on input "Cell Phone Number" at bounding box center [565, 269] width 874 height 18
click at [215, 269] on input "Cell Phone Number" at bounding box center [565, 269] width 874 height 18
click at [148, 267] on input "801.831.8380" at bounding box center [565, 269] width 874 height 18
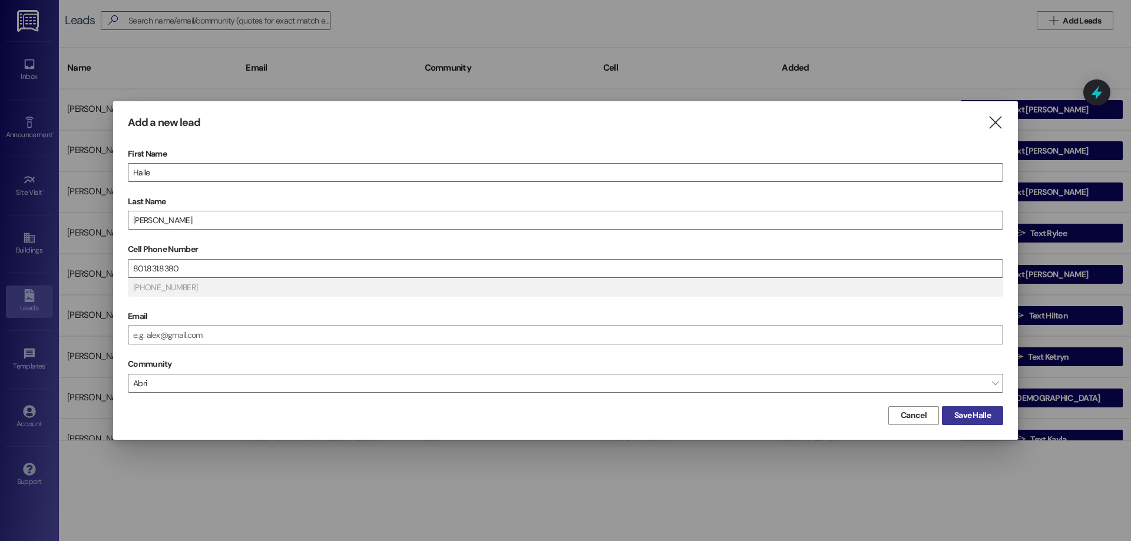
click at [976, 423] on button "Save Halle" at bounding box center [972, 415] width 61 height 19
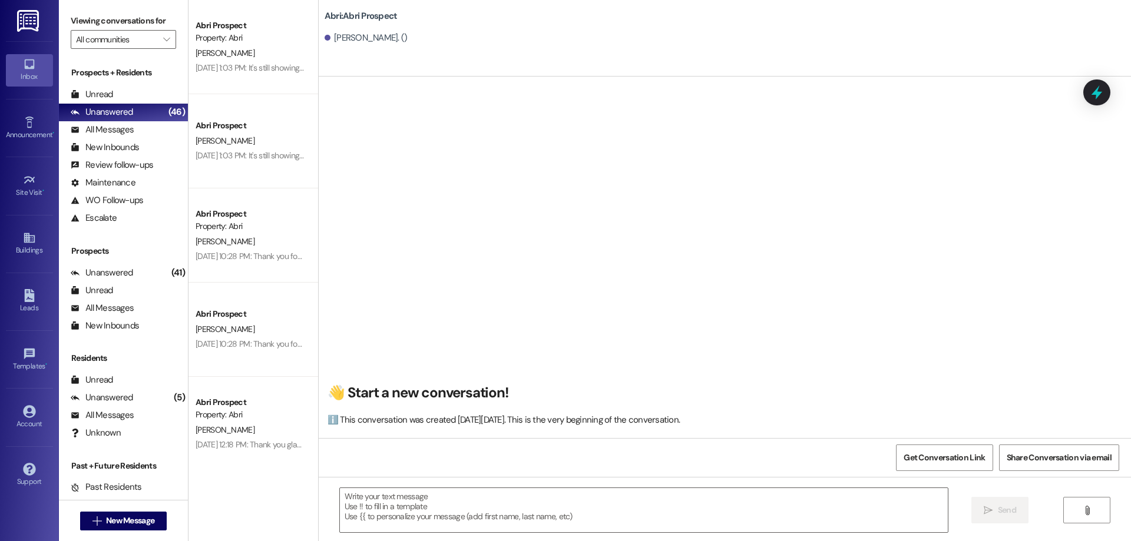
click at [458, 538] on div " Send " at bounding box center [725, 521] width 812 height 88
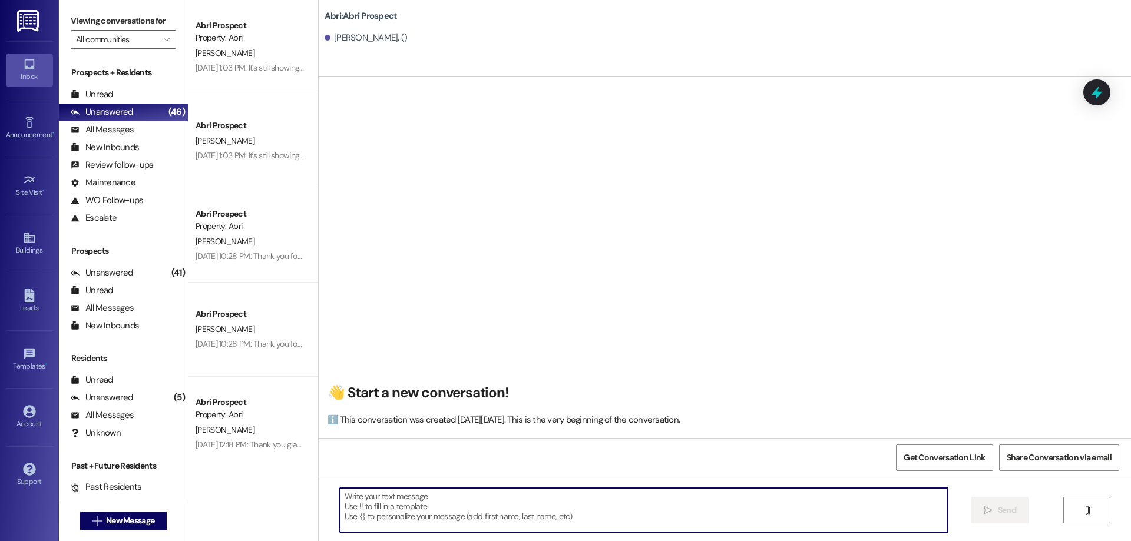
click at [449, 511] on textarea at bounding box center [644, 510] width 608 height 44
paste textarea "801.831.8380"
type textarea "801.831.8380"
click at [529, 513] on textarea at bounding box center [644, 510] width 608 height 44
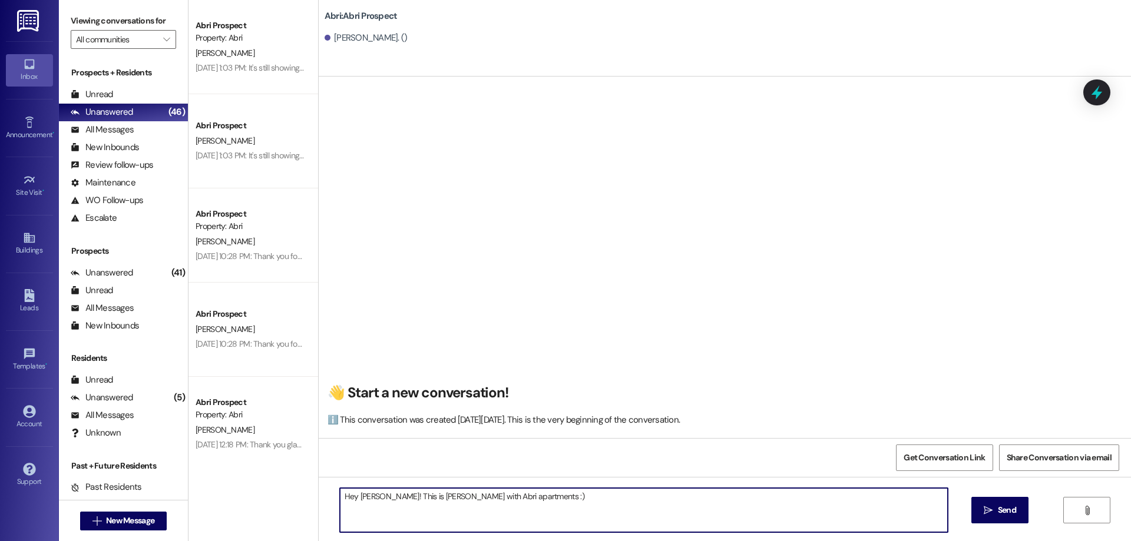
type textarea "Hey [PERSON_NAME]! This is Kayla with Abri apartments :"
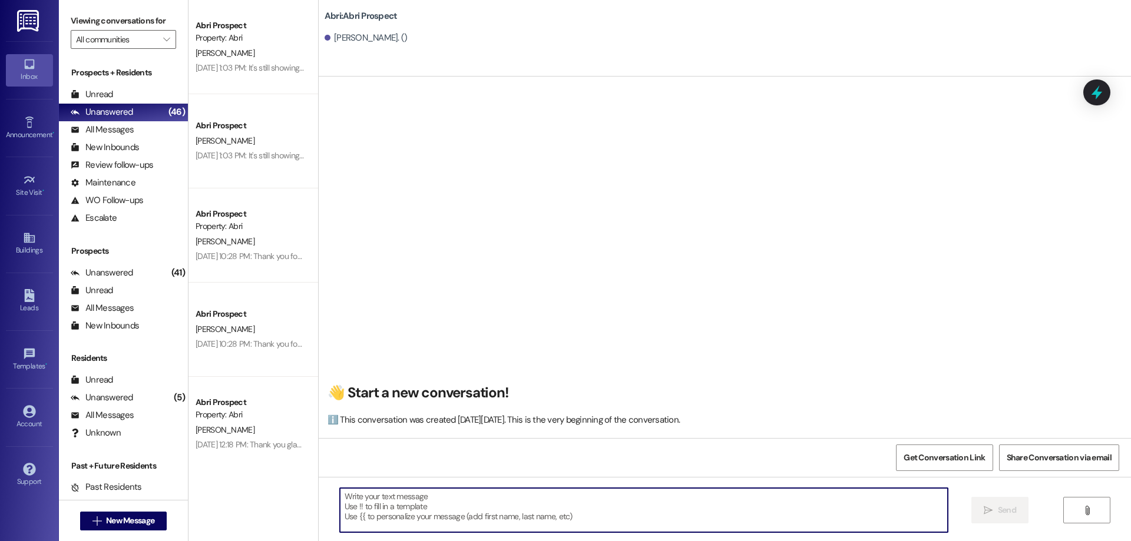
paste textarea "Hi [PERSON_NAME]! This is Kayla with Abri Apartments. We’re updating our Fall w…"
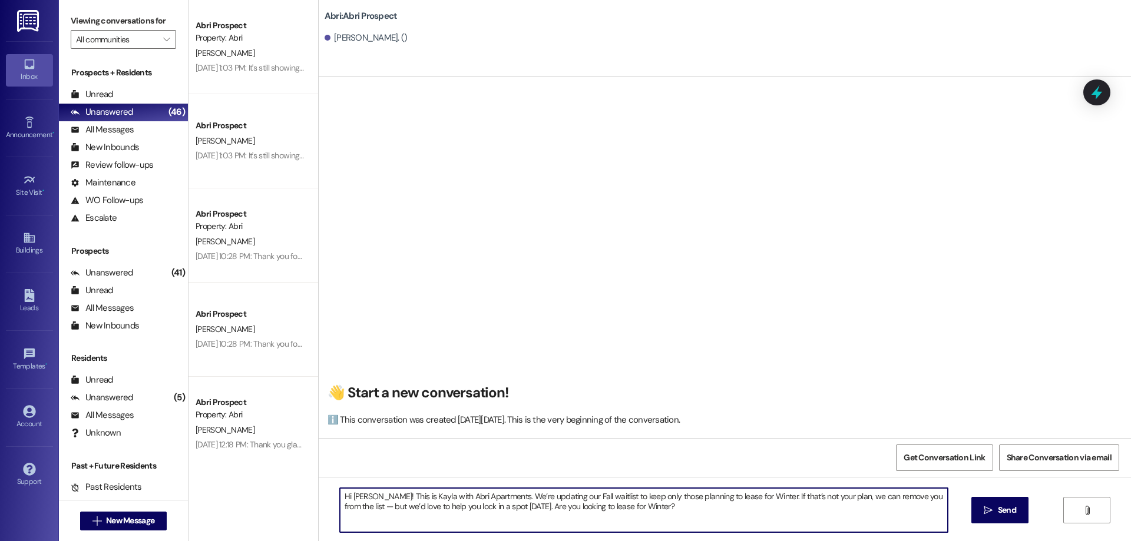
click at [356, 495] on textarea "Hi [PERSON_NAME]! This is Kayla with Abri Apartments. We’re updating our Fall w…" at bounding box center [644, 510] width 608 height 44
type textarea "Hi [PERSON_NAME]! This is Kayla with Abri Apartments. We’re updating our Fall w…"
click at [985, 514] on icon "" at bounding box center [988, 510] width 9 height 9
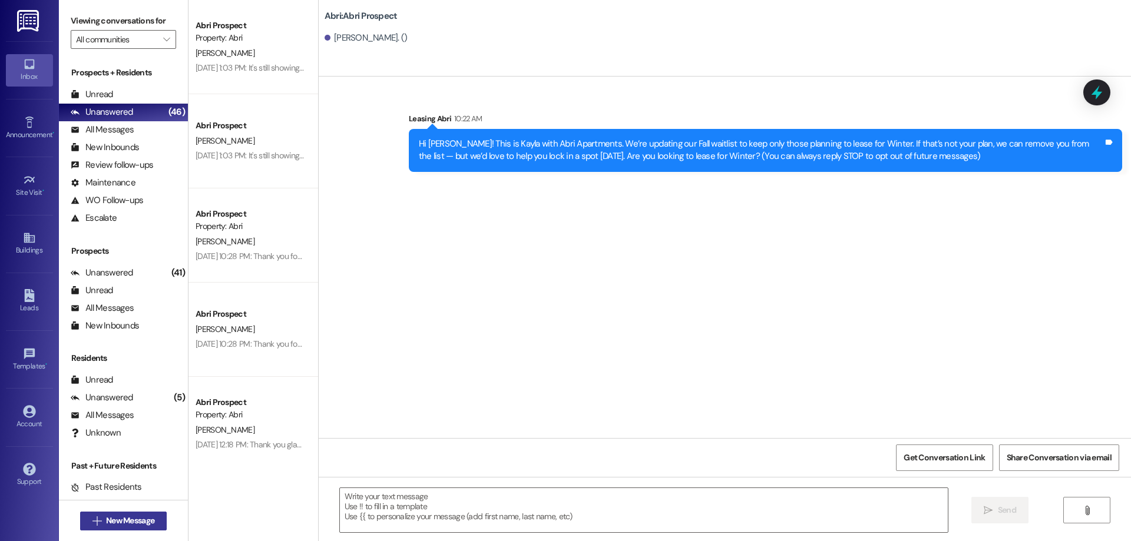
click at [150, 524] on span "New Message" at bounding box center [130, 521] width 48 height 12
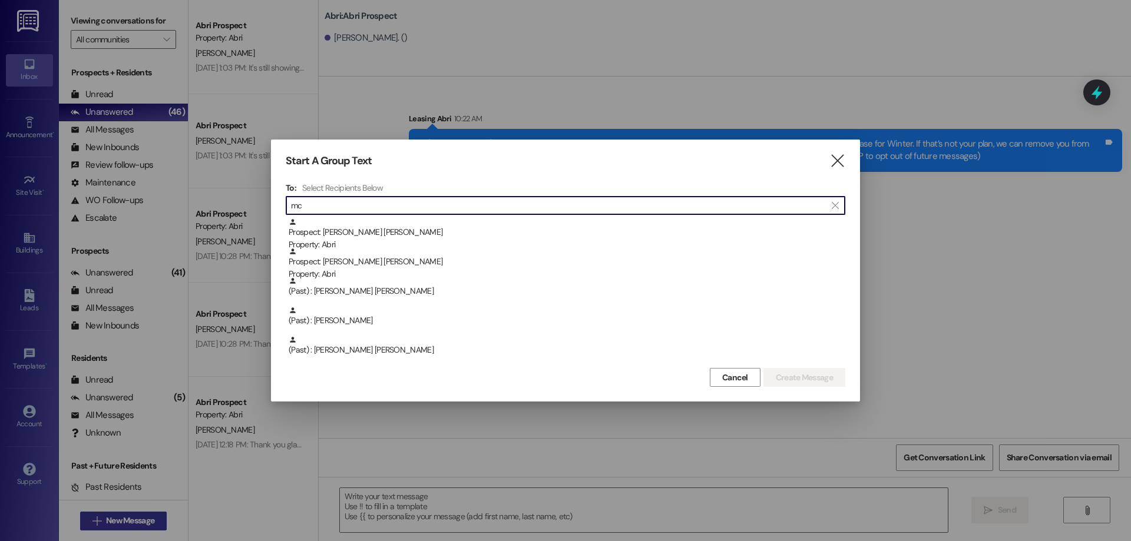
type input "m"
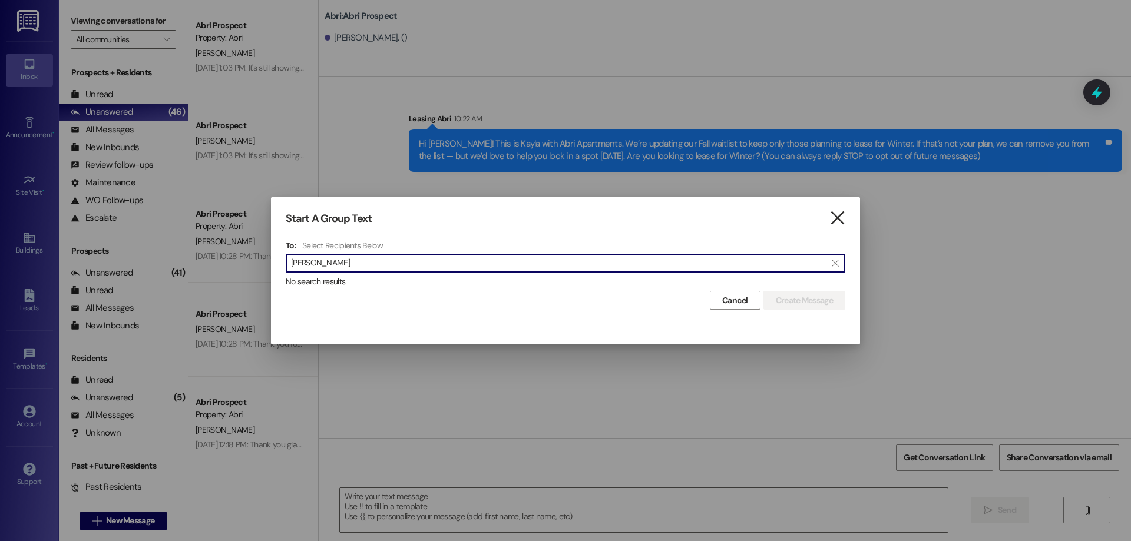
type input "[PERSON_NAME]"
click at [842, 219] on icon "" at bounding box center [837, 218] width 16 height 12
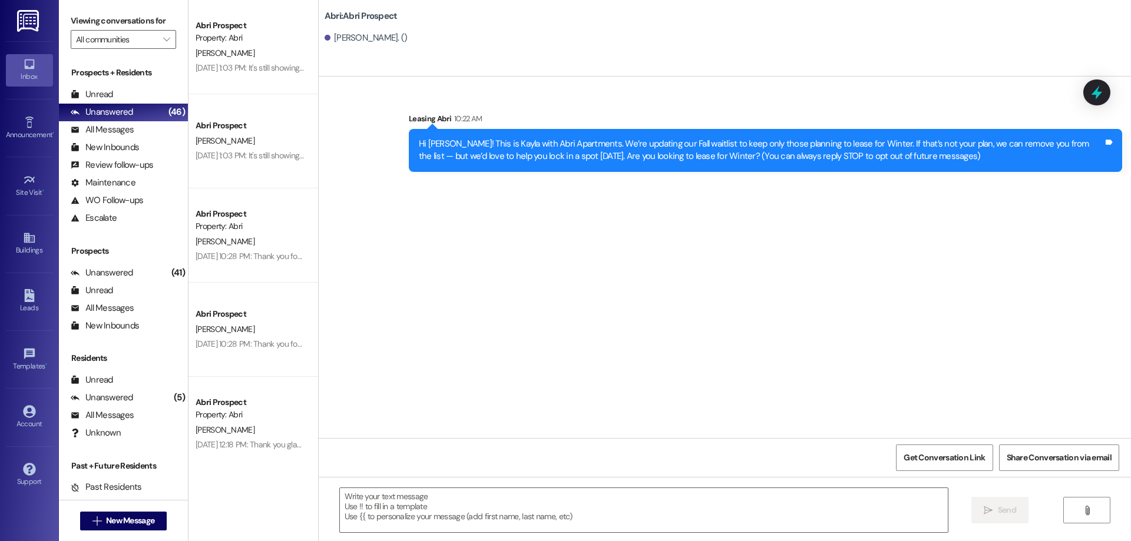
click at [58, 292] on div "Inbox Go to Inbox Announcement • Send A Text Announcement Site Visit • Go to Si…" at bounding box center [29, 270] width 59 height 541
click at [41, 296] on link "Leads" at bounding box center [29, 302] width 47 height 32
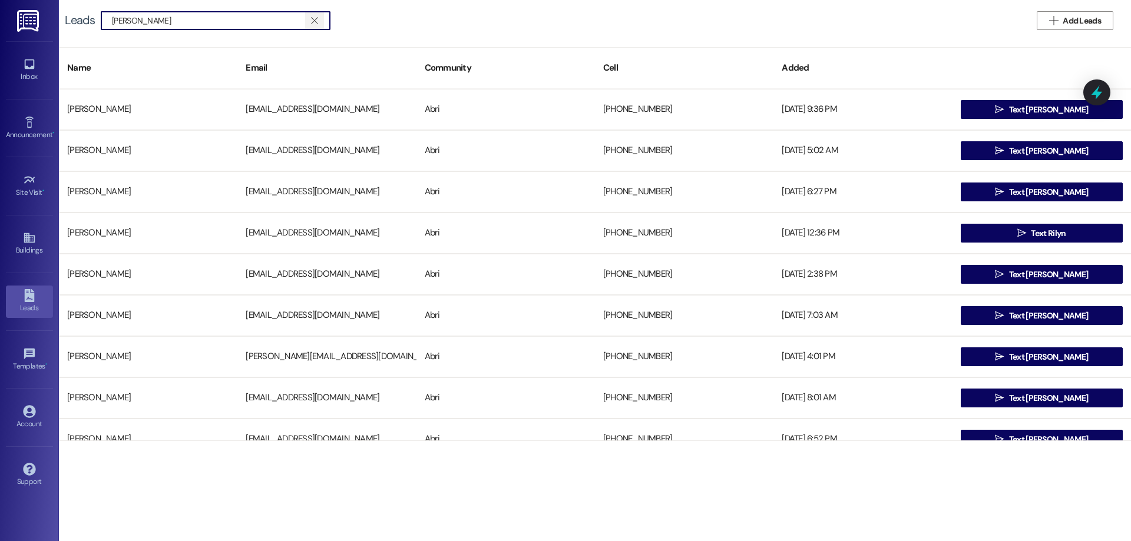
type input "[PERSON_NAME]"
click at [321, 15] on button "" at bounding box center [314, 21] width 19 height 18
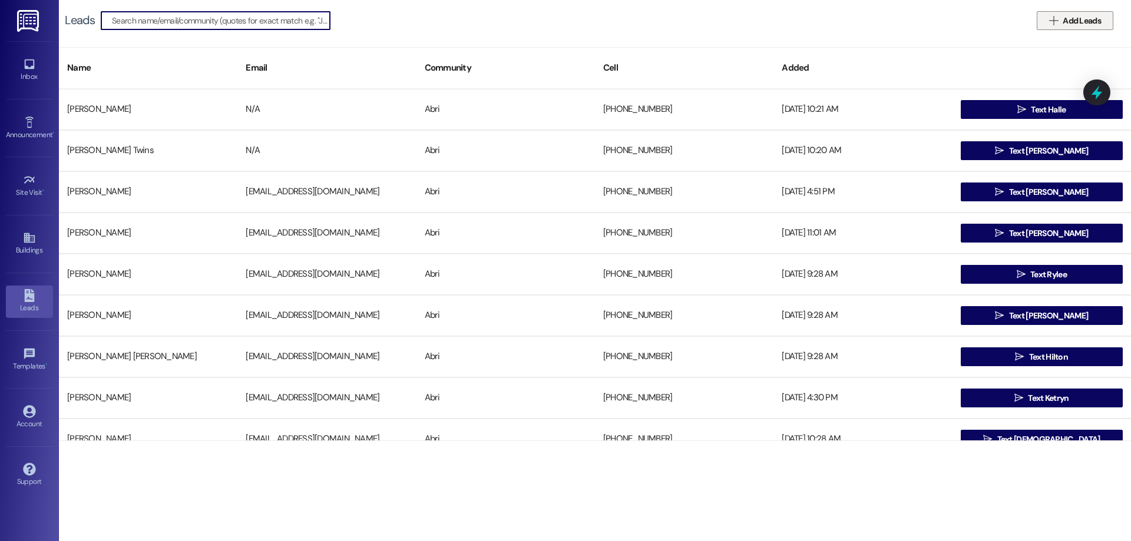
click at [1068, 27] on span "Add Leads" at bounding box center [1081, 21] width 38 height 12
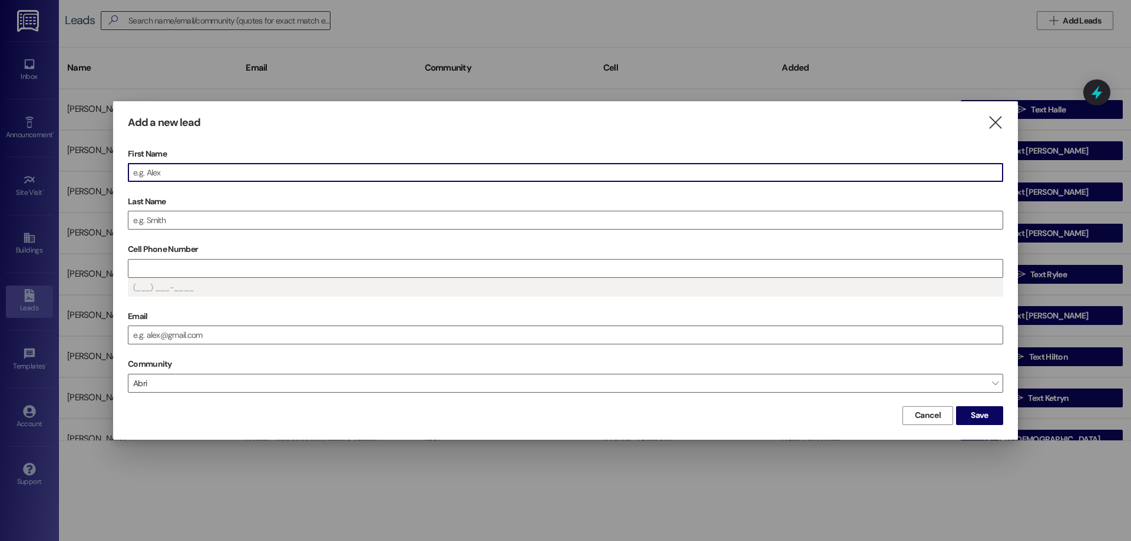
click at [397, 168] on input "First Name" at bounding box center [565, 173] width 874 height 18
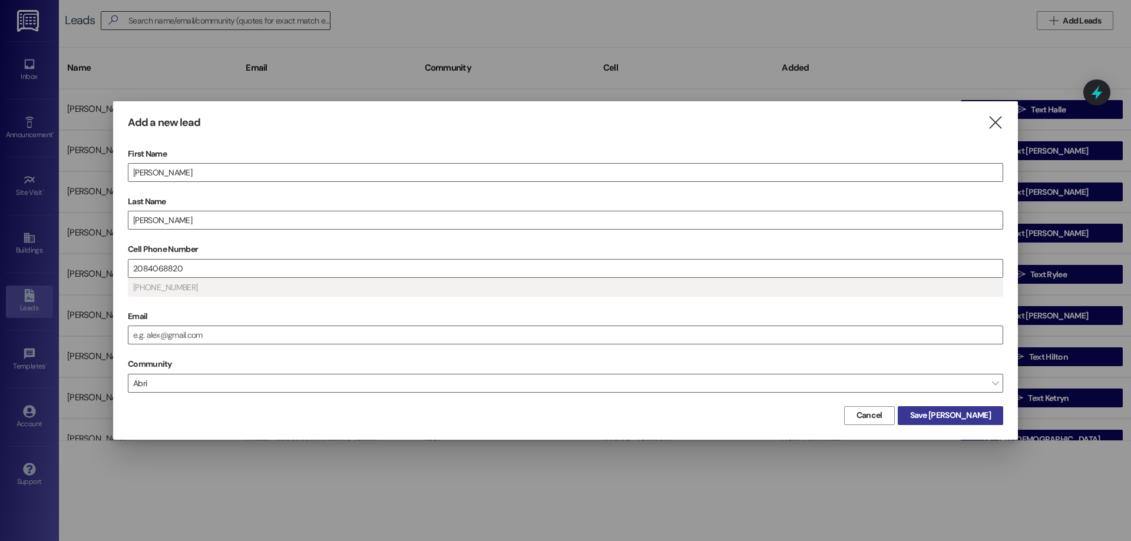
click at [959, 418] on span "Save [PERSON_NAME]" at bounding box center [950, 415] width 81 height 12
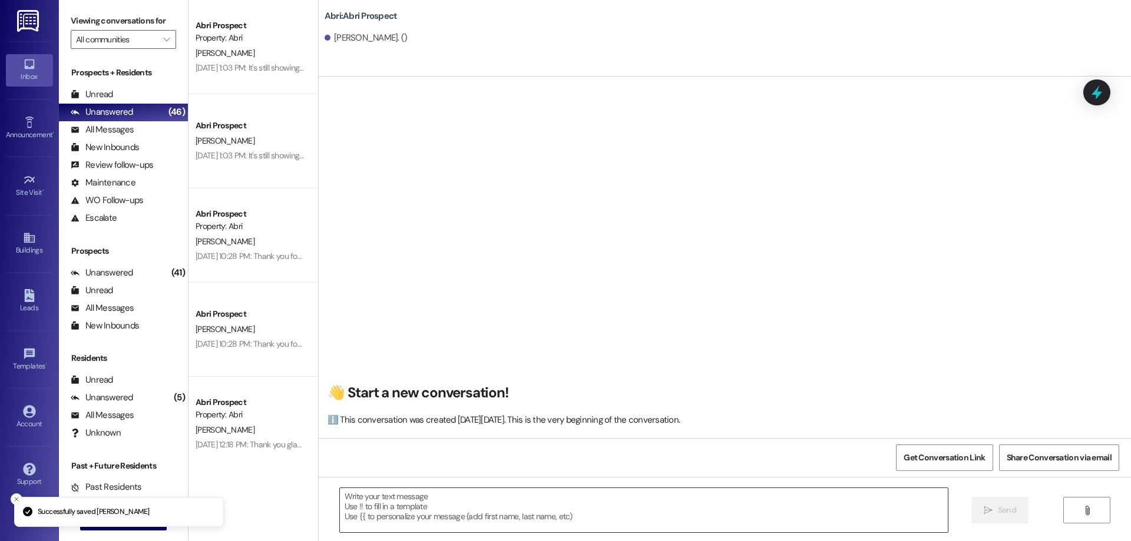
click at [442, 514] on textarea at bounding box center [644, 510] width 608 height 44
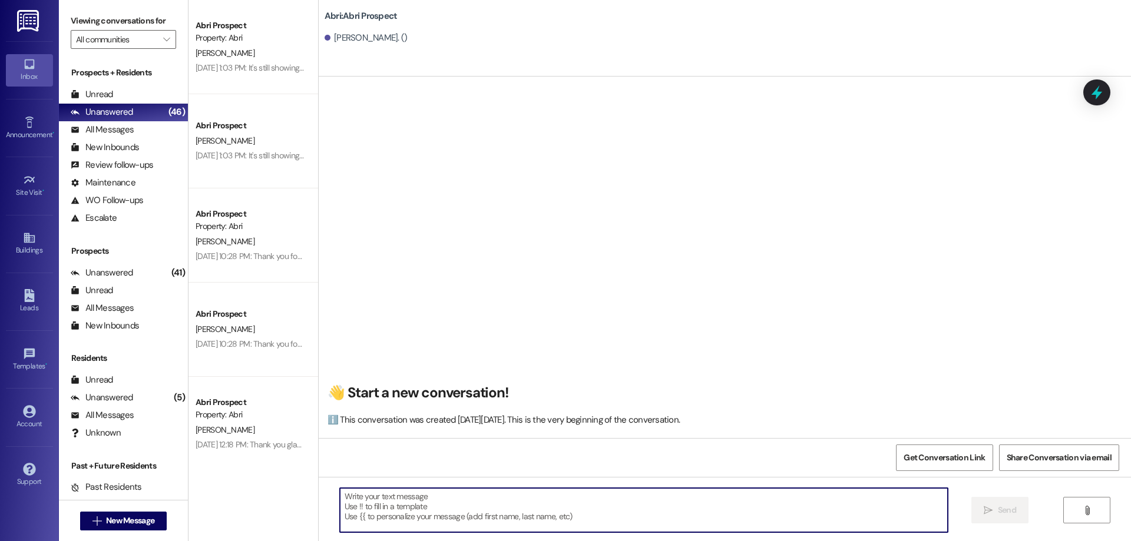
paste textarea "Hi [PERSON_NAME]! This is Kayla with Abri Apartments. Since our Fall waitlist i…"
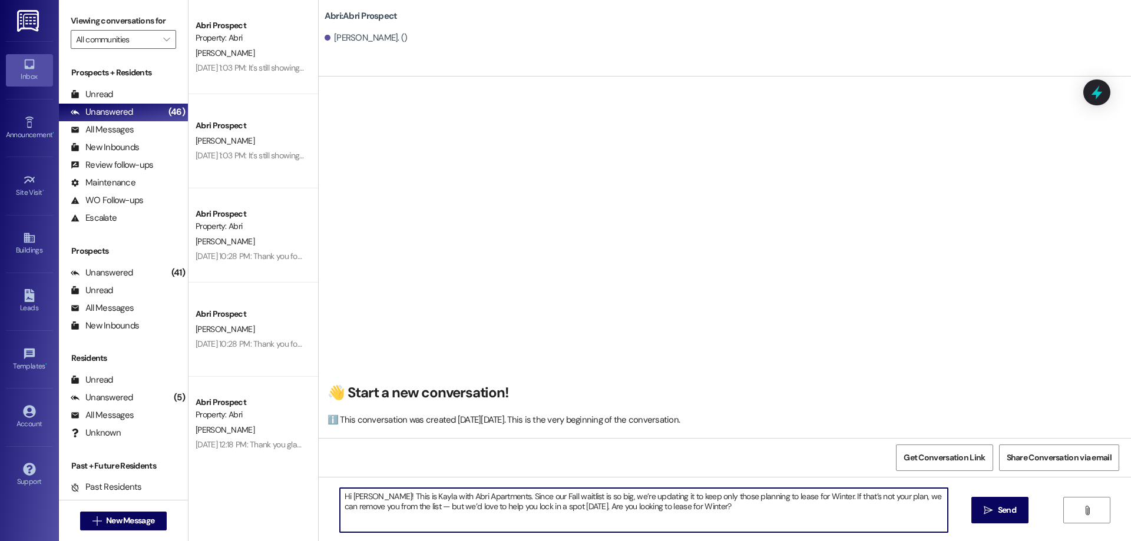
click at [357, 499] on textarea "Hi [PERSON_NAME]! This is Kayla with Abri Apartments. Since our Fall waitlist i…" at bounding box center [644, 510] width 608 height 44
type textarea "Hi [PERSON_NAME]! This is Kayla with Abri Apartments. Since our Fall waitlist i…"
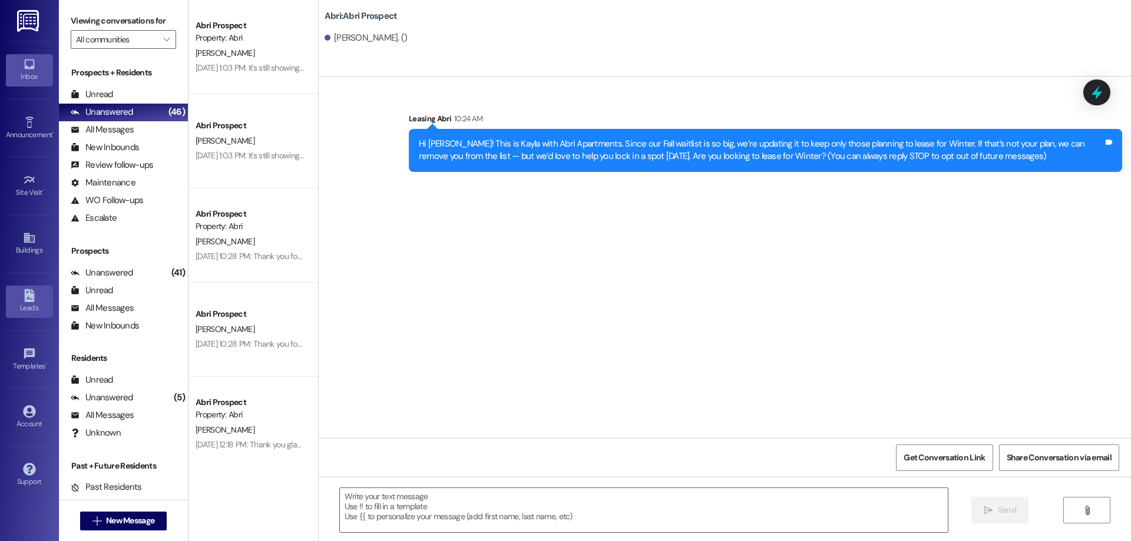
click at [33, 291] on icon at bounding box center [29, 295] width 13 height 13
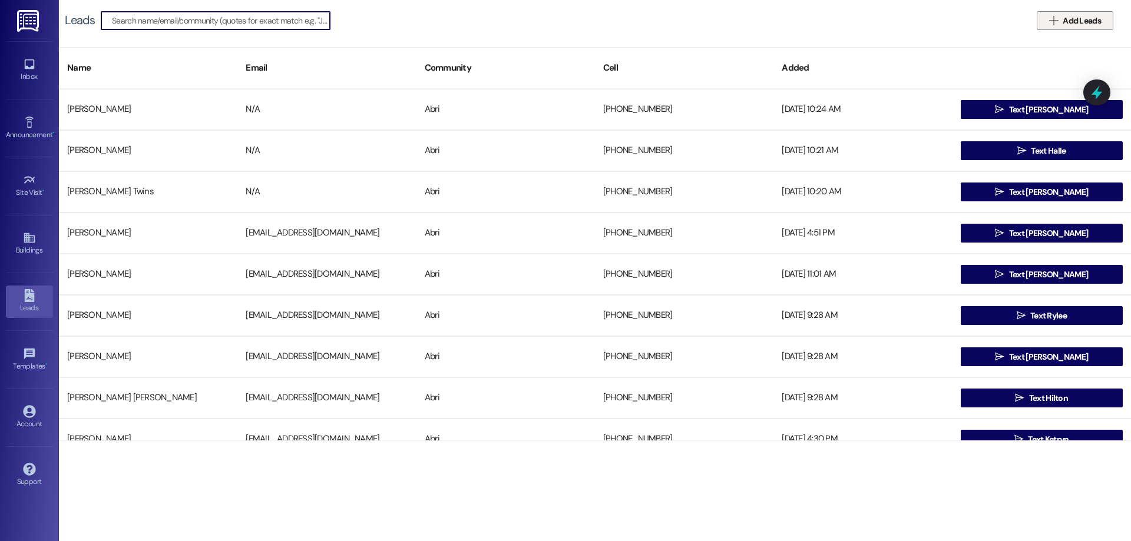
click at [1057, 18] on icon "" at bounding box center [1053, 20] width 9 height 9
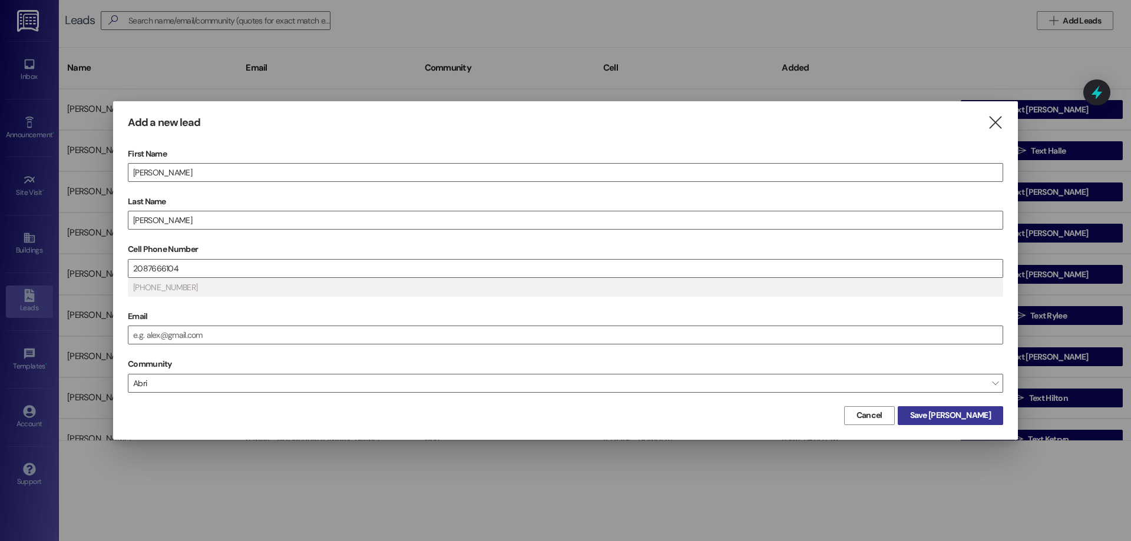
click at [959, 418] on span "Save [PERSON_NAME]" at bounding box center [950, 415] width 81 height 12
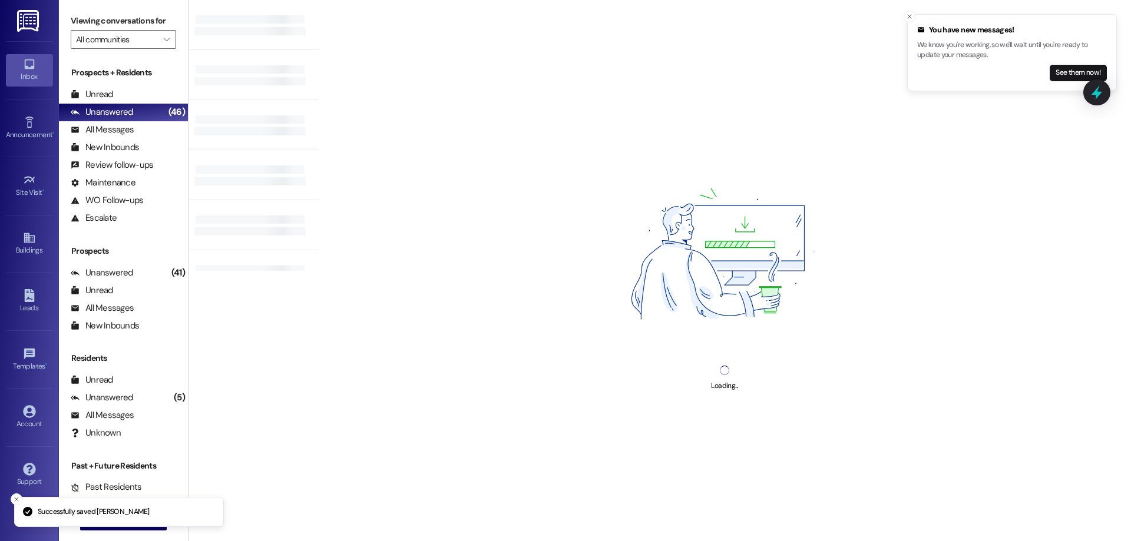
click at [429, 504] on div "Loading..." at bounding box center [724, 270] width 813 height 541
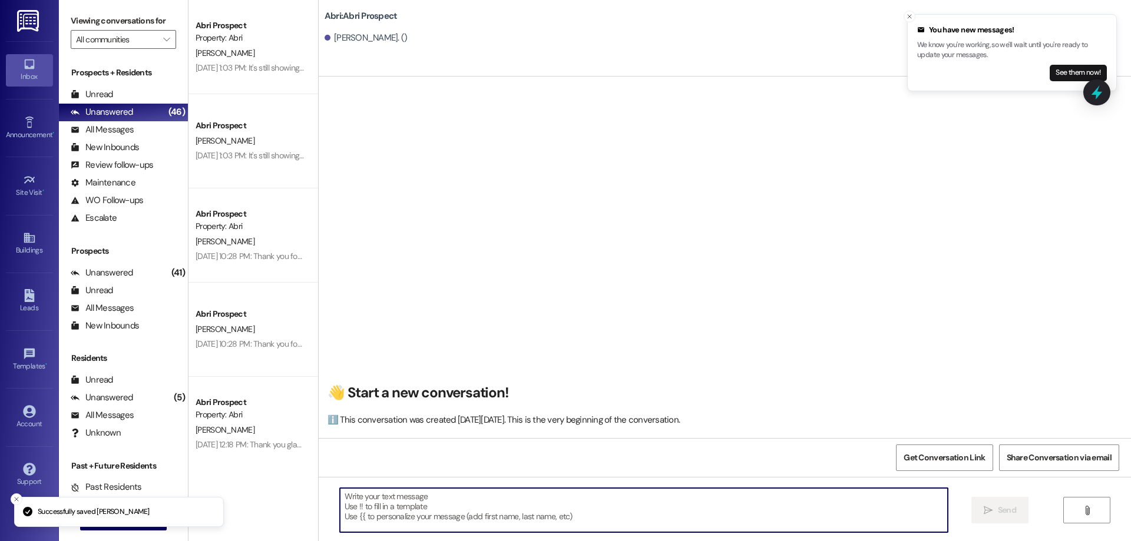
click at [409, 501] on textarea at bounding box center [644, 510] width 608 height 44
paste textarea "Hi [PERSON_NAME]! This is Kayla with Abri Apartments. Since our Fall waitlist i…"
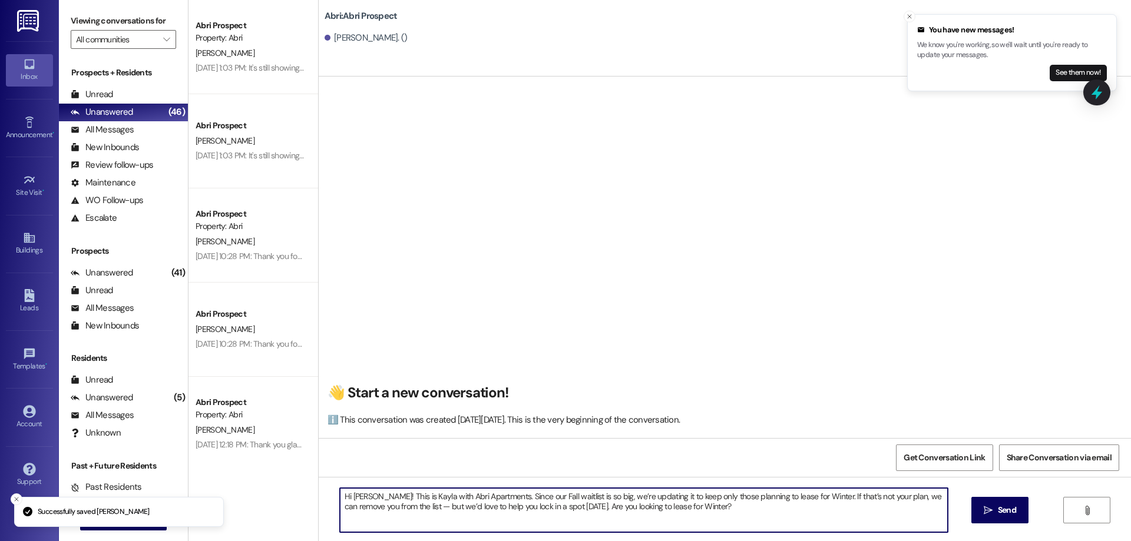
click at [355, 494] on textarea "Hi [PERSON_NAME]! This is Kayla with Abri Apartments. Since our Fall waitlist i…" at bounding box center [644, 510] width 608 height 44
type textarea "Hi [PERSON_NAME]! This is Kayla with Abri Apartments. Since our Fall waitlist i…"
click at [985, 513] on icon "" at bounding box center [988, 510] width 9 height 9
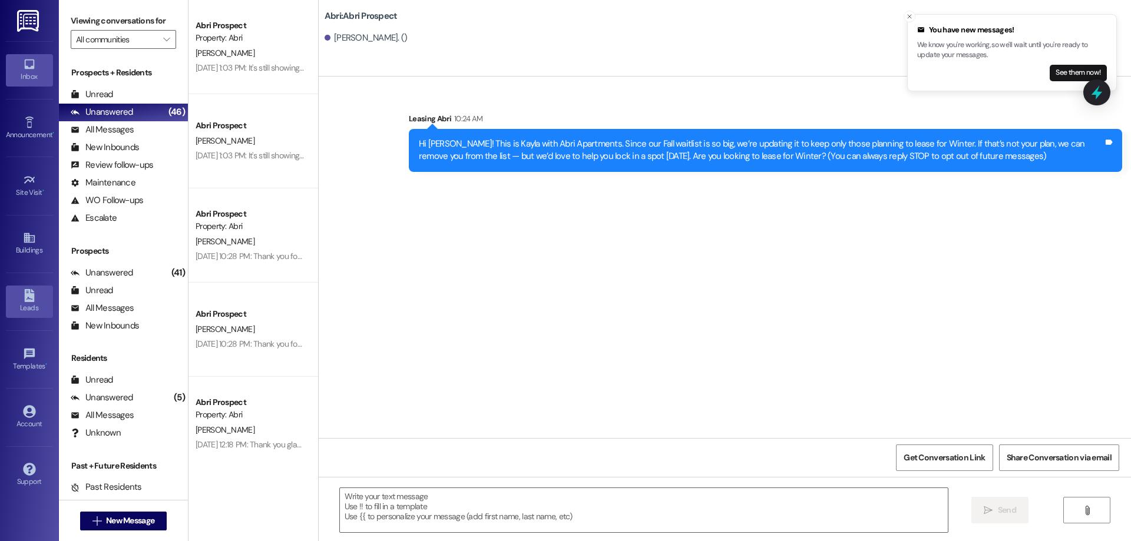
click at [30, 304] on div "Leads" at bounding box center [29, 308] width 59 height 12
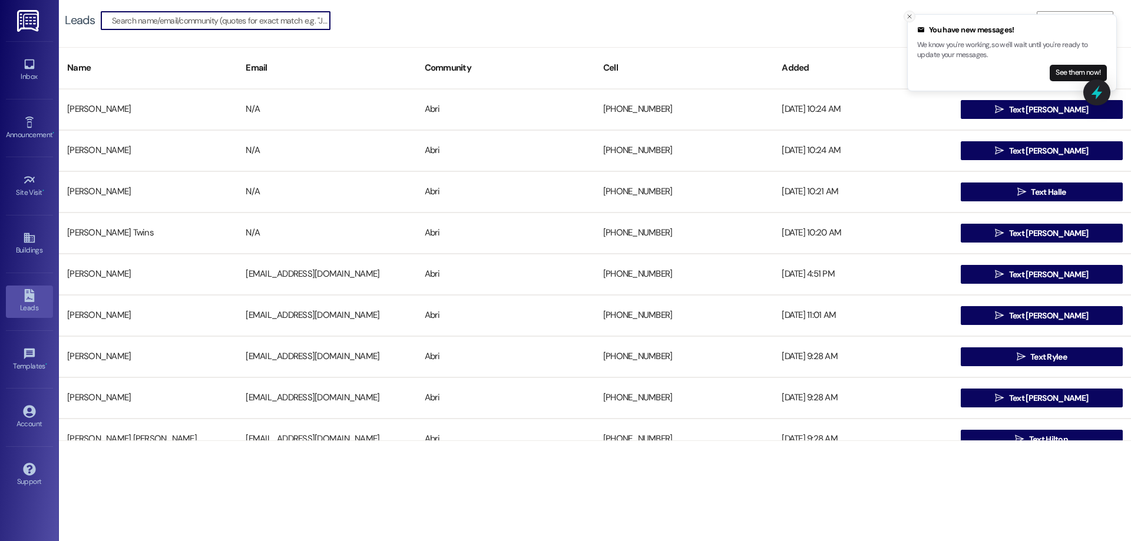
click at [906, 16] on icon "Close toast" at bounding box center [909, 16] width 7 height 7
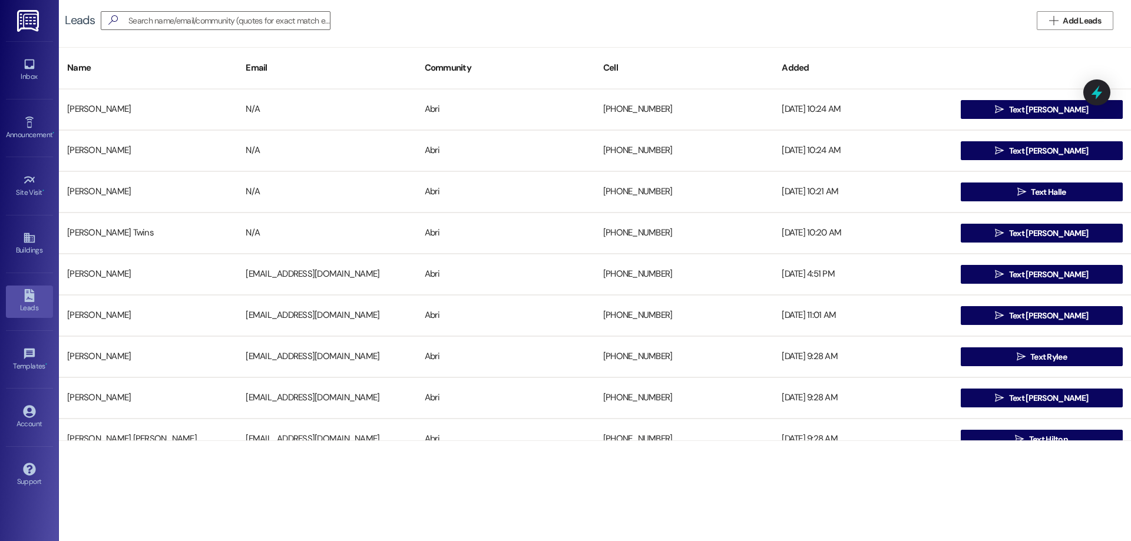
click at [1054, 26] on span " Add Leads" at bounding box center [1075, 21] width 57 height 12
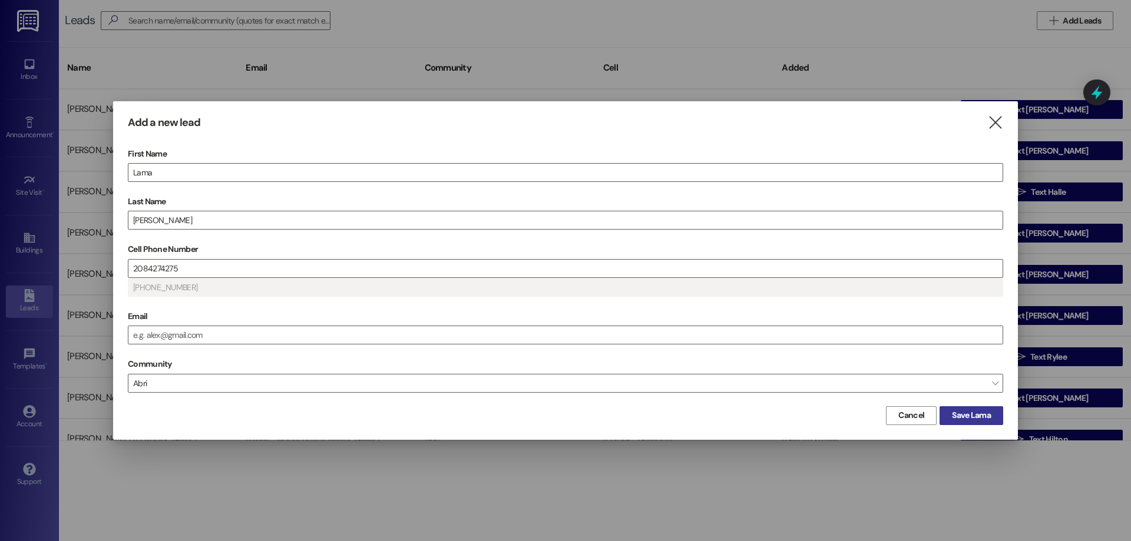
click at [958, 413] on span "Save Lama" at bounding box center [971, 415] width 39 height 12
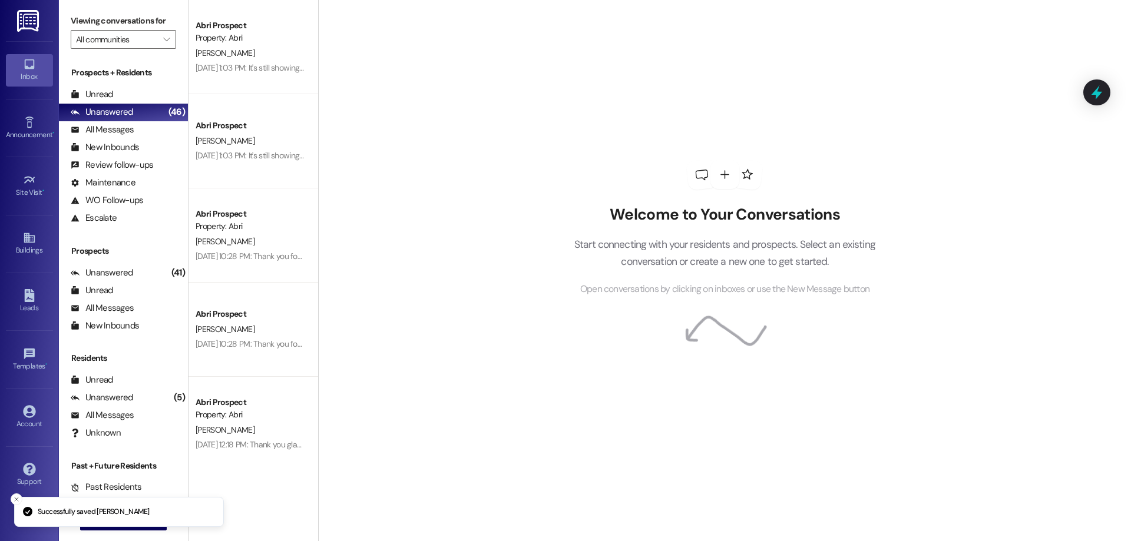
click at [482, 521] on div "Welcome to Your Conversations Start connecting with your residents and prospect…" at bounding box center [724, 270] width 813 height 541
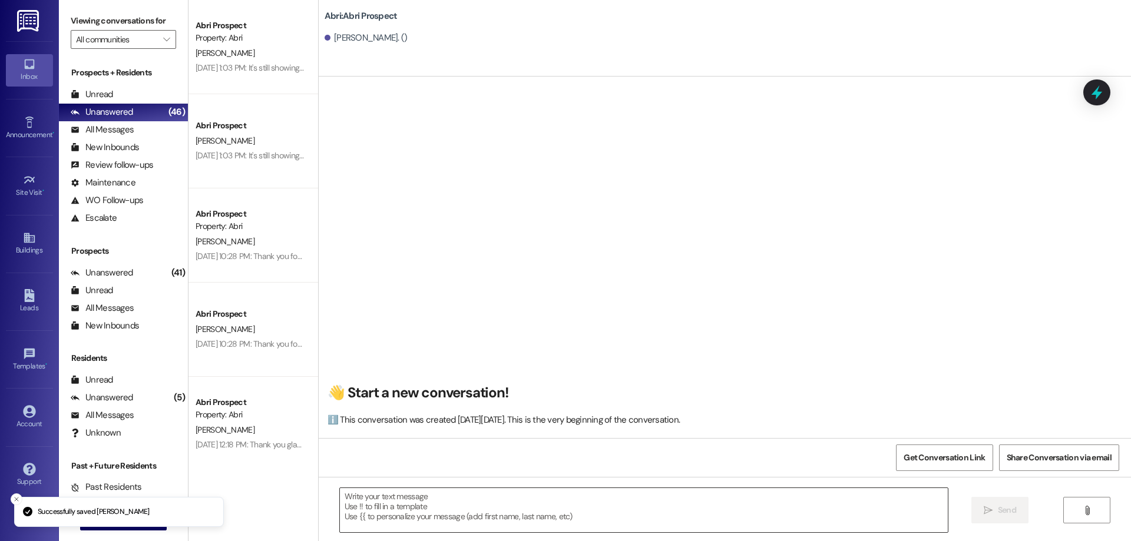
click at [433, 506] on textarea at bounding box center [644, 510] width 608 height 44
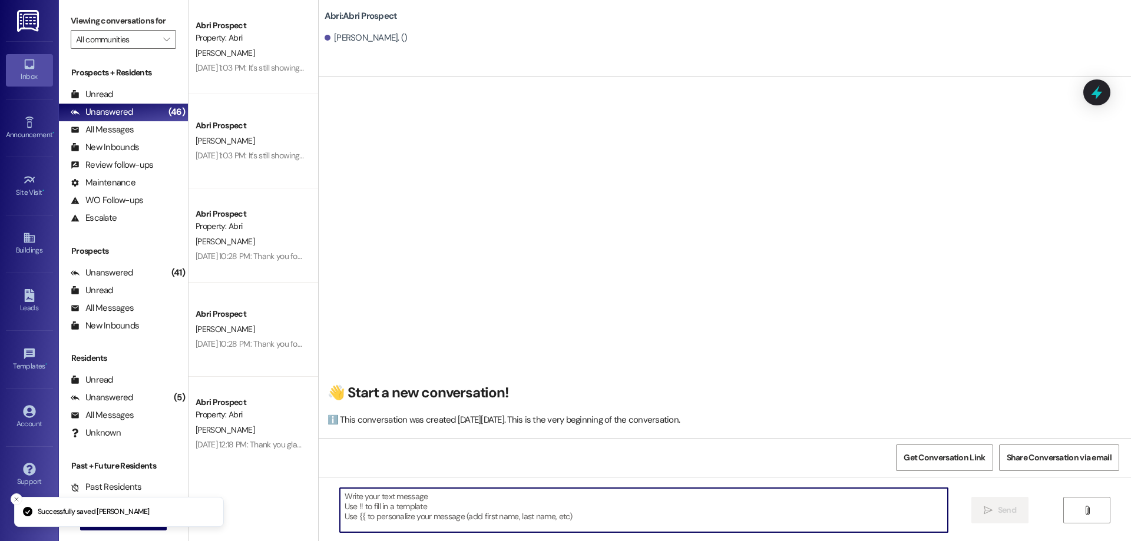
paste textarea "Hi [PERSON_NAME]! This is Kayla with Abri Apartments. Since our Fall waitlist i…"
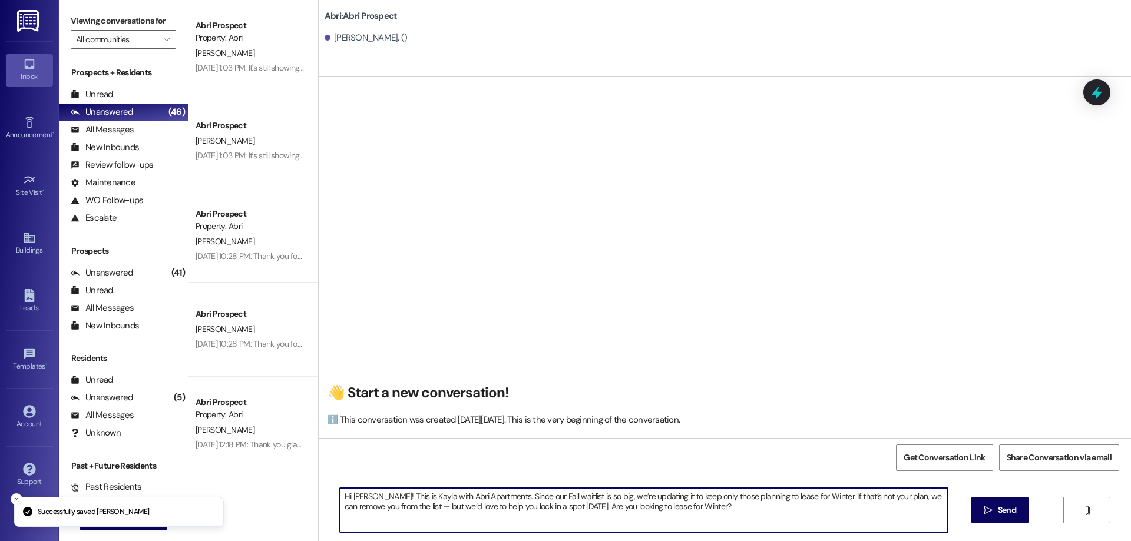
click at [356, 495] on textarea "Hi [PERSON_NAME]! This is Kayla with Abri Apartments. Since our Fall waitlist i…" at bounding box center [644, 510] width 608 height 44
type textarea "Hi [PERSON_NAME]! This is Kayla with Abri Apartments. Since our Fall waitlist i…"
click at [979, 509] on button " Send" at bounding box center [999, 510] width 57 height 27
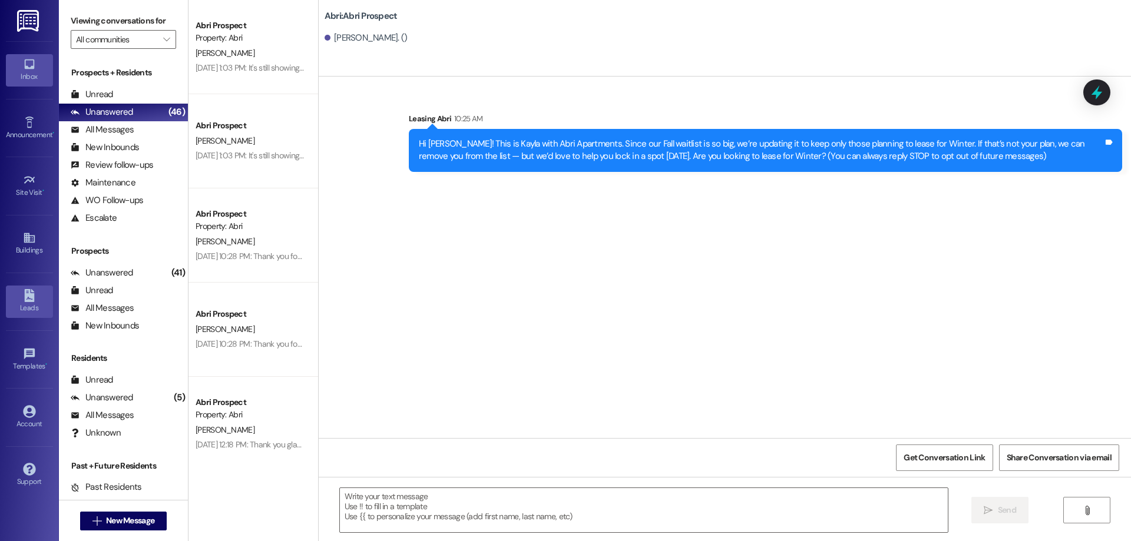
click at [34, 302] on icon at bounding box center [29, 295] width 13 height 13
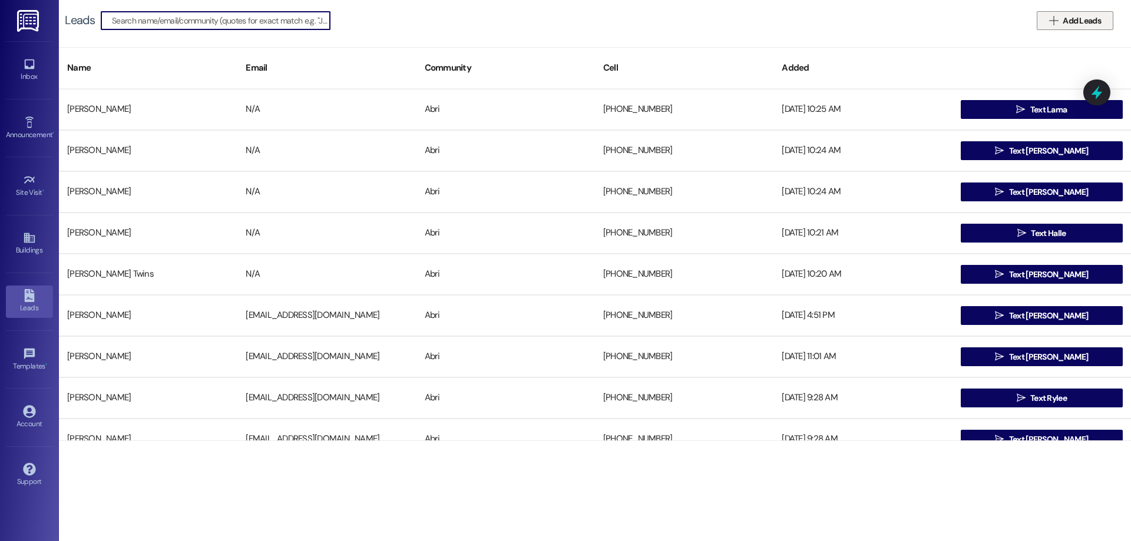
click at [1082, 24] on span "Add Leads" at bounding box center [1081, 21] width 38 height 12
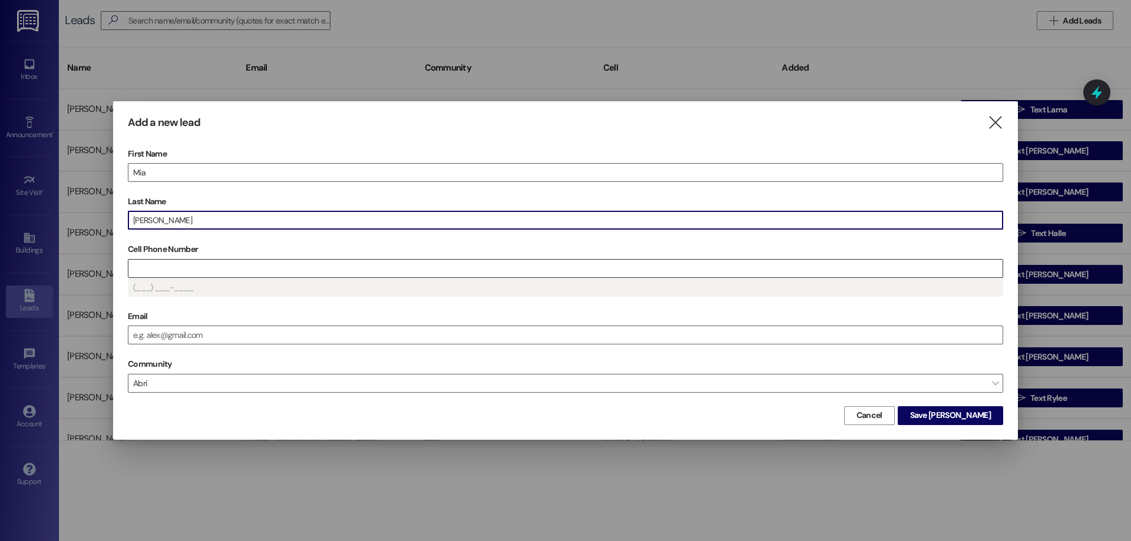
click at [871, 264] on input "Cell Phone Number" at bounding box center [565, 269] width 874 height 18
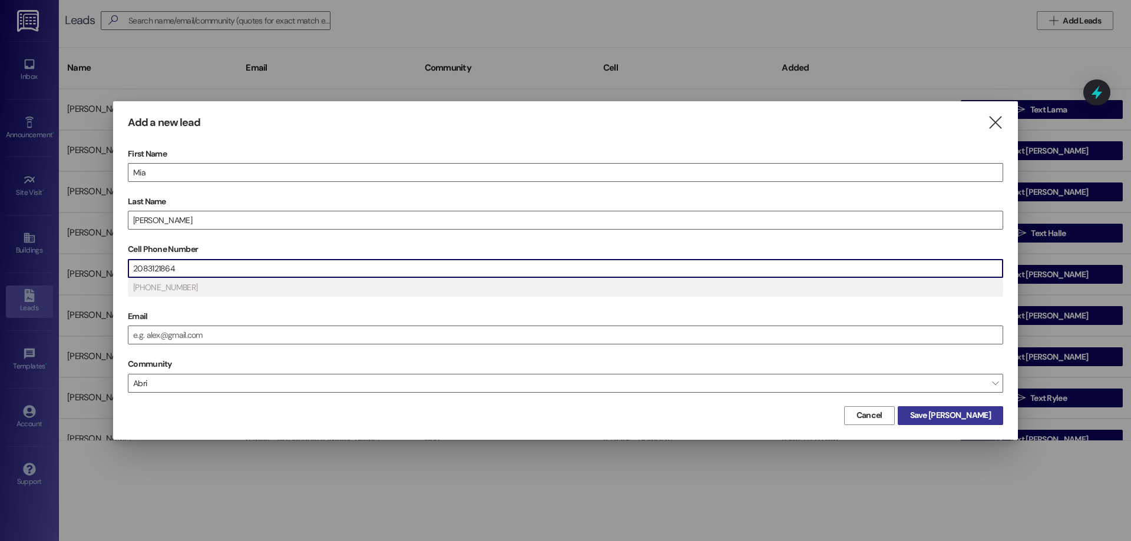
click at [991, 410] on span "Save [PERSON_NAME]" at bounding box center [950, 415] width 85 height 12
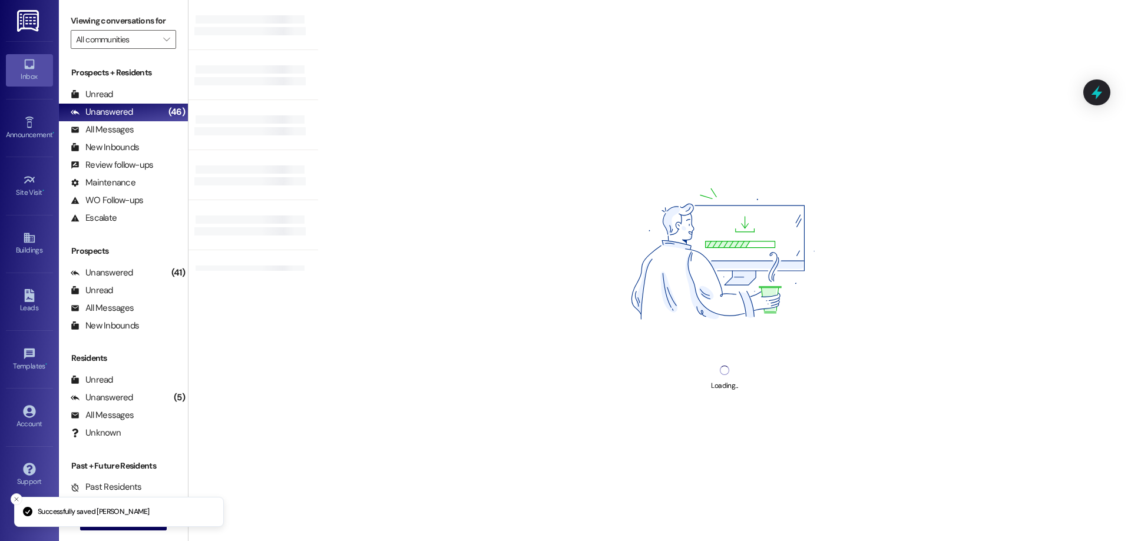
click at [511, 505] on div "Loading..." at bounding box center [724, 270] width 813 height 541
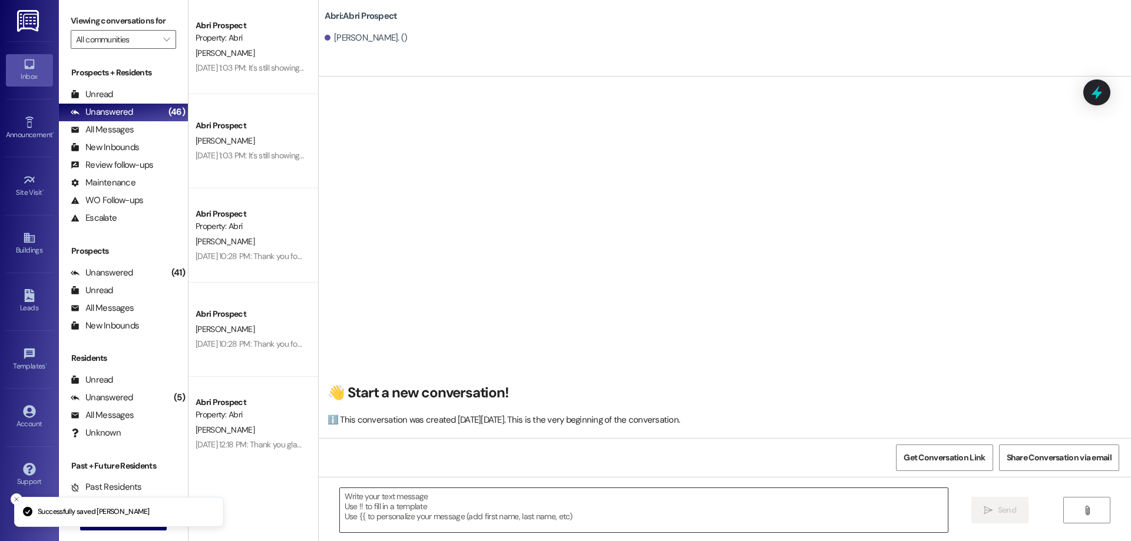
click at [400, 514] on textarea at bounding box center [644, 510] width 608 height 44
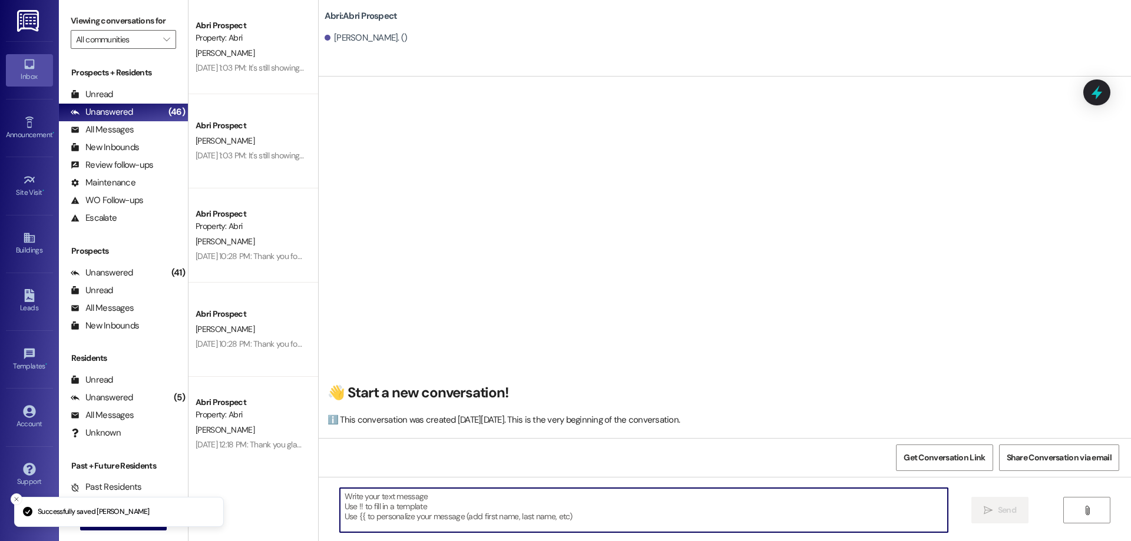
paste textarea "Hi [PERSON_NAME]! This is Kayla with Abri Apartments. Since our Fall waitlist i…"
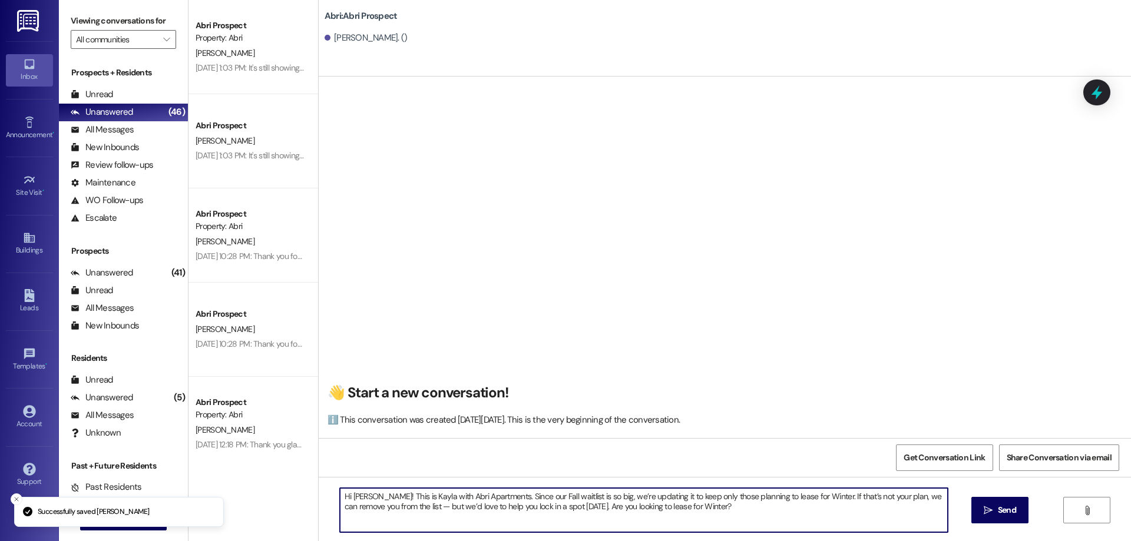
click at [356, 496] on textarea "Hi [PERSON_NAME]! This is Kayla with Abri Apartments. Since our Fall waitlist i…" at bounding box center [644, 510] width 608 height 44
type textarea "Hi [PERSON_NAME]! This is Kayla with Abri Apartments. Since our Fall waitlist i…"
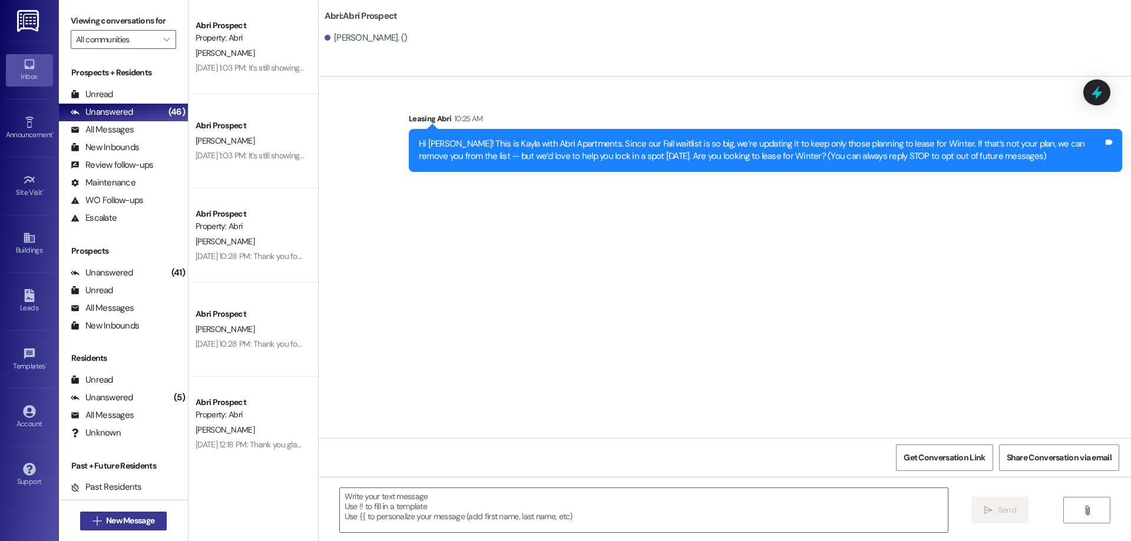
click at [128, 527] on span "New Message" at bounding box center [130, 521] width 48 height 12
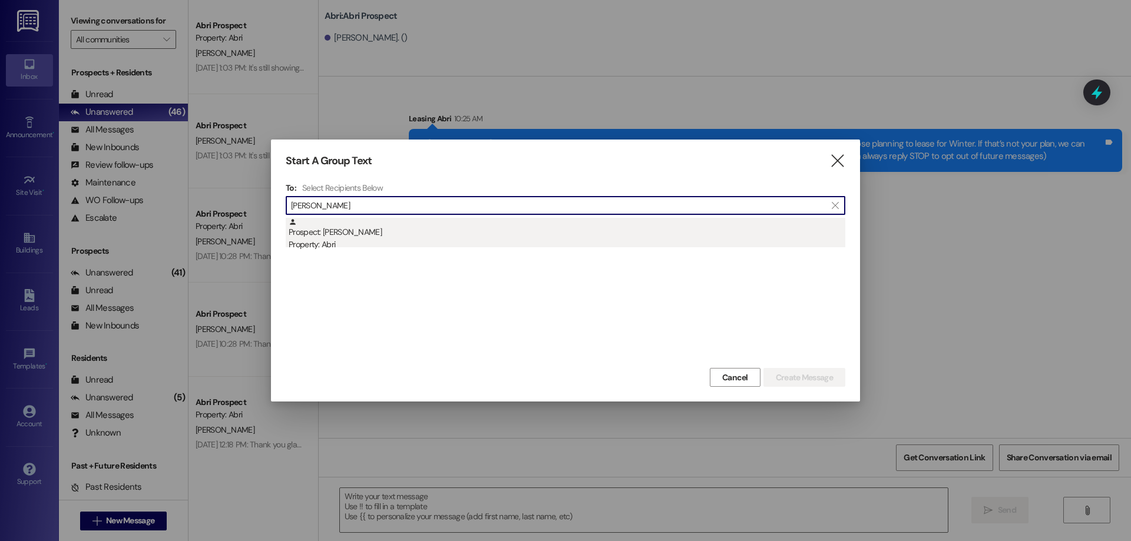
type input "[PERSON_NAME]"
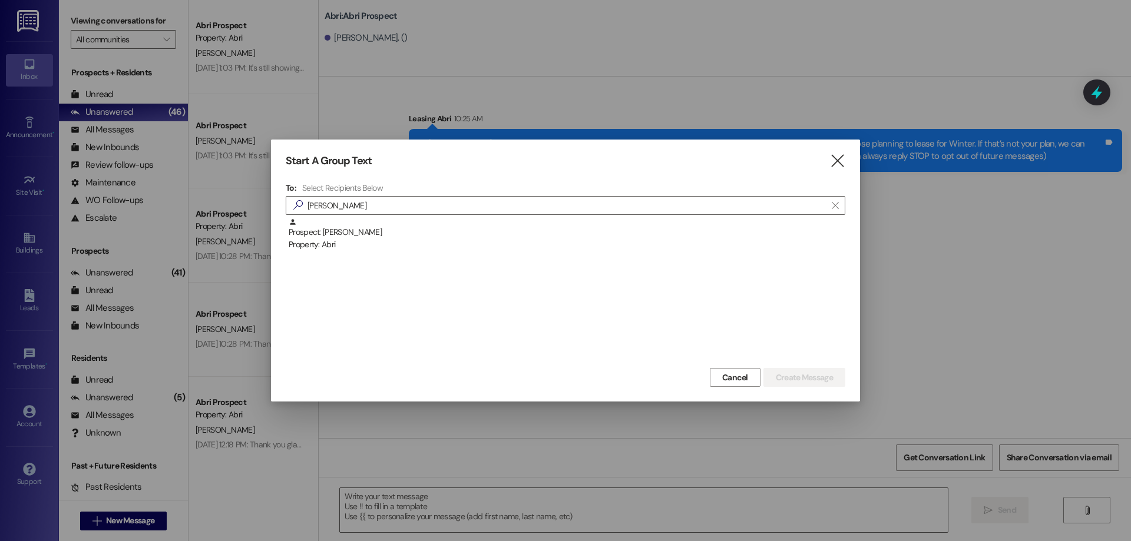
click at [435, 239] on div "Property: Abri" at bounding box center [567, 245] width 557 height 12
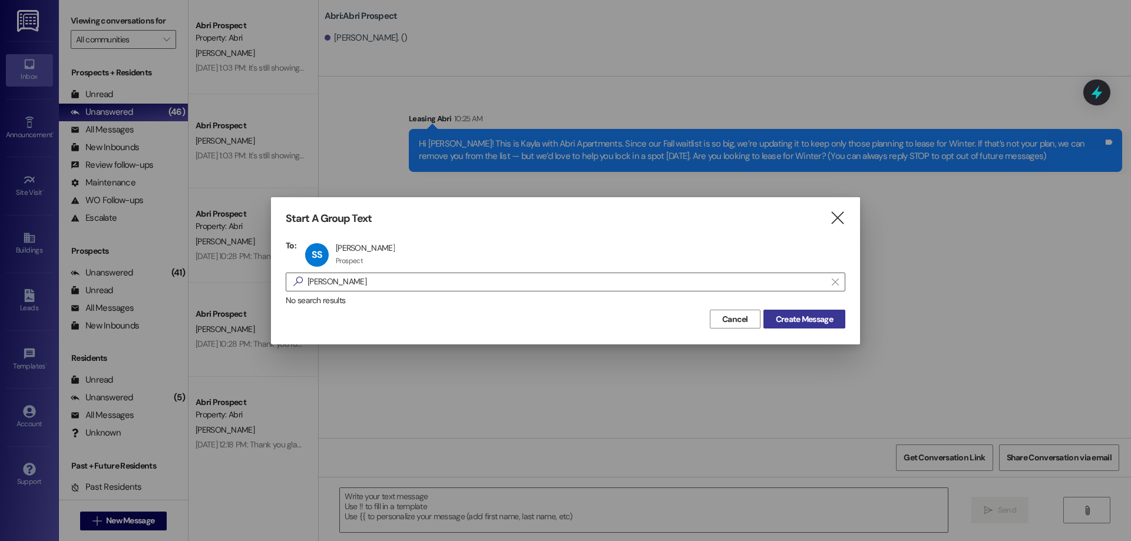
click at [786, 316] on span "Create Message" at bounding box center [804, 319] width 57 height 12
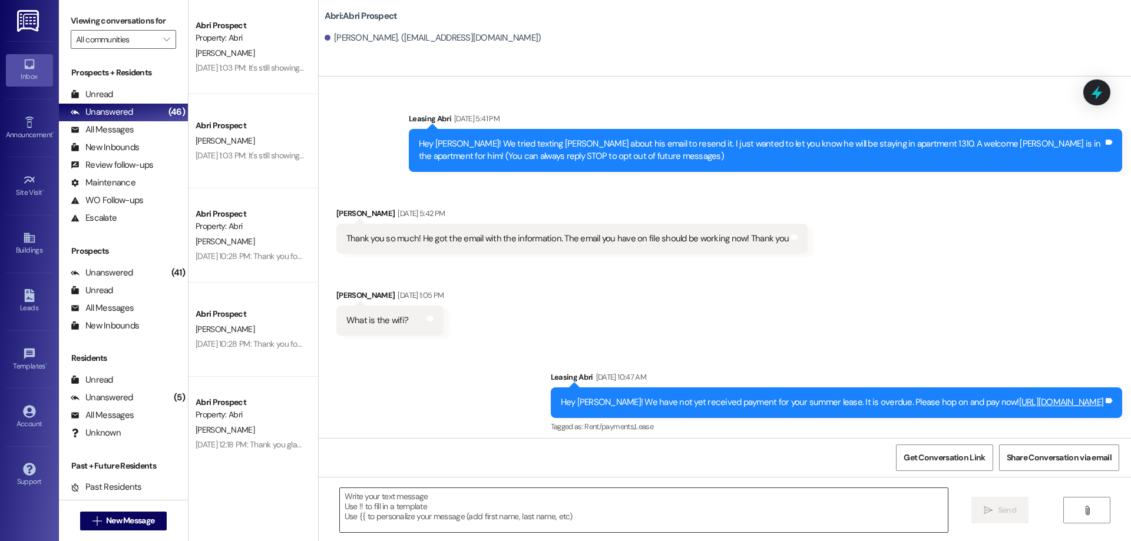
click at [399, 512] on textarea at bounding box center [644, 510] width 608 height 44
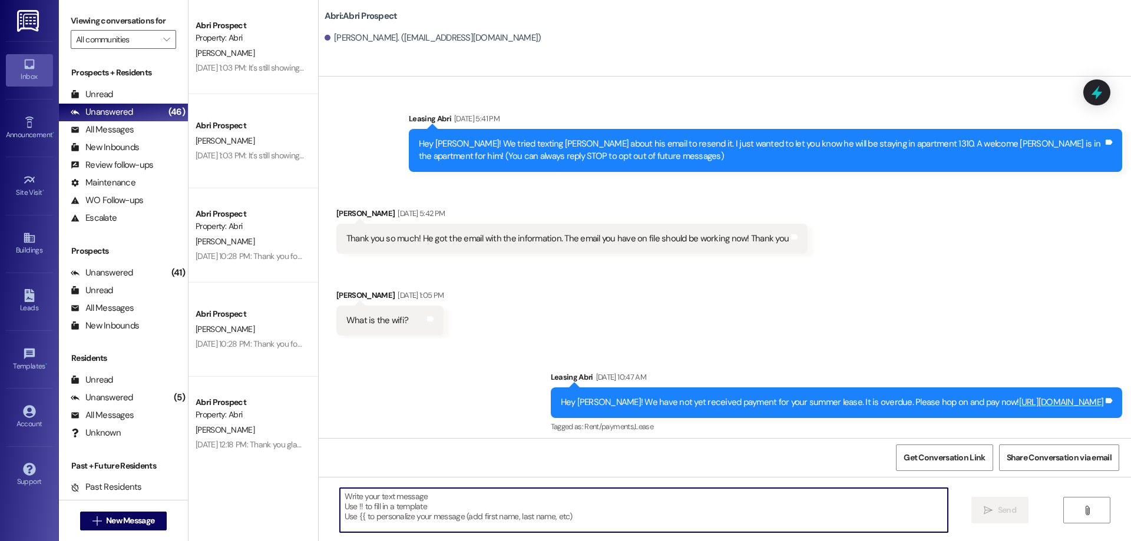
paste textarea "Hi [PERSON_NAME]! This is Kayla with Abri Apartments. Since our Fall waitlist i…"
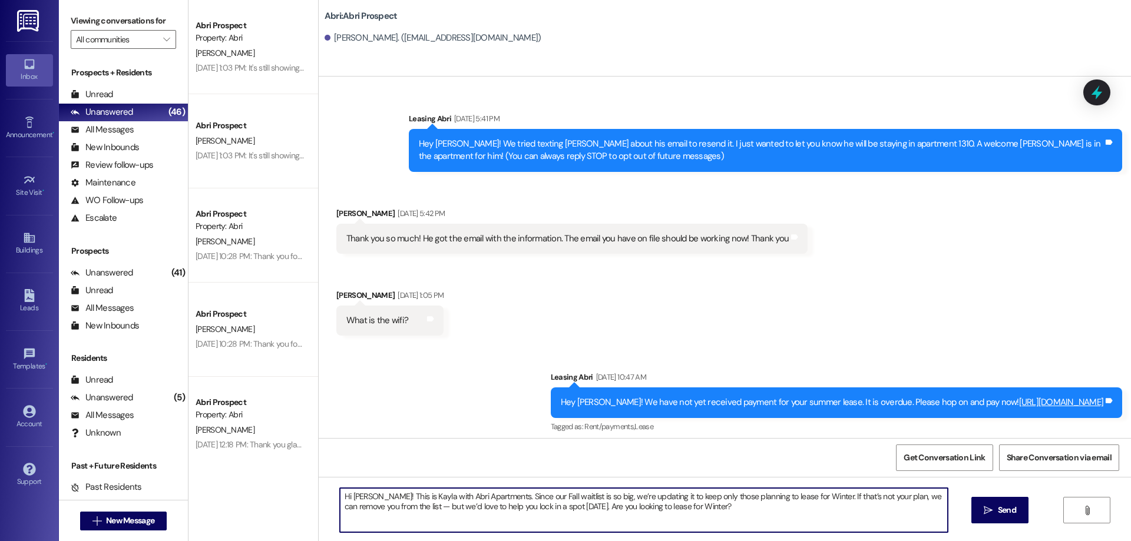
click at [359, 495] on textarea "Hi [PERSON_NAME]! This is Kayla with Abri Apartments. Since our Fall waitlist i…" at bounding box center [644, 510] width 608 height 44
type textarea "Hi [PERSON_NAME]! This is Kayla with Abri Apartments. Since our Fall waitlist i…"
click at [995, 512] on span "Send" at bounding box center [1006, 510] width 23 height 12
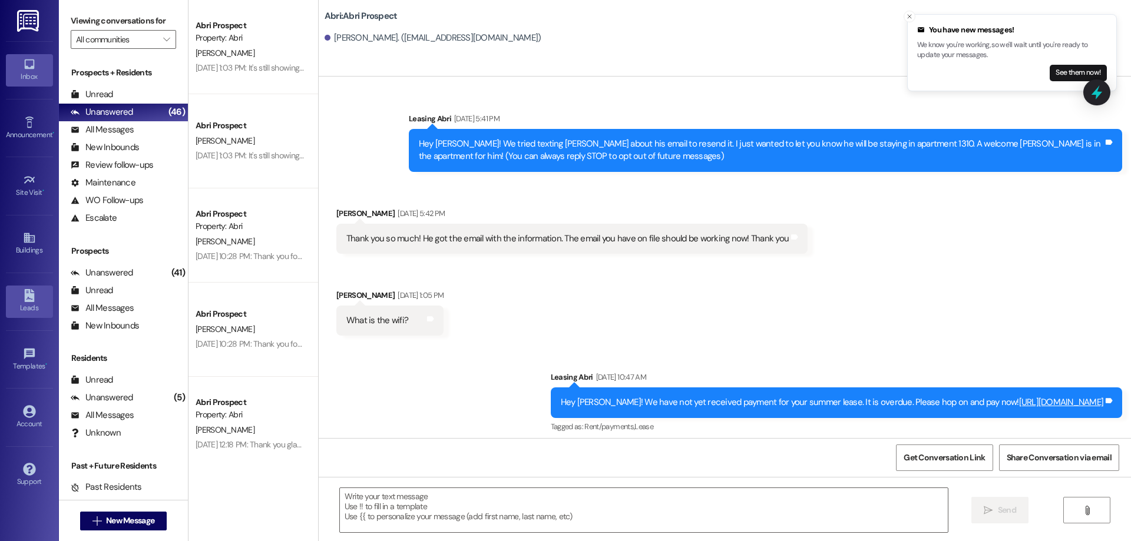
click at [36, 293] on link "Leads" at bounding box center [29, 302] width 47 height 32
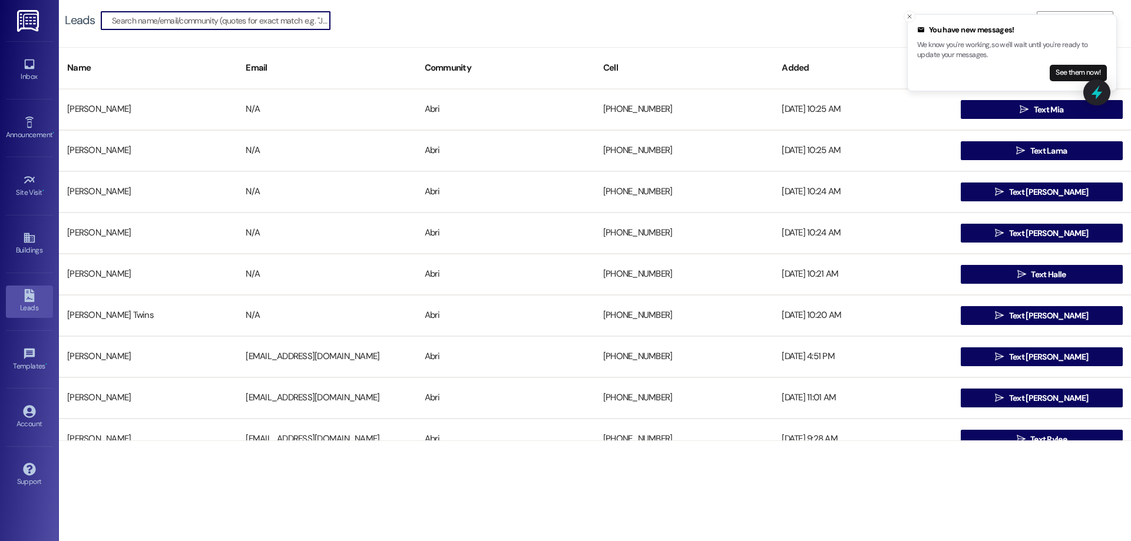
click at [910, 18] on icon "Close toast" at bounding box center [909, 16] width 7 height 7
click at [1077, 24] on span "Add Leads" at bounding box center [1081, 21] width 38 height 12
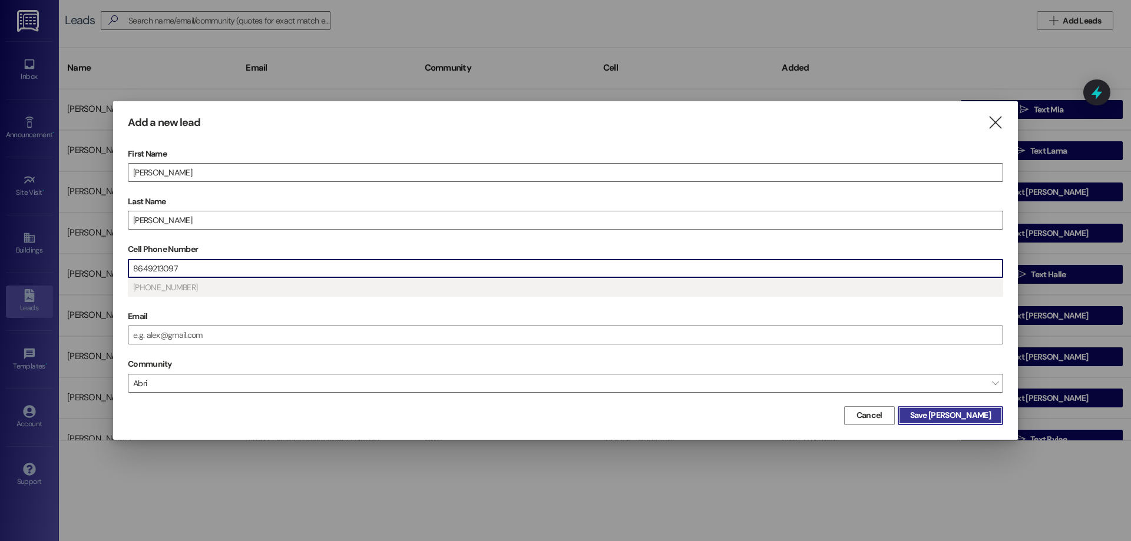
click at [963, 423] on button "Save [PERSON_NAME]" at bounding box center [950, 415] width 105 height 19
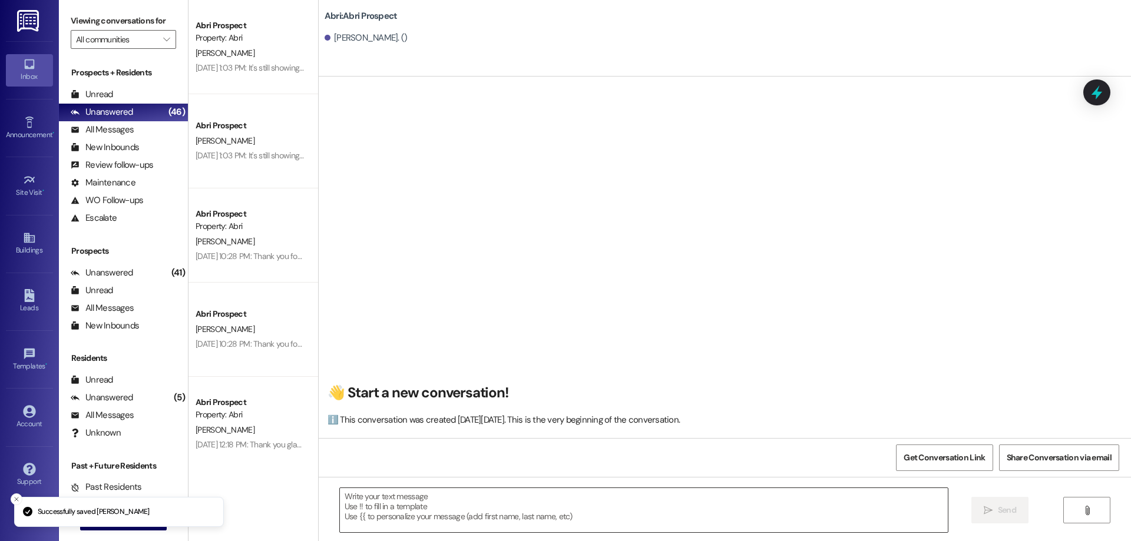
click at [579, 499] on textarea at bounding box center [644, 510] width 608 height 44
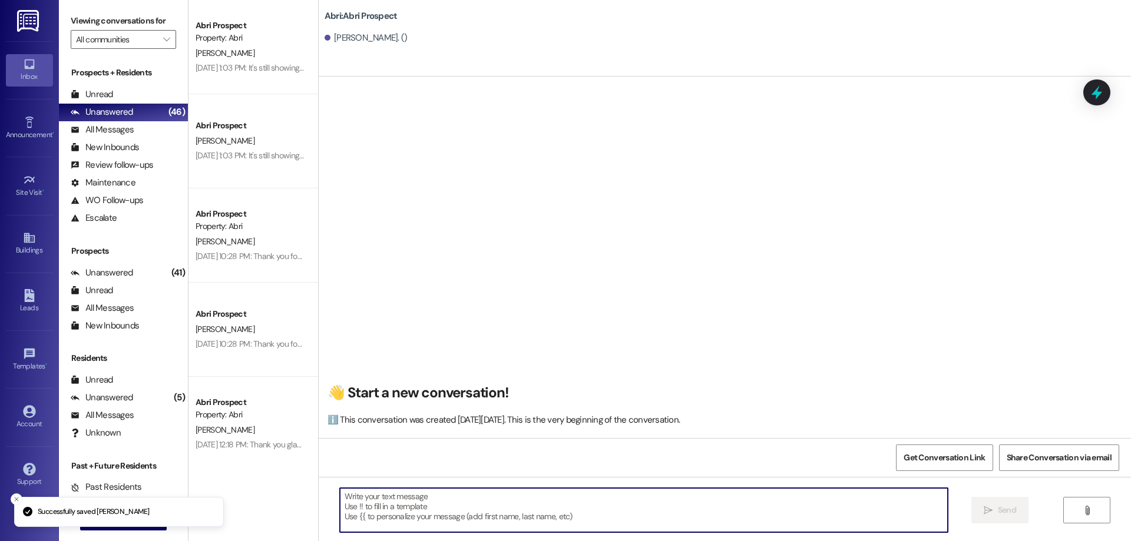
paste textarea "Hi [PERSON_NAME]! This is Kayla with Abri Apartments. Since our Fall waitlist i…"
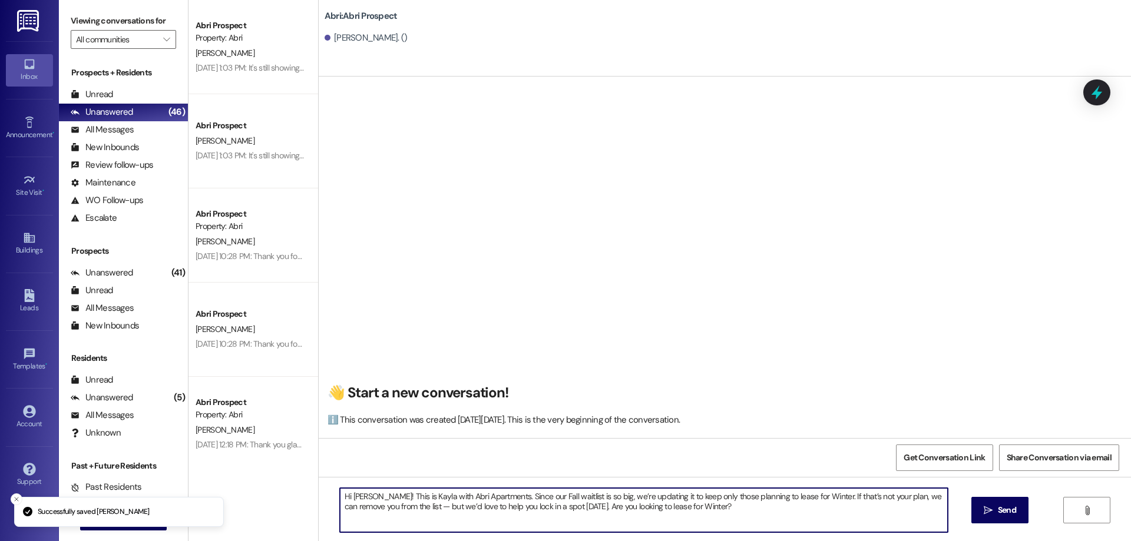
click at [361, 494] on textarea "Hi [PERSON_NAME]! This is Kayla with Abri Apartments. Since our Fall waitlist i…" at bounding box center [644, 510] width 608 height 44
type textarea "Hi [PERSON_NAME]! This is Kayla with Abri Apartments. Since our Fall waitlist i…"
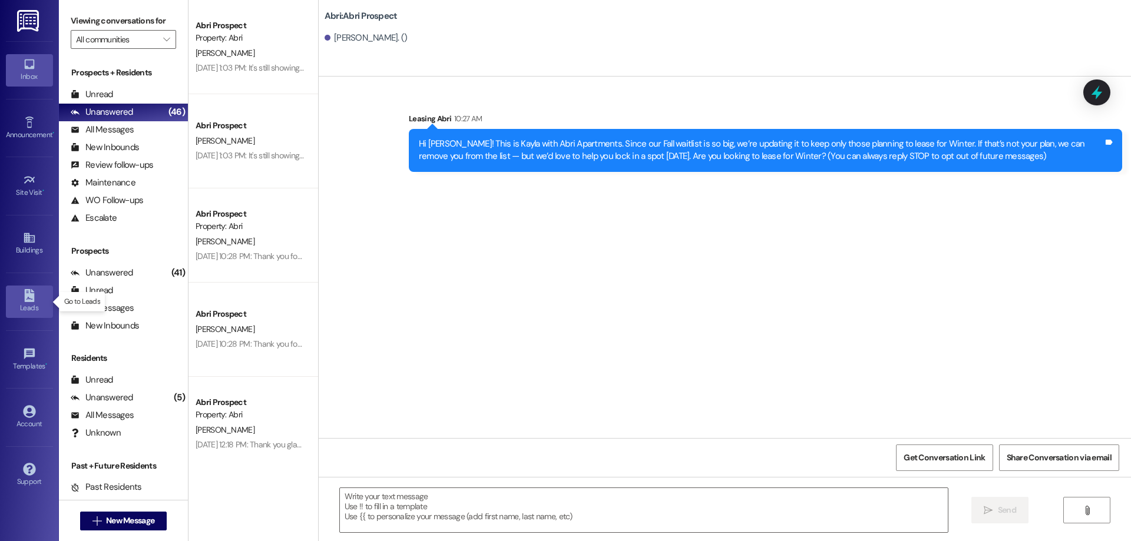
click at [19, 292] on link "Leads" at bounding box center [29, 302] width 47 height 32
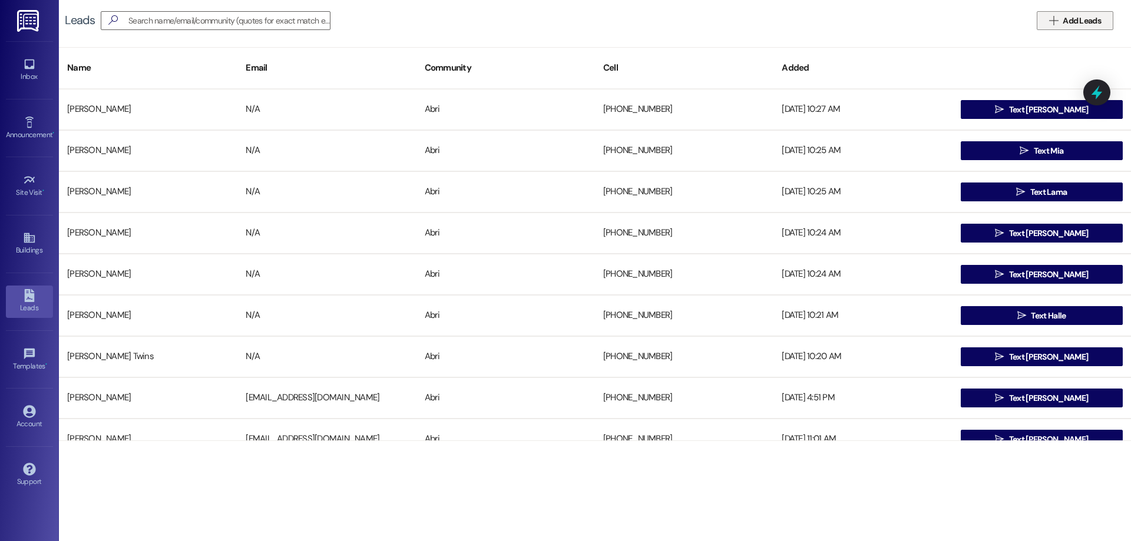
click at [1058, 19] on span " Add Leads" at bounding box center [1075, 21] width 57 height 12
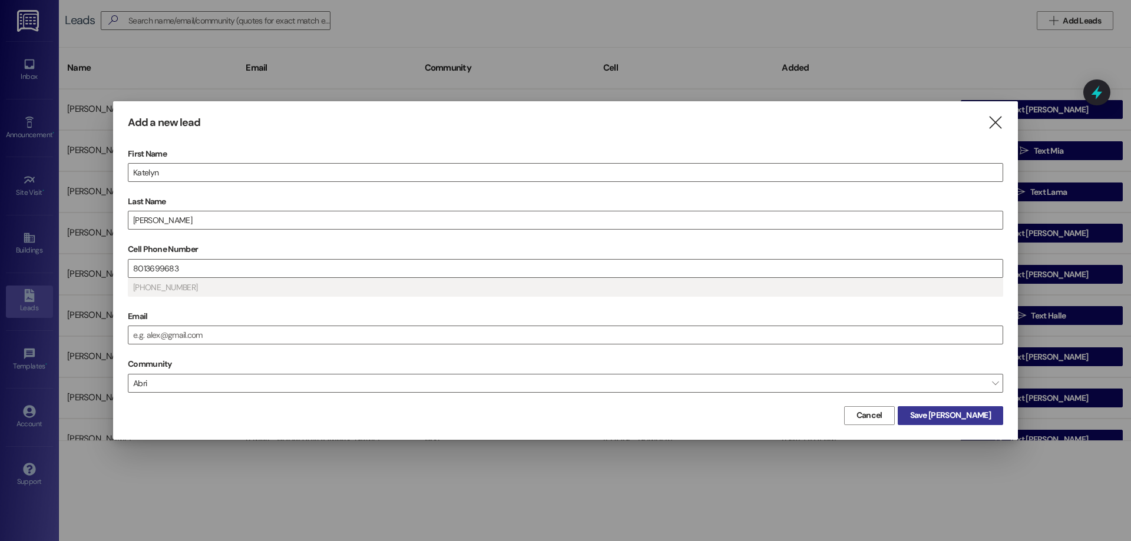
click at [987, 419] on span "Save [PERSON_NAME]" at bounding box center [950, 415] width 81 height 12
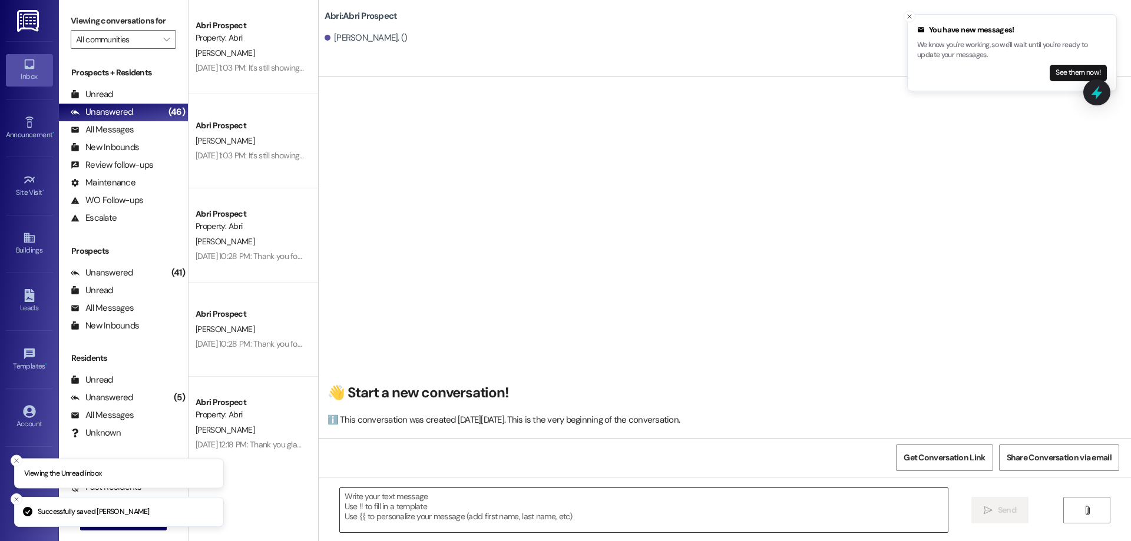
click at [536, 494] on textarea at bounding box center [644, 510] width 608 height 44
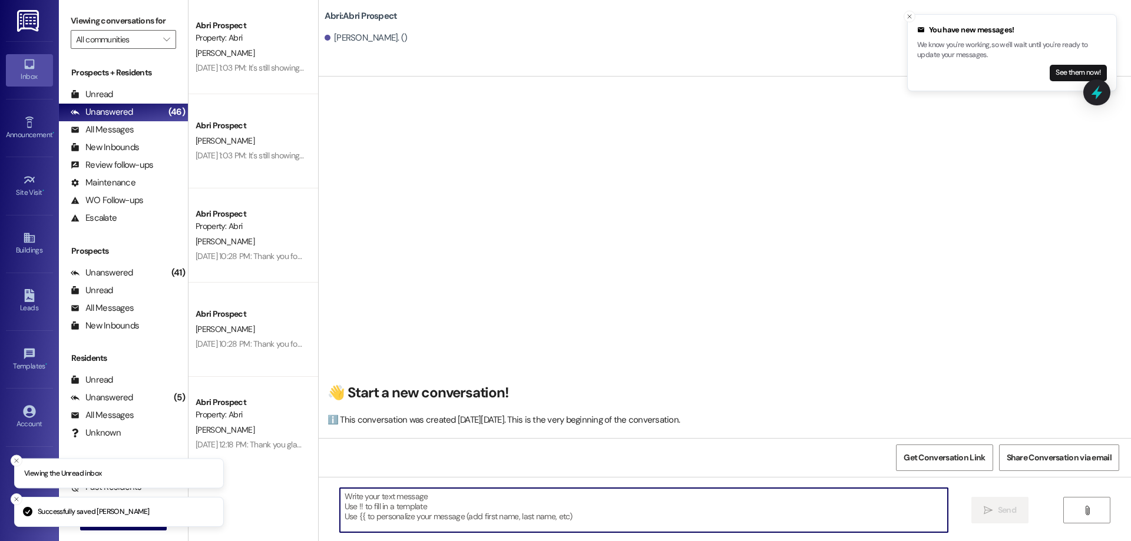
paste textarea "Hi [PERSON_NAME]! This is Kayla with Abri Apartments. Since our Fall waitlist i…"
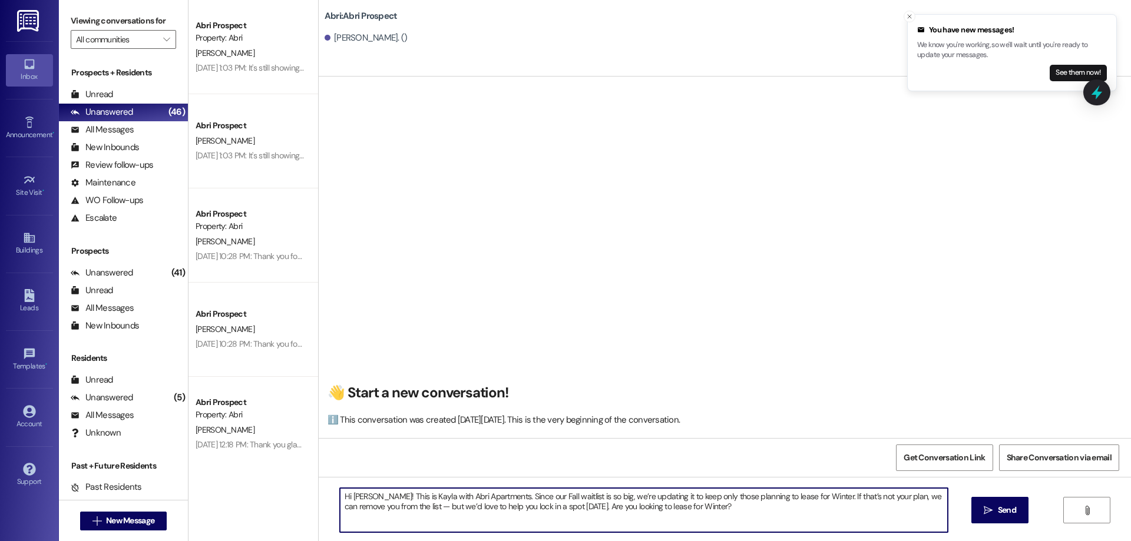
click at [354, 494] on textarea "Hi [PERSON_NAME]! This is Kayla with Abri Apartments. Since our Fall waitlist i…" at bounding box center [644, 510] width 608 height 44
type textarea "Hi [PERSON_NAME]! This is Kayla with Abri Apartments. Since our Fall waitlist i…"
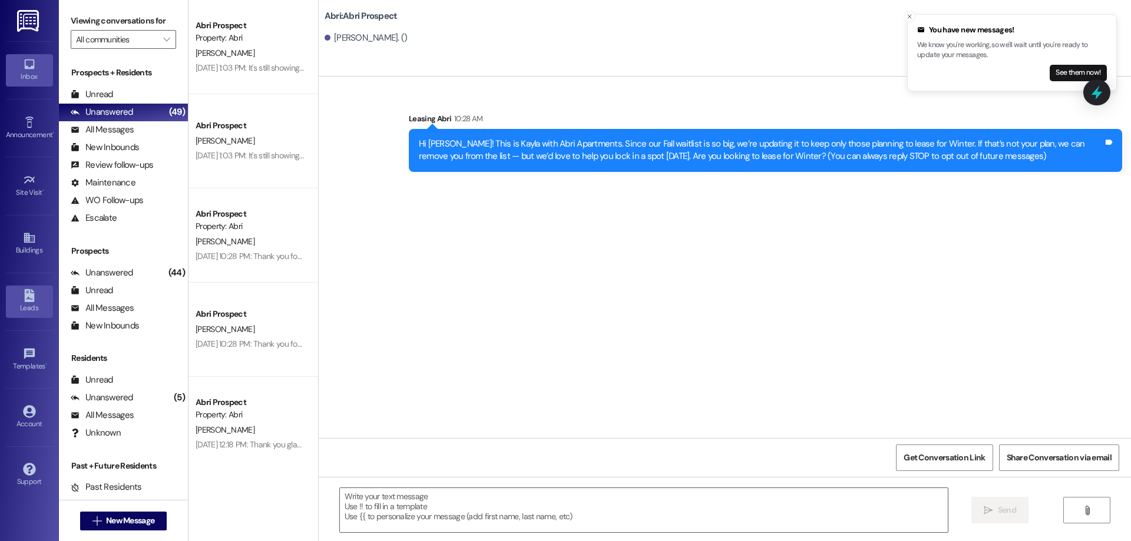
click at [37, 302] on link "Leads" at bounding box center [29, 302] width 47 height 32
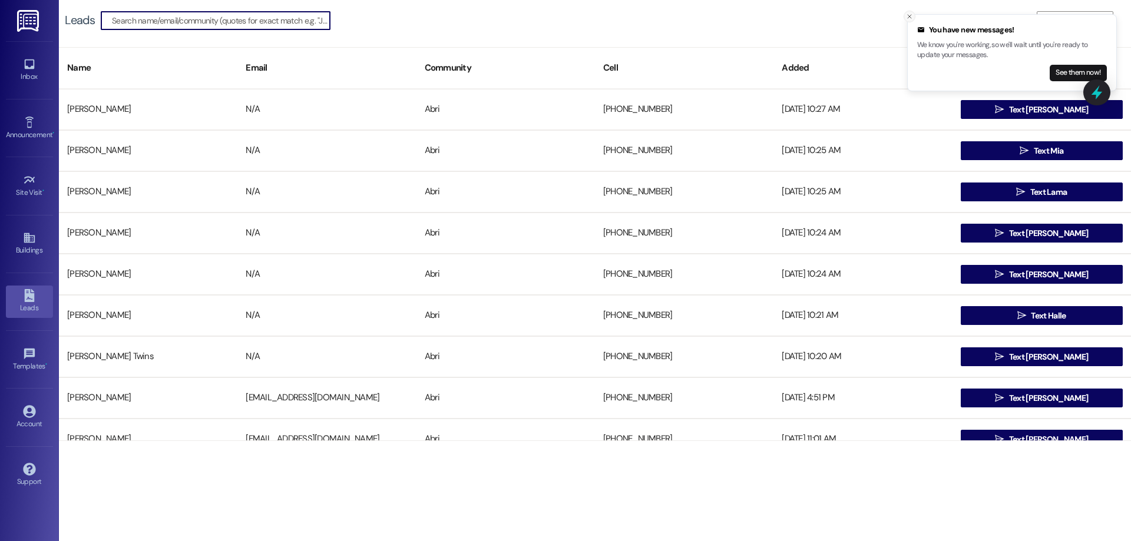
click at [913, 16] on button "Close toast" at bounding box center [909, 17] width 12 height 12
click at [1049, 24] on icon "" at bounding box center [1053, 20] width 9 height 9
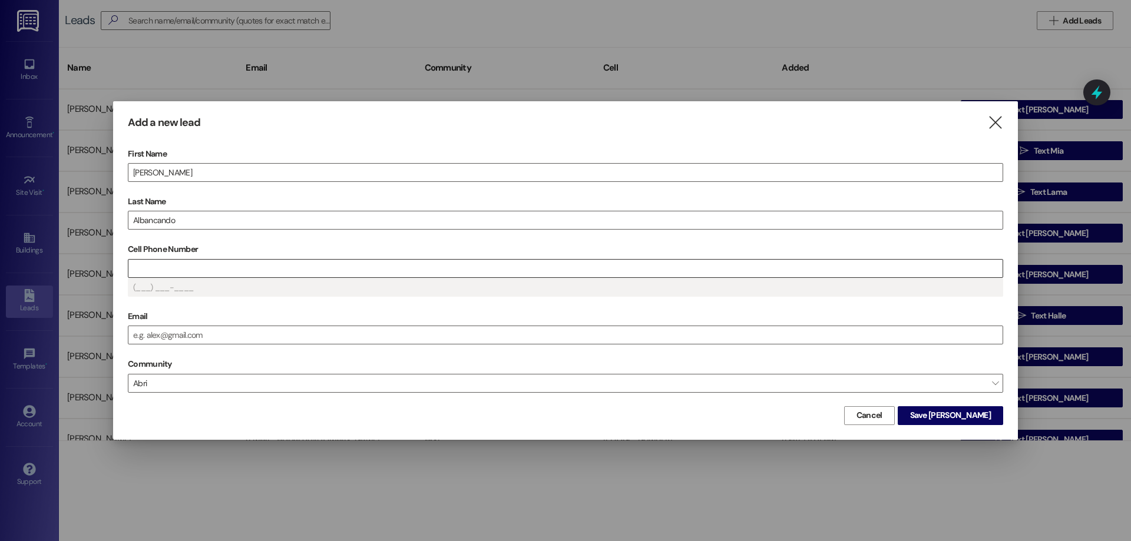
click at [272, 268] on input "Cell Phone Number" at bounding box center [565, 269] width 874 height 18
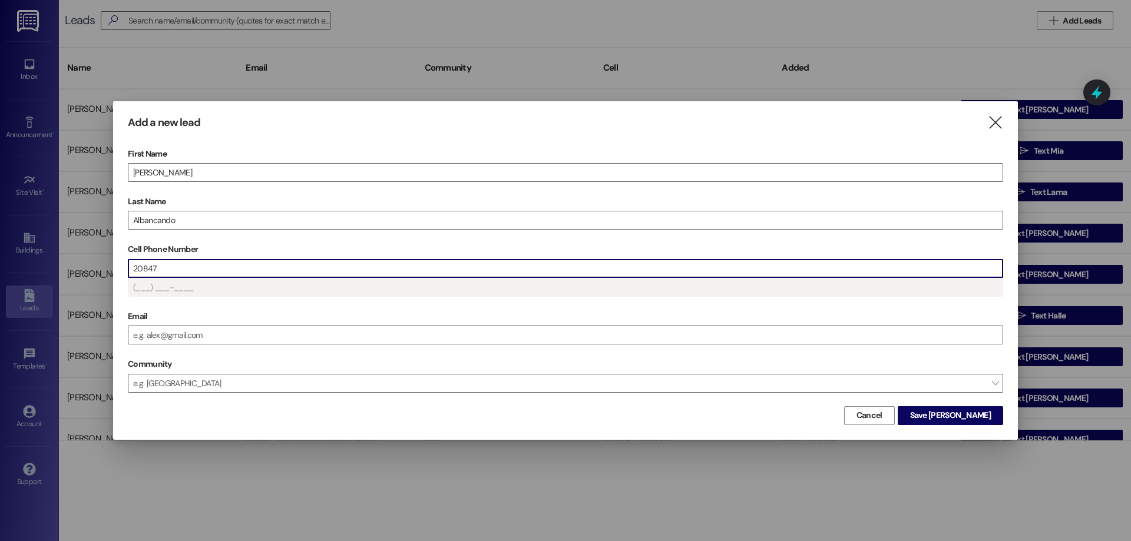
type input "(208) 47_-____"
click at [954, 414] on span "Save [PERSON_NAME]" at bounding box center [950, 415] width 81 height 12
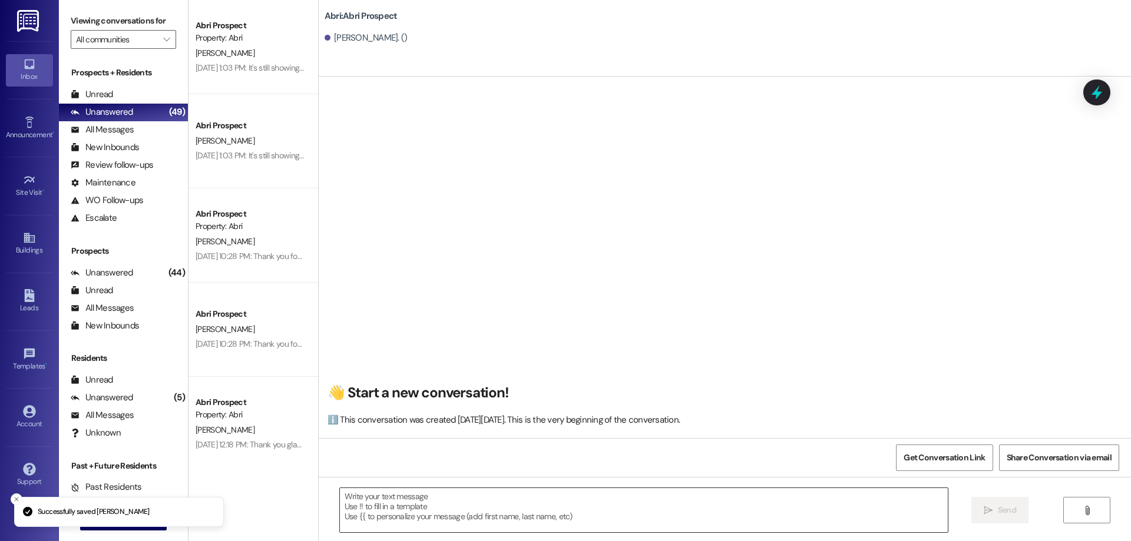
click at [492, 501] on textarea at bounding box center [644, 510] width 608 height 44
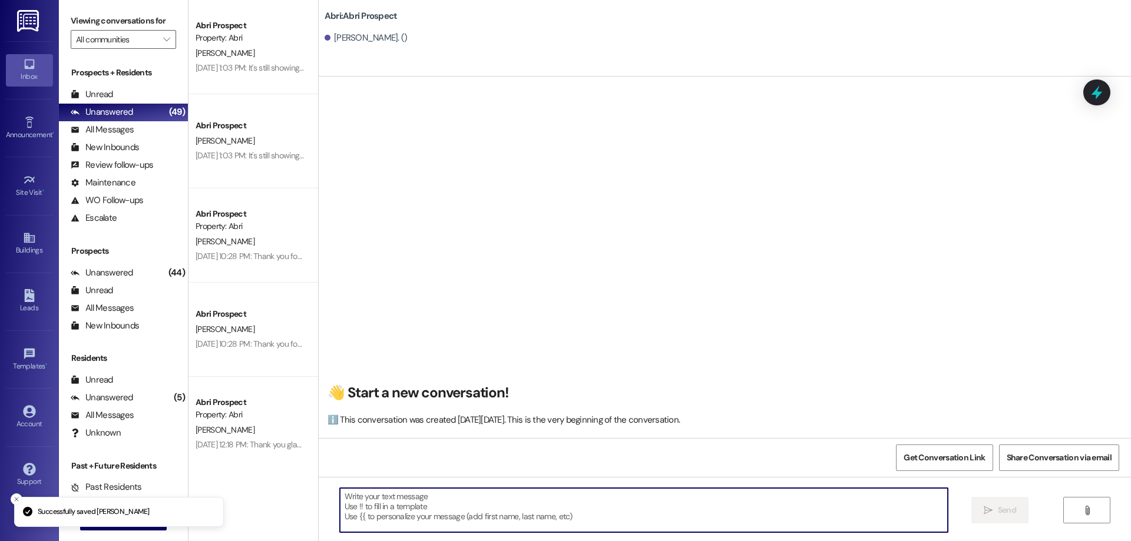
paste textarea "Hi [PERSON_NAME]! This is Kayla with Abri Apartments. Since our Fall waitlist i…"
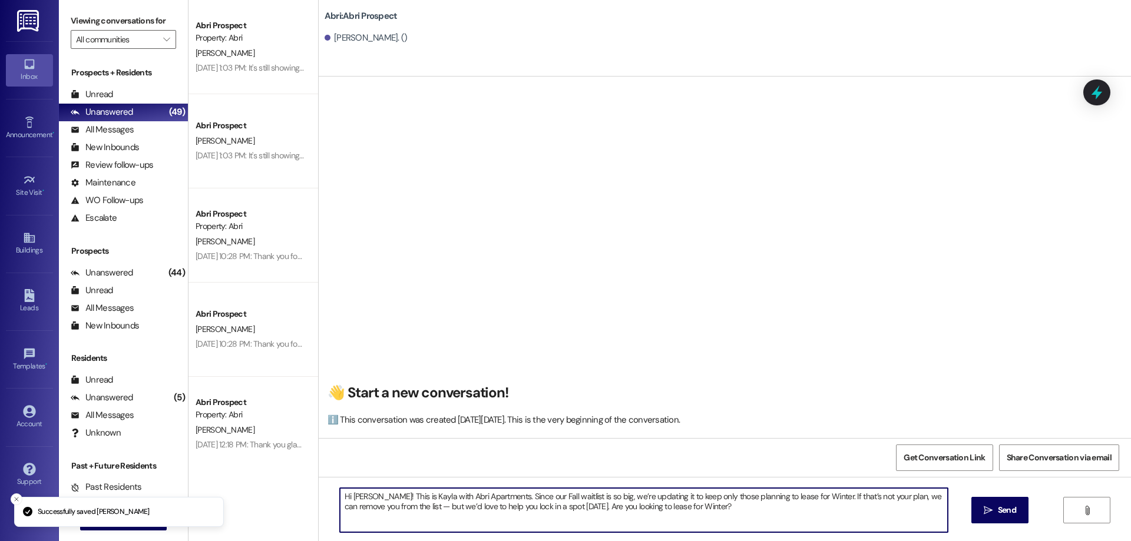
click at [355, 498] on textarea "Hi [PERSON_NAME]! This is Kayla with Abri Apartments. Since our Fall waitlist i…" at bounding box center [644, 510] width 608 height 44
type textarea "Hi [PERSON_NAME]! This is Kayla with Abri Apartments. Since our Fall waitlist i…"
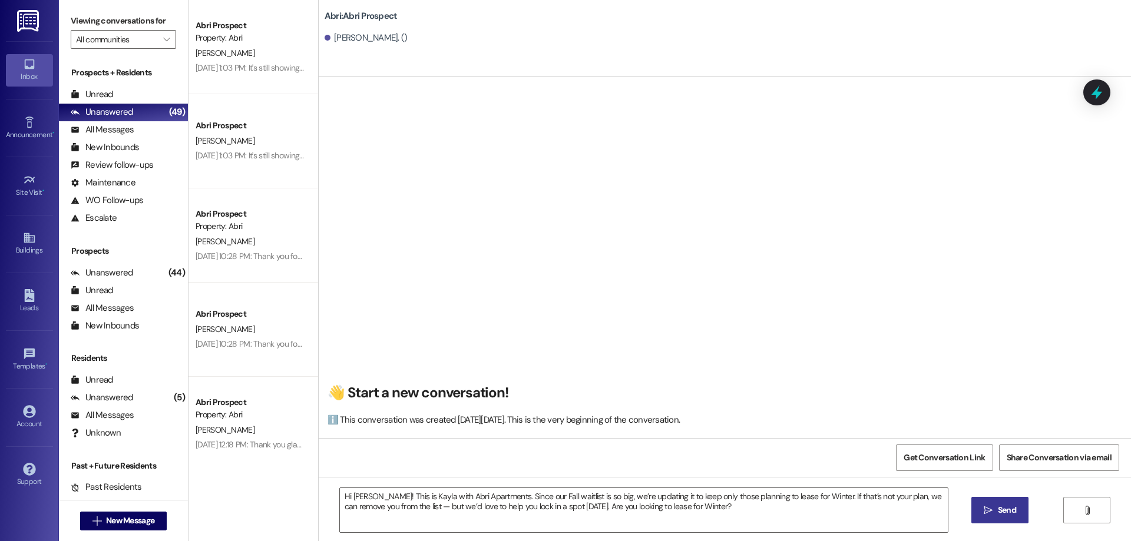
click at [1008, 514] on span "Send" at bounding box center [1007, 510] width 18 height 12
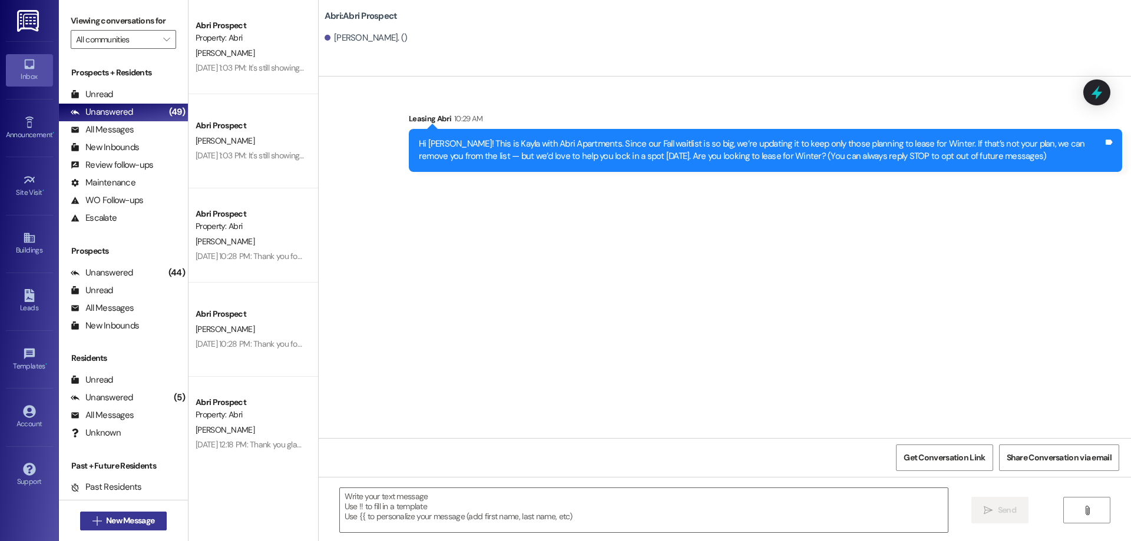
click at [137, 522] on span "New Message" at bounding box center [130, 521] width 48 height 12
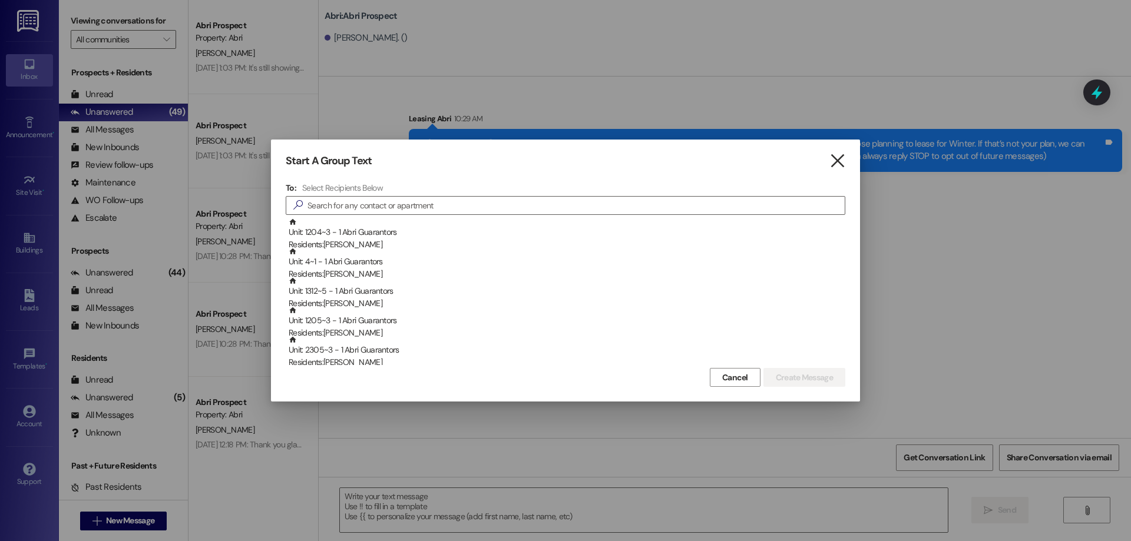
click at [845, 163] on icon "" at bounding box center [837, 161] width 16 height 12
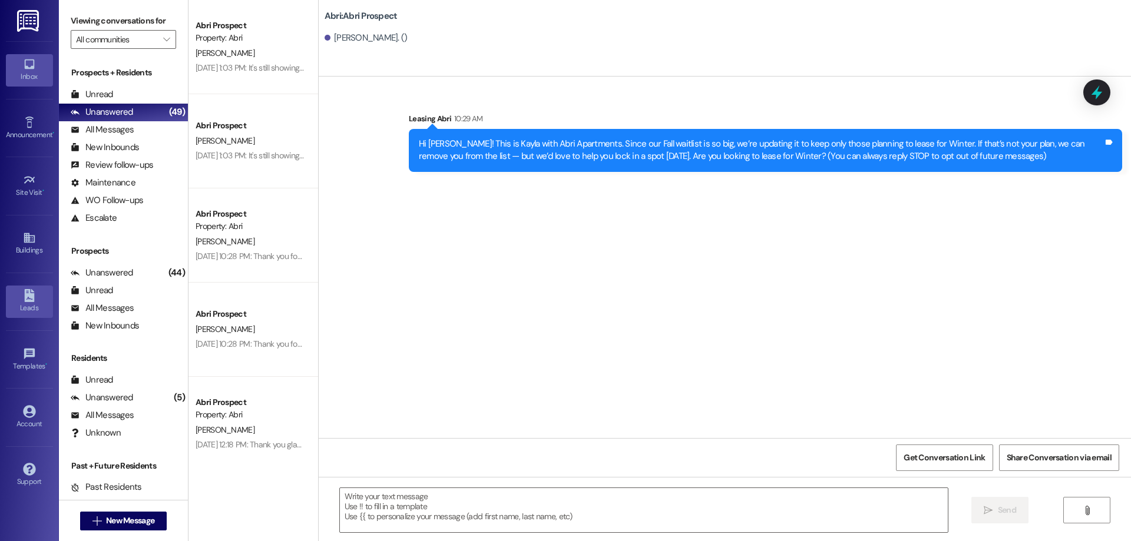
click at [18, 313] on div "Leads" at bounding box center [29, 308] width 59 height 12
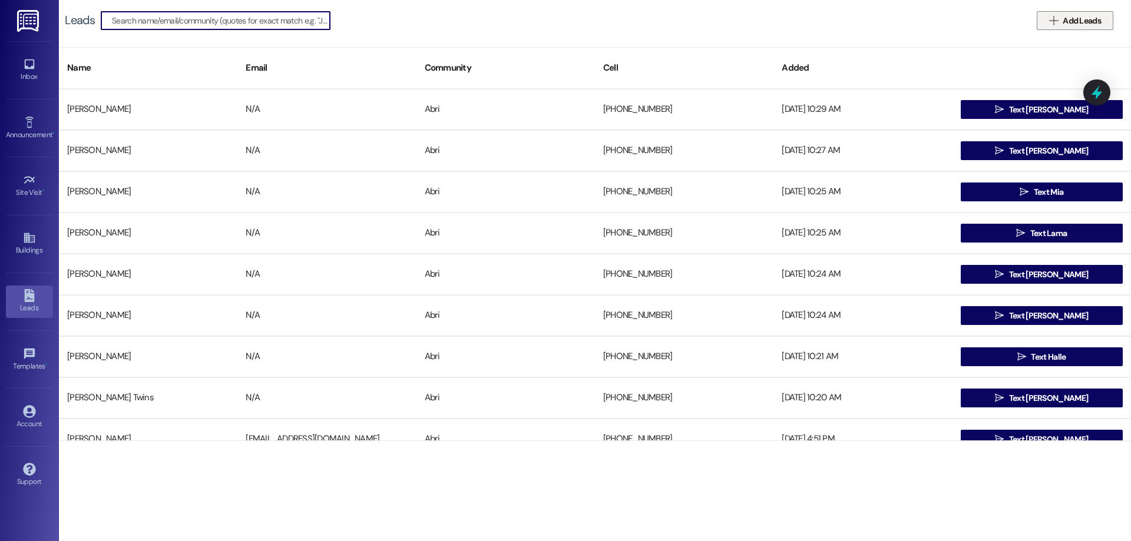
click at [1082, 19] on span "Add Leads" at bounding box center [1081, 21] width 38 height 12
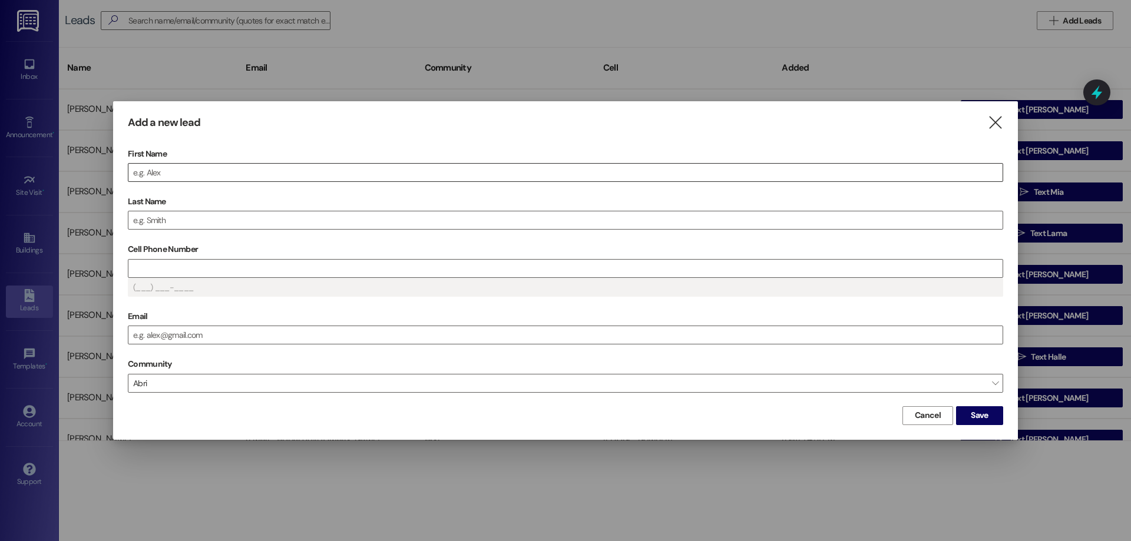
click at [489, 171] on input "First Name" at bounding box center [565, 173] width 874 height 18
click at [952, 415] on span "Save [PERSON_NAME]" at bounding box center [950, 415] width 81 height 12
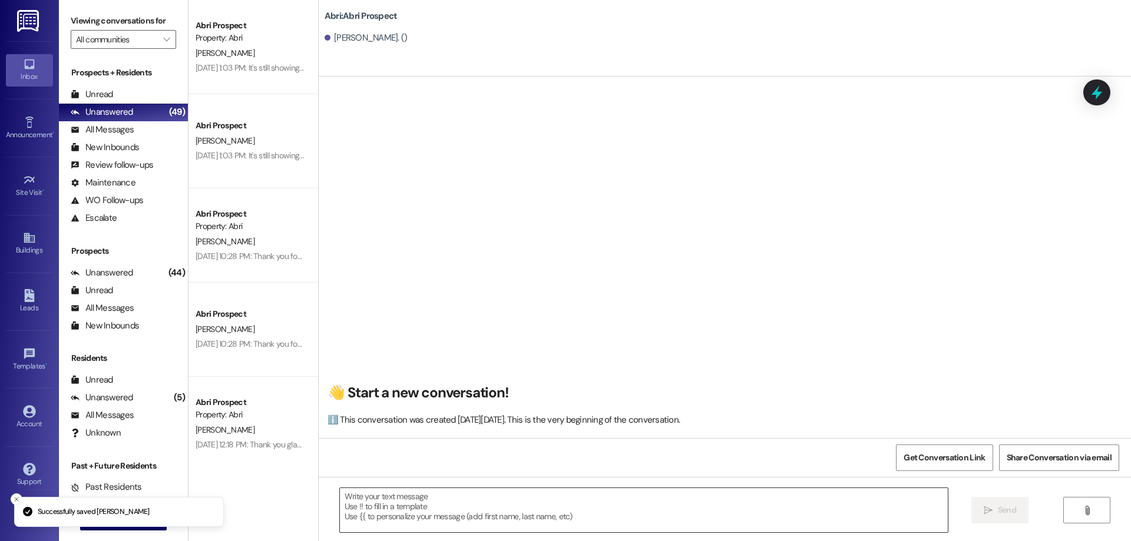
click at [375, 502] on textarea at bounding box center [644, 510] width 608 height 44
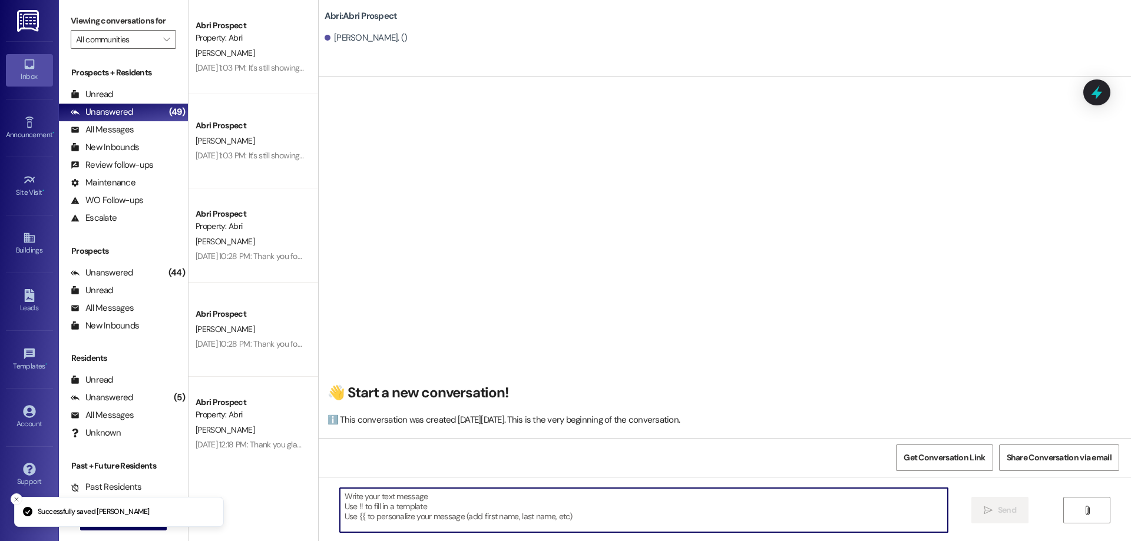
paste textarea "Hi [PERSON_NAME]! This is Kayla with Abri Apartments. Since our Fall waitlist i…"
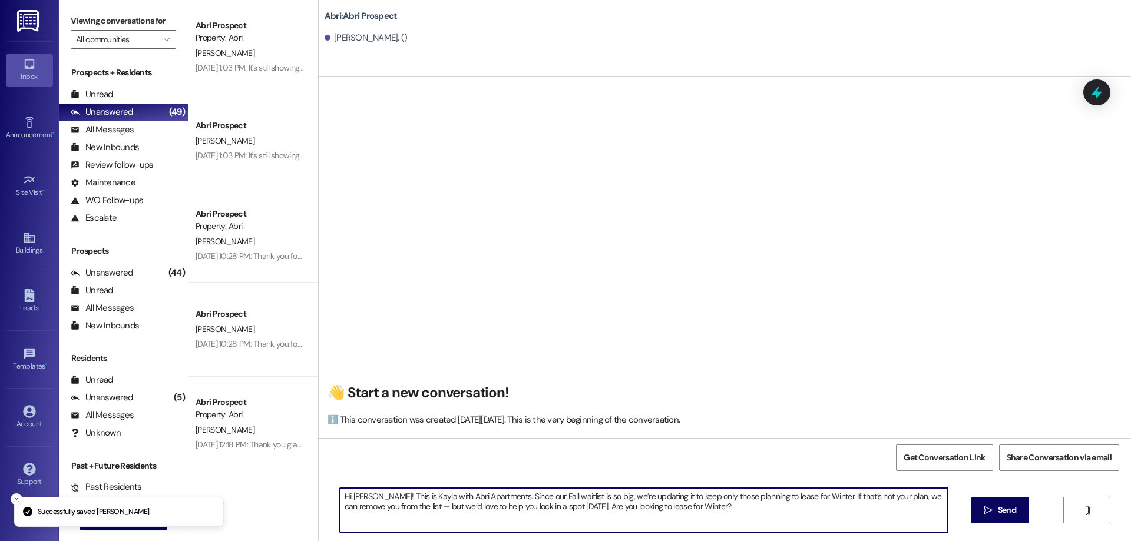
click at [354, 492] on textarea "Hi [PERSON_NAME]! This is Kayla with Abri Apartments. Since our Fall waitlist i…" at bounding box center [644, 510] width 608 height 44
type textarea "Hi [PERSON_NAME]! This is Kayla with Abri Apartments. Since our Fall waitlist i…"
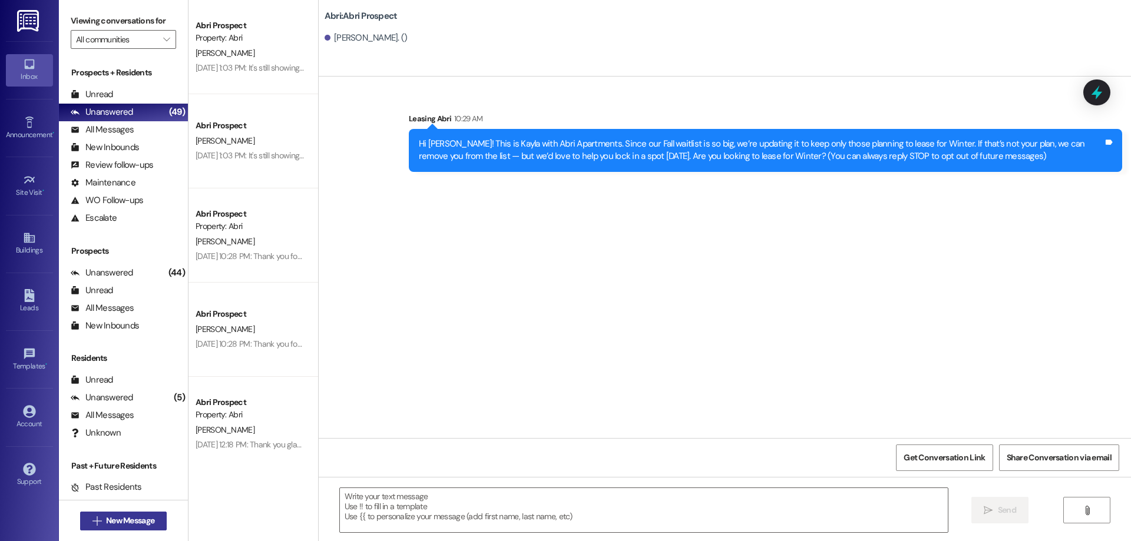
click at [139, 516] on span "New Message" at bounding box center [130, 521] width 48 height 12
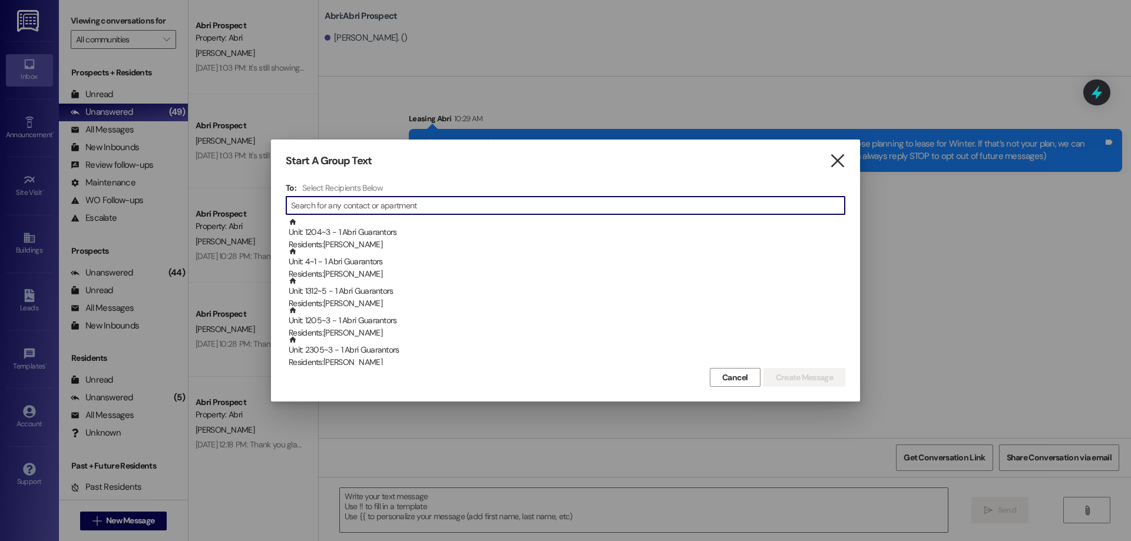
click at [836, 155] on icon "" at bounding box center [837, 161] width 16 height 12
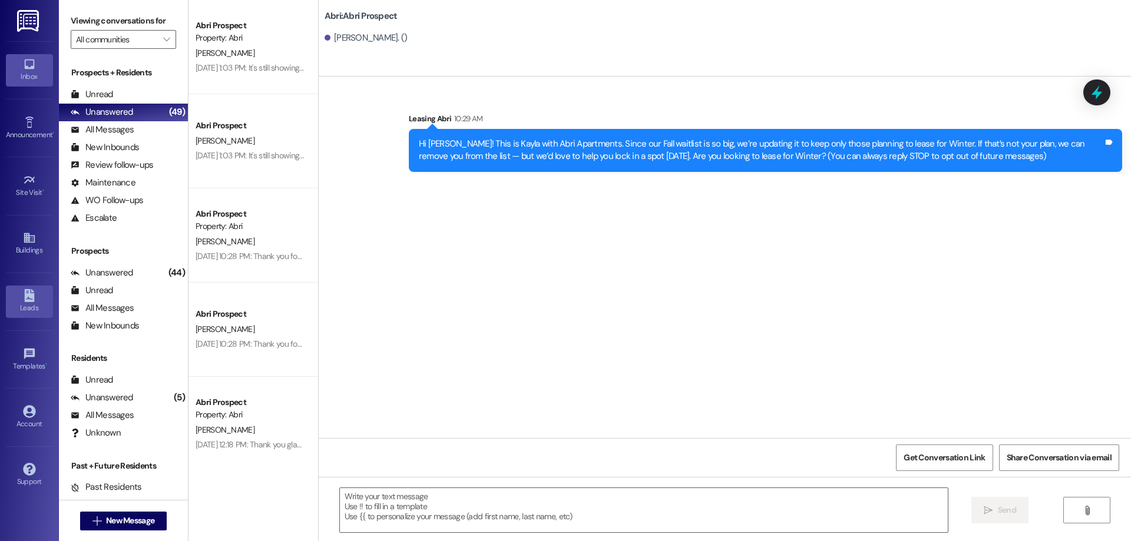
click at [38, 301] on link "Leads" at bounding box center [29, 302] width 47 height 32
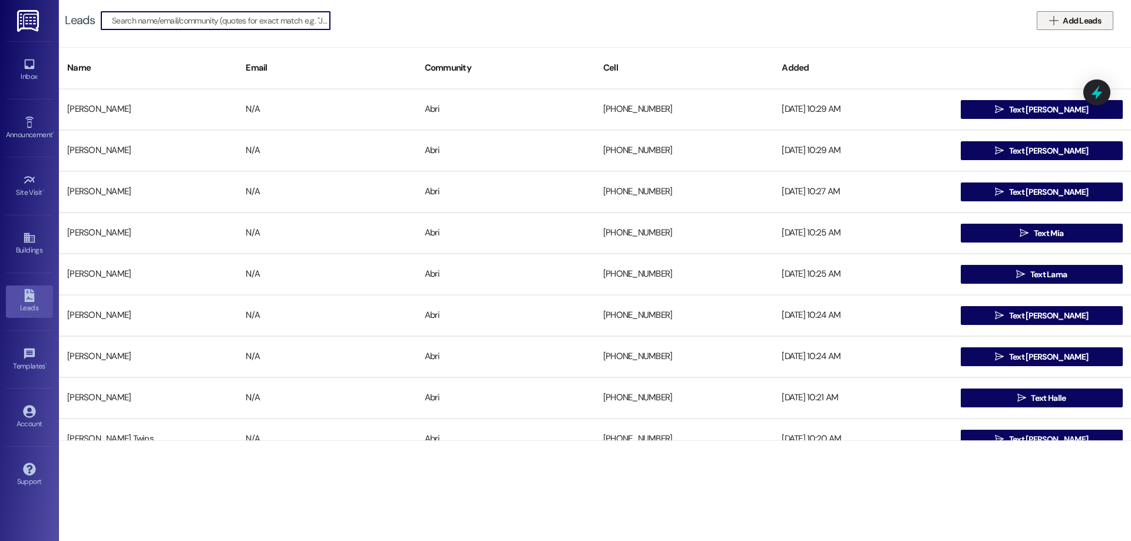
click at [1068, 19] on span "Add Leads" at bounding box center [1081, 21] width 38 height 12
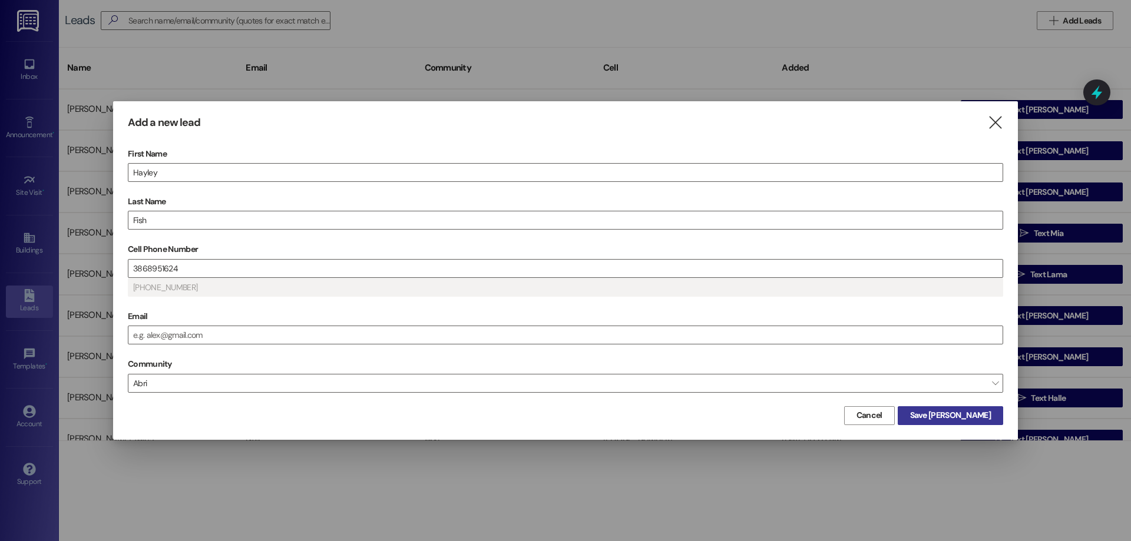
click at [963, 412] on span "Save [PERSON_NAME]" at bounding box center [950, 415] width 81 height 12
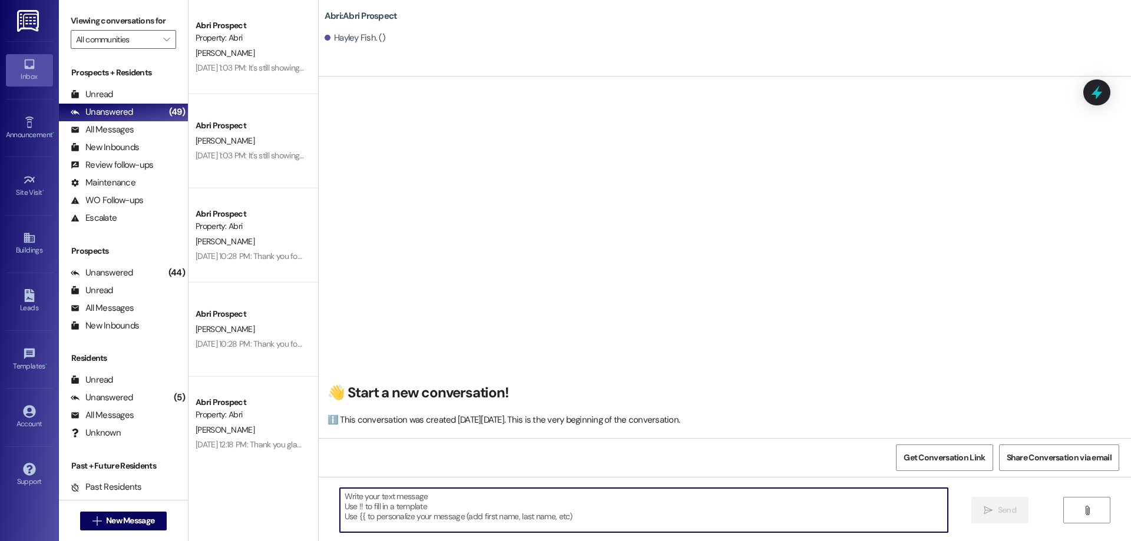
click at [441, 492] on textarea at bounding box center [644, 510] width 608 height 44
paste textarea "Hi [PERSON_NAME]! This is Kayla with Abri Apartments. Since our Fall waitlist i…"
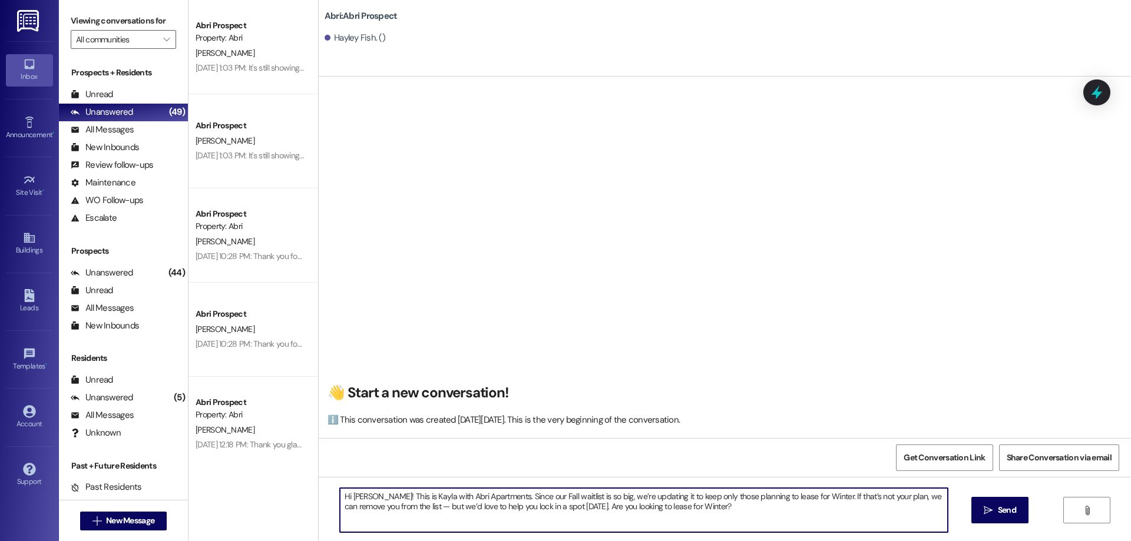
click at [360, 499] on textarea "Hi [PERSON_NAME]! This is Kayla with Abri Apartments. Since our Fall waitlist i…" at bounding box center [644, 510] width 608 height 44
click at [360, 498] on textarea "Hi [PERSON_NAME]! This is Kayla with Abri Apartments. Since our Fall waitlist i…" at bounding box center [644, 510] width 608 height 44
type textarea "Hi [PERSON_NAME]! This is Kayla with Abri Apartments. Since our Fall waitlist i…"
click at [1011, 514] on span "Send" at bounding box center [1007, 510] width 18 height 12
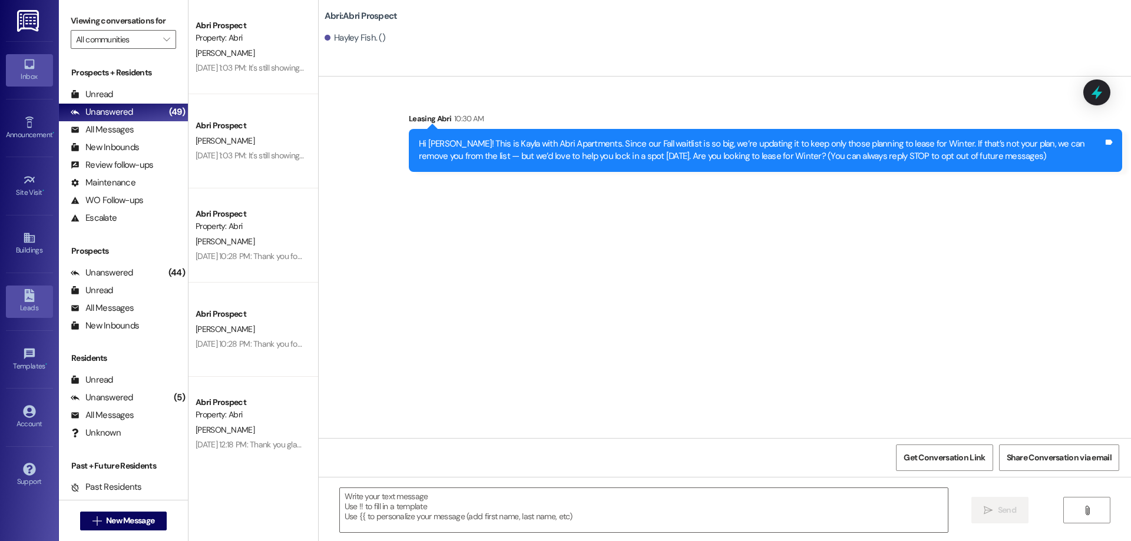
click at [31, 300] on icon at bounding box center [29, 295] width 10 height 13
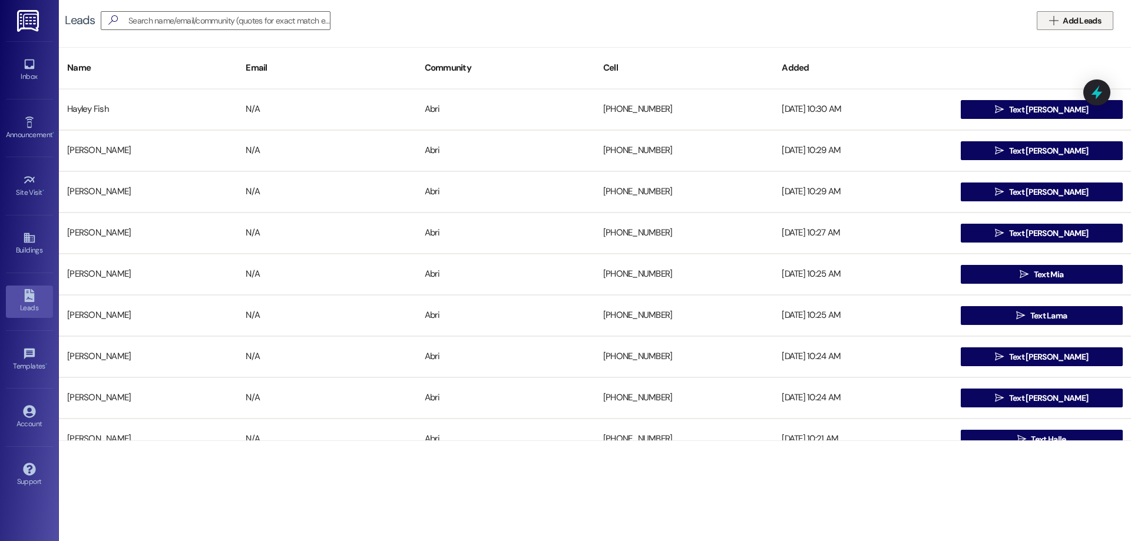
click at [1055, 18] on icon "" at bounding box center [1053, 20] width 9 height 9
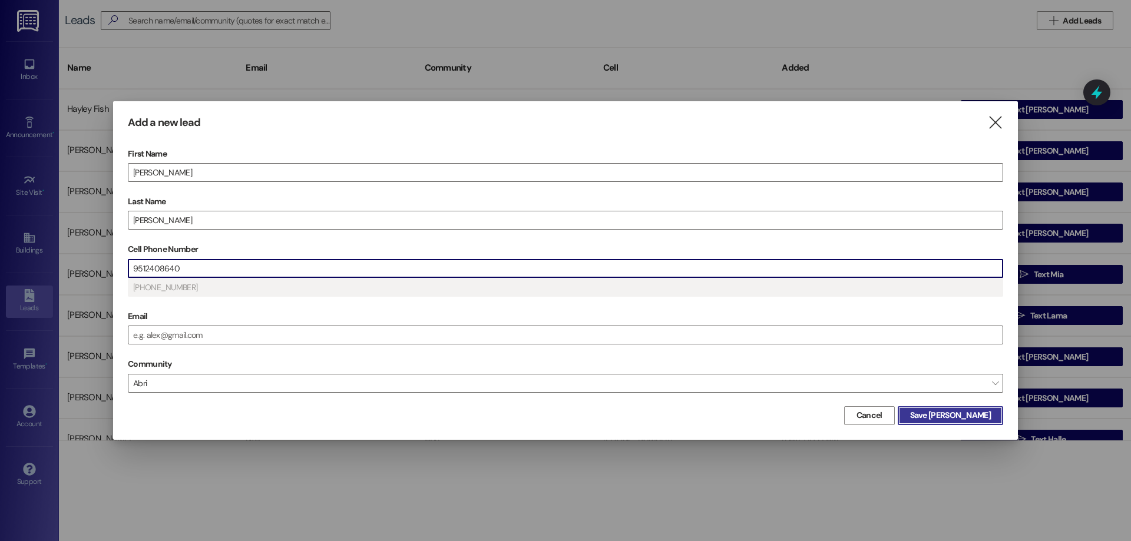
click at [981, 415] on span "Save [PERSON_NAME]" at bounding box center [950, 415] width 81 height 12
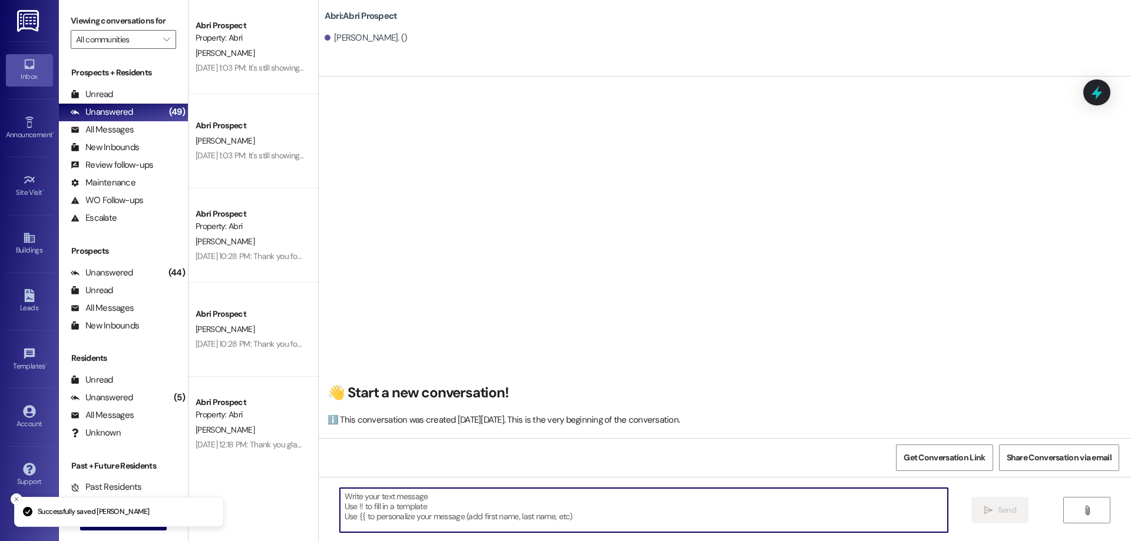
click at [597, 503] on textarea at bounding box center [644, 510] width 608 height 44
paste textarea "Hi [PERSON_NAME]! This is Kayla with Abri Apartments. Since our Fall waitlist i…"
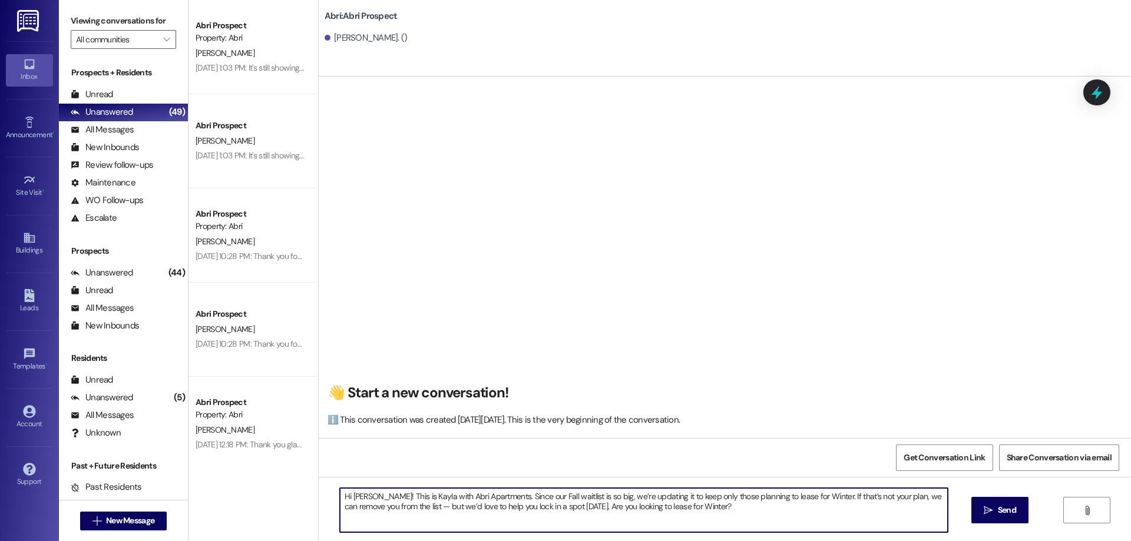
click at [362, 495] on textarea "Hi [PERSON_NAME]! This is Kayla with Abri Apartments. Since our Fall waitlist i…" at bounding box center [644, 510] width 608 height 44
type textarea "Hi [PERSON_NAME]! This is Kayla with Abri Apartments. Since our Fall waitlist i…"
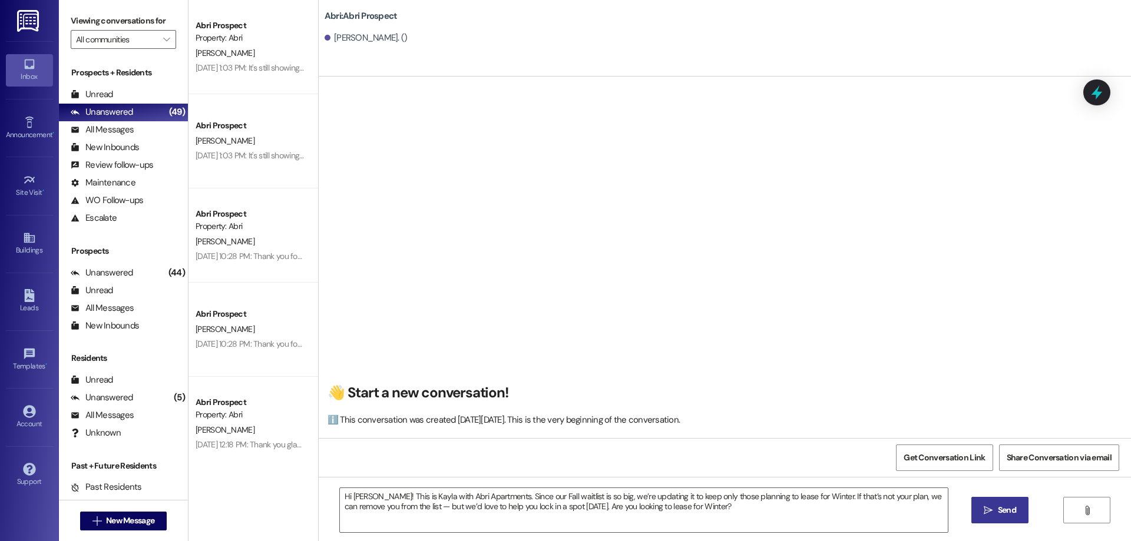
click at [985, 502] on button " Send" at bounding box center [999, 510] width 57 height 27
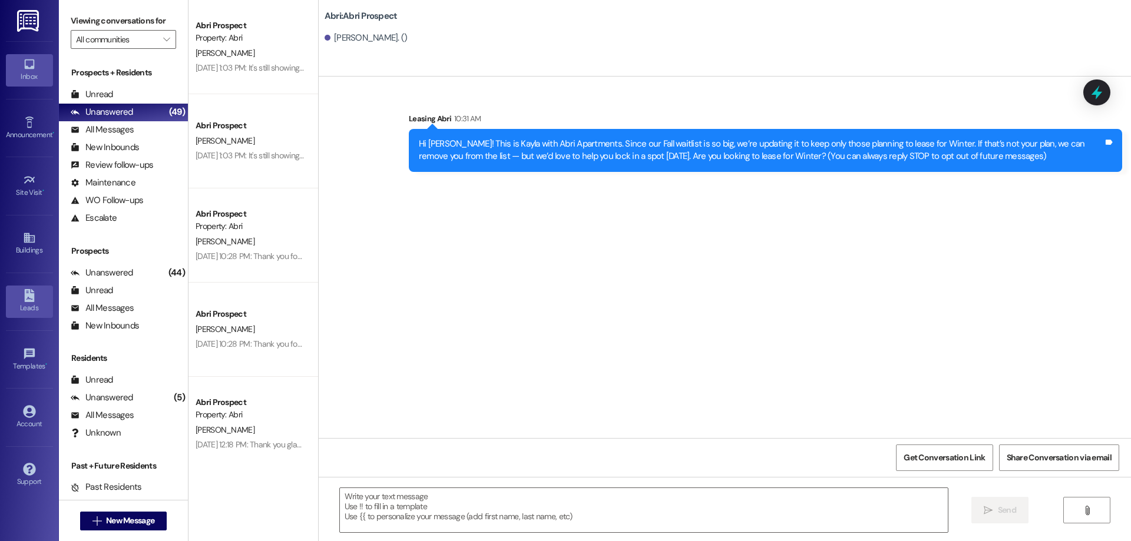
click at [33, 297] on icon at bounding box center [29, 295] width 10 height 13
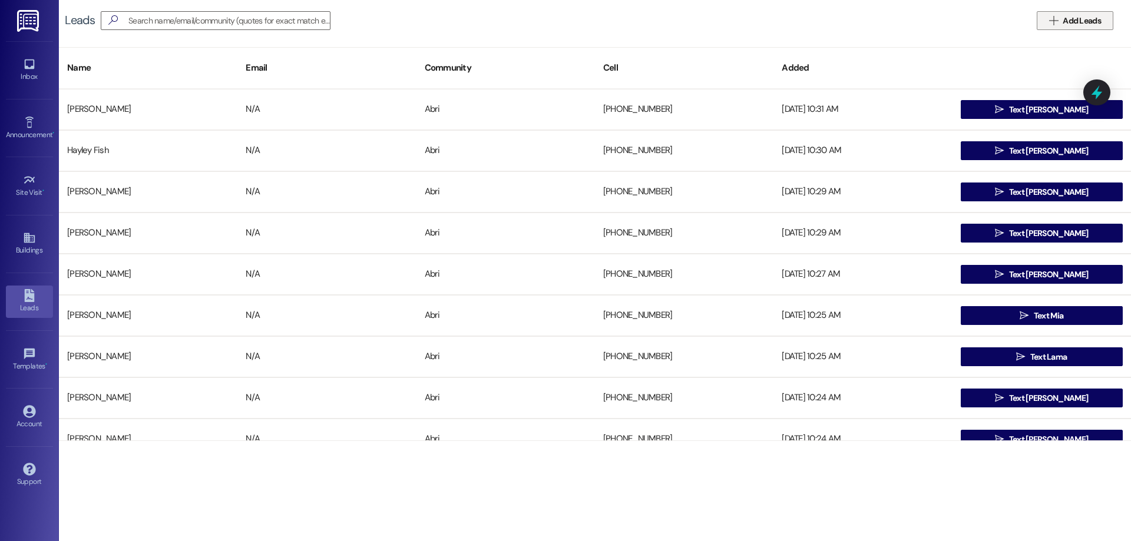
click at [1073, 16] on span "Add Leads" at bounding box center [1081, 21] width 38 height 12
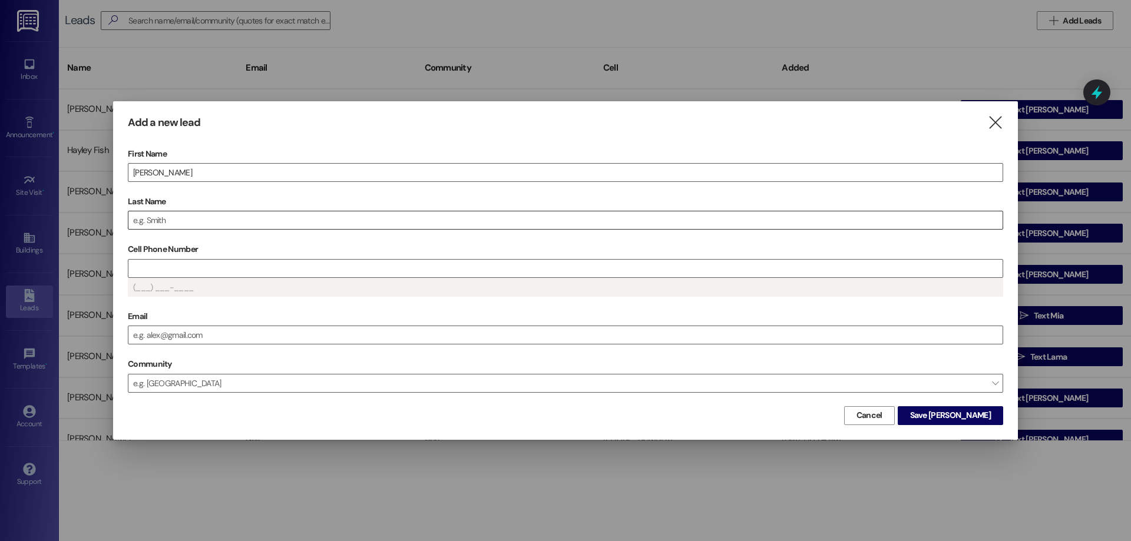
click at [270, 222] on input "Last Name" at bounding box center [565, 220] width 874 height 18
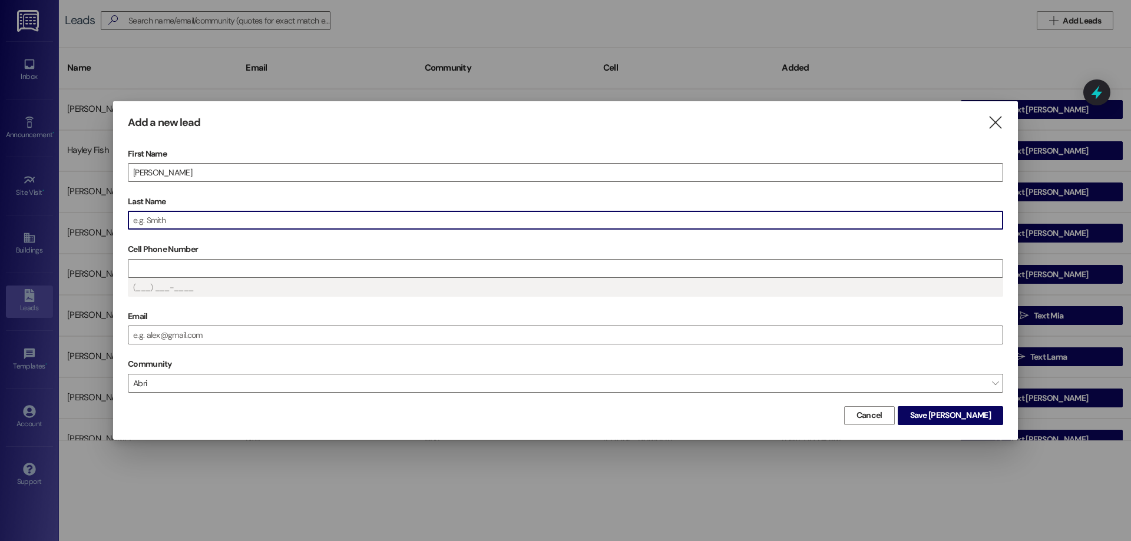
click at [270, 222] on input "Last Name" at bounding box center [565, 220] width 874 height 18
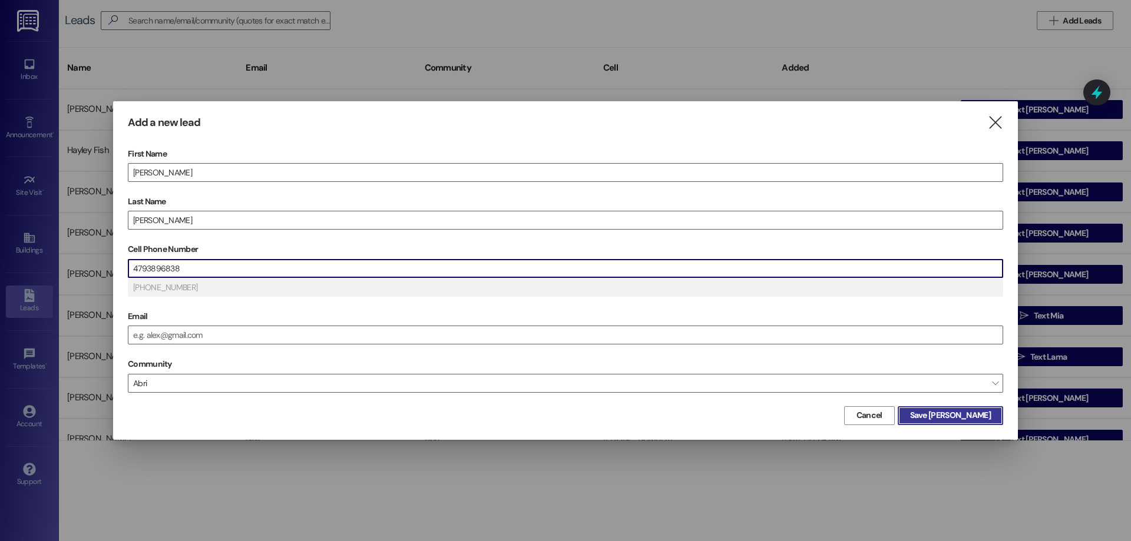
click at [962, 409] on span "Save [PERSON_NAME]" at bounding box center [950, 415] width 81 height 12
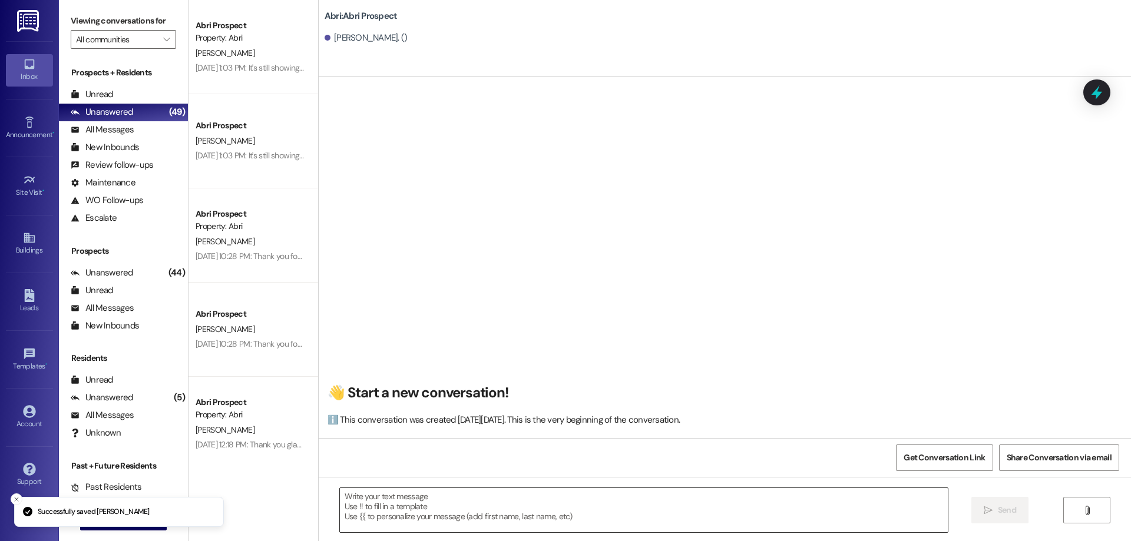
click at [466, 509] on textarea at bounding box center [644, 510] width 608 height 44
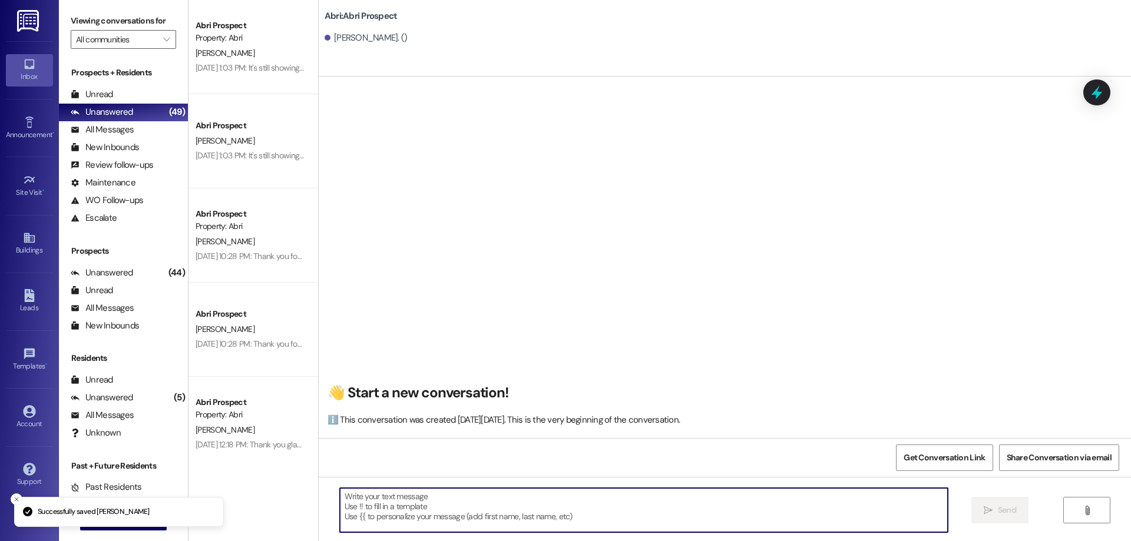
paste textarea "Hi [PERSON_NAME]! This is Kayla with Abri Apartments. Since our Fall waitlist i…"
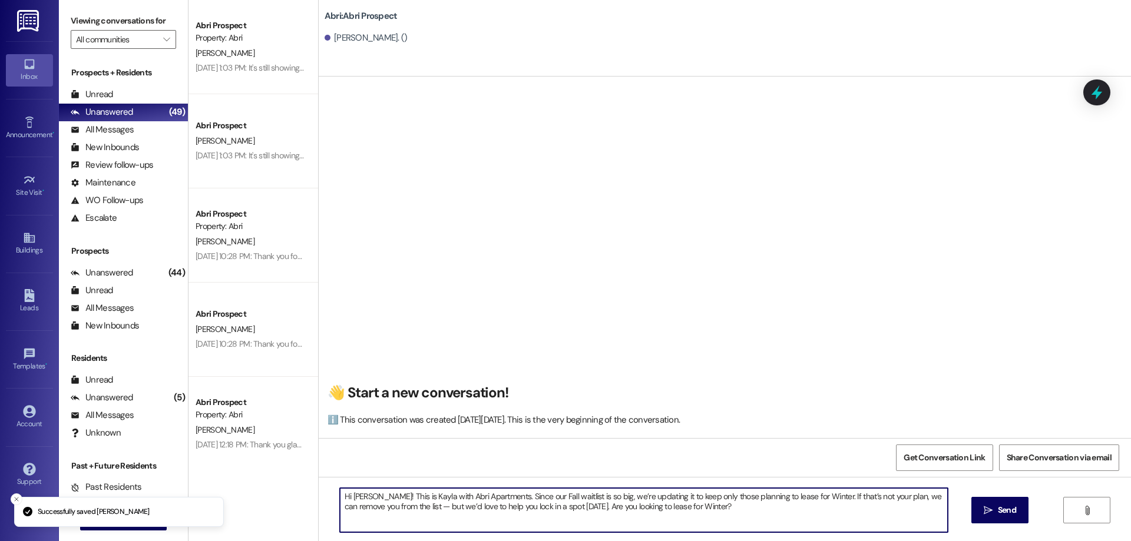
click at [350, 495] on textarea "Hi [PERSON_NAME]! This is Kayla with Abri Apartments. Since our Fall waitlist i…" at bounding box center [644, 510] width 608 height 44
type textarea "Hi [PERSON_NAME]! This is Kayla with Abri Apartments. Since our Fall waitlist i…"
click at [981, 501] on button " Send" at bounding box center [999, 510] width 57 height 27
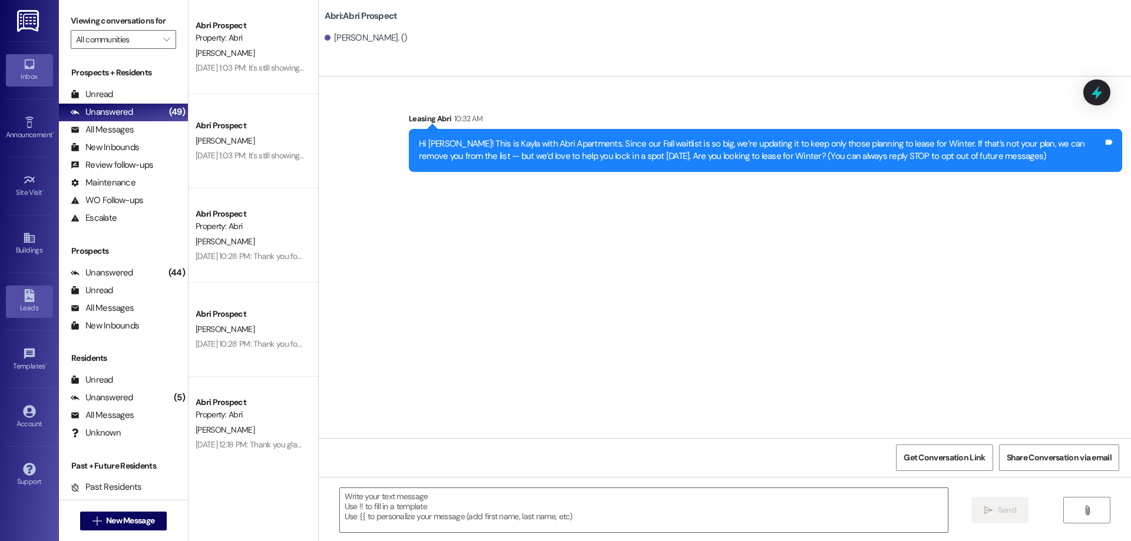
click at [39, 292] on link "Leads" at bounding box center [29, 302] width 47 height 32
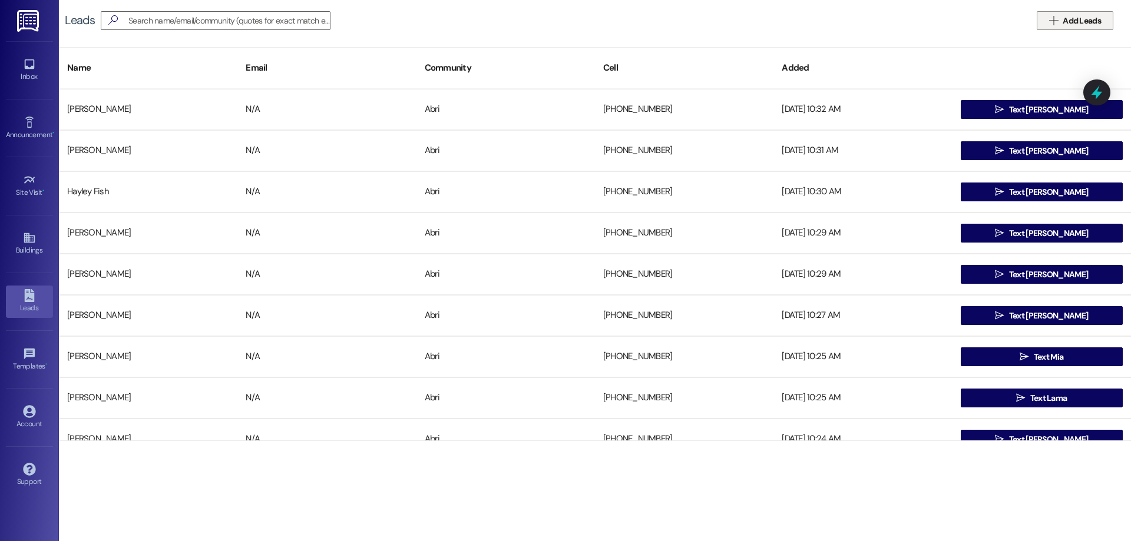
click at [1075, 20] on span "Add Leads" at bounding box center [1081, 21] width 38 height 12
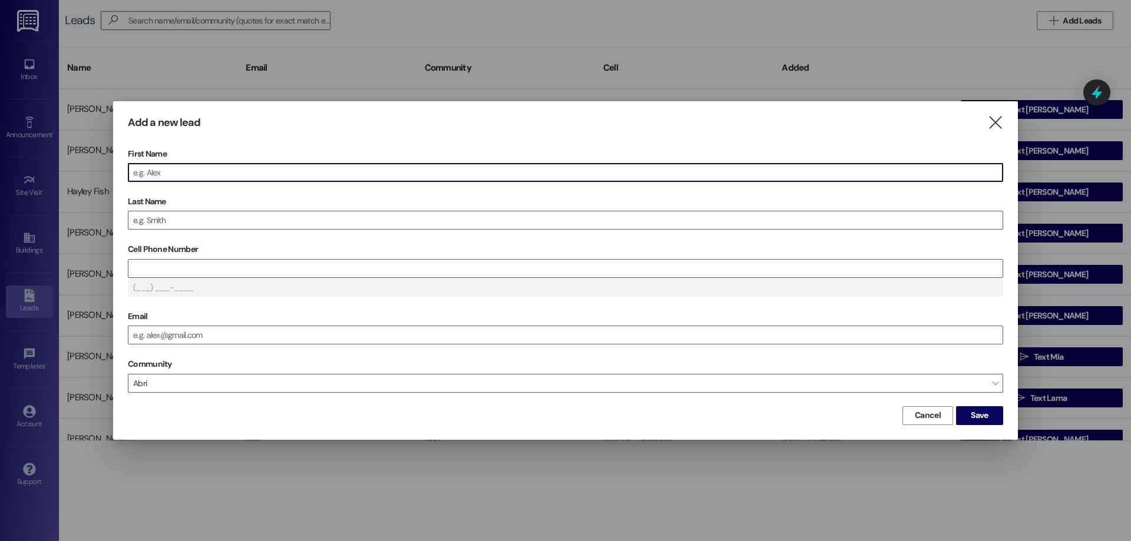
click at [323, 173] on input "First Name" at bounding box center [565, 173] width 874 height 18
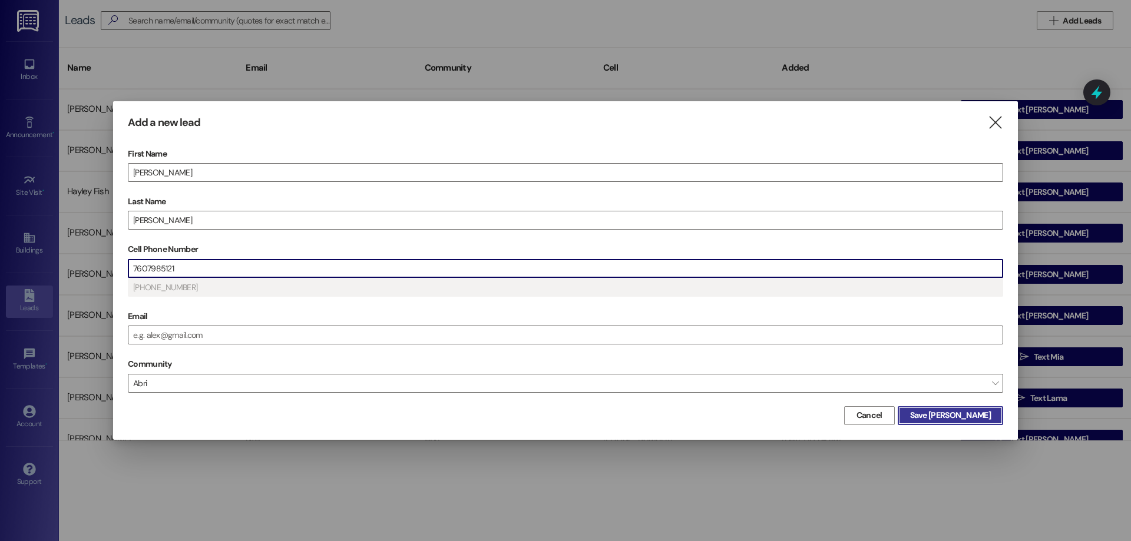
click at [983, 419] on span "Save [PERSON_NAME]" at bounding box center [950, 415] width 81 height 12
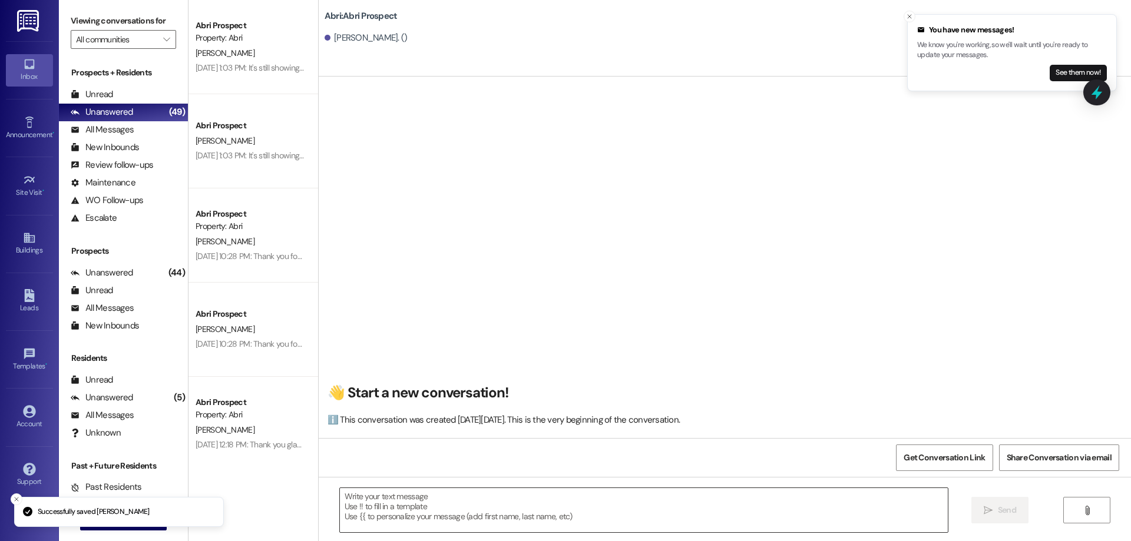
click at [400, 507] on textarea at bounding box center [644, 510] width 608 height 44
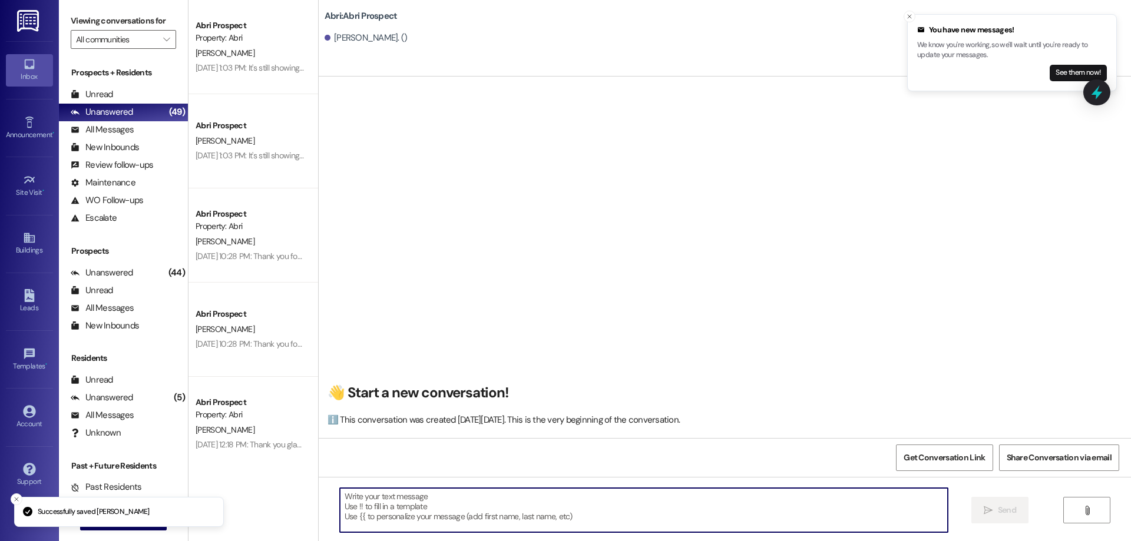
paste textarea "Hi [PERSON_NAME]! This is Kayla with Abri Apartments. Since our Fall waitlist i…"
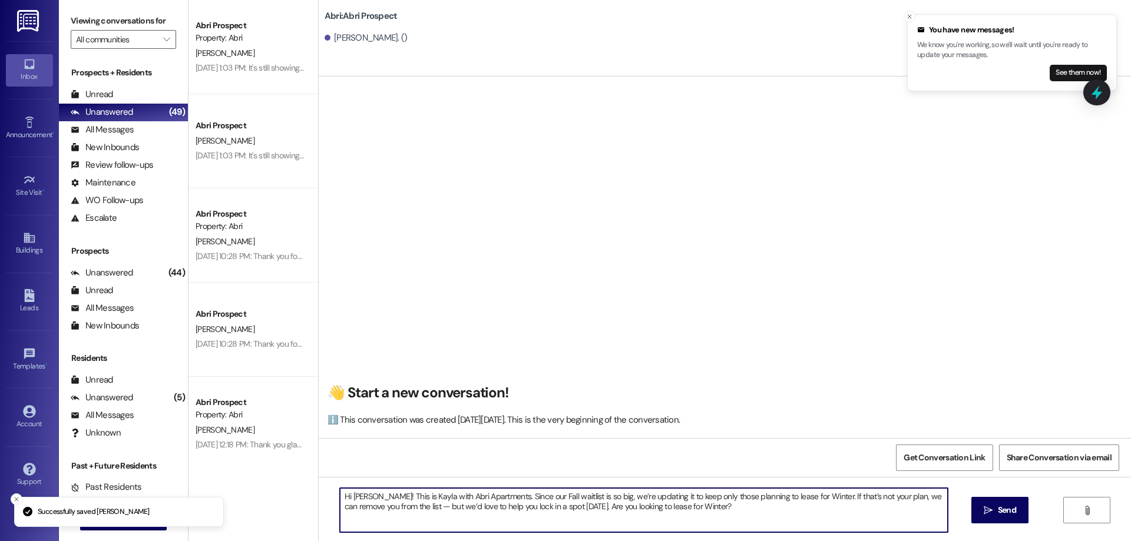
click at [362, 497] on textarea "Hi [PERSON_NAME]! This is Kayla with Abri Apartments. Since our Fall waitlist i…" at bounding box center [644, 510] width 608 height 44
click at [362, 496] on textarea "Hi [PERSON_NAME]! This is Kayla with Abri Apartments. Since our Fall waitlist i…" at bounding box center [644, 510] width 608 height 44
type textarea "Hi [PERSON_NAME]! This is Kayla with Abri Apartments. Since our Fall waitlist i…"
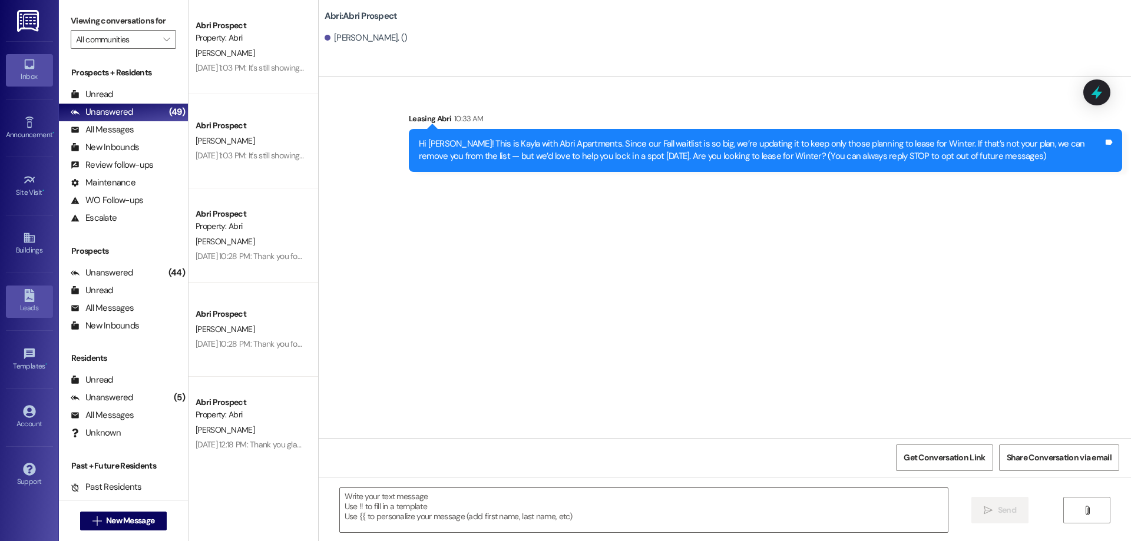
click at [29, 303] on div "Leads" at bounding box center [29, 308] width 59 height 12
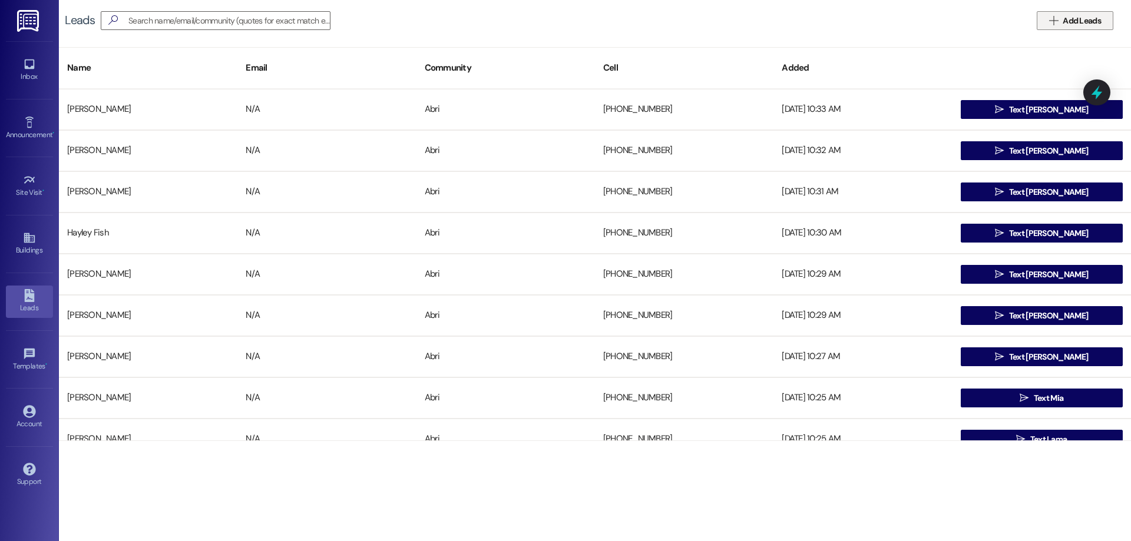
click at [1100, 26] on span "Add Leads" at bounding box center [1081, 21] width 38 height 12
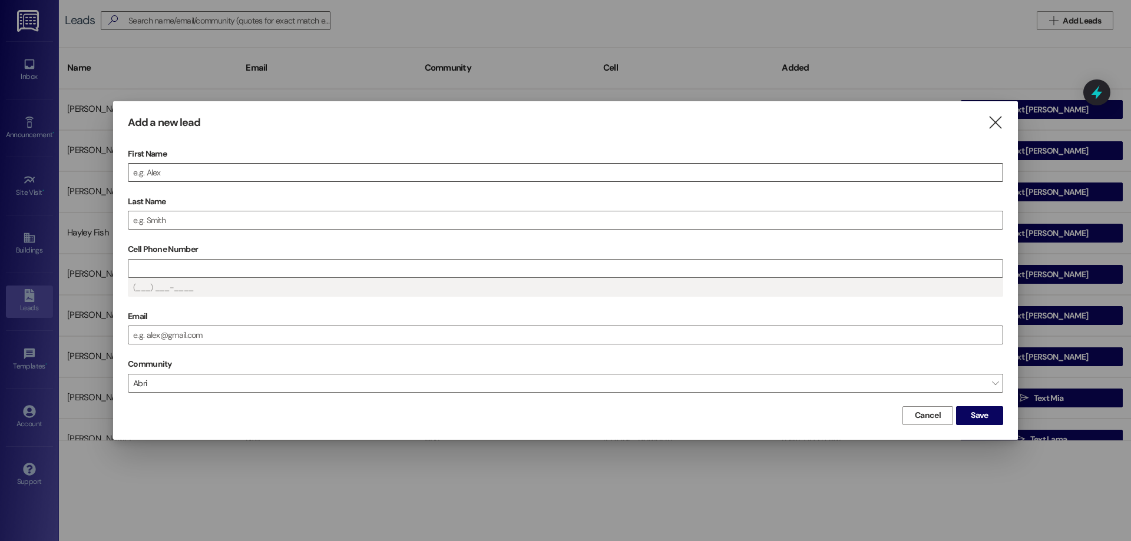
click at [410, 173] on input "First Name" at bounding box center [565, 173] width 874 height 18
click at [286, 176] on input "First Name" at bounding box center [565, 173] width 874 height 18
click at [980, 415] on span "Save [PERSON_NAME]" at bounding box center [950, 415] width 81 height 12
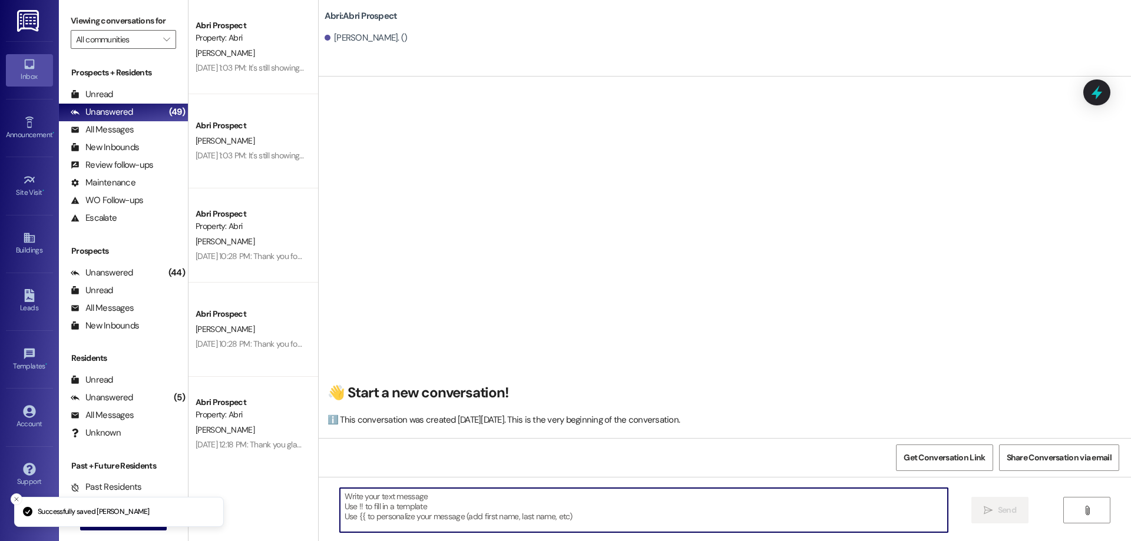
click at [478, 496] on textarea at bounding box center [644, 510] width 608 height 44
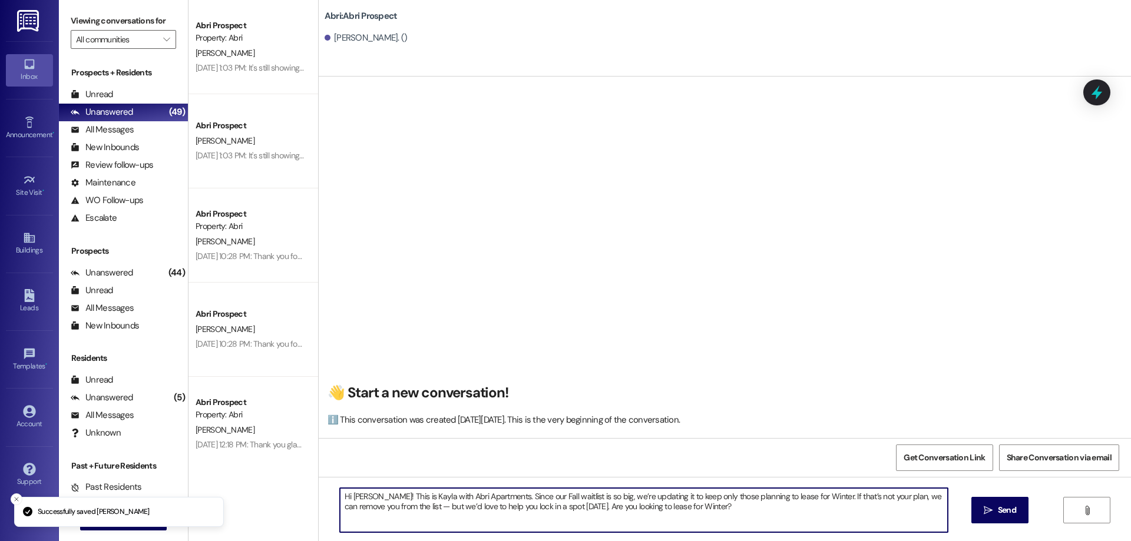
click at [353, 494] on textarea "Hi [PERSON_NAME]! This is Kayla with Abri Apartments. Since our Fall waitlist i…" at bounding box center [644, 510] width 608 height 44
type textarea "Hi [PERSON_NAME]! This is Kayla with Abri Apartments. Since our Fall waitlist i…"
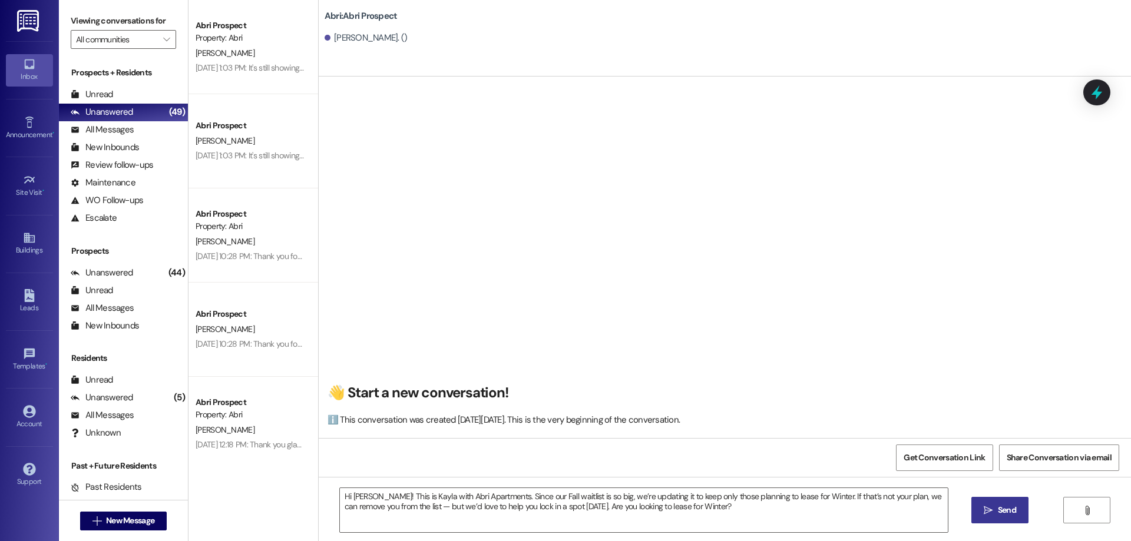
click at [991, 508] on icon "" at bounding box center [988, 510] width 9 height 9
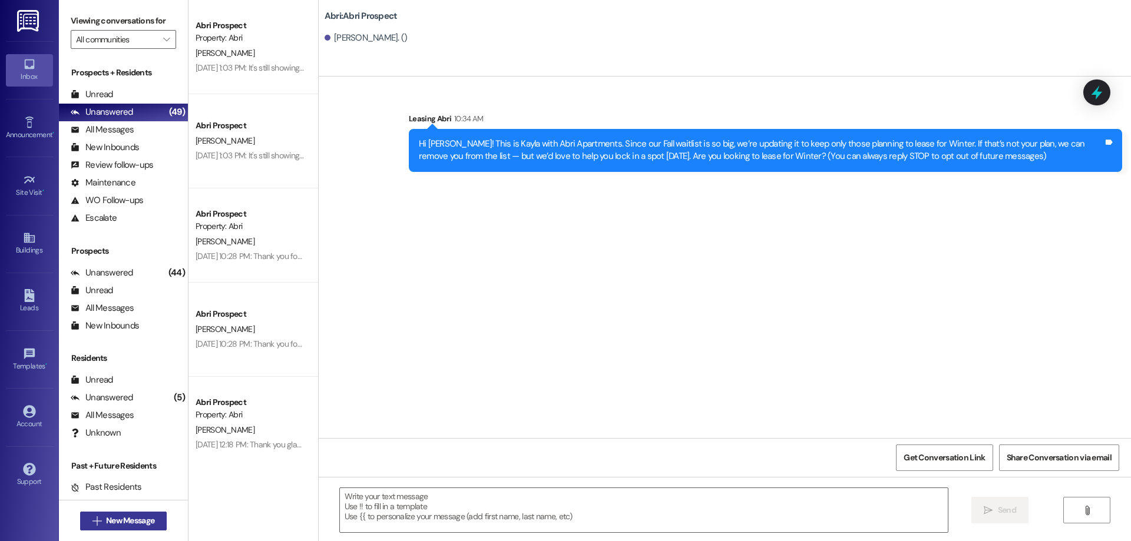
click at [95, 529] on button " New Message" at bounding box center [123, 521] width 87 height 19
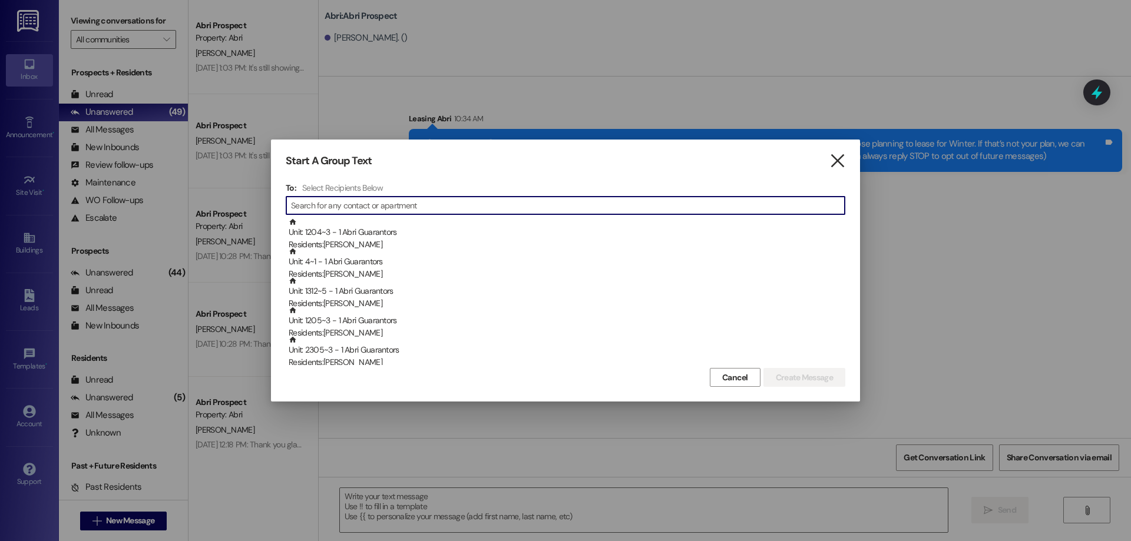
click at [845, 162] on icon "" at bounding box center [837, 161] width 16 height 12
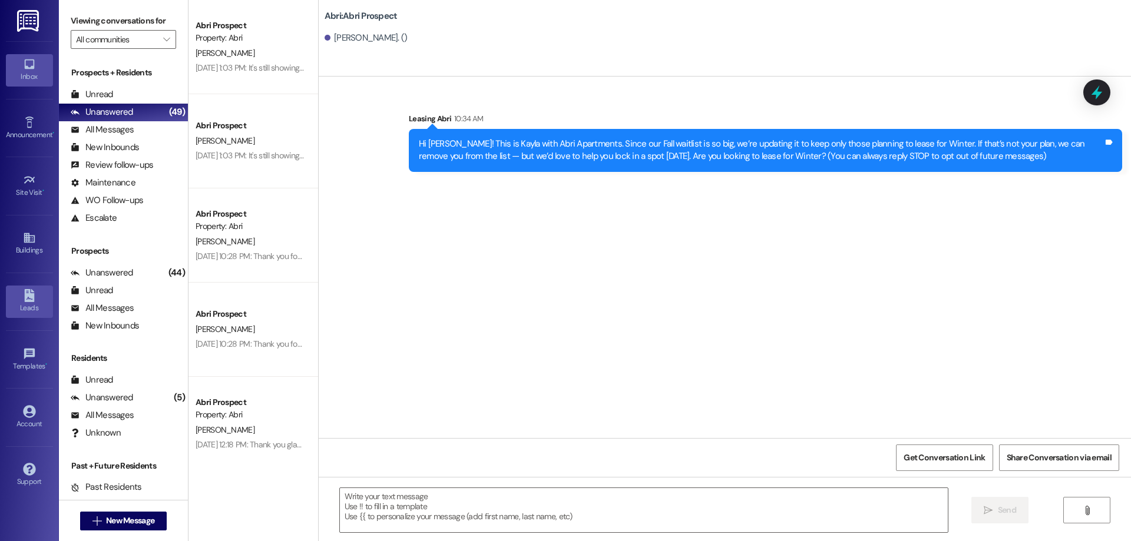
click at [18, 294] on link "Leads" at bounding box center [29, 302] width 47 height 32
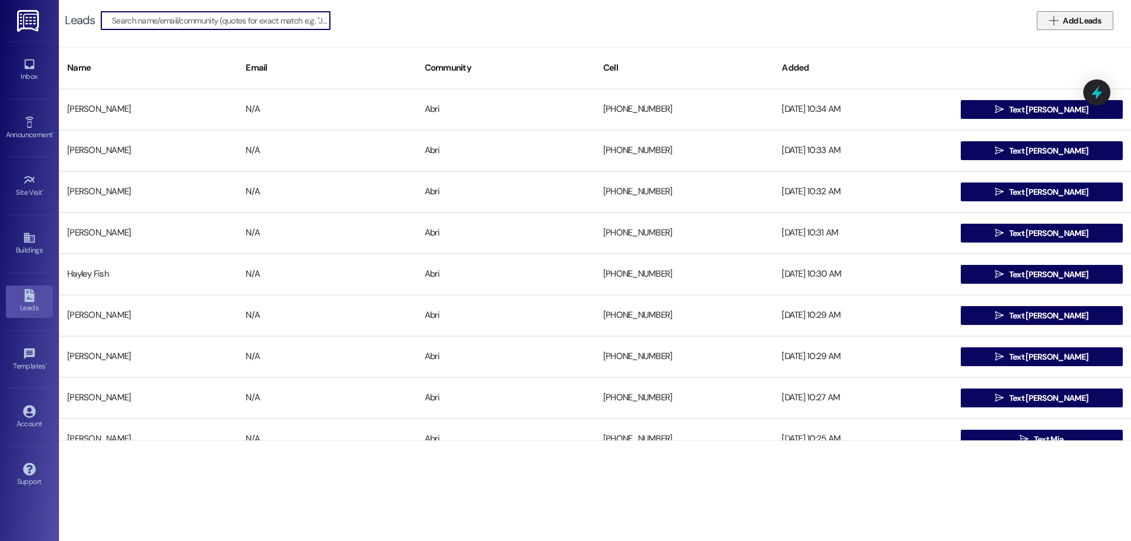
click at [1060, 22] on span " Add Leads" at bounding box center [1075, 21] width 57 height 12
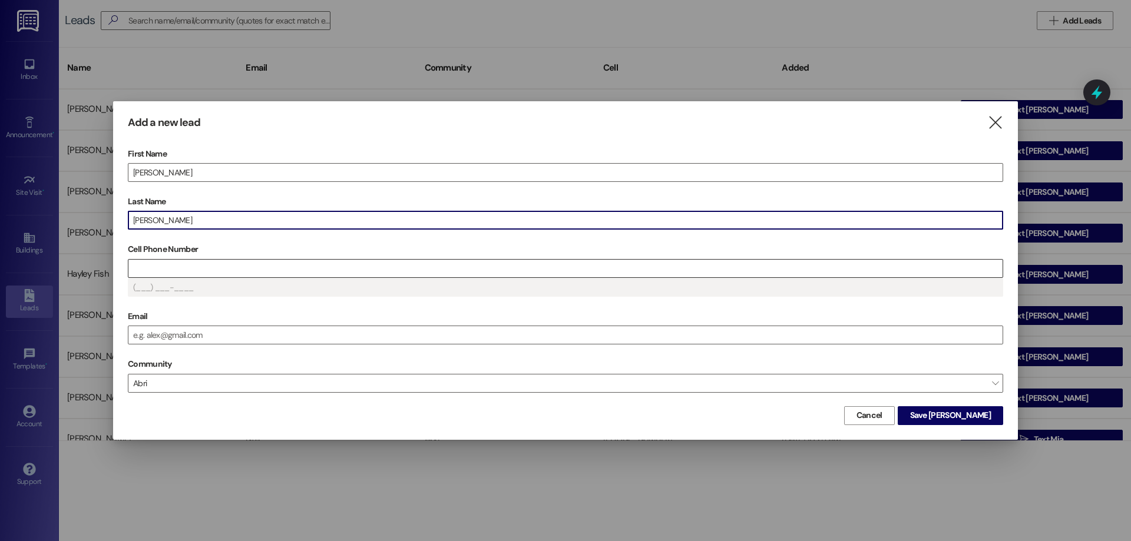
click at [527, 265] on input "Cell Phone Number" at bounding box center [565, 269] width 874 height 18
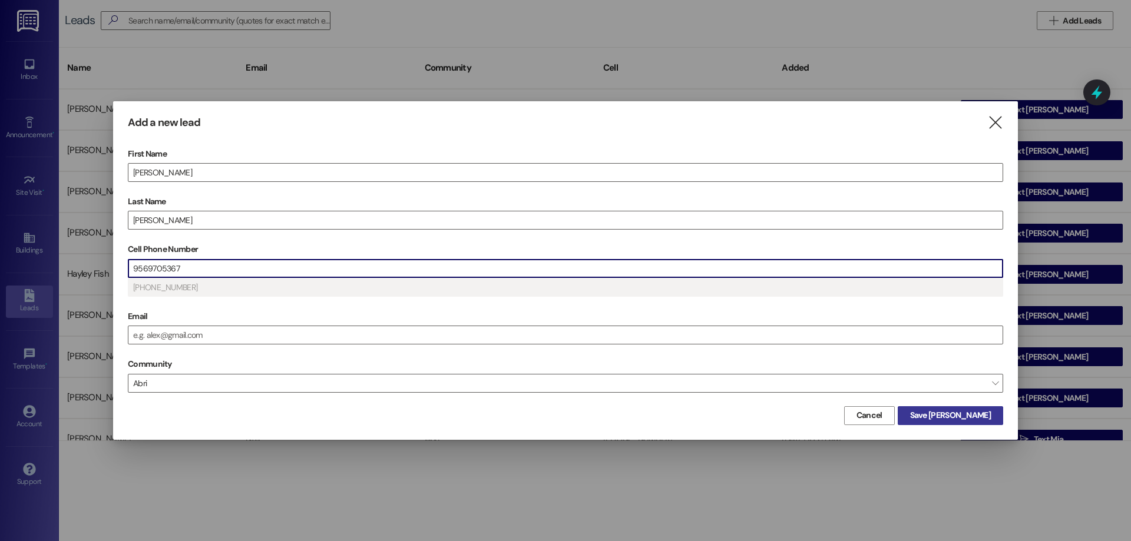
click at [965, 422] on button "Save [PERSON_NAME]" at bounding box center [950, 415] width 105 height 19
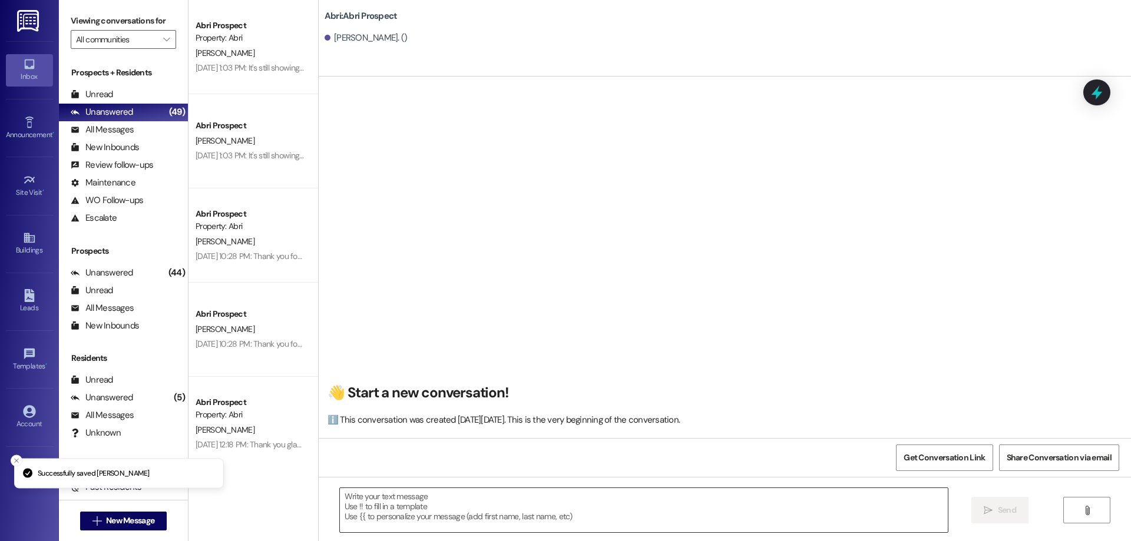
click at [395, 520] on textarea at bounding box center [644, 510] width 608 height 44
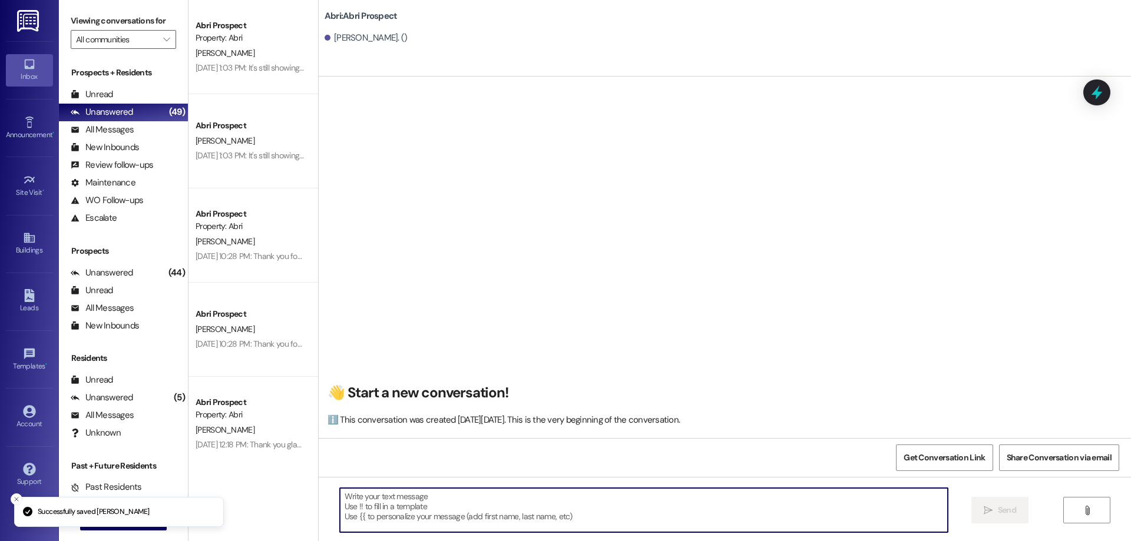
paste textarea "Hi [PERSON_NAME]! This is Kayla with Abri Apartments. Since our Fall waitlist i…"
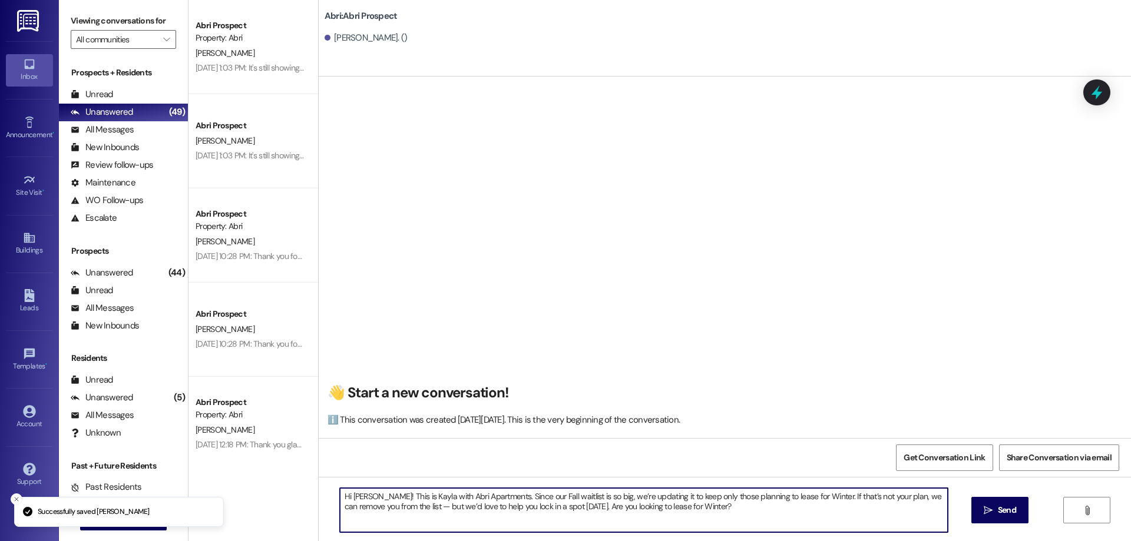
click at [352, 497] on textarea "Hi [PERSON_NAME]! This is Kayla with Abri Apartments. Since our Fall waitlist i…" at bounding box center [644, 510] width 608 height 44
type textarea "Hi [PERSON_NAME]! This is Kayla with Abri Apartments. Since our Fall waitlist i…"
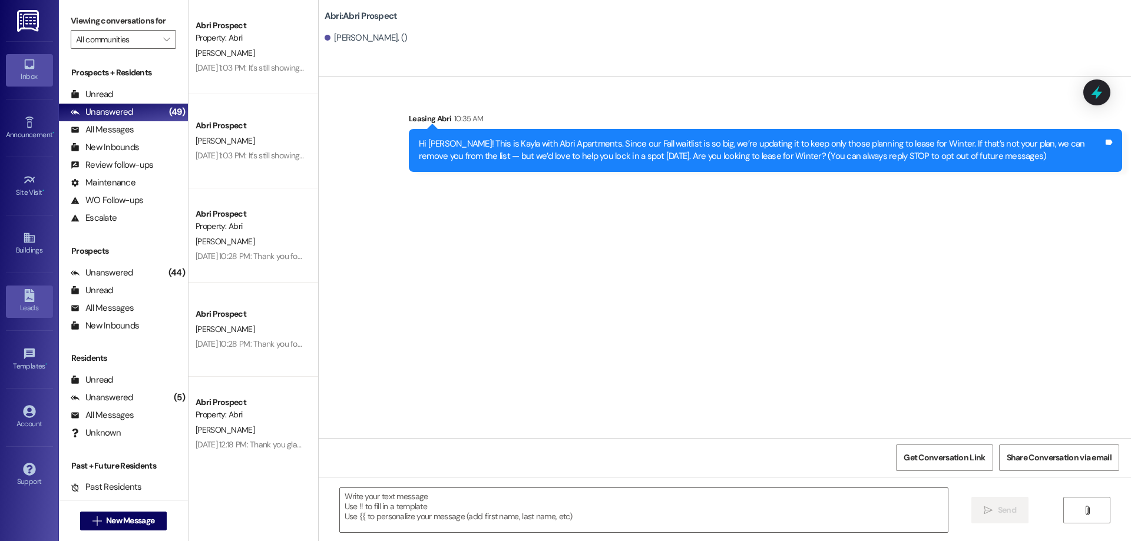
click at [31, 300] on icon at bounding box center [29, 295] width 10 height 13
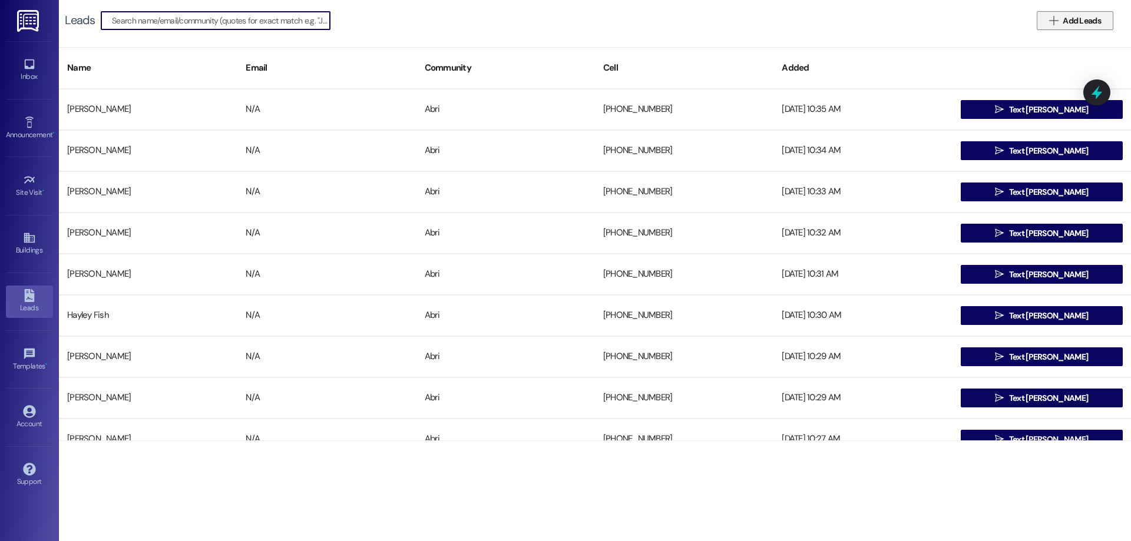
click at [1074, 21] on span "Add Leads" at bounding box center [1081, 21] width 38 height 12
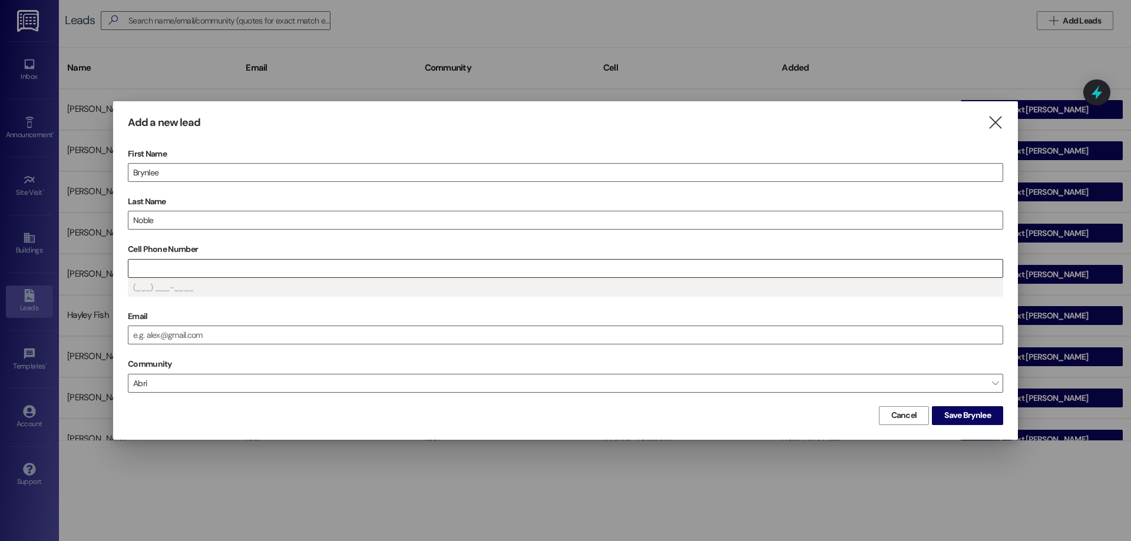
click at [414, 266] on input "Cell Phone Number" at bounding box center [565, 269] width 874 height 18
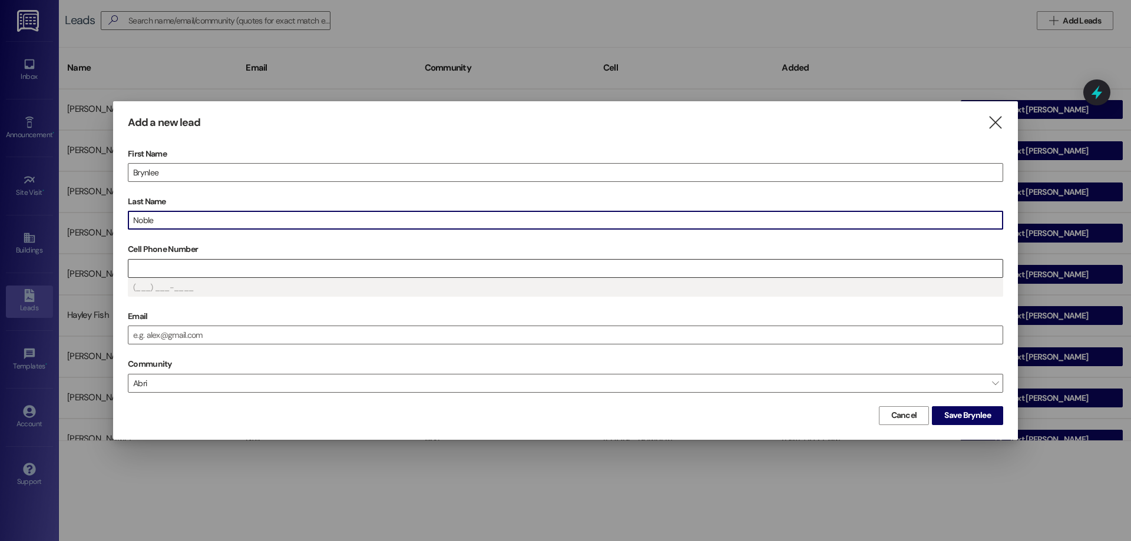
click at [414, 266] on input "Cell Phone Number" at bounding box center [565, 269] width 874 height 18
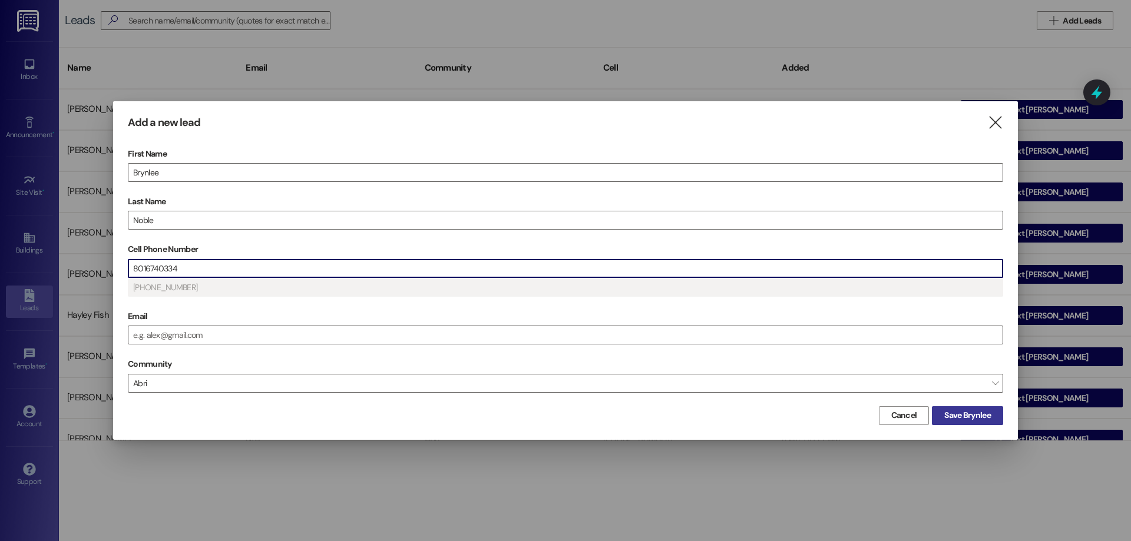
click at [981, 418] on span "Save Brynlee" at bounding box center [967, 415] width 47 height 12
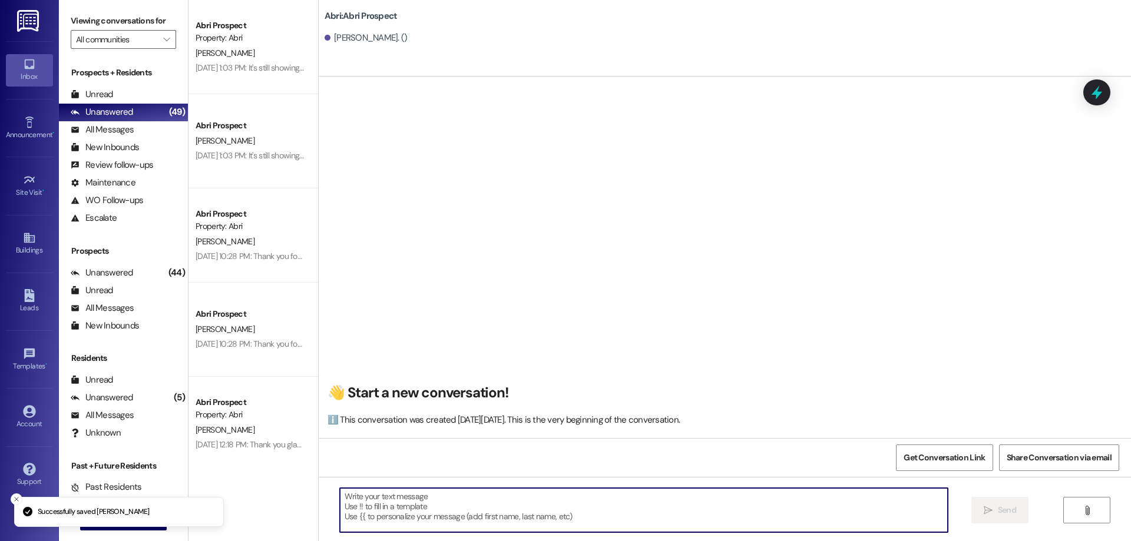
click at [418, 508] on textarea at bounding box center [644, 510] width 608 height 44
paste textarea "Hi [PERSON_NAME]! This is Kayla with Abri Apartments. Since our Fall waitlist i…"
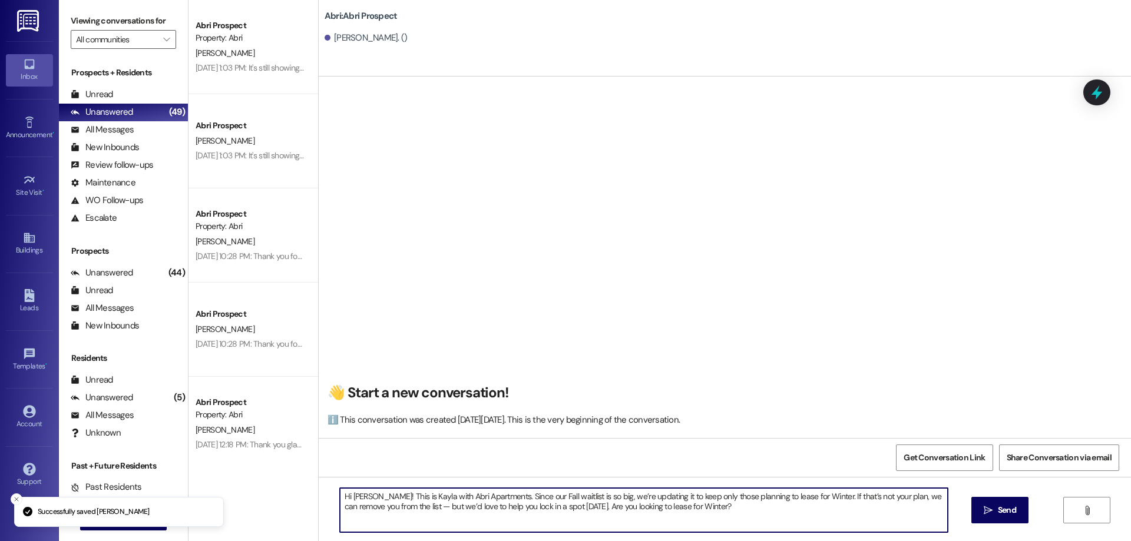
click at [357, 495] on textarea "Hi [PERSON_NAME]! This is Kayla with Abri Apartments. Since our Fall waitlist i…" at bounding box center [644, 510] width 608 height 44
type textarea "Hi [PERSON_NAME]! This is Kayla with Abri Apartments. Since our Fall waitlist i…"
click at [983, 520] on button " Send" at bounding box center [999, 510] width 57 height 27
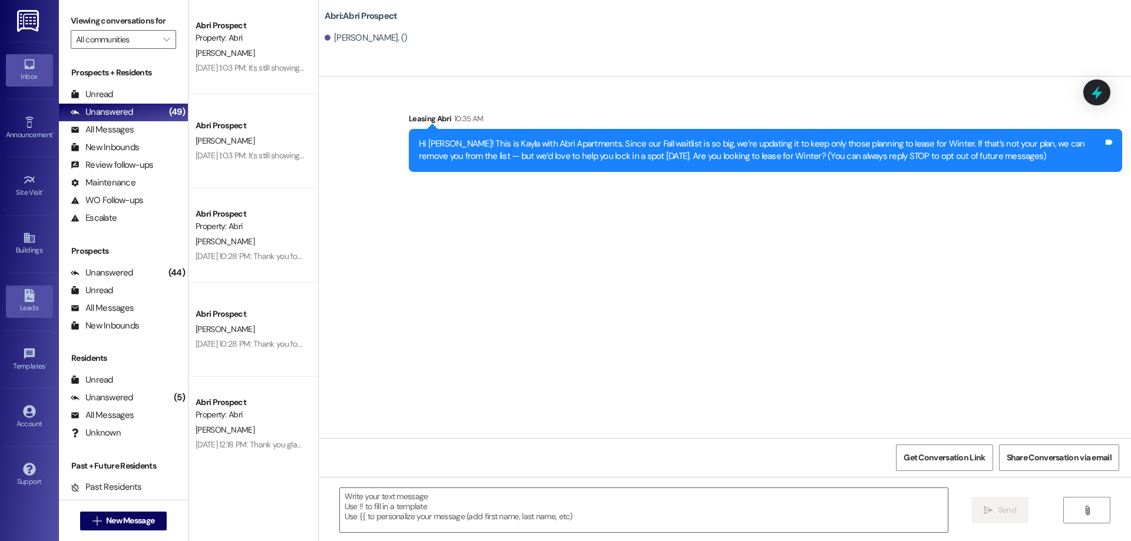
click at [25, 313] on div "Leads" at bounding box center [29, 308] width 59 height 12
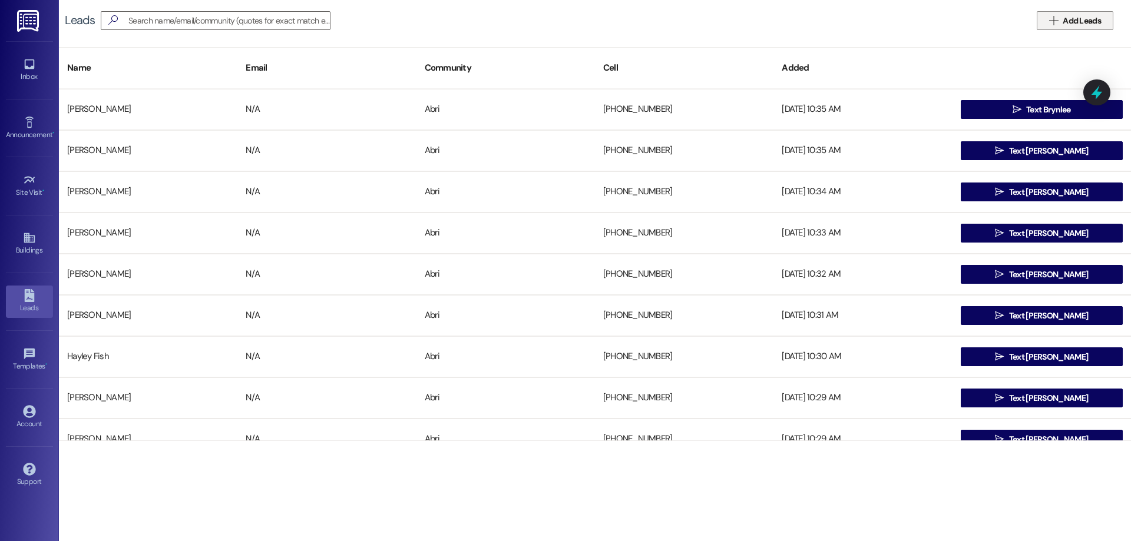
click at [1073, 24] on span "Add Leads" at bounding box center [1081, 21] width 38 height 12
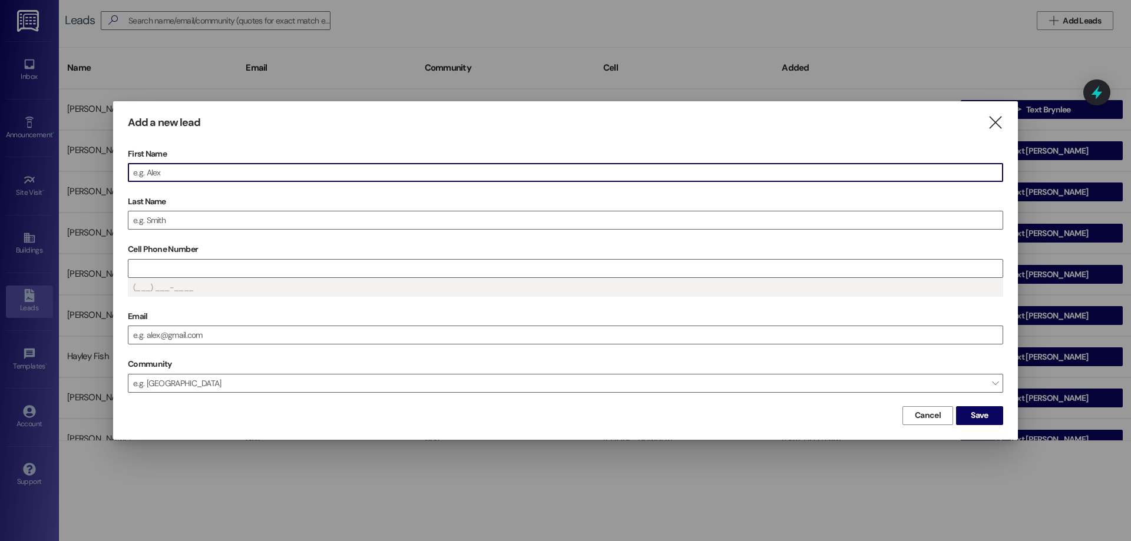
click at [625, 168] on input "First Name" at bounding box center [565, 173] width 874 height 18
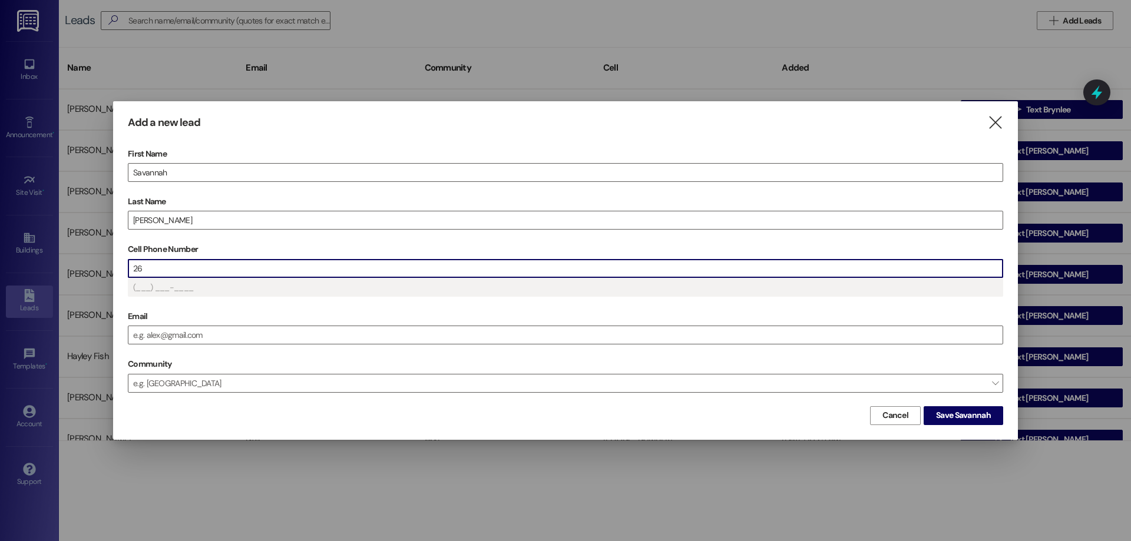
type input "(26_) ___-____"
drag, startPoint x: 936, startPoint y: 418, endPoint x: 929, endPoint y: 412, distance: 9.7
click at [936, 418] on span "Save Savannah" at bounding box center [963, 415] width 55 height 12
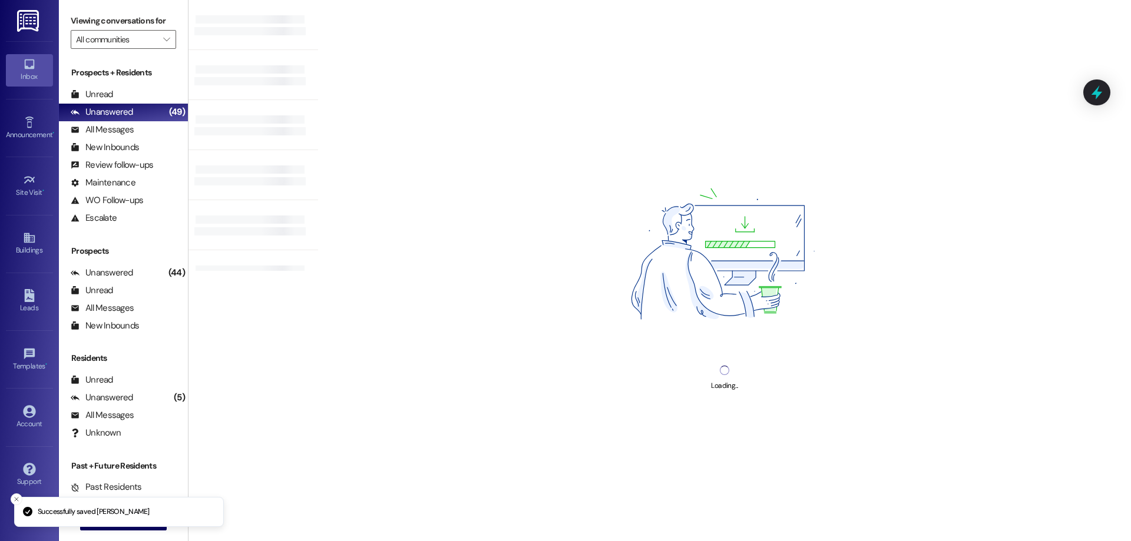
click at [392, 520] on div "Loading..." at bounding box center [724, 270] width 813 height 541
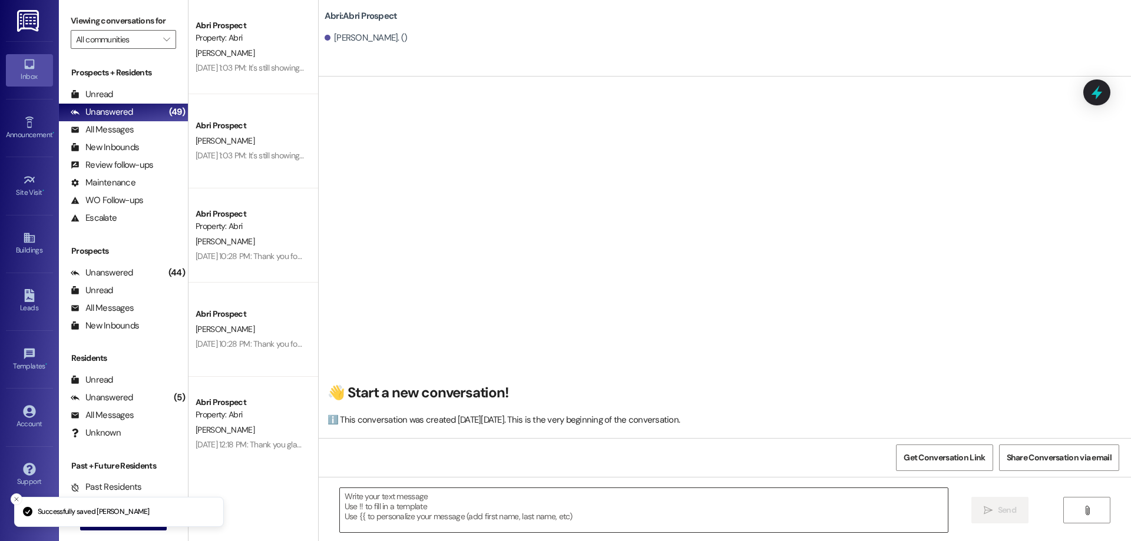
click at [469, 499] on textarea at bounding box center [644, 510] width 608 height 44
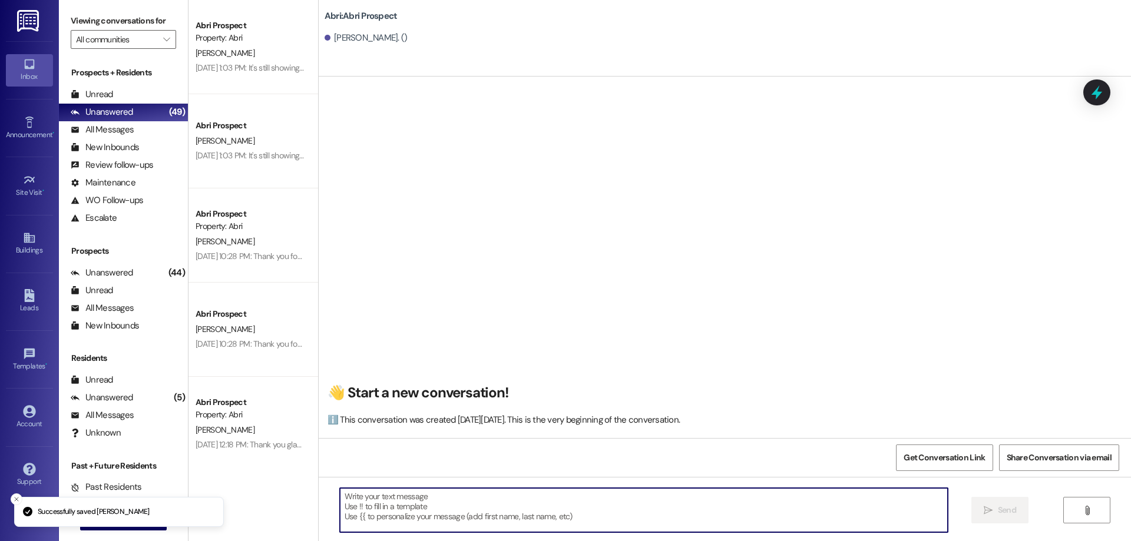
paste textarea "Hi [PERSON_NAME]! This is Kayla with Abri Apartments. Since our Fall waitlist i…"
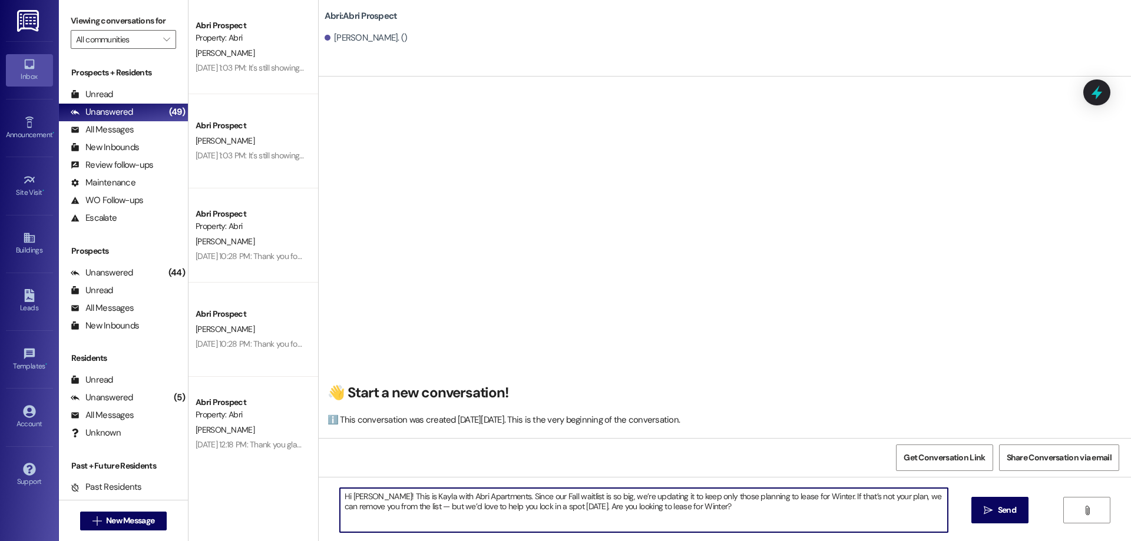
click at [355, 499] on textarea "Hi [PERSON_NAME]! This is Kayla with Abri Apartments. Since our Fall waitlist i…" at bounding box center [644, 510] width 608 height 44
type textarea "Hi [PERSON_NAME]! This is Kayla with Abri Apartments. Since our Fall waitlist i…"
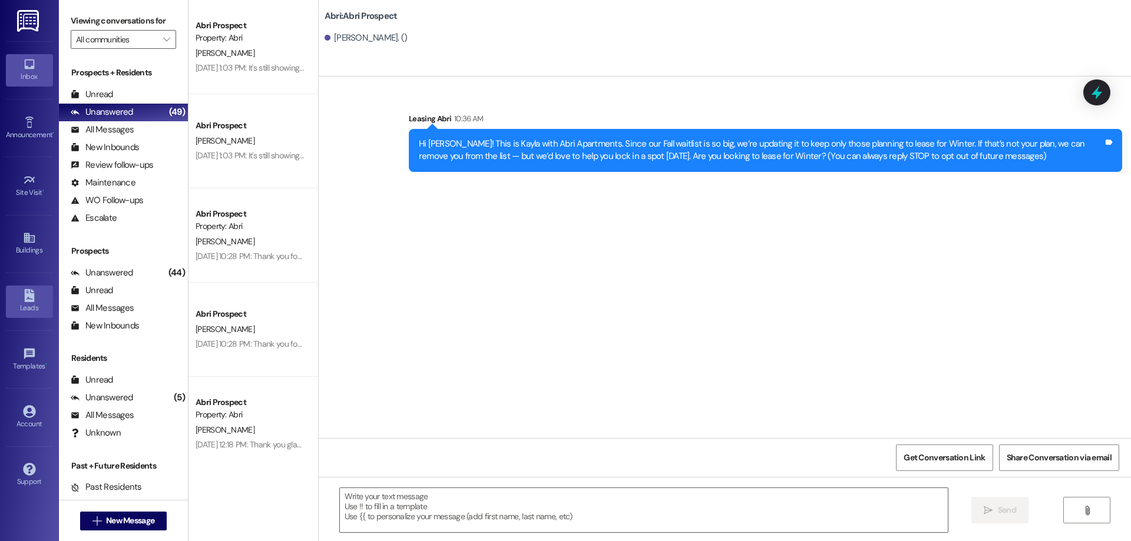
click at [32, 307] on div "Leads" at bounding box center [29, 308] width 59 height 12
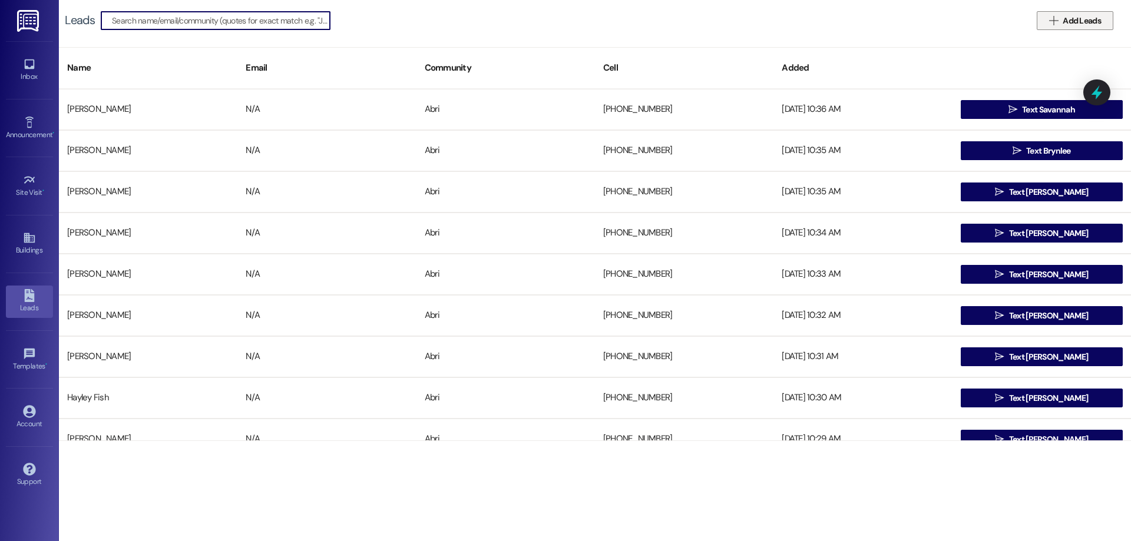
click at [1067, 21] on span "Add Leads" at bounding box center [1081, 21] width 38 height 12
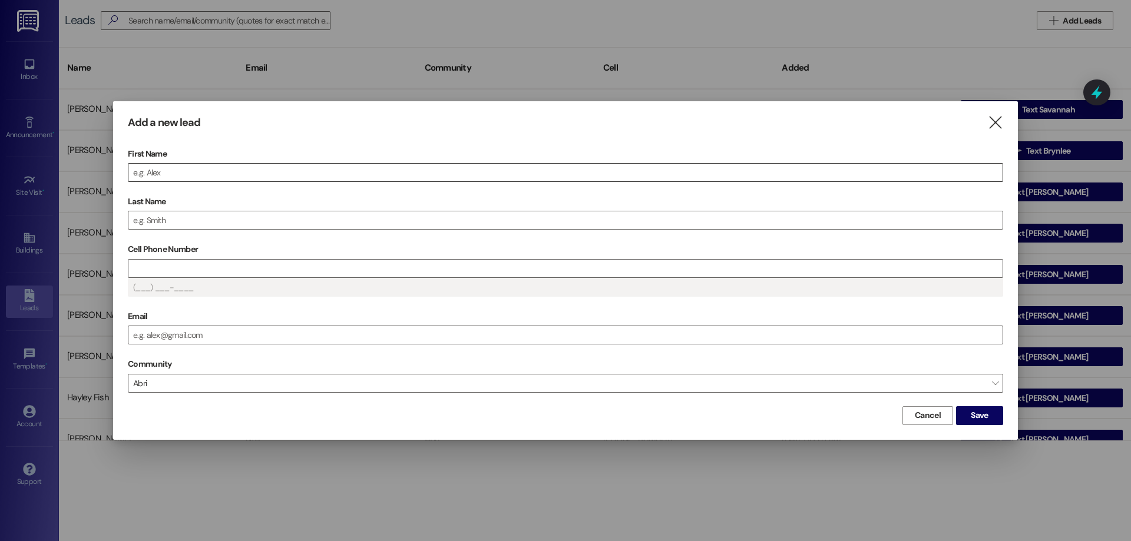
click at [390, 170] on input "First Name" at bounding box center [565, 173] width 874 height 18
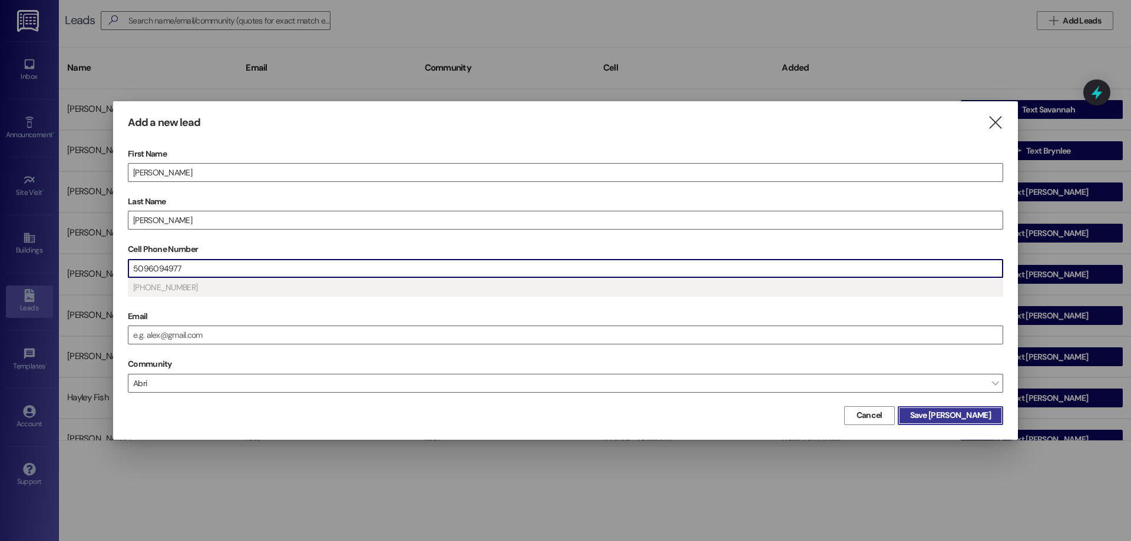
click at [982, 420] on span "Save [PERSON_NAME]" at bounding box center [950, 415] width 81 height 12
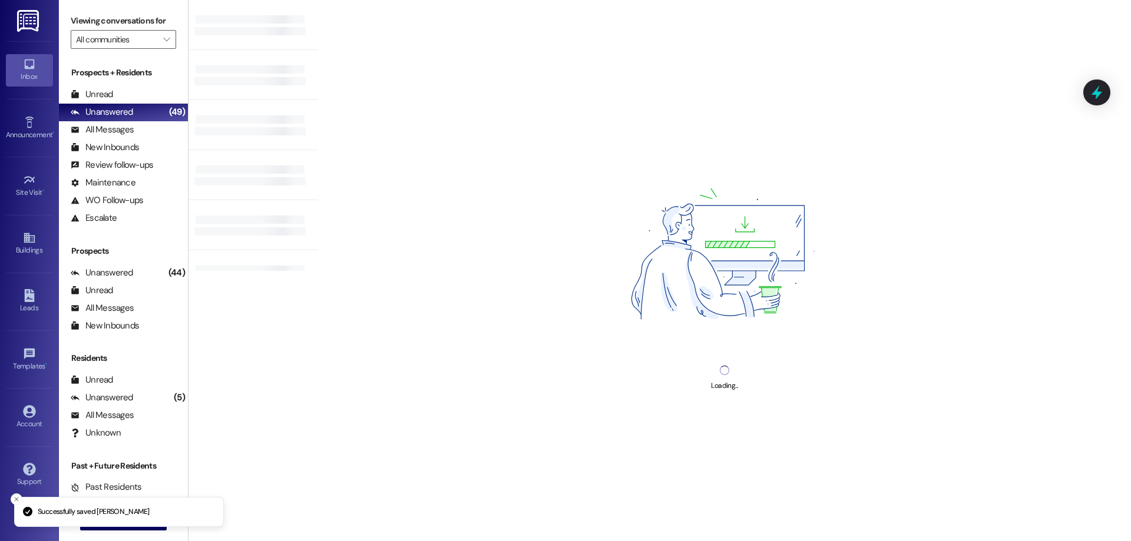
click at [398, 518] on div "Loading..." at bounding box center [724, 270] width 813 height 541
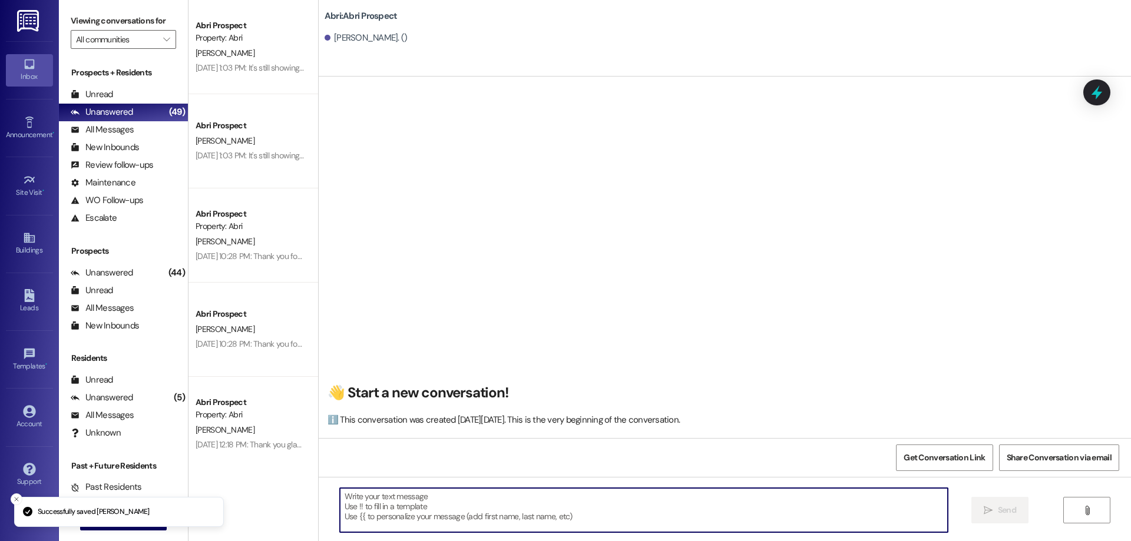
click at [396, 508] on textarea at bounding box center [644, 510] width 608 height 44
paste textarea "Hi [PERSON_NAME]! This is Kayla with Abri Apartments. Since our Fall waitlist i…"
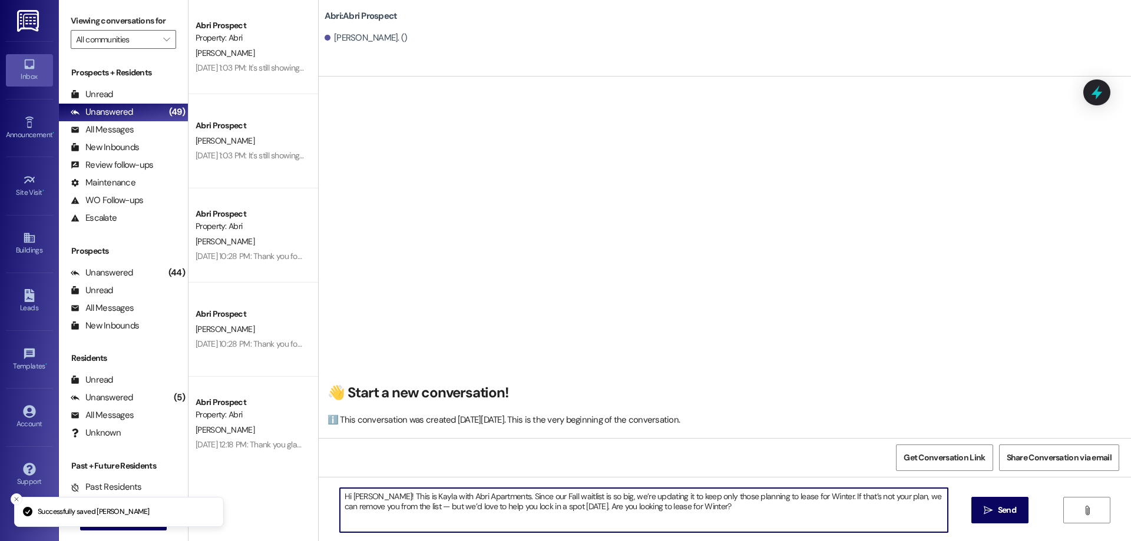
click at [356, 498] on textarea "Hi [PERSON_NAME]! This is Kayla with Abri Apartments. Since our Fall waitlist i…" at bounding box center [644, 510] width 608 height 44
type textarea "Hi [PERSON_NAME]! This is Kayla with Abri Apartments. Since our Fall waitlist i…"
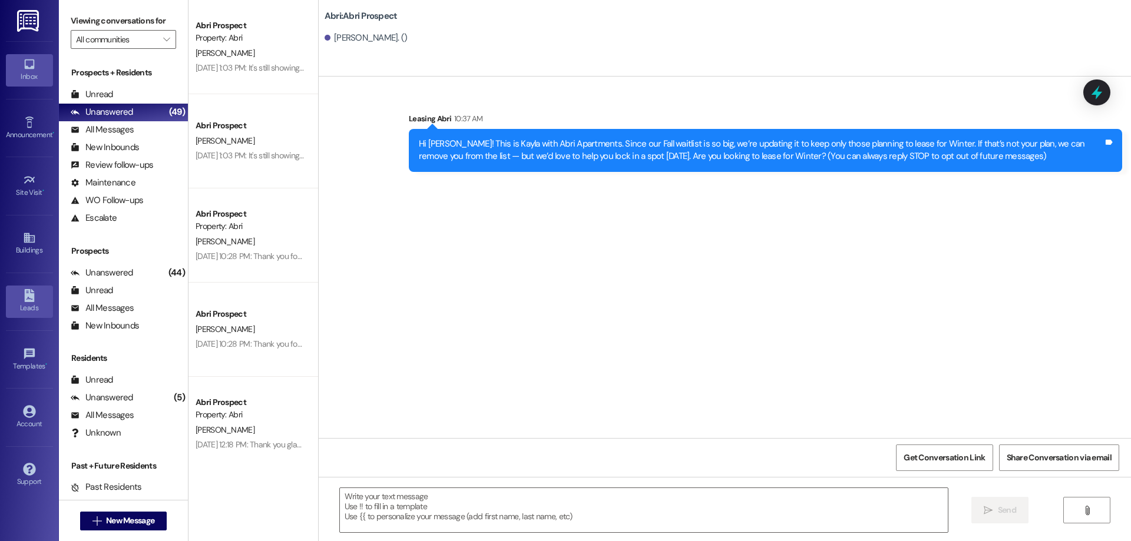
click at [44, 301] on link "Leads" at bounding box center [29, 302] width 47 height 32
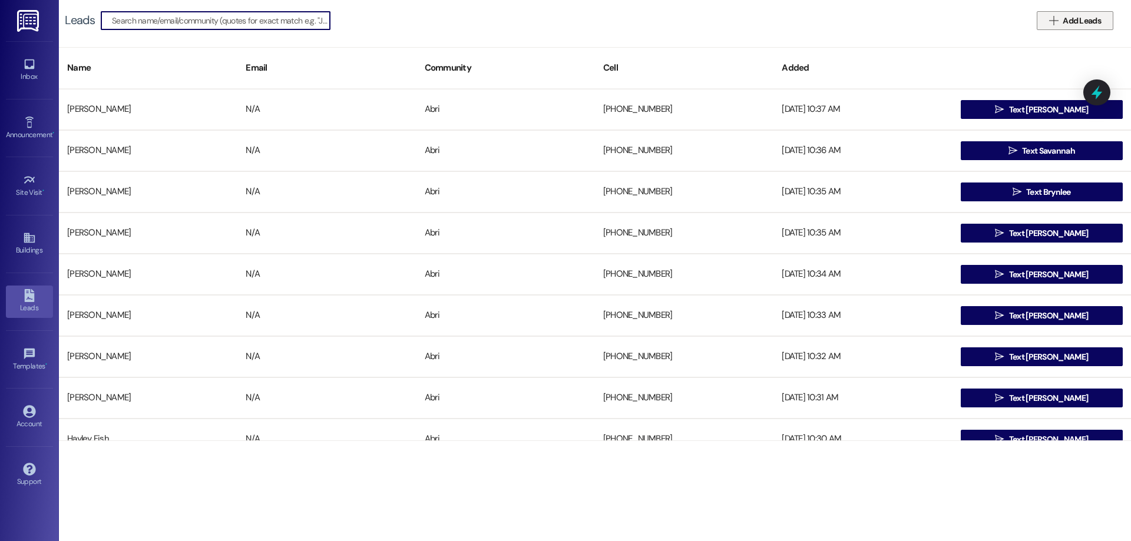
click at [1062, 22] on span "Add Leads" at bounding box center [1081, 21] width 43 height 12
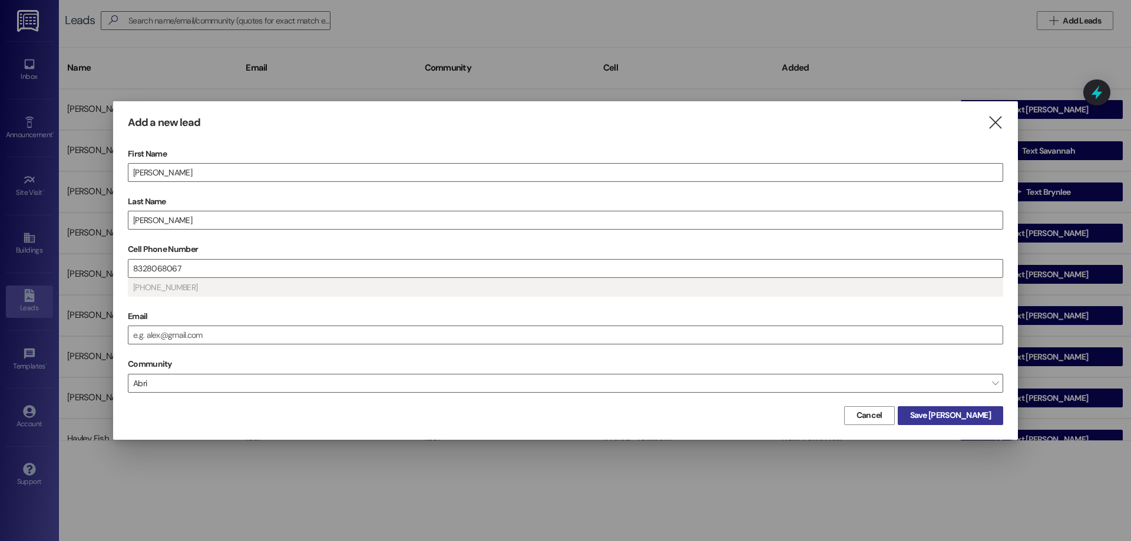
click at [957, 422] on button "Save [PERSON_NAME]" at bounding box center [950, 415] width 105 height 19
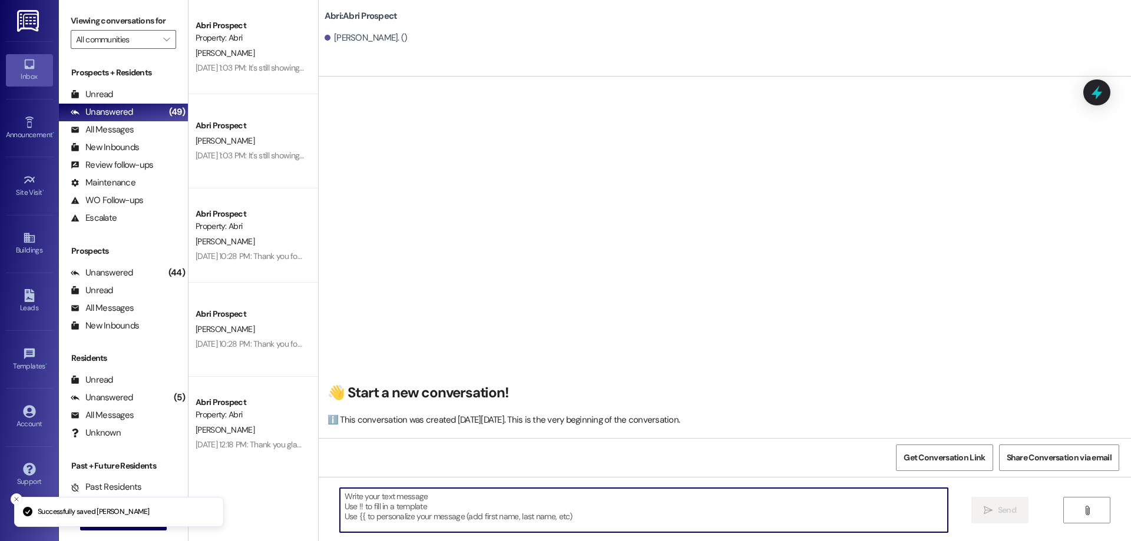
click at [449, 505] on textarea at bounding box center [644, 510] width 608 height 44
paste textarea "Hi [PERSON_NAME]! This is Kayla with Abri Apartments. Since our Fall waitlist i…"
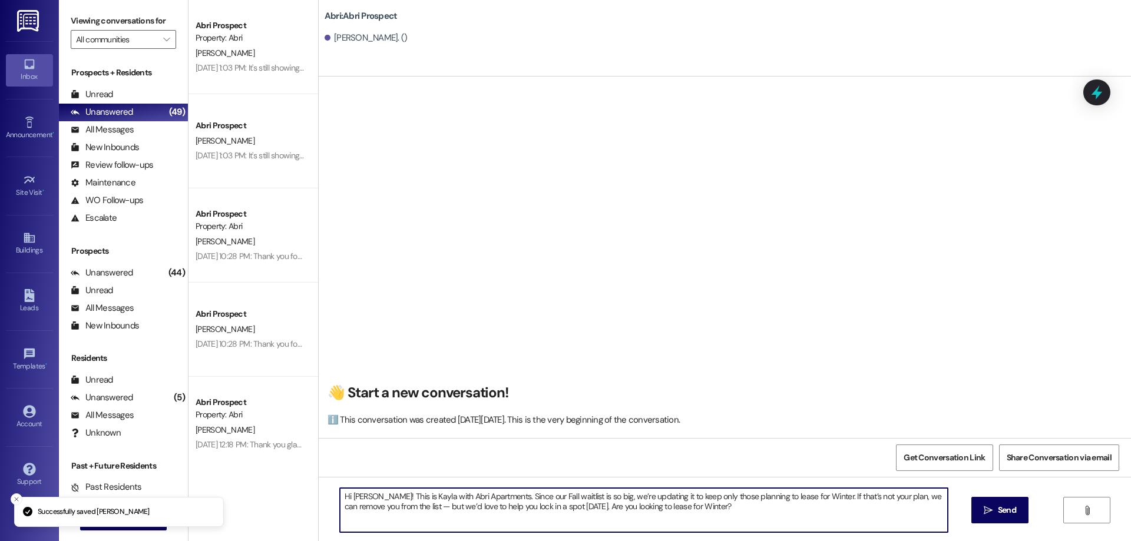
click at [354, 499] on textarea "Hi [PERSON_NAME]! This is Kayla with Abri Apartments. Since our Fall waitlist i…" at bounding box center [644, 510] width 608 height 44
type textarea "Hi [PERSON_NAME]! This is Kayla with Abri Apartments. Since our Fall waitlist i…"
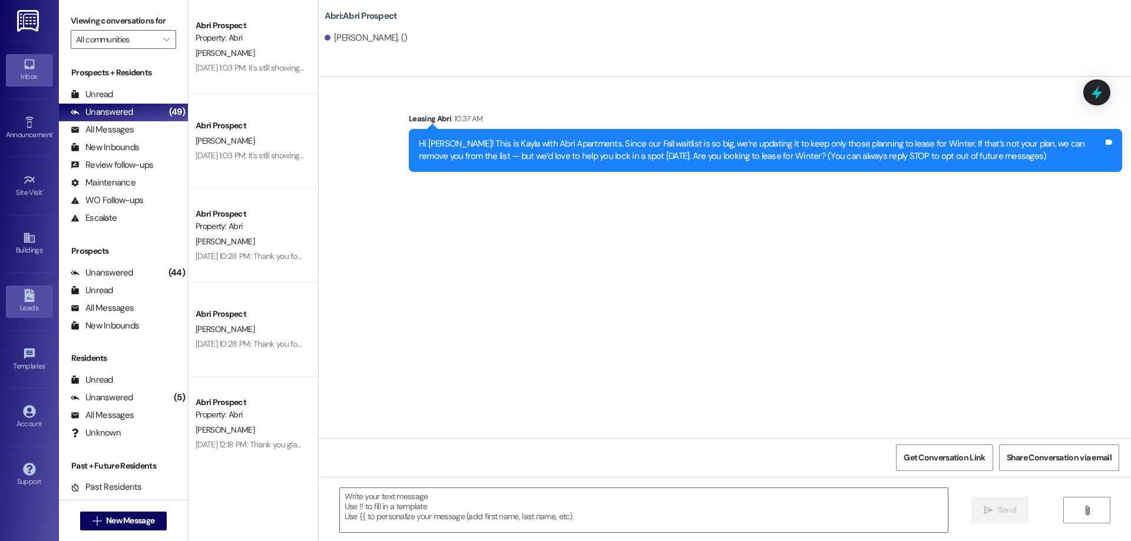
click at [38, 295] on link "Leads" at bounding box center [29, 302] width 47 height 32
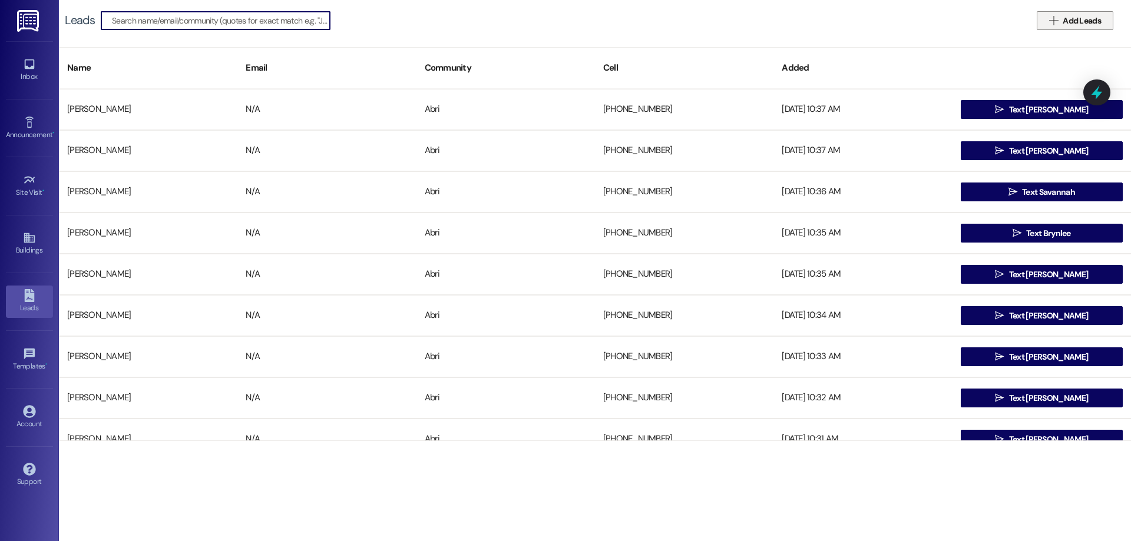
click at [1067, 20] on span "Add Leads" at bounding box center [1081, 21] width 38 height 12
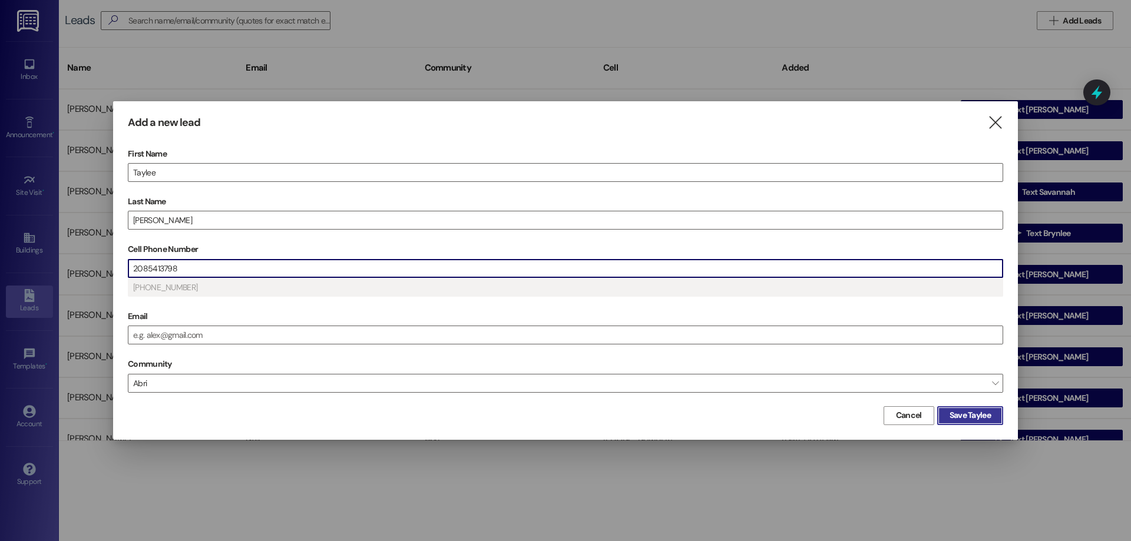
click at [975, 409] on button "Save Taylee" at bounding box center [970, 415] width 66 height 19
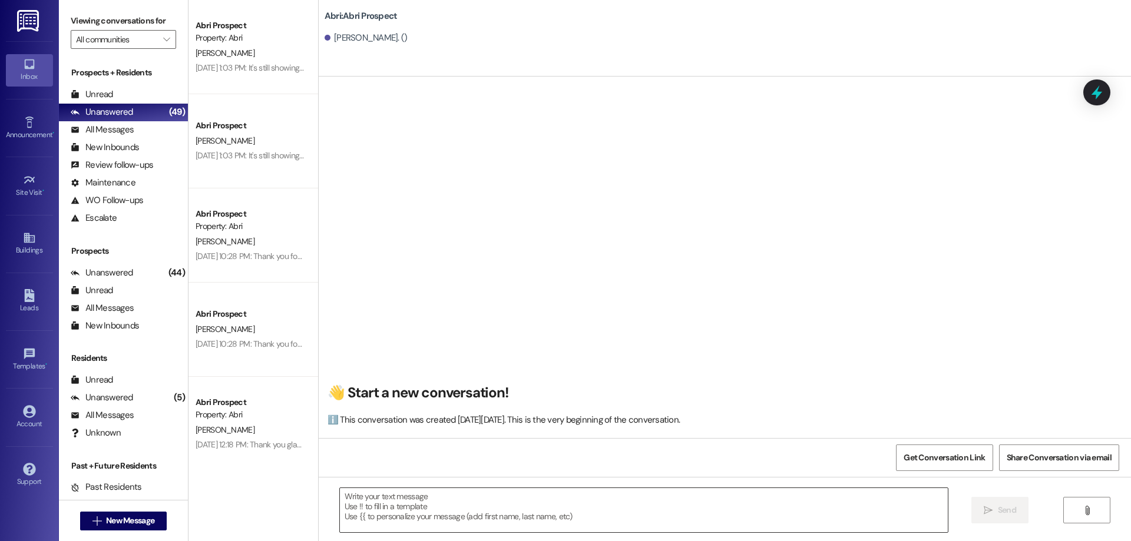
click at [508, 511] on textarea at bounding box center [644, 510] width 608 height 44
paste textarea "Hi [PERSON_NAME]! This is Kayla with Abri Apartments. Since our Fall waitlist i…"
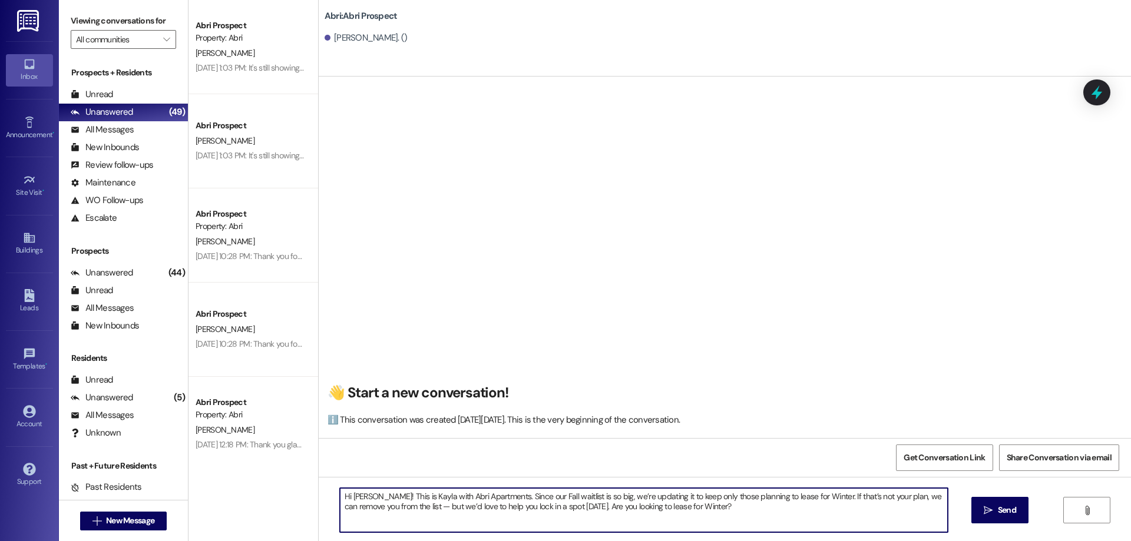
click at [355, 494] on textarea "Hi [PERSON_NAME]! This is Kayla with Abri Apartments. Since our Fall waitlist i…" at bounding box center [644, 510] width 608 height 44
click at [355, 495] on textarea "Hi [PERSON_NAME]! This is Kayla with Abri Apartments. Since our Fall waitlist i…" at bounding box center [644, 510] width 608 height 44
type textarea "Hi [PERSON_NAME]! This is Kayla with Abri Apartments. Since our Fall waitlist i…"
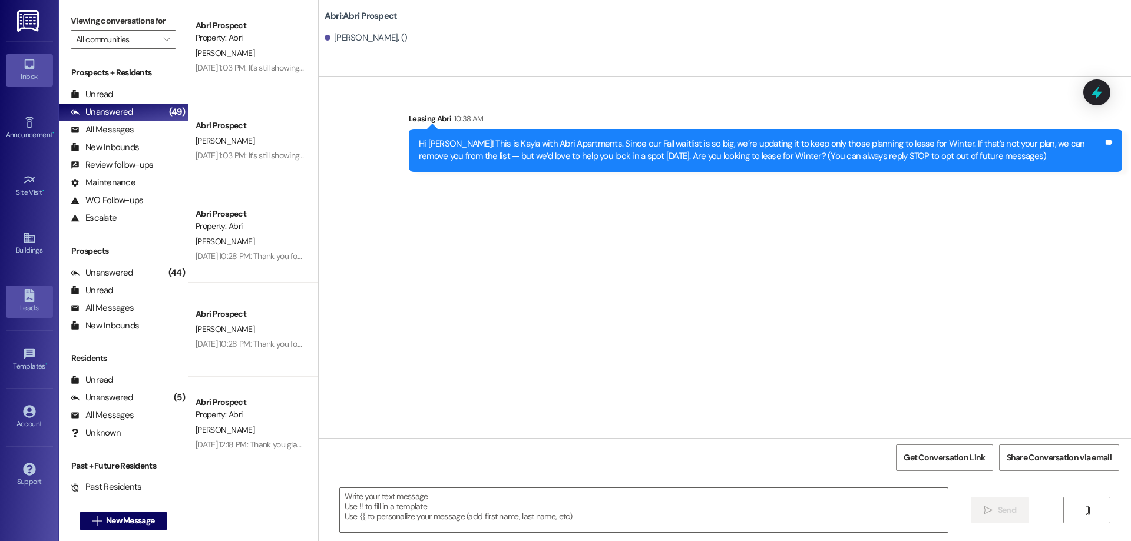
click at [38, 303] on div "Leads" at bounding box center [29, 308] width 59 height 12
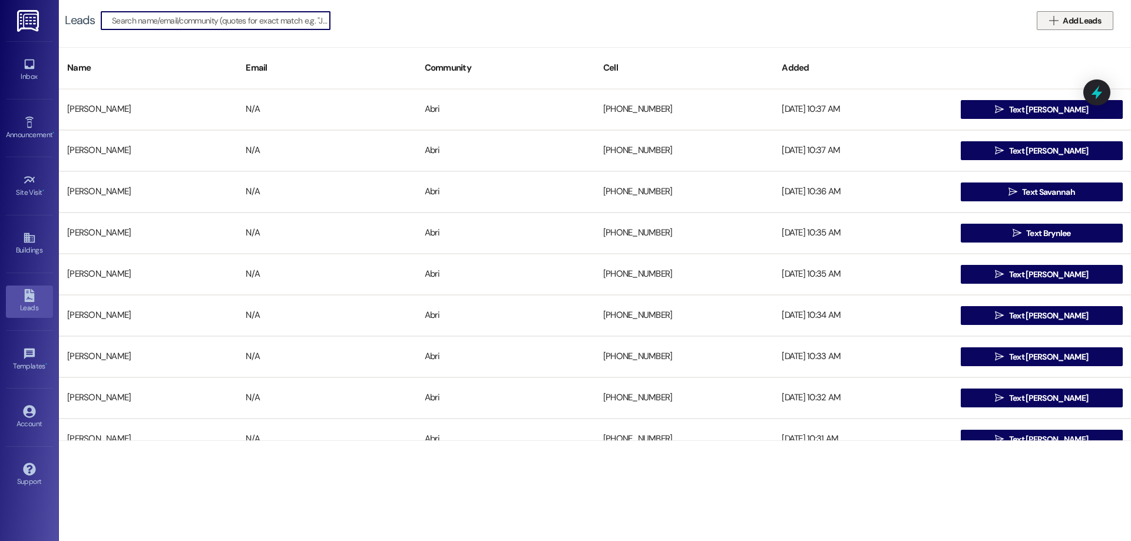
click at [1064, 22] on span "Add Leads" at bounding box center [1081, 21] width 38 height 12
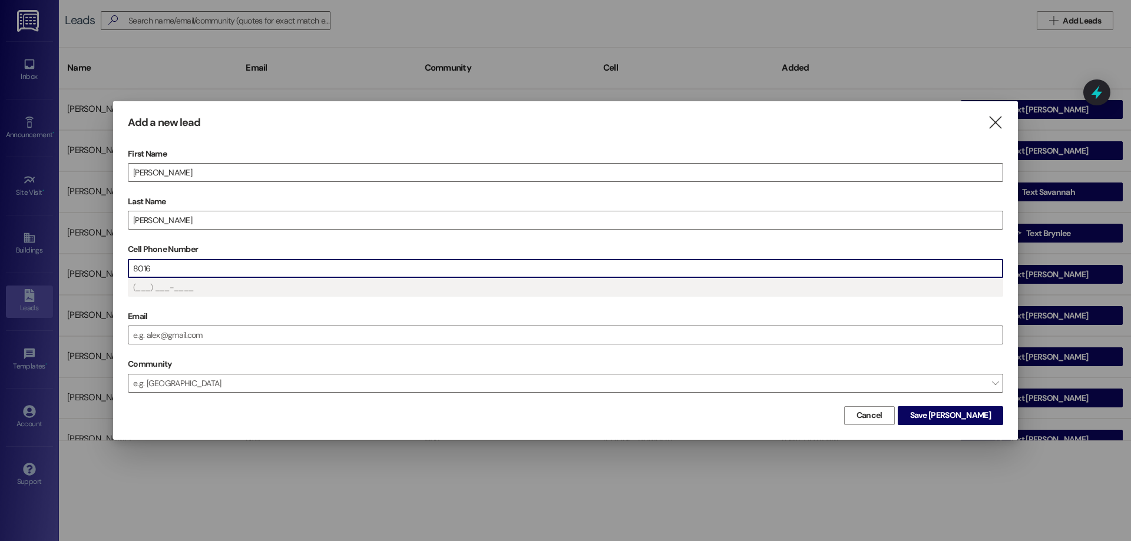
type input "(801) 6__-____"
type input "[PHONE_NUMBER]"
click at [955, 415] on span "Save [PERSON_NAME]" at bounding box center [950, 415] width 81 height 12
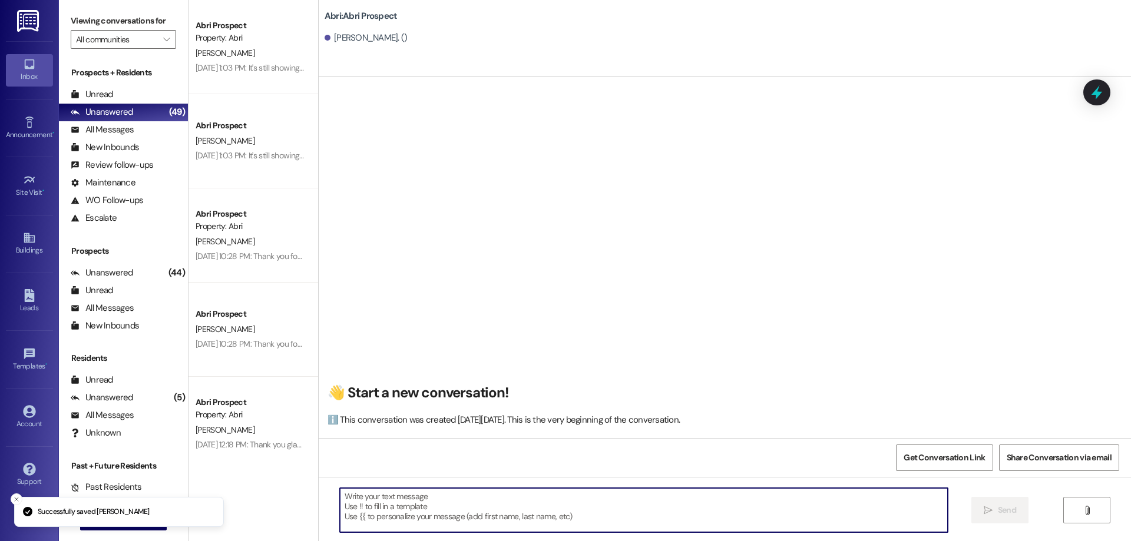
click at [560, 512] on textarea at bounding box center [644, 510] width 608 height 44
paste textarea "Hi [PERSON_NAME]! This is Kayla with Abri Apartments. Since our Fall waitlist i…"
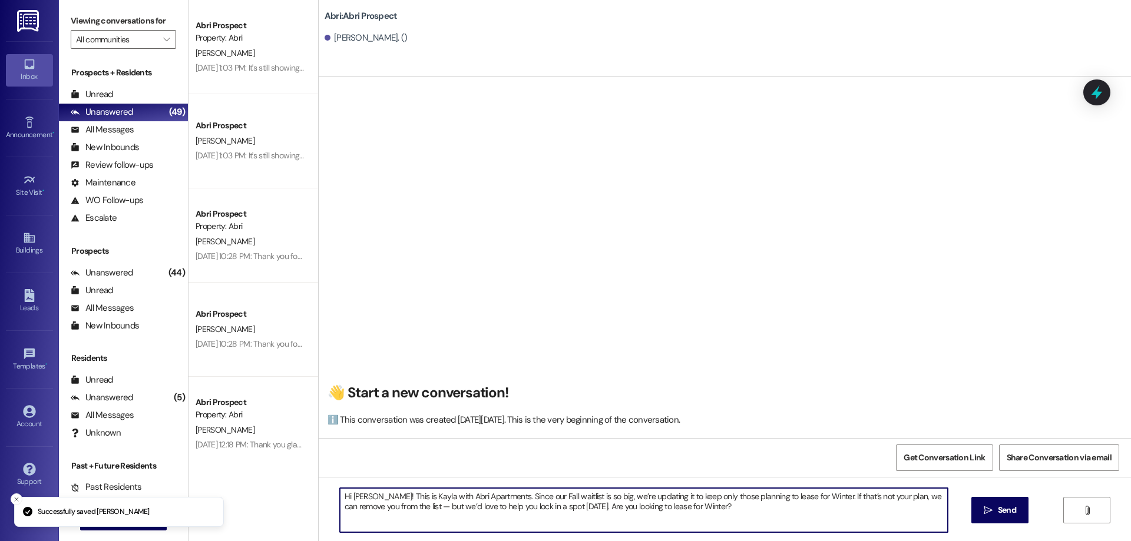
click at [361, 497] on textarea "Hi [PERSON_NAME]! This is Kayla with Abri Apartments. Since our Fall waitlist i…" at bounding box center [644, 510] width 608 height 44
type textarea "Hi [PERSON_NAME]! This is Kayla with Abri Apartments. Since our Fall waitlist i…"
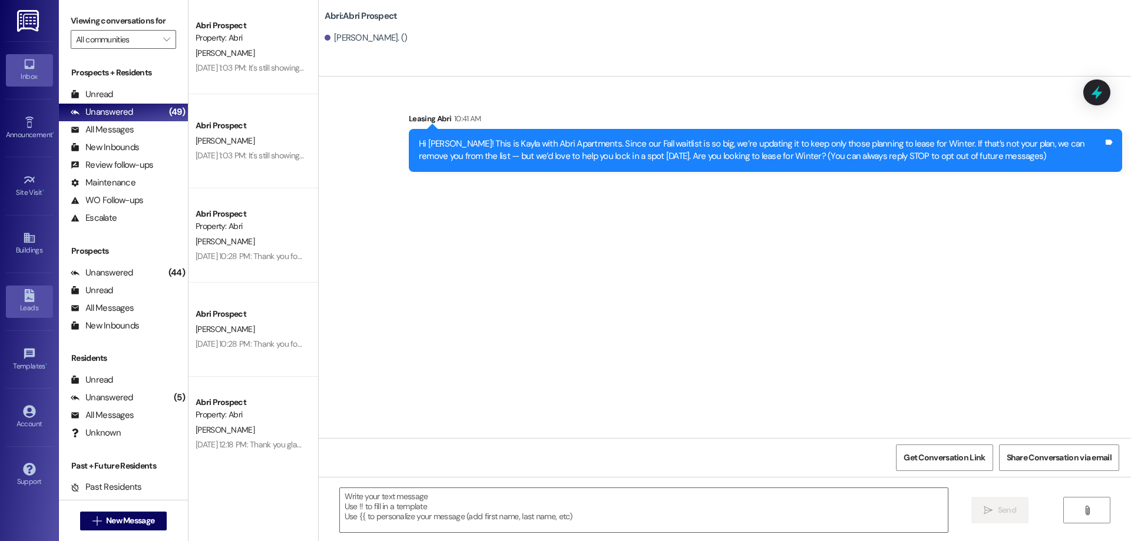
click at [35, 294] on icon at bounding box center [29, 295] width 13 height 13
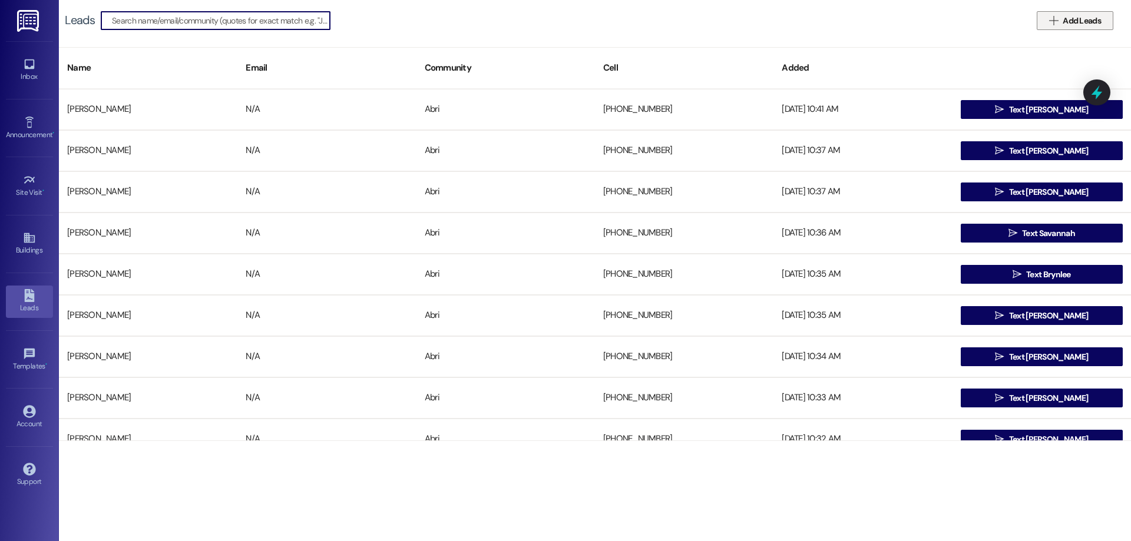
drag, startPoint x: 1029, startPoint y: 28, endPoint x: 1044, endPoint y: 24, distance: 15.3
click at [1031, 28] on div " Add Leads" at bounding box center [1047, 20] width 133 height 19
click at [1049, 22] on icon "" at bounding box center [1053, 20] width 9 height 9
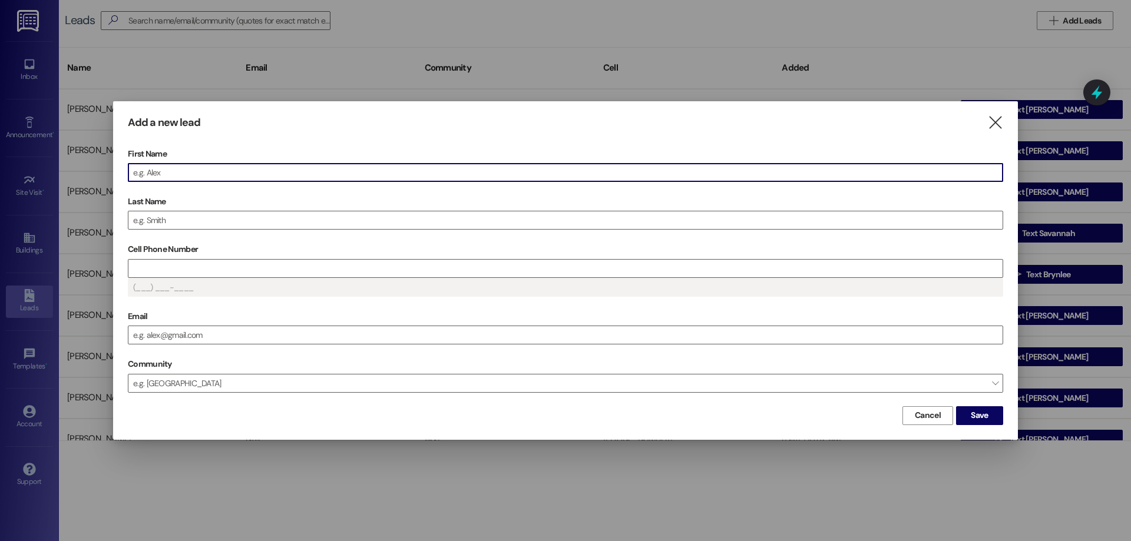
click at [330, 177] on input "First Name" at bounding box center [565, 173] width 874 height 18
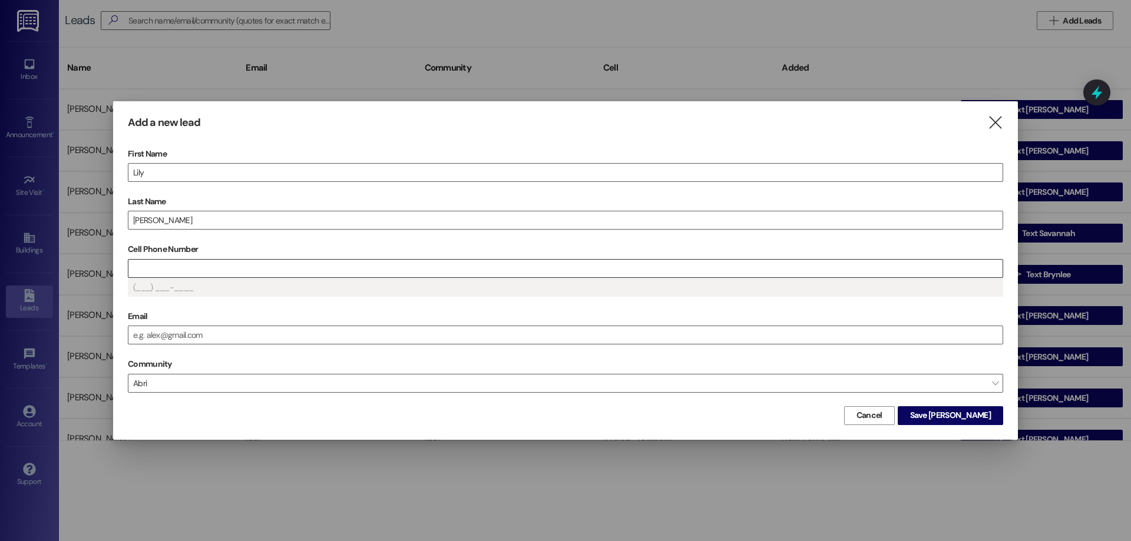
click at [250, 266] on input "Cell Phone Number" at bounding box center [565, 269] width 874 height 18
click at [965, 413] on span "Save [PERSON_NAME]" at bounding box center [950, 415] width 81 height 12
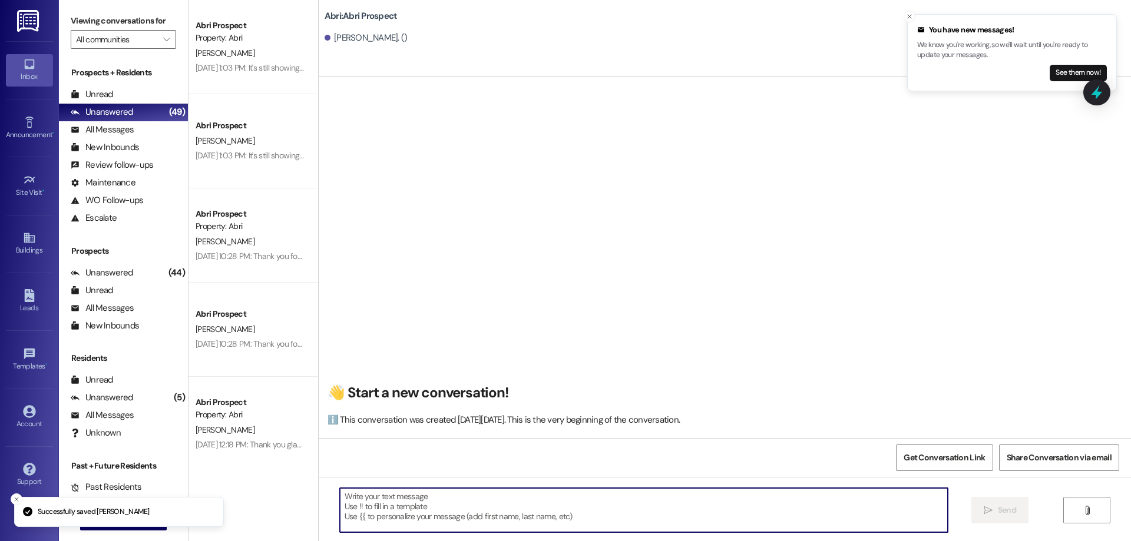
click at [453, 508] on textarea at bounding box center [644, 510] width 608 height 44
paste textarea "Hi [PERSON_NAME]! This is Kayla with Abri Apartments. Since our Fall waitlist i…"
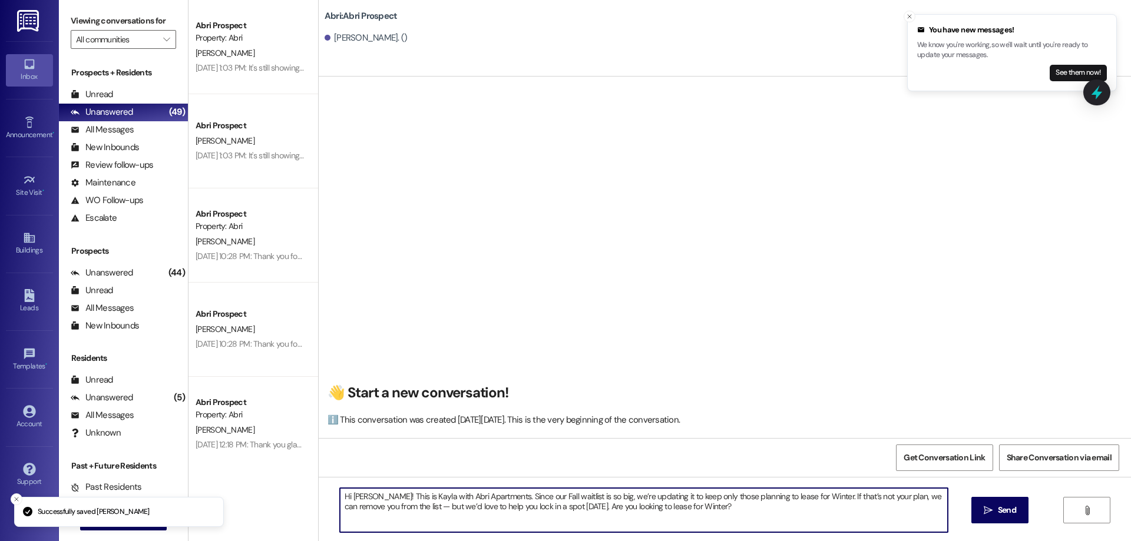
click at [363, 497] on textarea "Hi [PERSON_NAME]! This is Kayla with Abri Apartments. Since our Fall waitlist i…" at bounding box center [644, 510] width 608 height 44
type textarea "Hi [PERSON_NAME]! This is Kayla with Abri Apartments. Since our Fall waitlist i…"
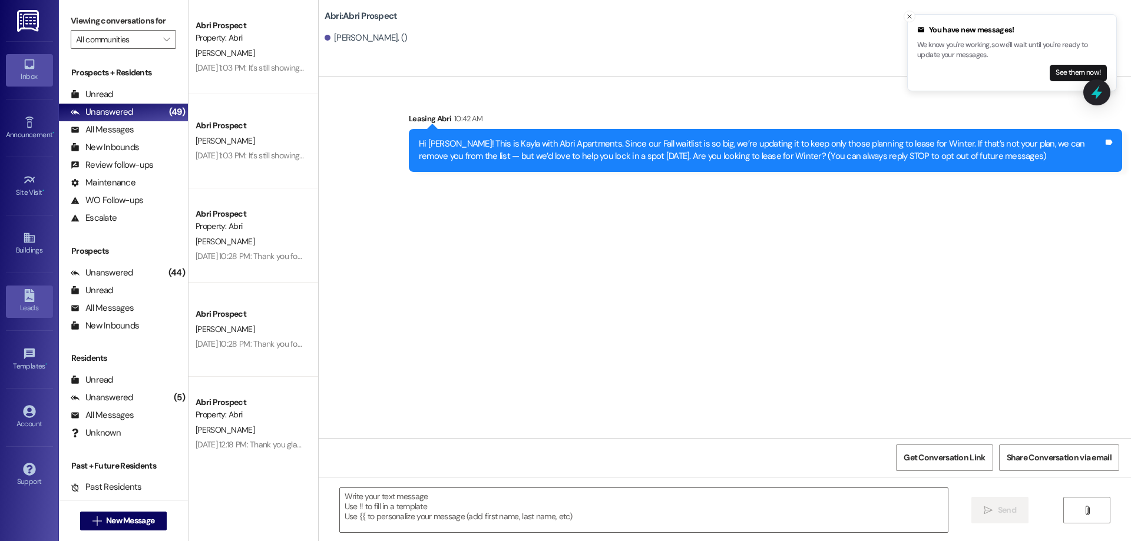
click at [45, 304] on div "Leads" at bounding box center [29, 308] width 59 height 12
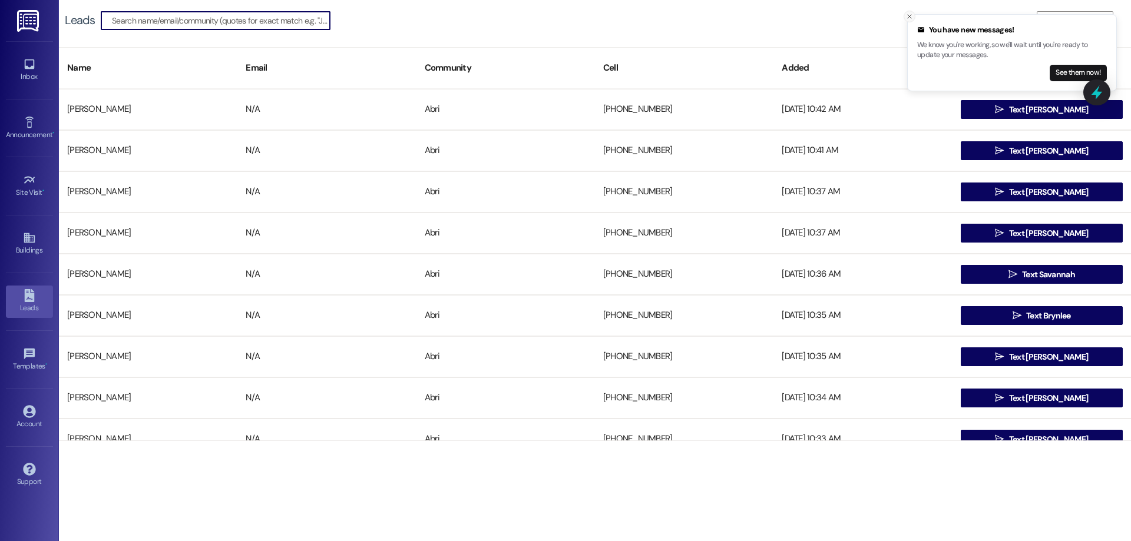
click at [908, 16] on icon "Close toast" at bounding box center [909, 16] width 7 height 7
click at [1062, 24] on span "Add Leads" at bounding box center [1081, 21] width 38 height 12
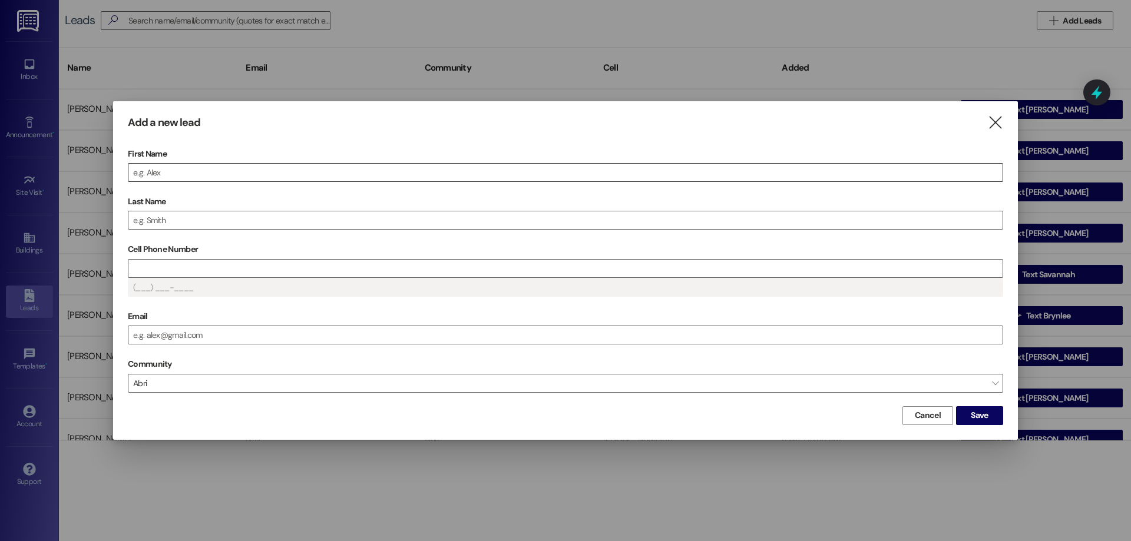
click at [536, 168] on input "First Name" at bounding box center [565, 173] width 874 height 18
click at [969, 415] on span "Save Eizalyn" at bounding box center [968, 415] width 44 height 12
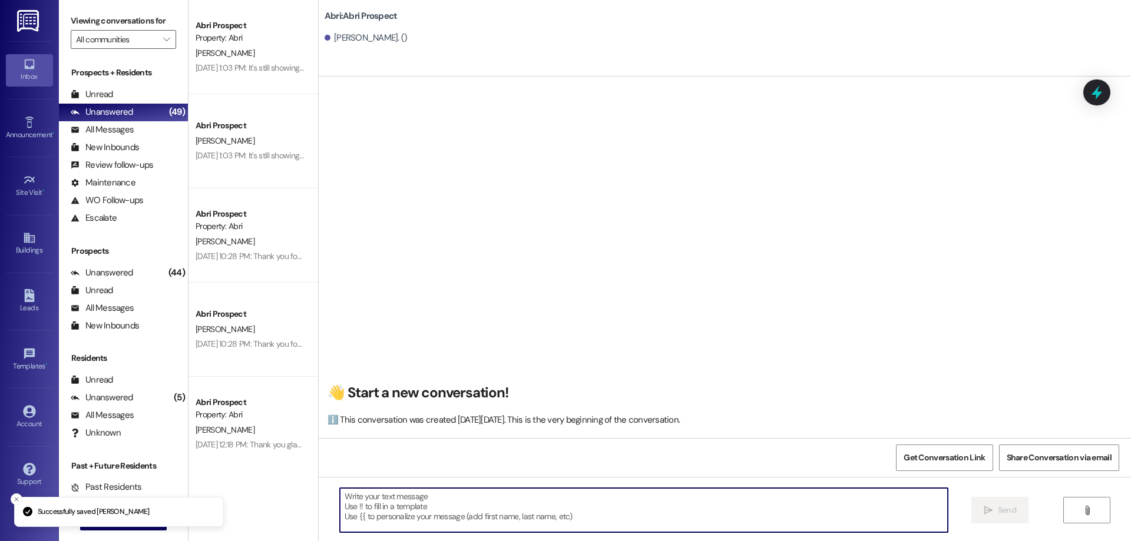
click at [413, 508] on textarea at bounding box center [644, 510] width 608 height 44
paste textarea "Hi [PERSON_NAME]! This is Kayla with Abri Apartments. Since our Fall waitlist i…"
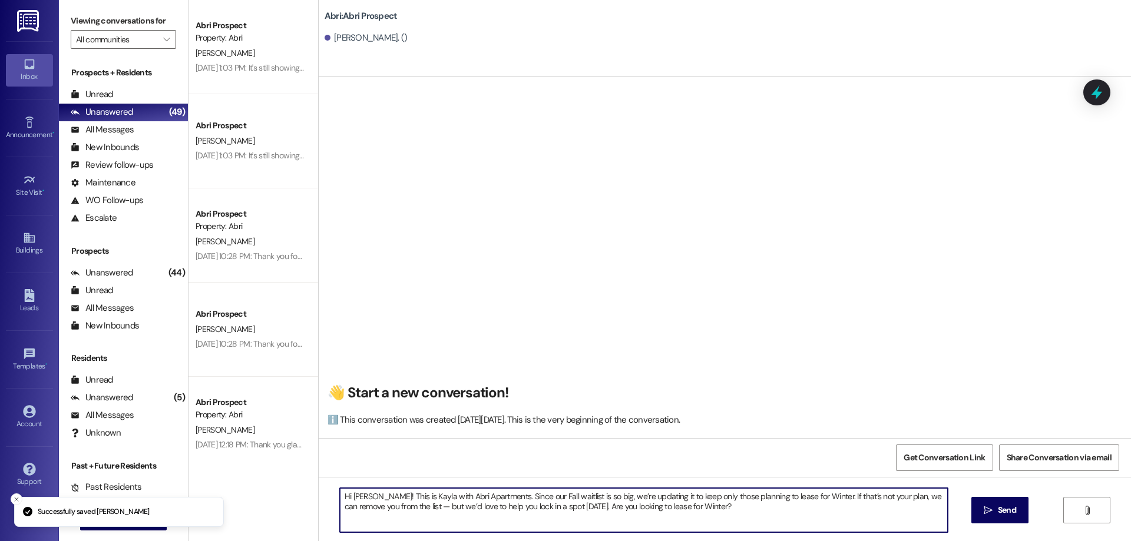
click at [351, 496] on textarea "Hi [PERSON_NAME]! This is Kayla with Abri Apartments. Since our Fall waitlist i…" at bounding box center [644, 510] width 608 height 44
type textarea "Hi [PERSON_NAME]! This is Kayla with Abri Apartments. Since our Fall waitlist i…"
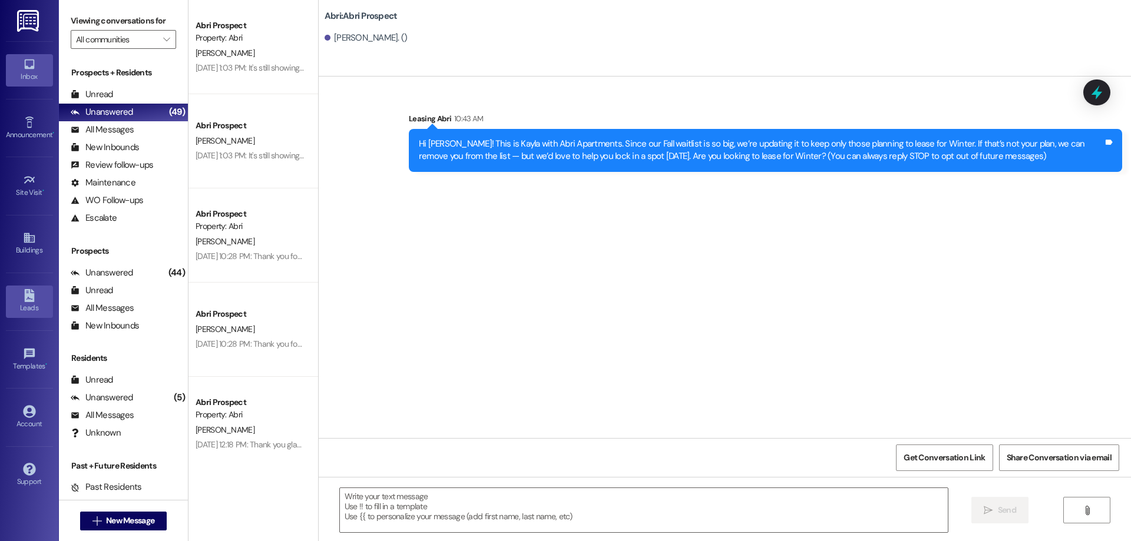
click at [27, 304] on div "Leads" at bounding box center [29, 308] width 59 height 12
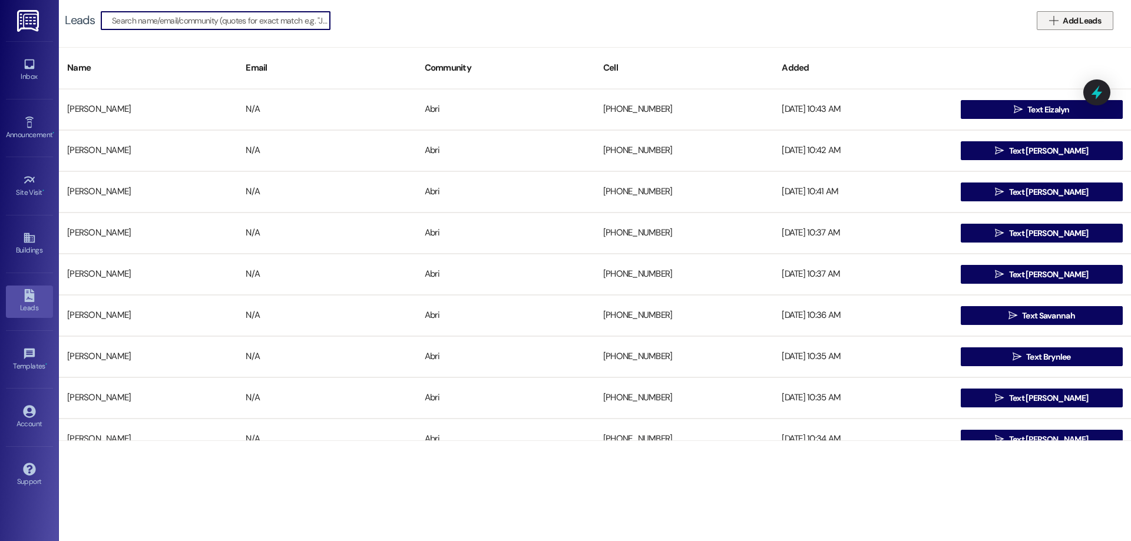
click at [1066, 21] on span "Add Leads" at bounding box center [1081, 21] width 38 height 12
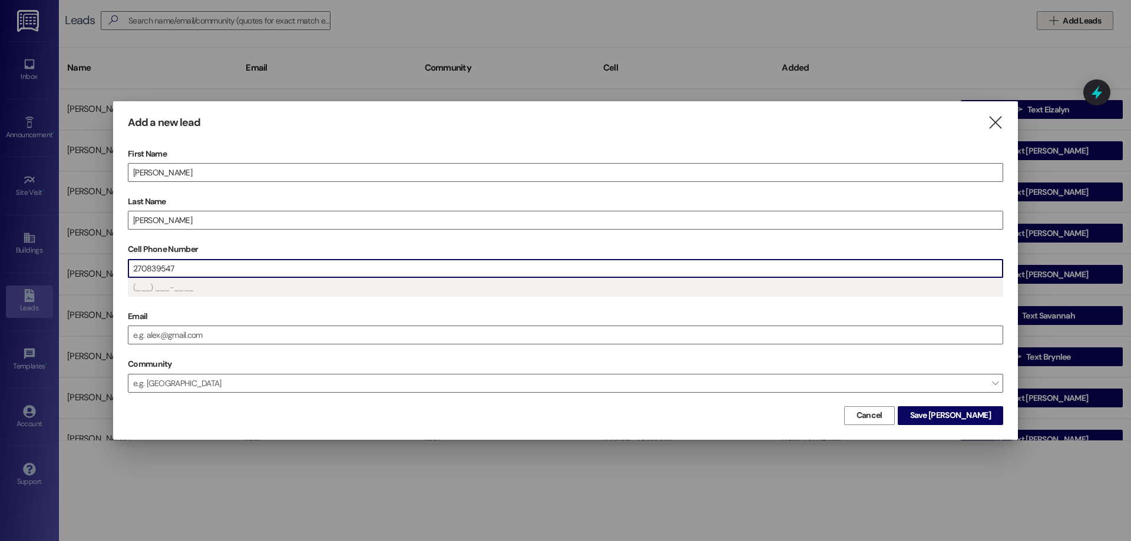
type input "(270) 839-547_"
click at [971, 413] on span "Save [PERSON_NAME]" at bounding box center [950, 415] width 81 height 12
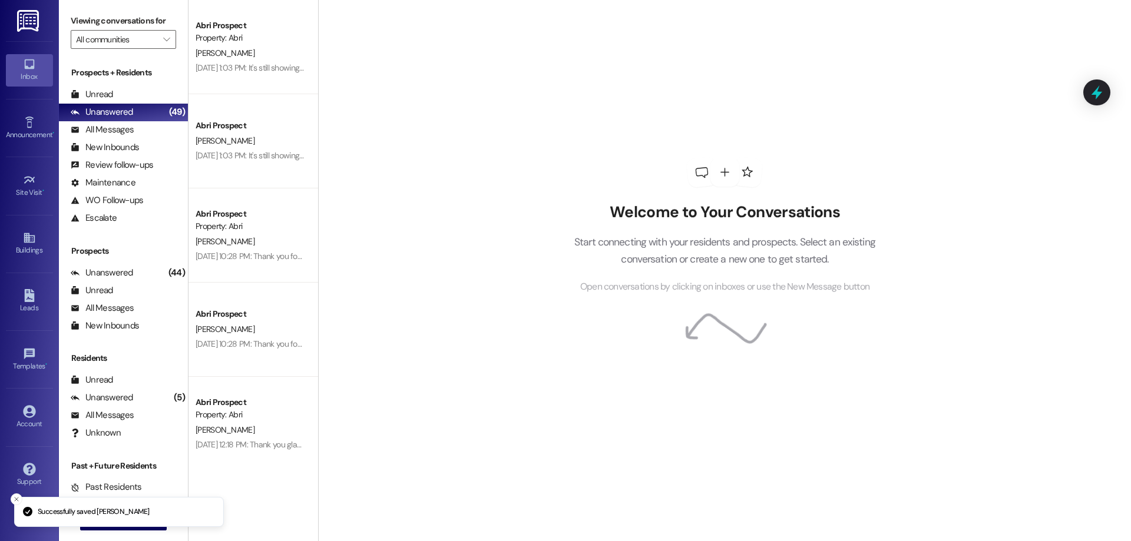
click at [466, 508] on div "Welcome to Your Conversations Start connecting with your residents and prospect…" at bounding box center [724, 270] width 813 height 541
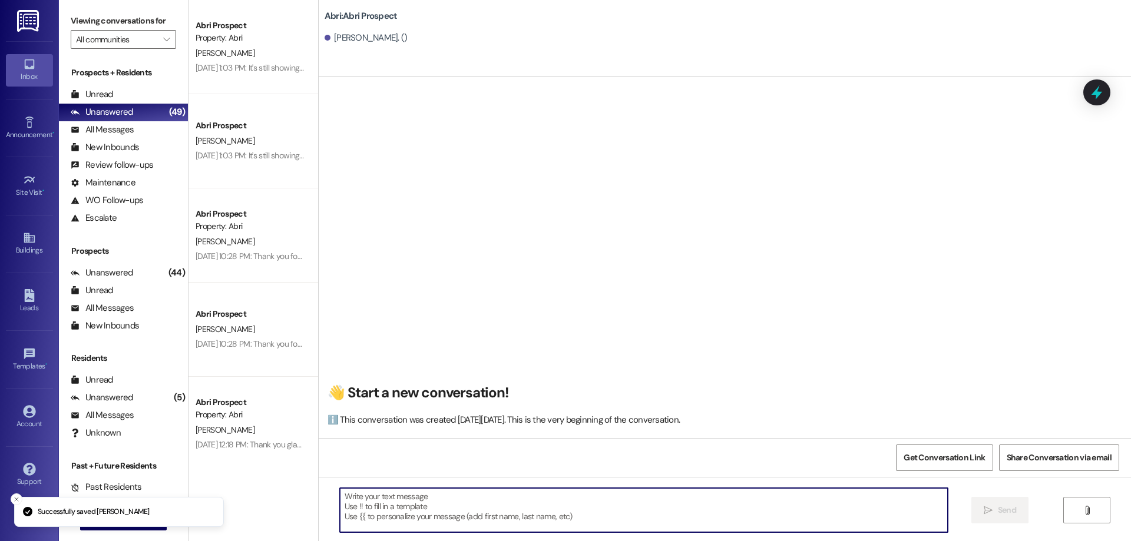
click at [425, 505] on textarea at bounding box center [644, 510] width 608 height 44
paste textarea "Hi [PERSON_NAME]! This is Kayla with Abri Apartments. Since our Fall waitlist i…"
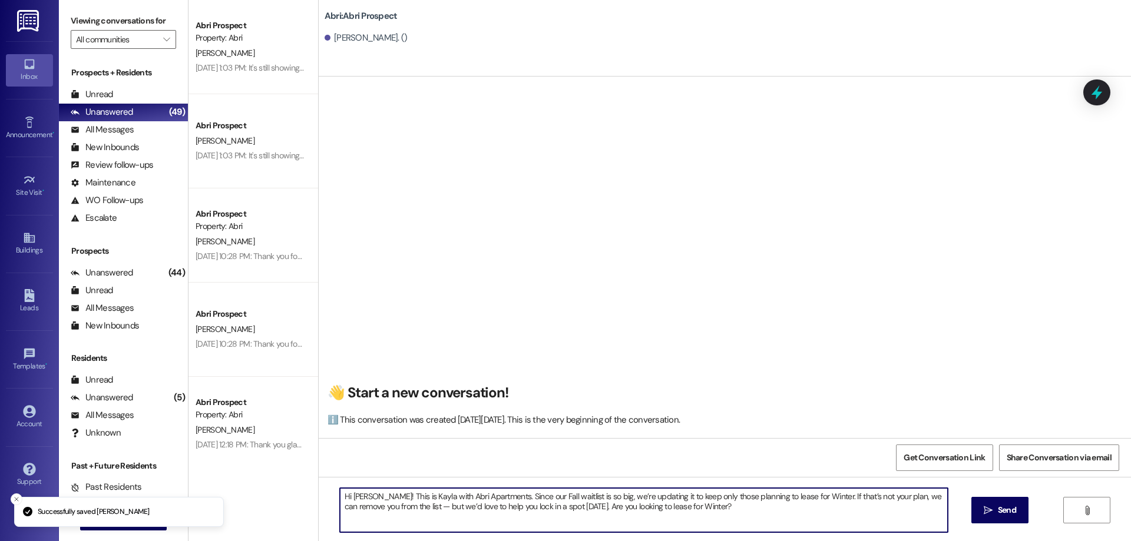
click at [351, 494] on textarea "Hi [PERSON_NAME]! This is Kayla with Abri Apartments. Since our Fall waitlist i…" at bounding box center [644, 510] width 608 height 44
click at [779, 516] on textarea "Hi [PERSON_NAME]! This is Kayla with Abri Apartments. Since our Fall waitlist i…" at bounding box center [644, 510] width 608 height 44
type textarea "Hi [PERSON_NAME]! This is Kayla with Abri Apartments. Since our Fall waitlist i…"
click at [1008, 513] on span "Send" at bounding box center [1007, 510] width 18 height 12
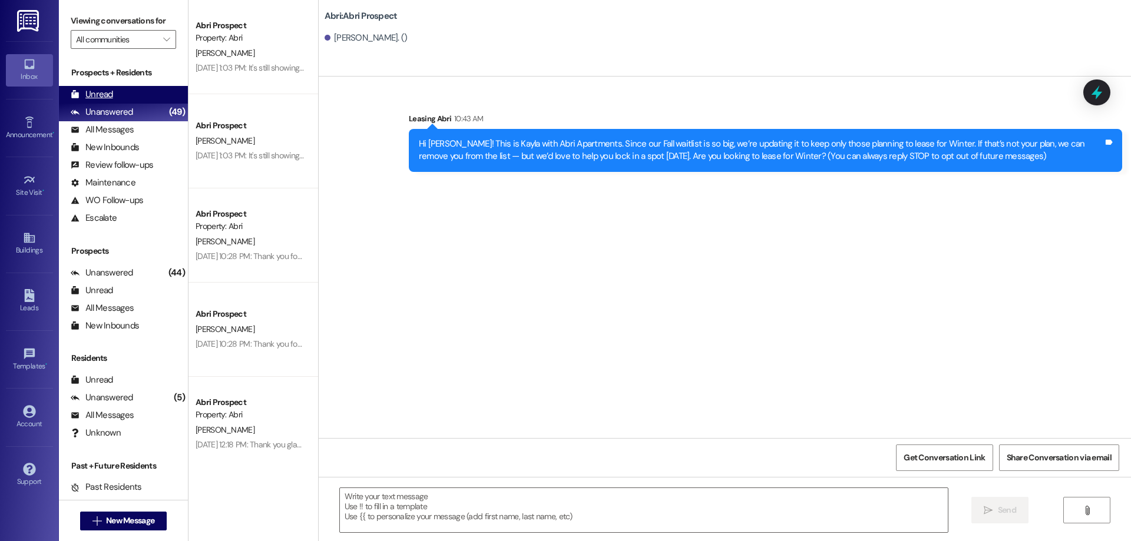
click at [105, 93] on div "Unread" at bounding box center [92, 94] width 42 height 12
click at [121, 91] on div "Unread (0)" at bounding box center [123, 95] width 129 height 18
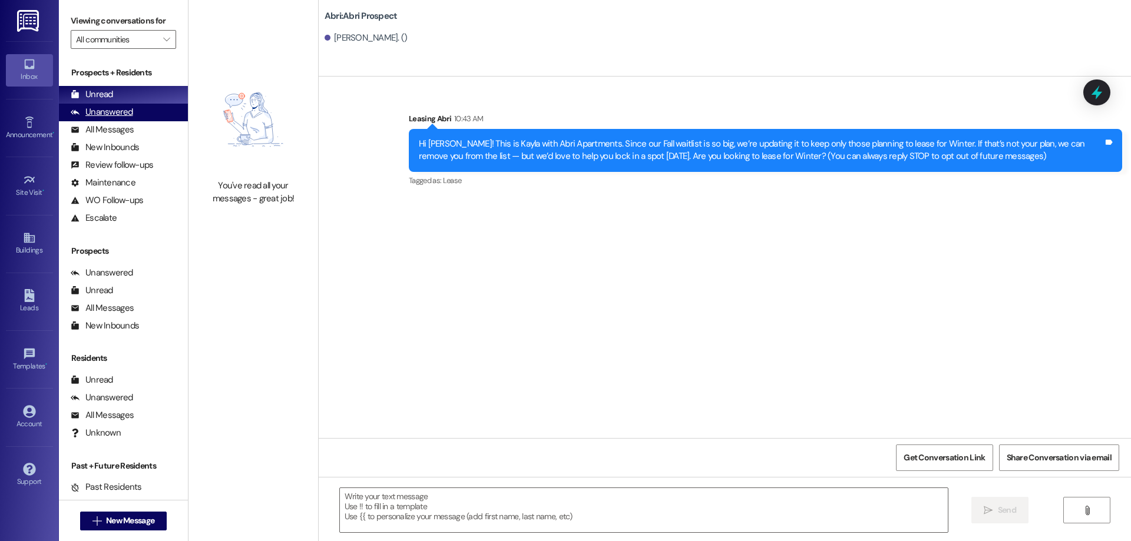
click at [120, 106] on div "Unanswered" at bounding box center [102, 112] width 62 height 12
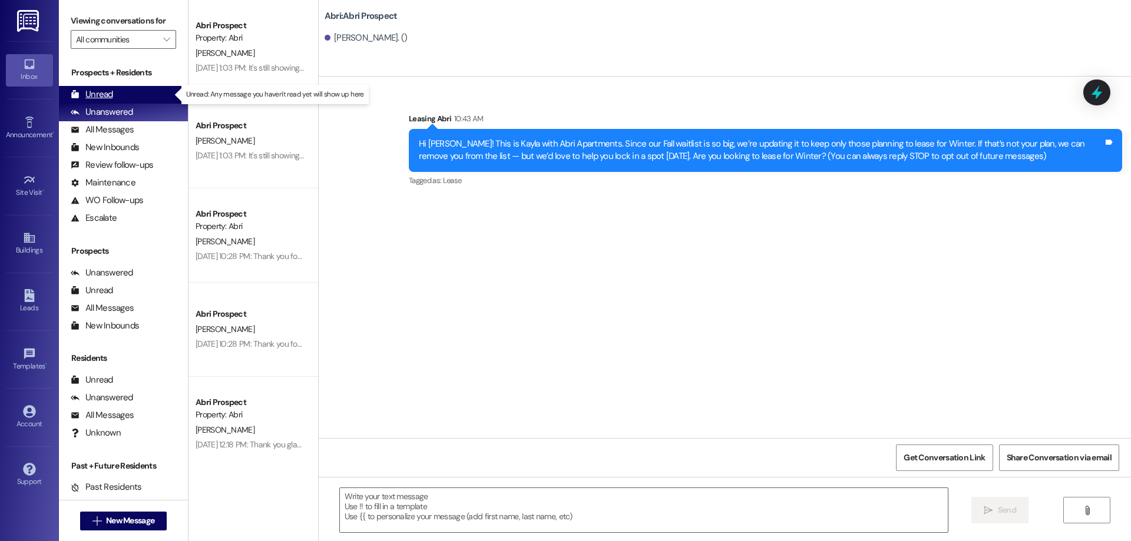
click at [118, 99] on div "Unread (0)" at bounding box center [123, 95] width 129 height 18
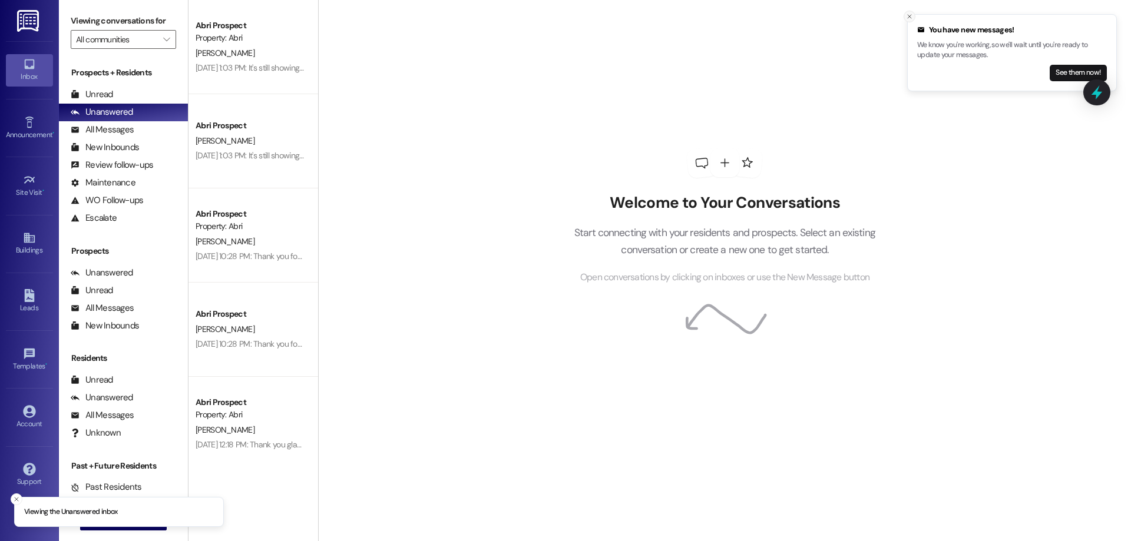
click at [911, 14] on icon "Close toast" at bounding box center [909, 16] width 7 height 7
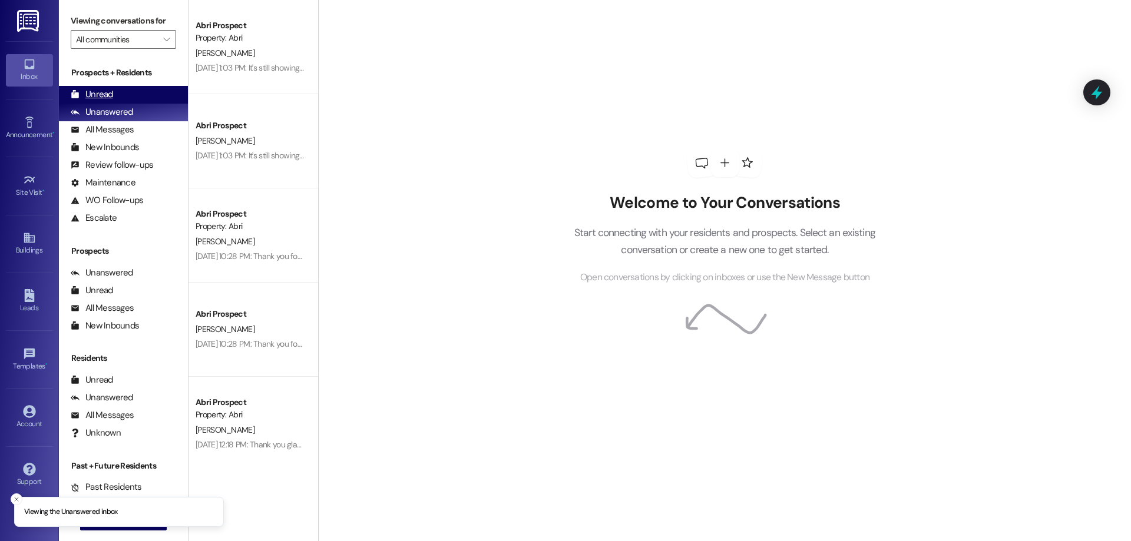
click at [117, 90] on div "Unread (0)" at bounding box center [123, 95] width 129 height 18
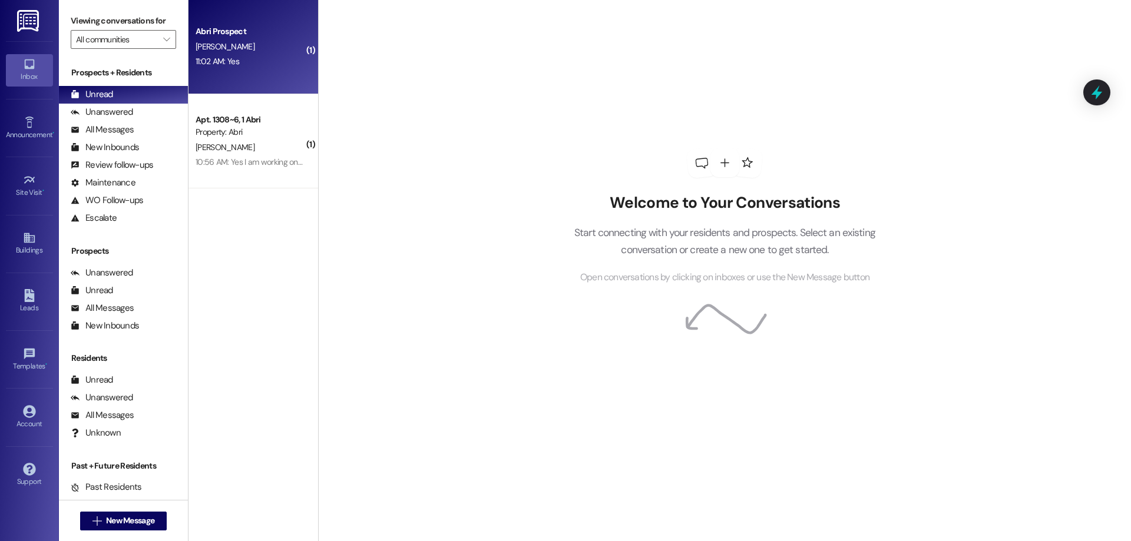
click at [237, 72] on div "Abri Prospect J. Segura 11:02 AM: Yes 11:02 AM: Yes" at bounding box center [253, 47] width 130 height 94
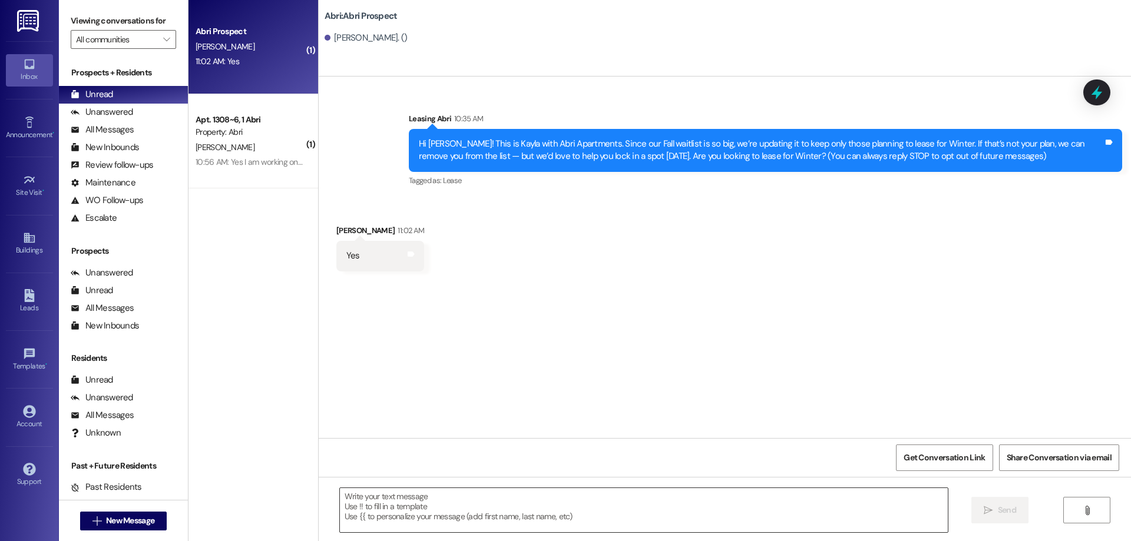
click at [620, 503] on textarea at bounding box center [644, 510] width 608 height 44
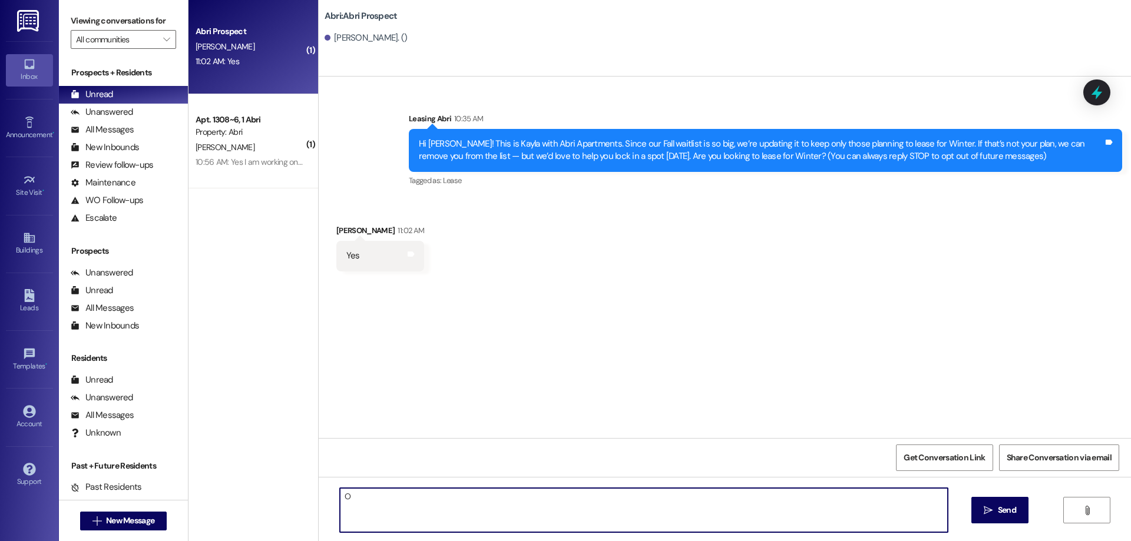
type textarea "O"
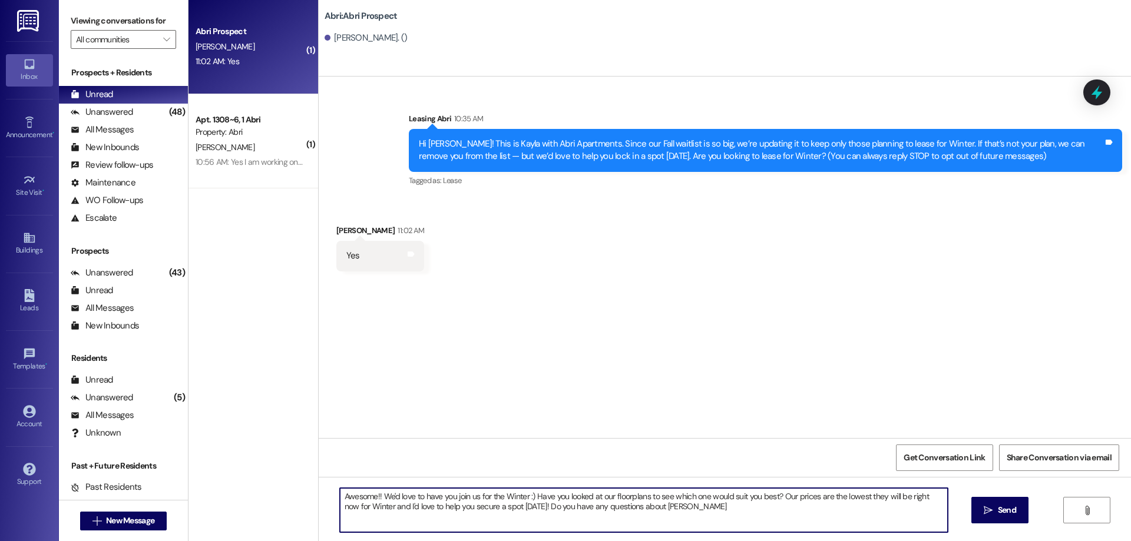
type textarea "Awesome!! We'd love to have you join us for the Winter :) Have you looked at ou…"
